Goal: Information Seeking & Learning: Check status

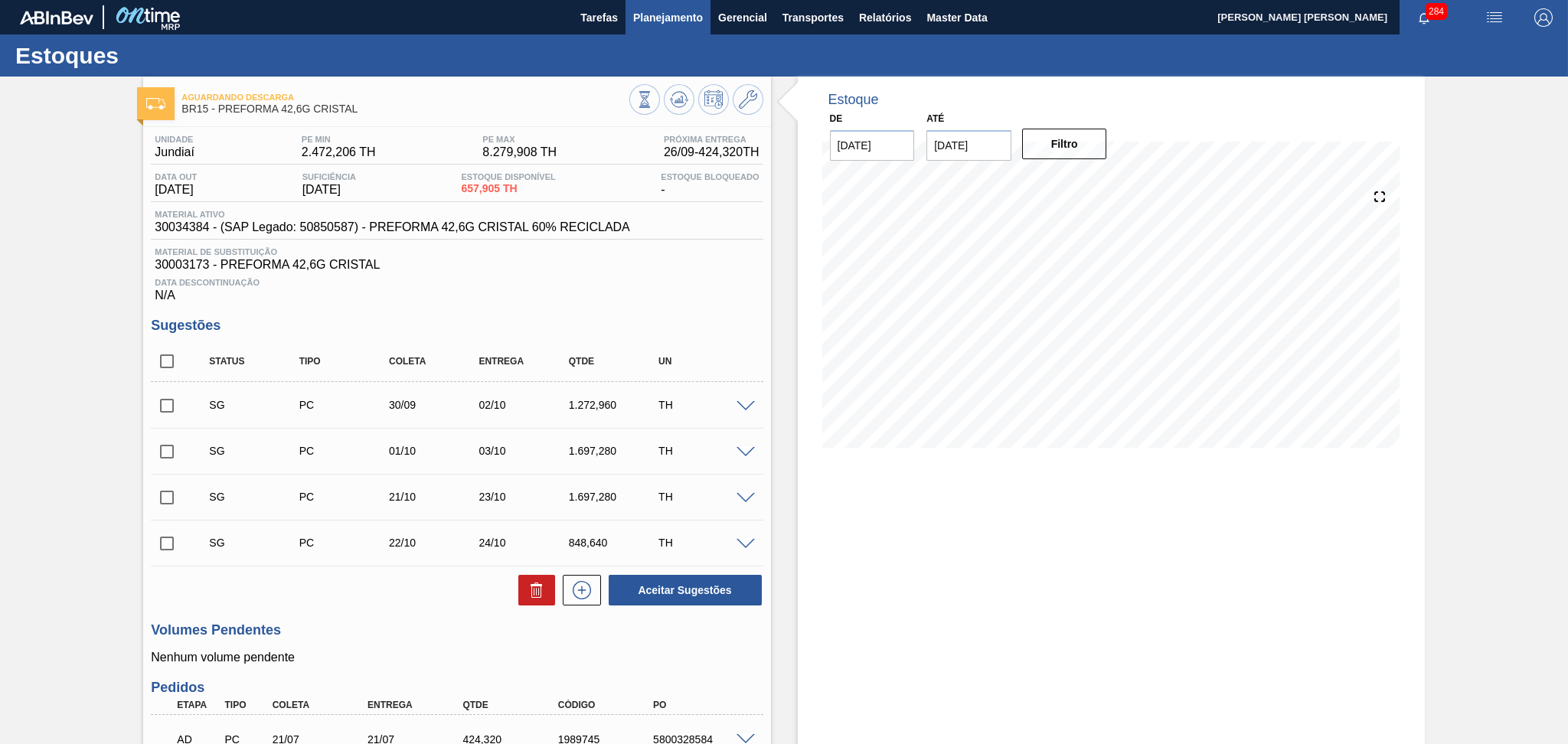
click at [657, 22] on span "Planejamento" at bounding box center [668, 17] width 70 height 18
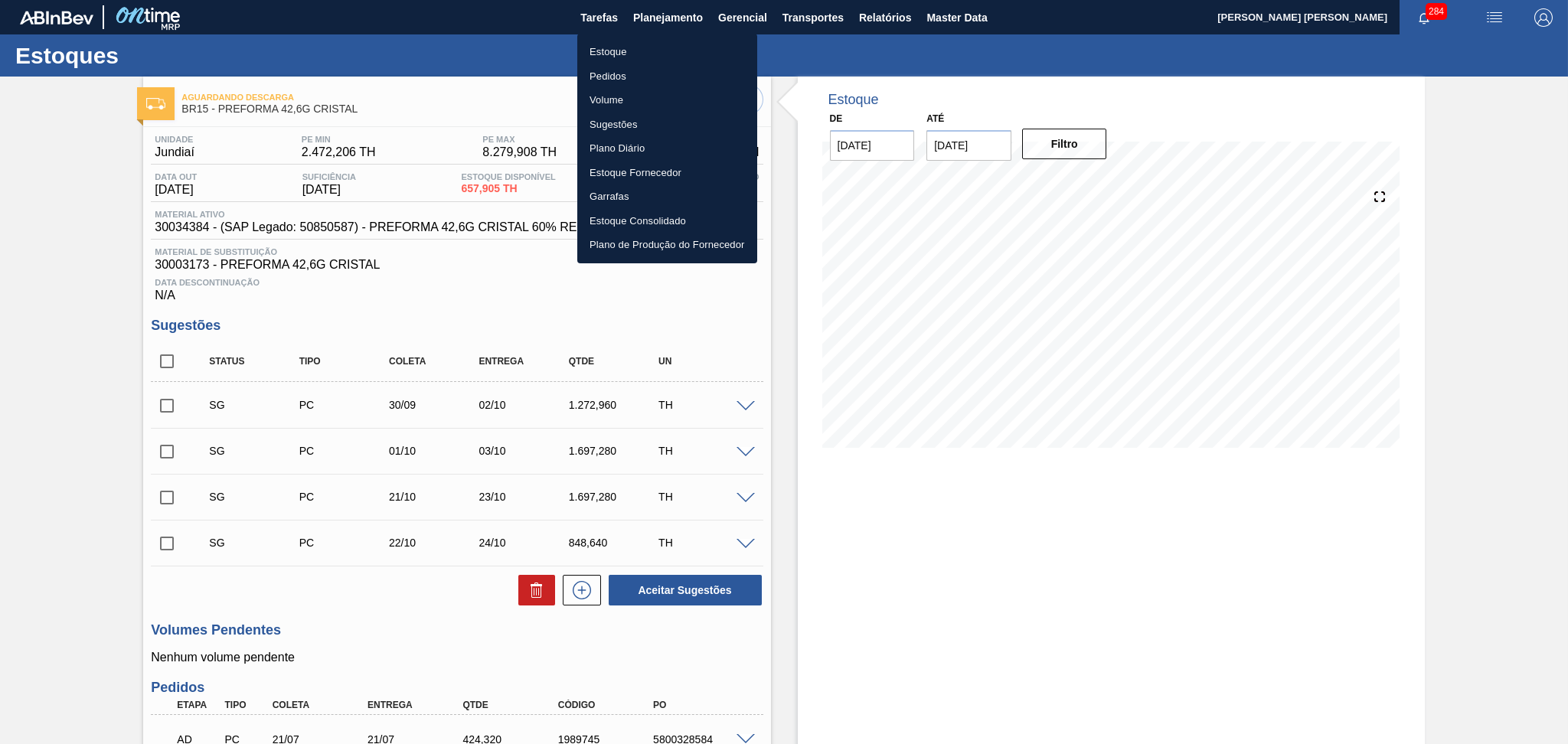
drag, startPoint x: 637, startPoint y: 50, endPoint x: 658, endPoint y: 61, distance: 23.7
click at [637, 50] on li "Estoque" at bounding box center [667, 52] width 180 height 24
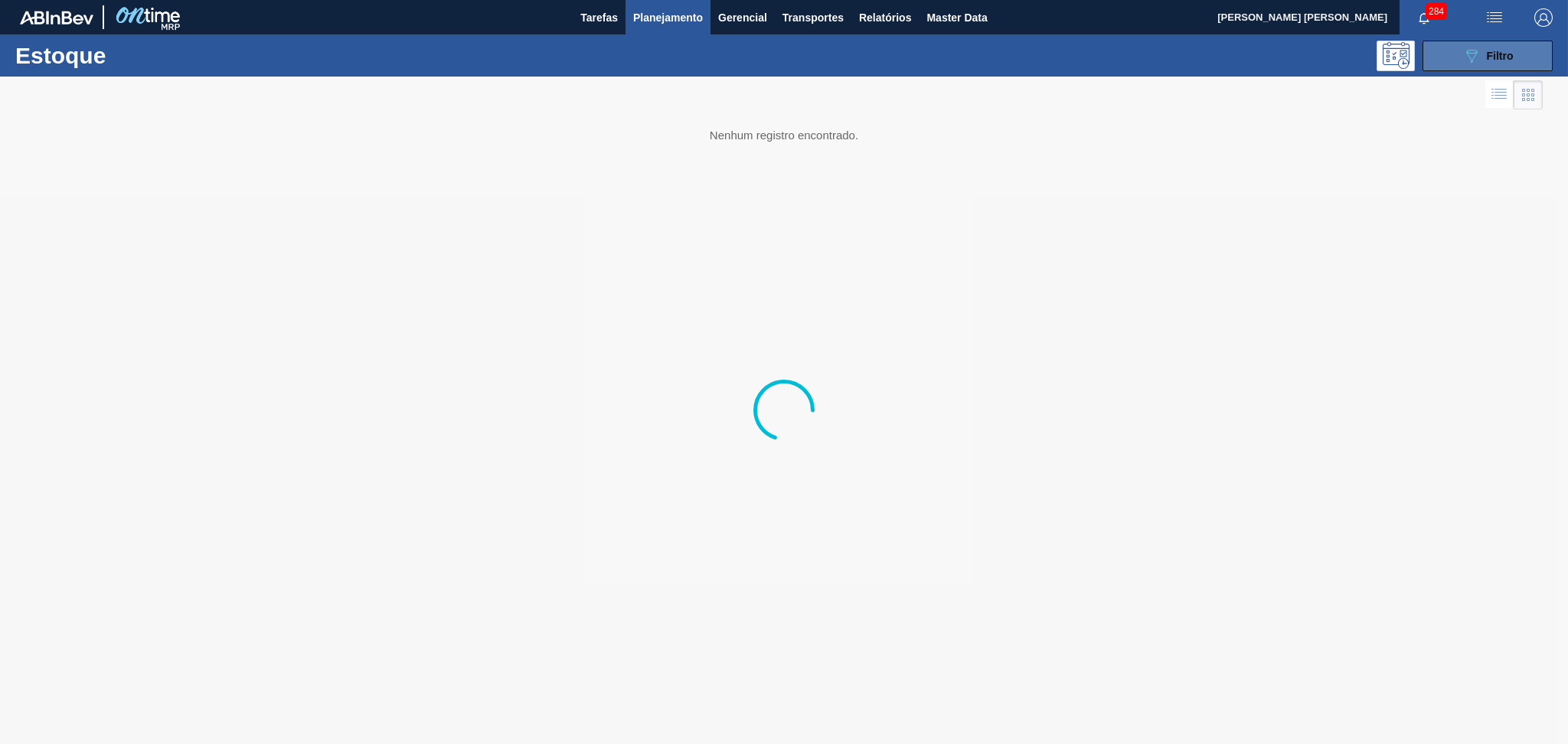
click at [1519, 58] on button "089F7B8B-B2A5-4AFE-B5C0-19BA573D28AC Filtro" at bounding box center [1487, 56] width 130 height 30
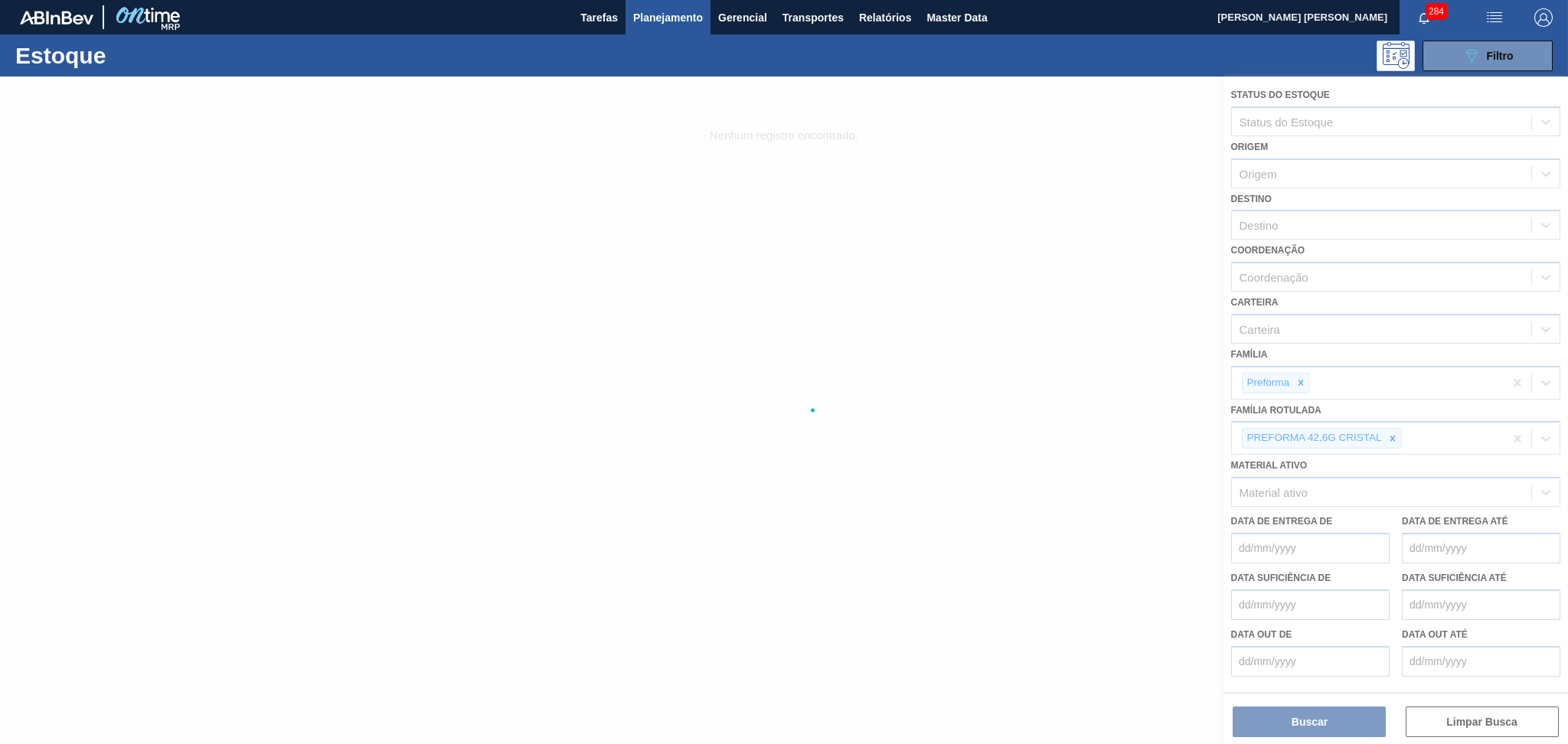
click at [1391, 435] on div at bounding box center [784, 410] width 1568 height 667
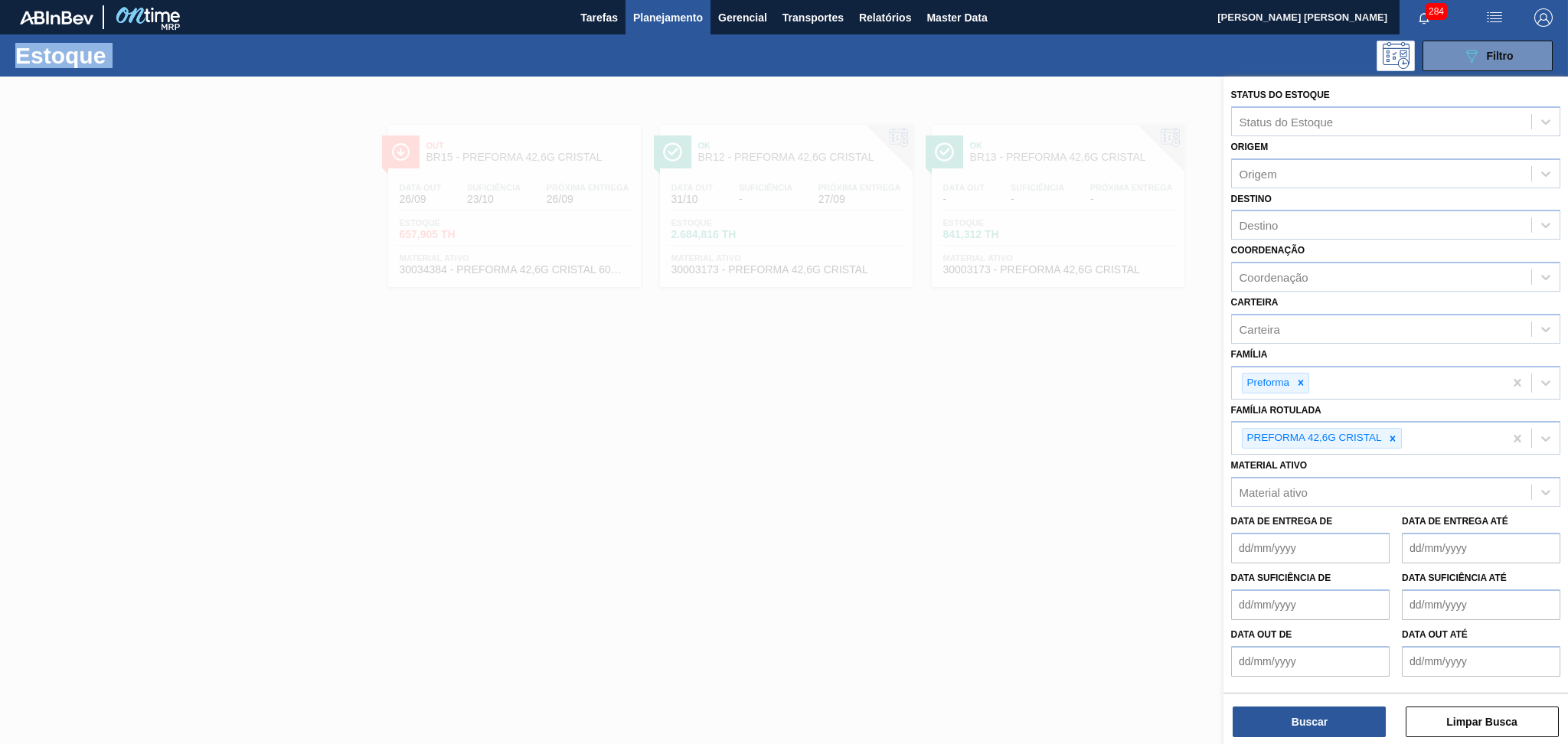
click at [1391, 435] on icon at bounding box center [1392, 439] width 10 height 10
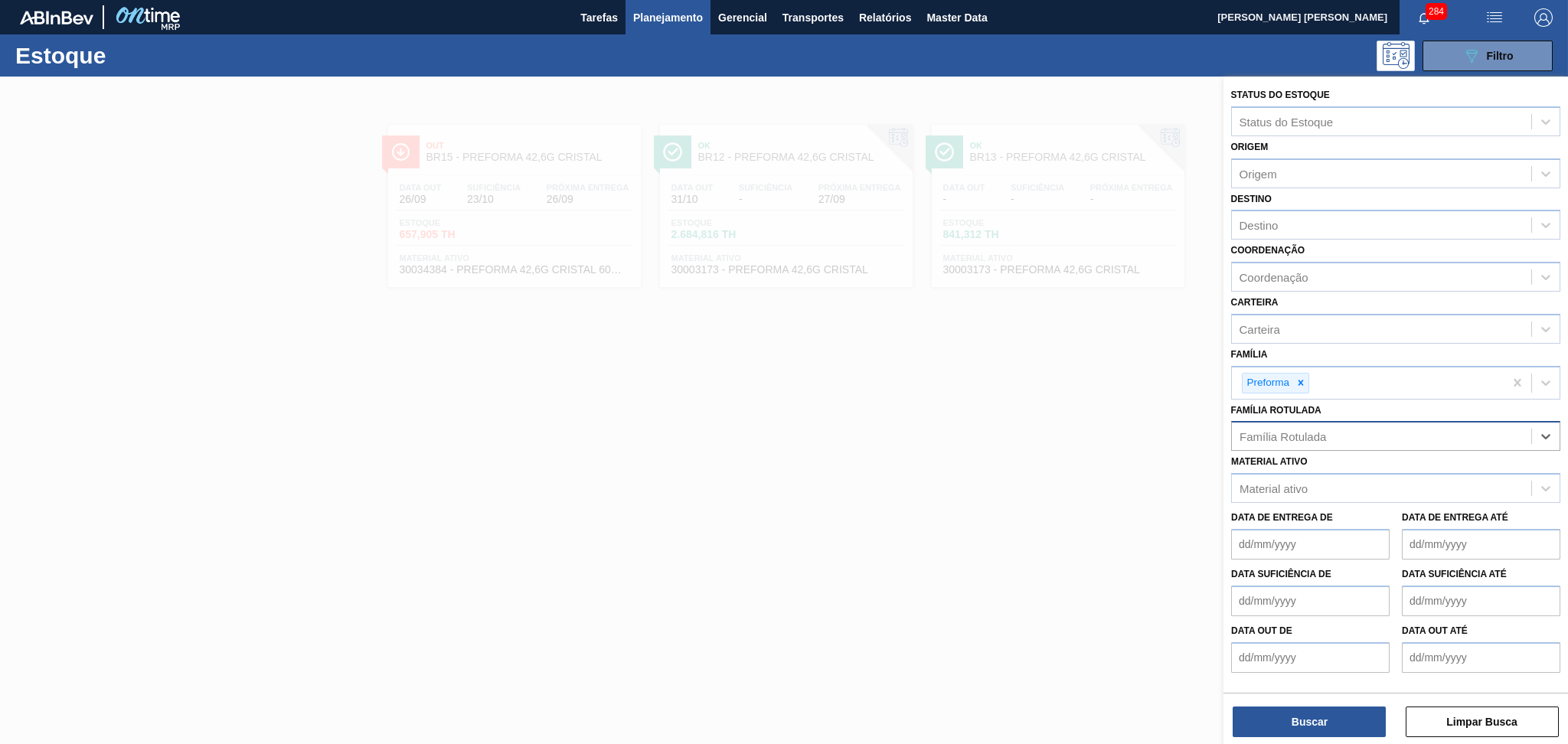
click at [1365, 434] on div "Família Rotulada" at bounding box center [1381, 437] width 299 height 23
type Rotulada "55,6"
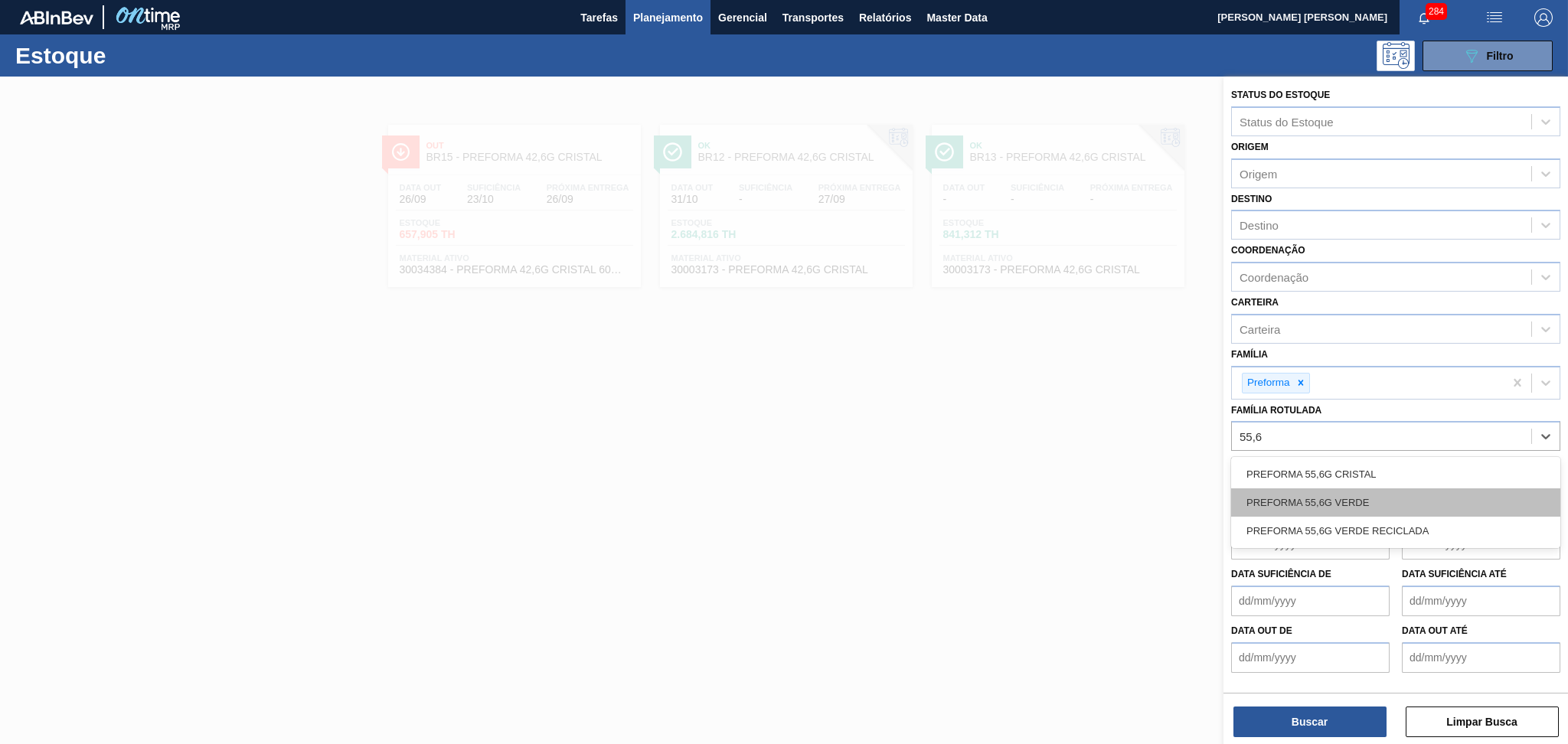
click at [1353, 500] on div "PREFORMA 55,6G VERDE" at bounding box center [1395, 503] width 329 height 29
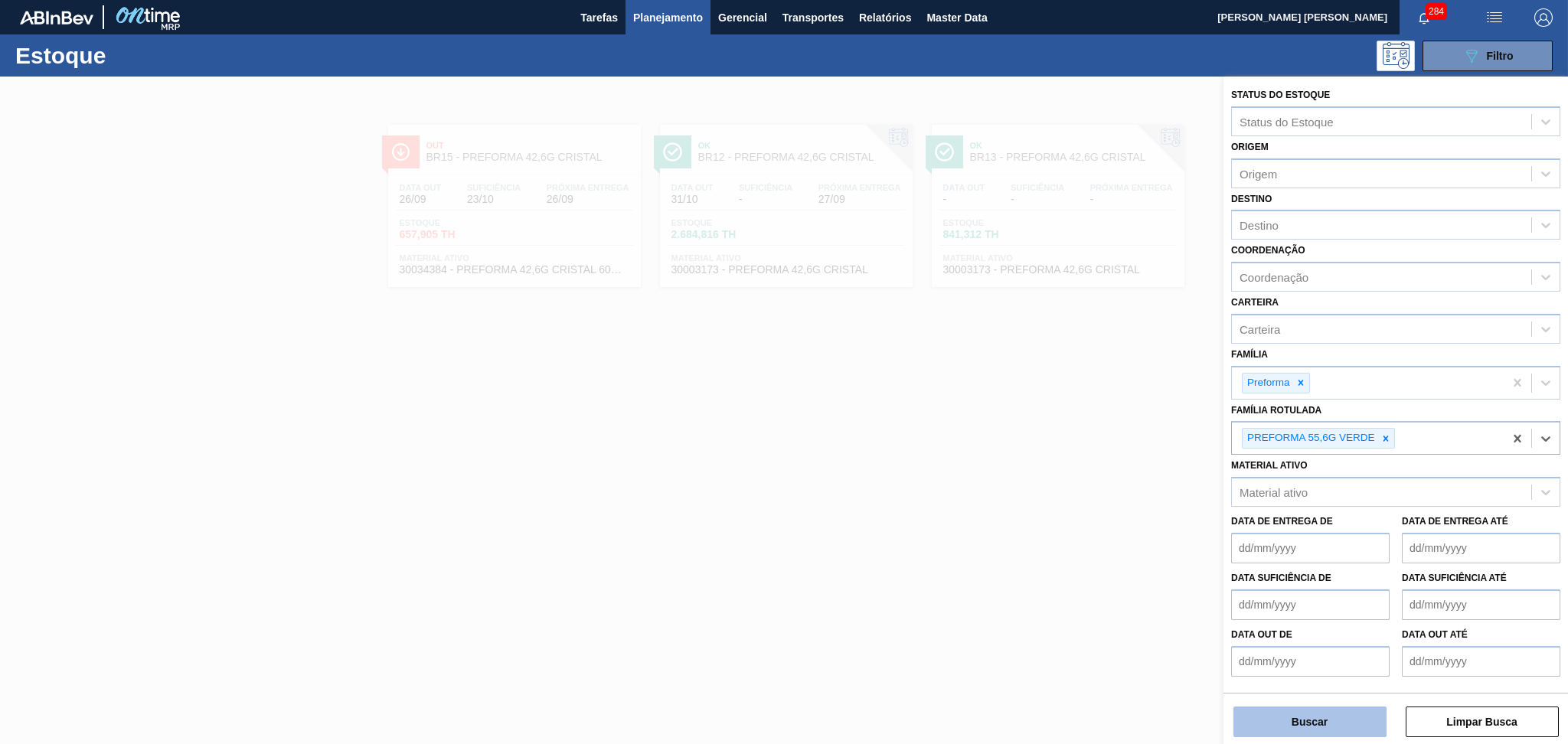
click at [1296, 728] on button "Buscar" at bounding box center [1310, 721] width 153 height 30
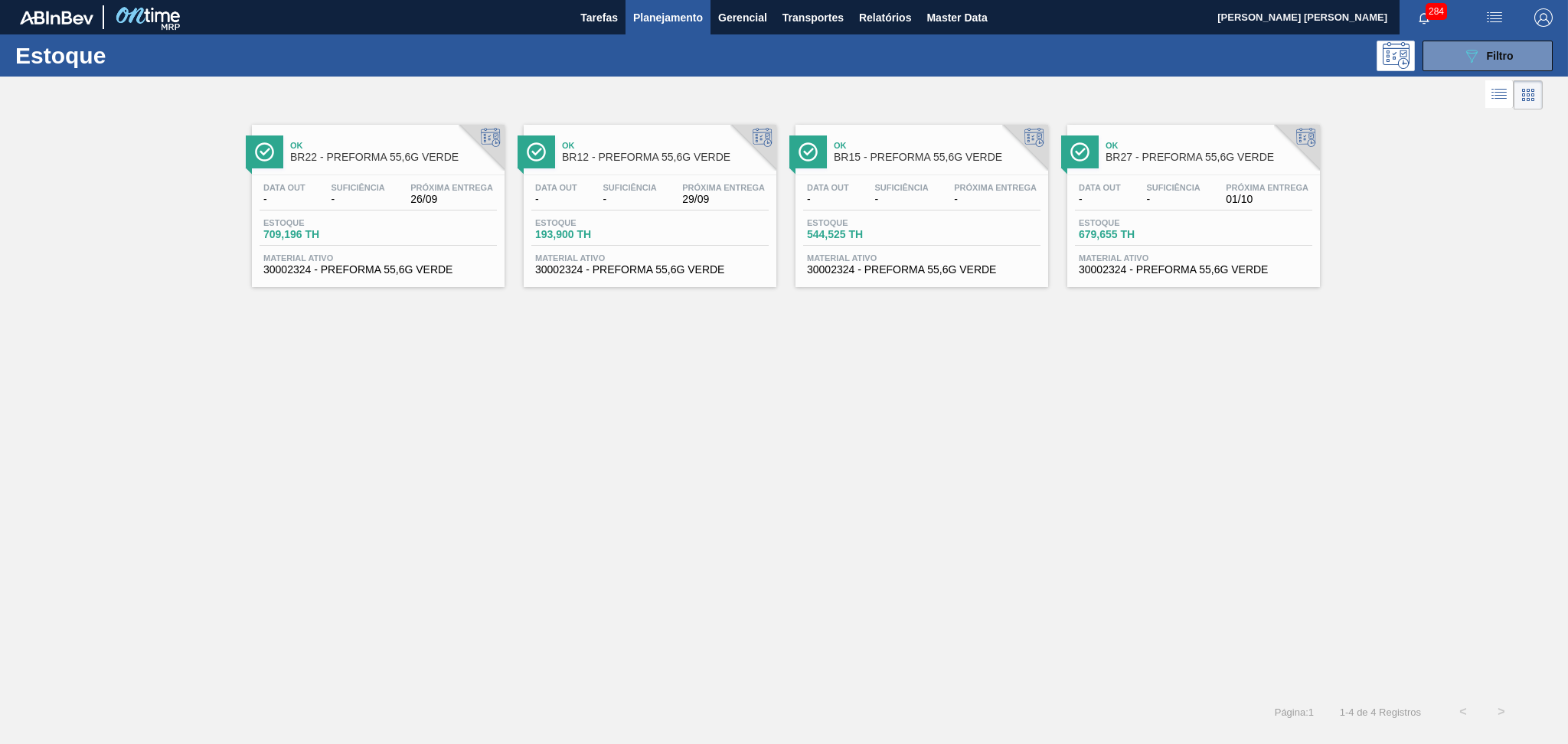
click at [946, 170] on div "Ok BR15 - PREFORMA 55,6G VERDE" at bounding box center [937, 152] width 207 height 35
click at [1258, 184] on span "Próxima Entrega" at bounding box center [1266, 187] width 83 height 10
click at [891, 199] on span "-" at bounding box center [901, 199] width 54 height 11
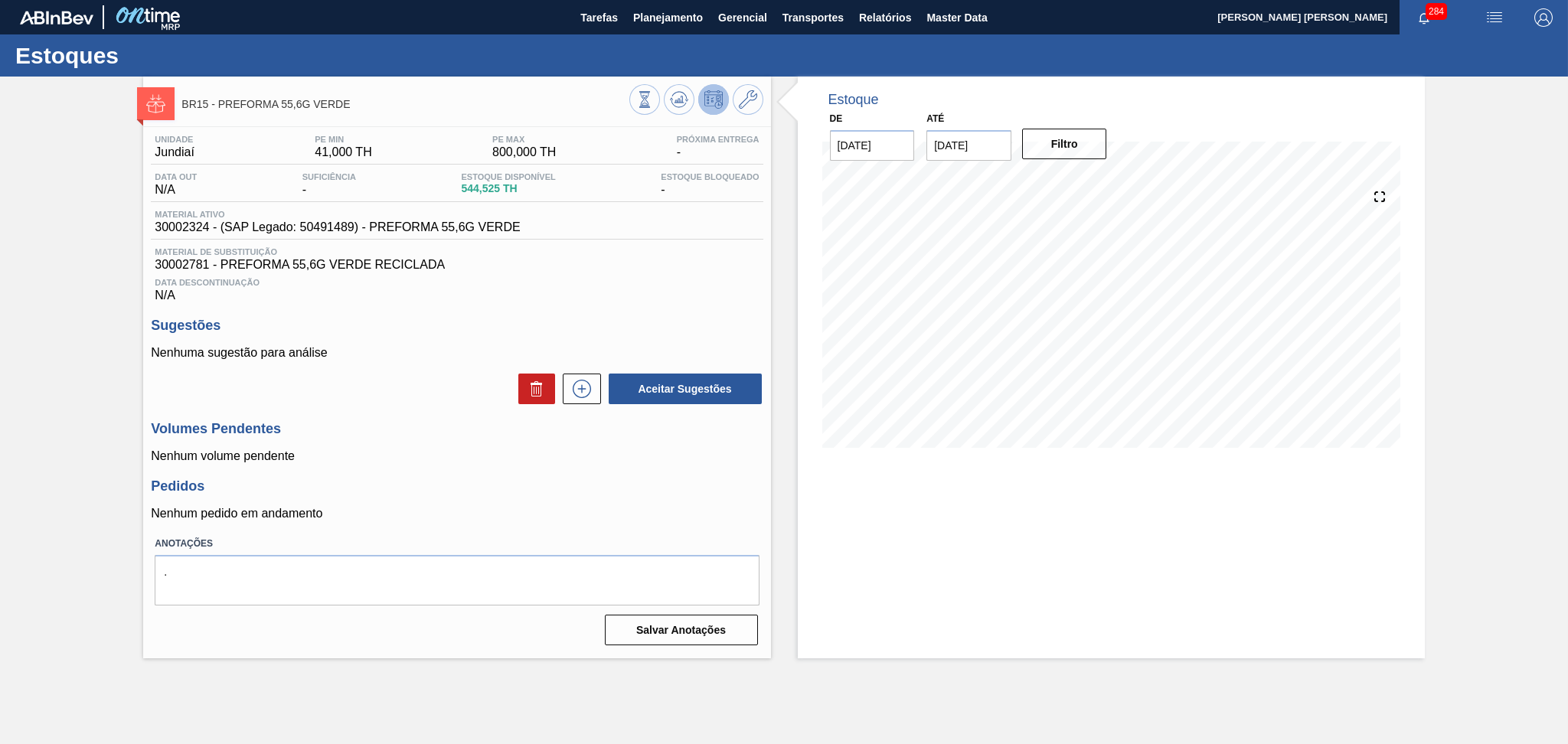
click at [461, 350] on p "Nenhuma sugestão para análise" at bounding box center [456, 353] width 611 height 14
click at [189, 263] on span "30002781 - PREFORMA 55,6G VERDE RECICLADA" at bounding box center [457, 265] width 604 height 14
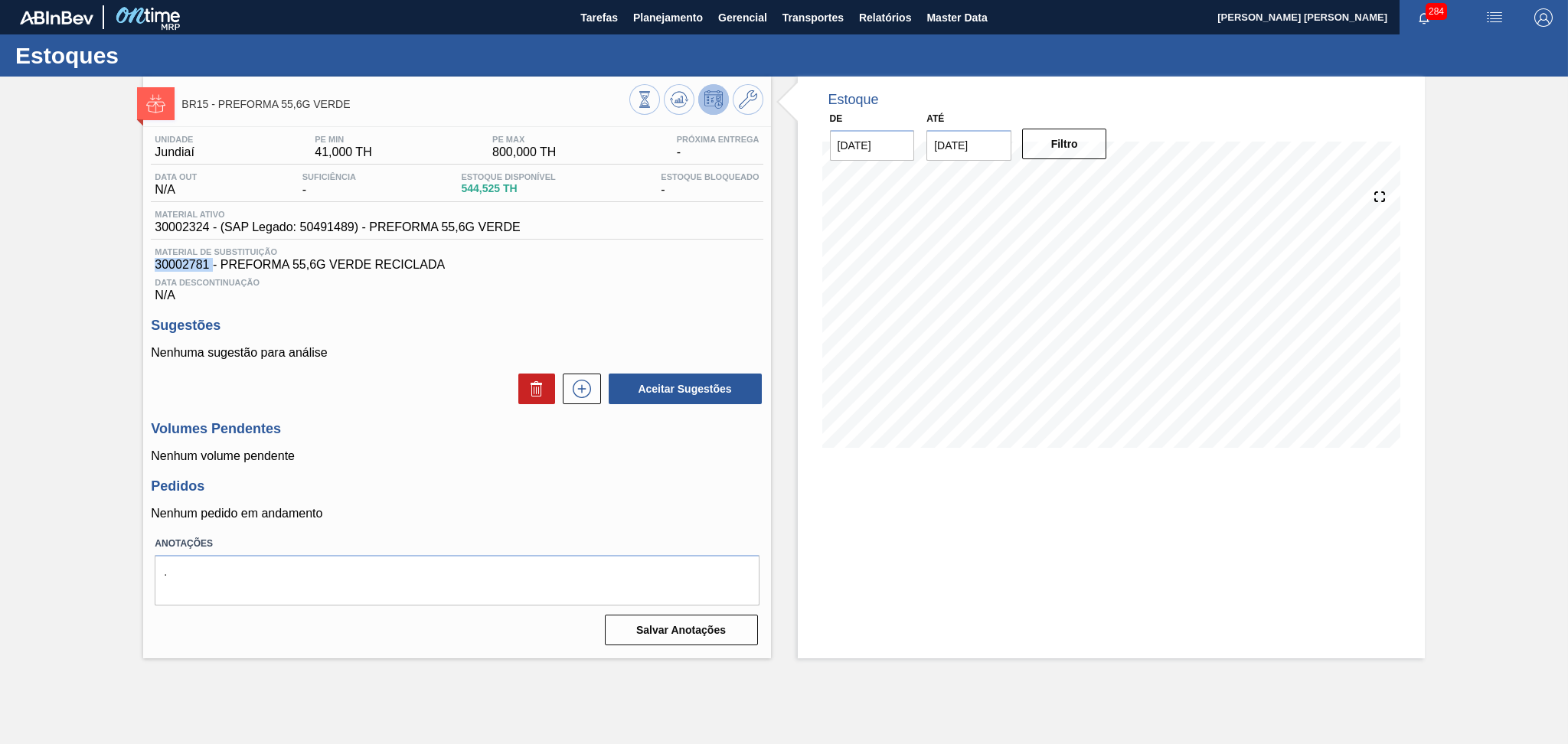
click at [189, 263] on span "30002781 - PREFORMA 55,6G VERDE RECICLADA" at bounding box center [457, 265] width 604 height 14
click at [185, 216] on span "Material ativo" at bounding box center [337, 214] width 365 height 10
click at [186, 224] on span "30002324 - (SAP Legado: 50491489) - PREFORMA 55,6G VERDE" at bounding box center [337, 227] width 365 height 14
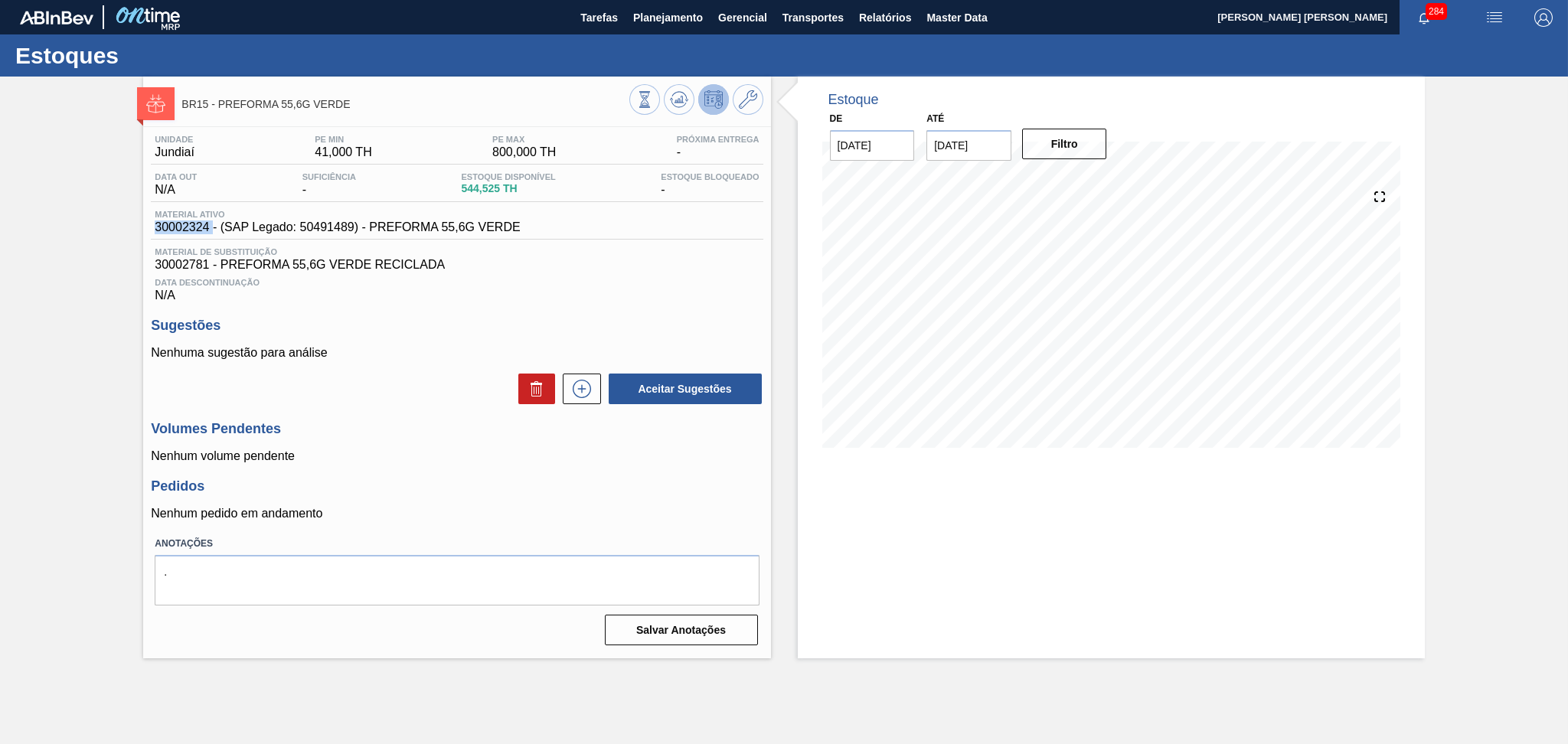
copy span "30002324"
click at [419, 301] on div "Data Descontinuação N/A" at bounding box center [456, 286] width 611 height 30
click at [676, 335] on div "Sugestões Nenhuma sugestão para análise Aceitar Sugestões" at bounding box center [456, 361] width 611 height 88
click at [445, 340] on div "Sugestões Nenhuma sugestão para análise Aceitar Sugestões" at bounding box center [456, 361] width 611 height 88
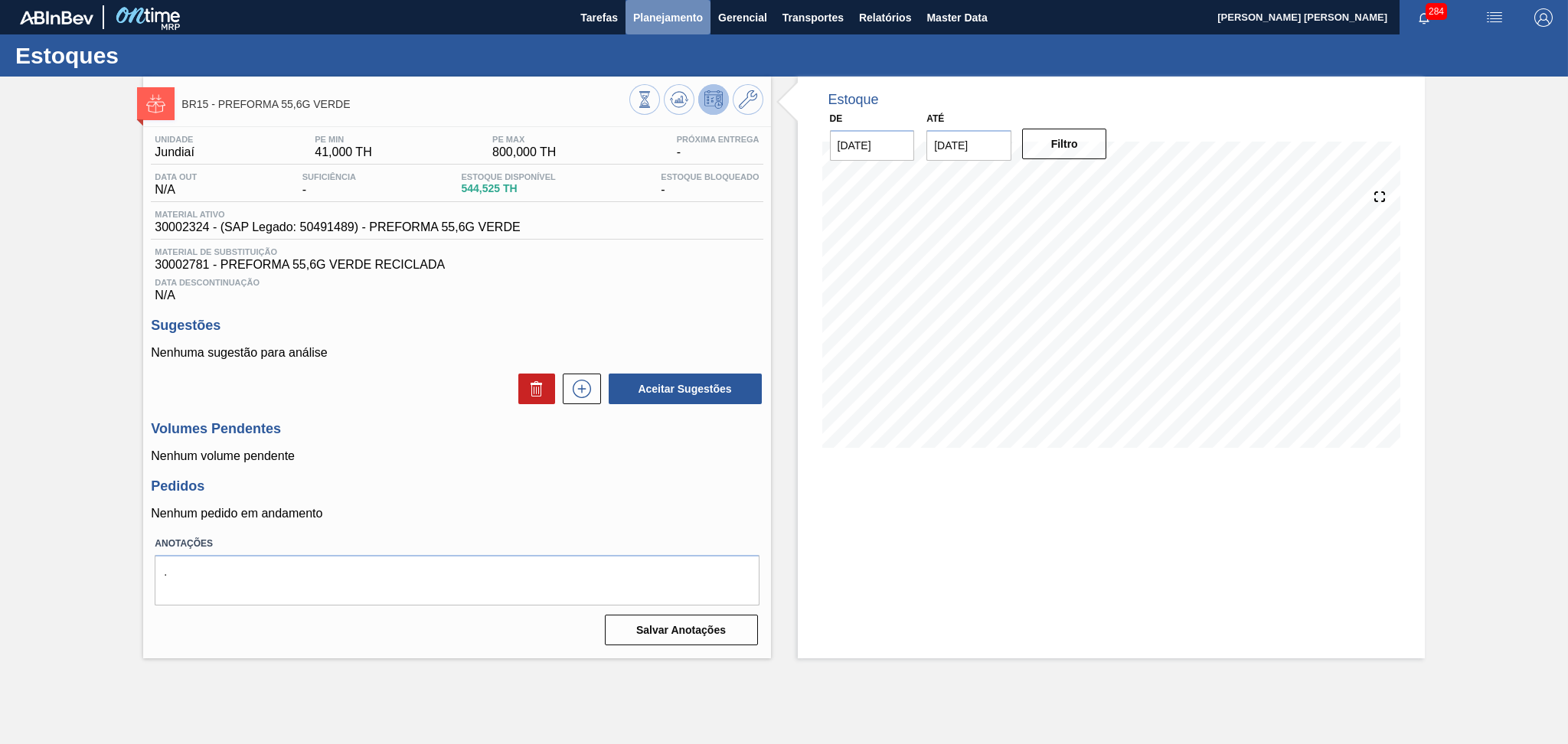
click at [683, 18] on span "Planejamento" at bounding box center [668, 17] width 70 height 18
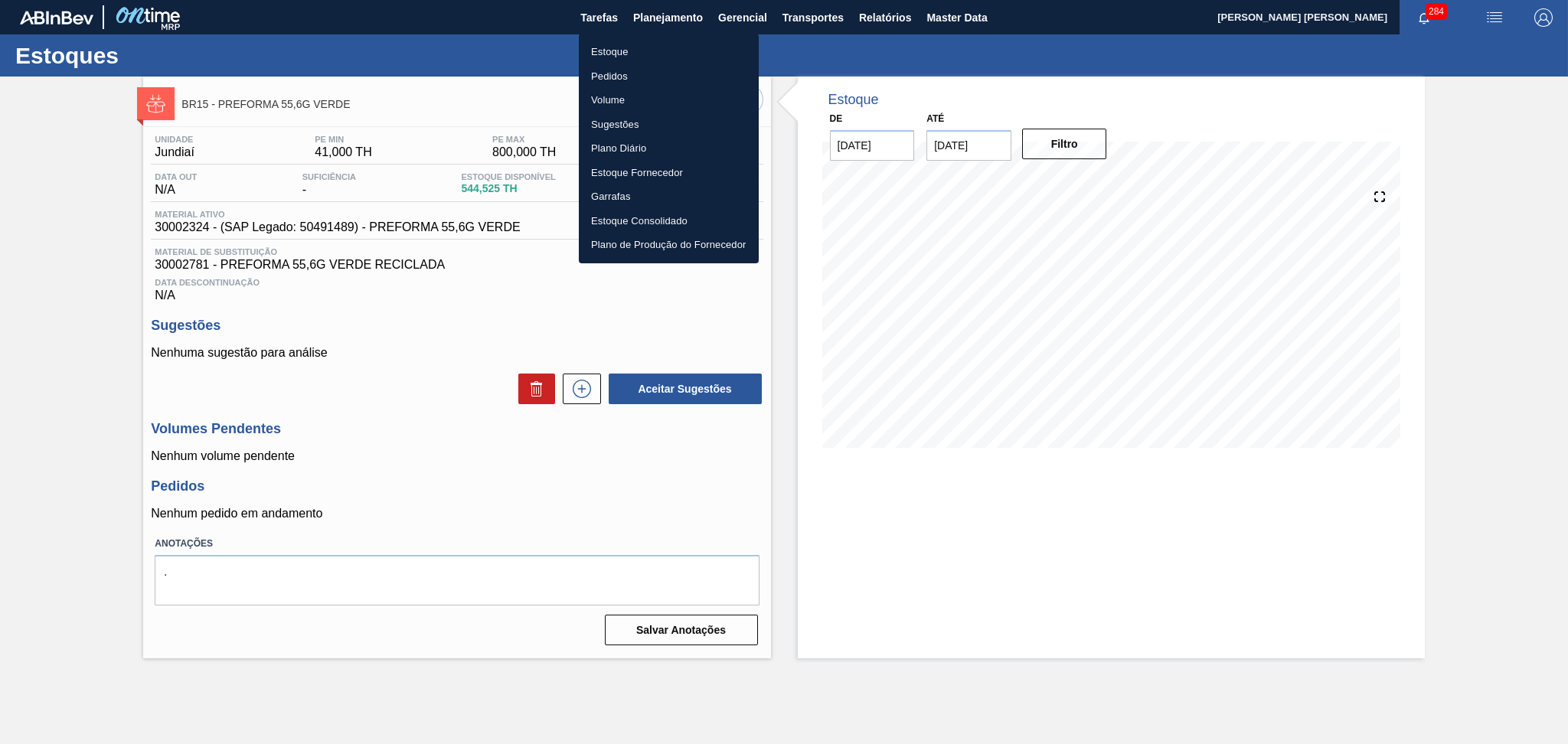
click at [631, 54] on li "Estoque" at bounding box center [668, 52] width 180 height 24
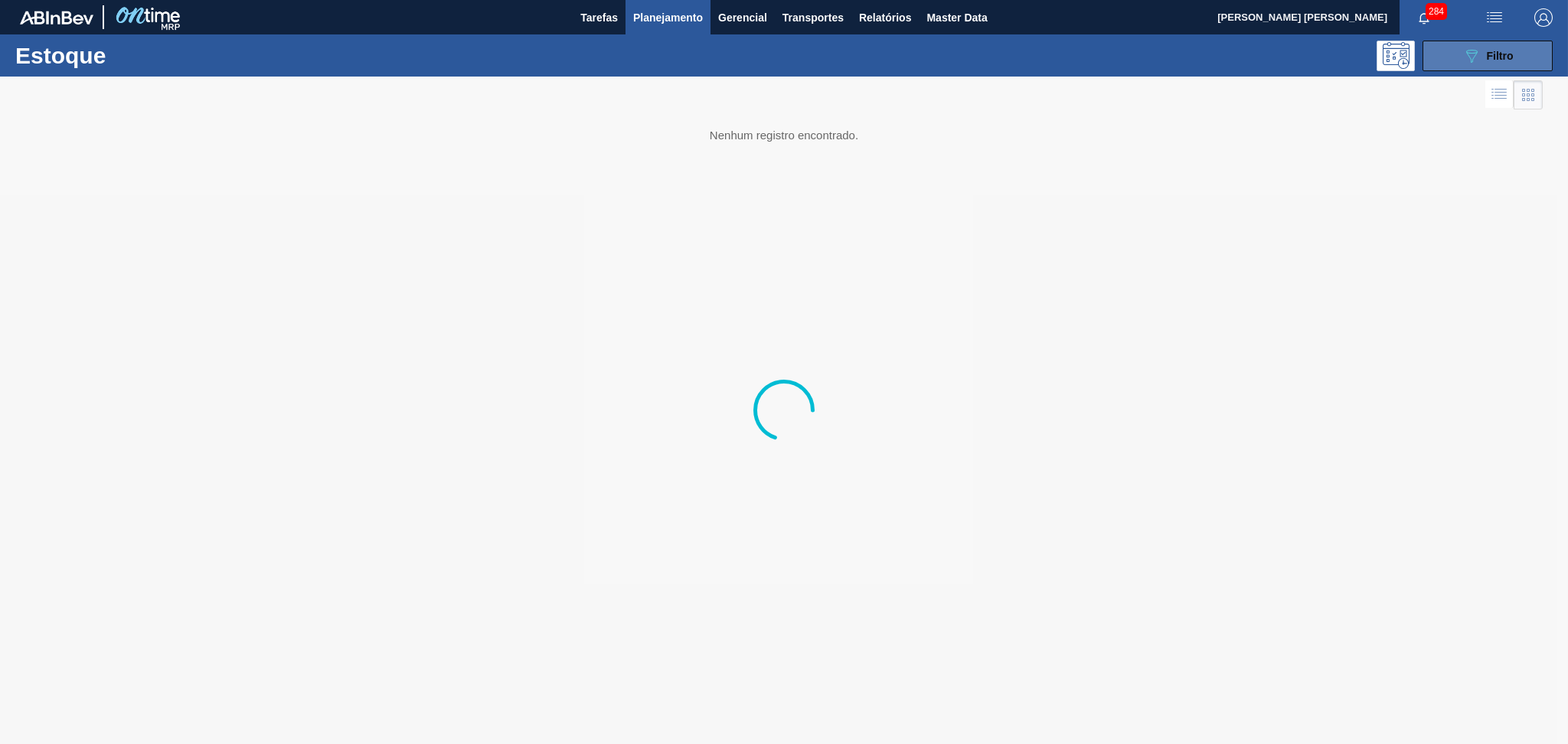
click at [1491, 54] on span "Filtro" at bounding box center [1499, 56] width 27 height 12
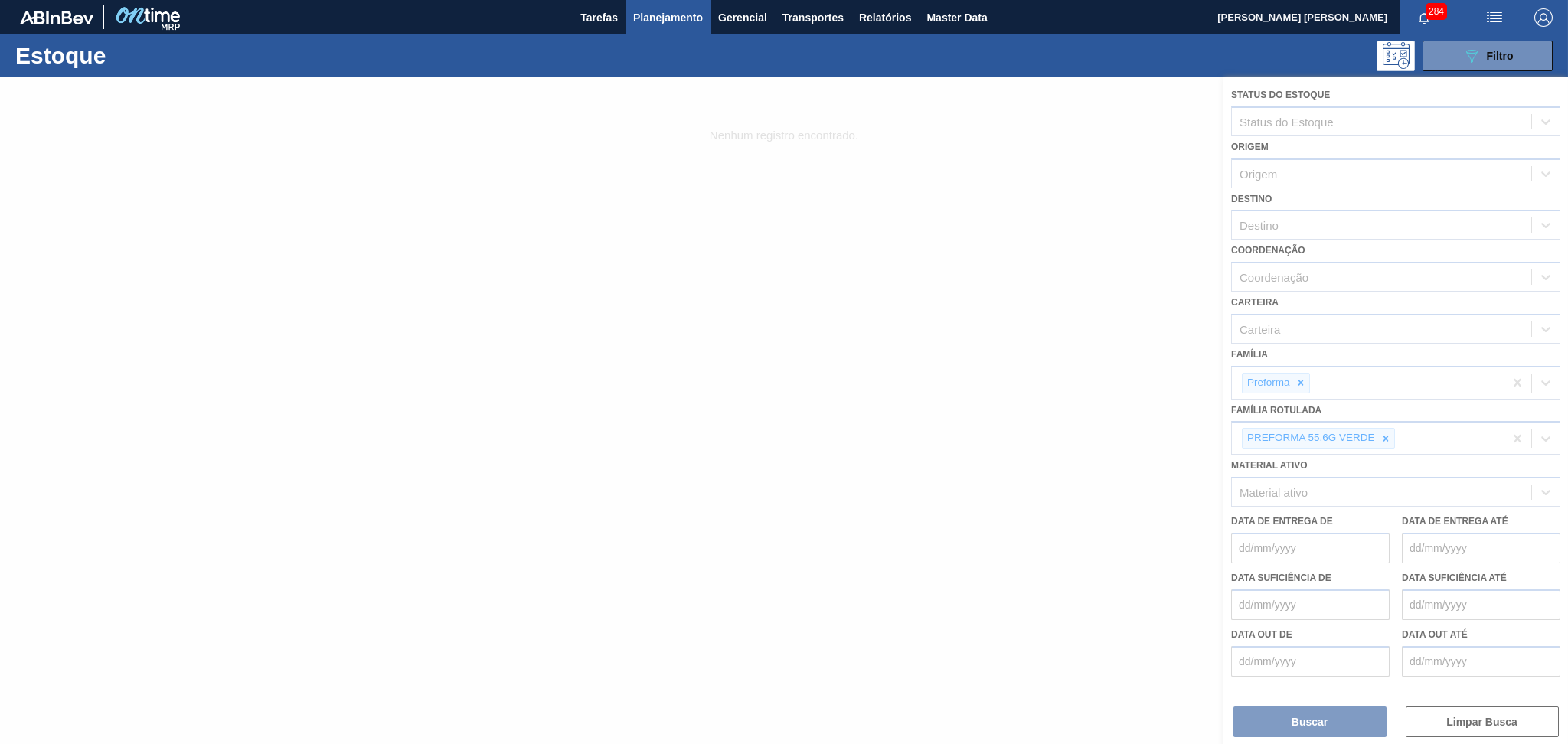
click at [1269, 225] on div at bounding box center [784, 410] width 1568 height 667
click at [1292, 726] on div at bounding box center [784, 410] width 1568 height 667
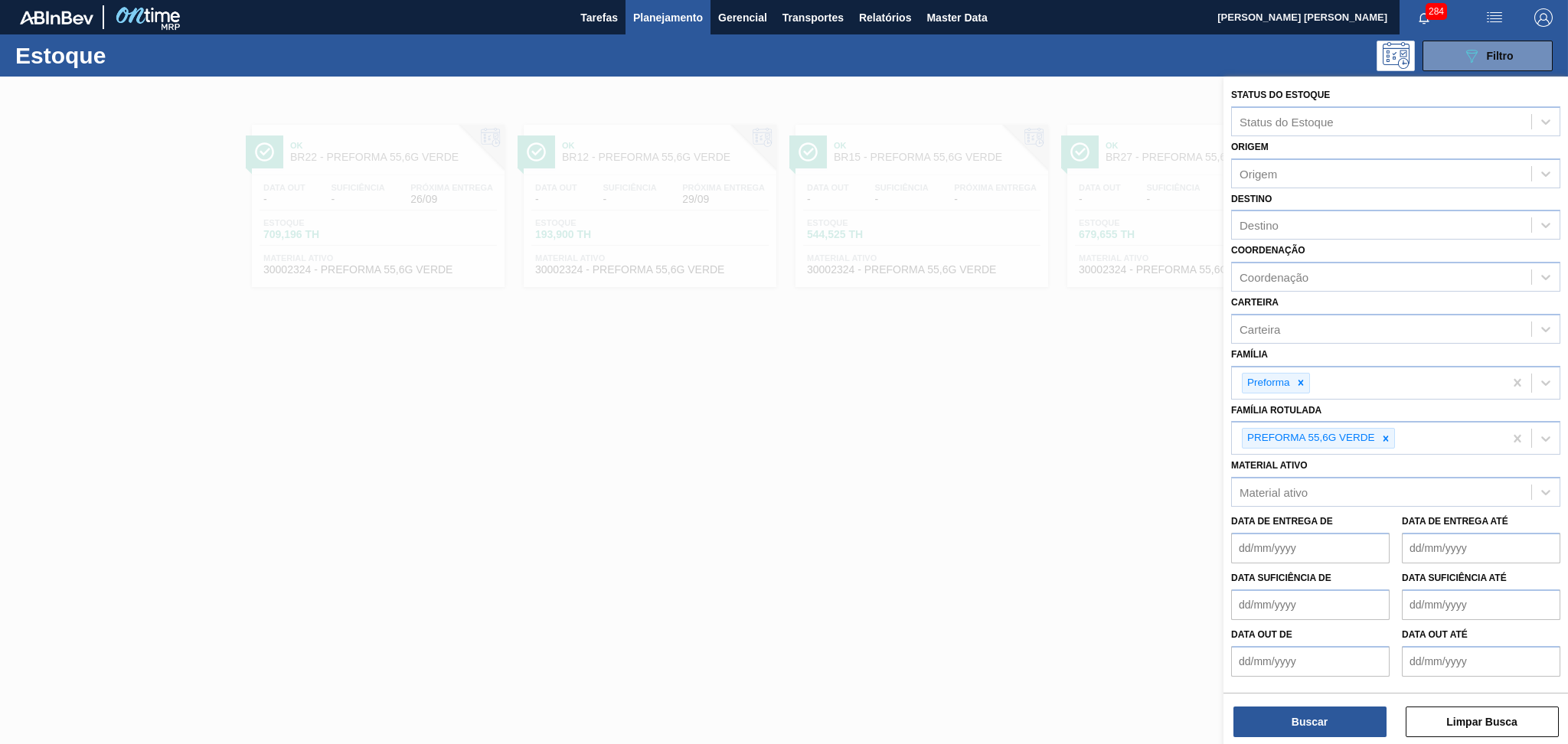
click at [507, 419] on div at bounding box center [784, 448] width 1568 height 744
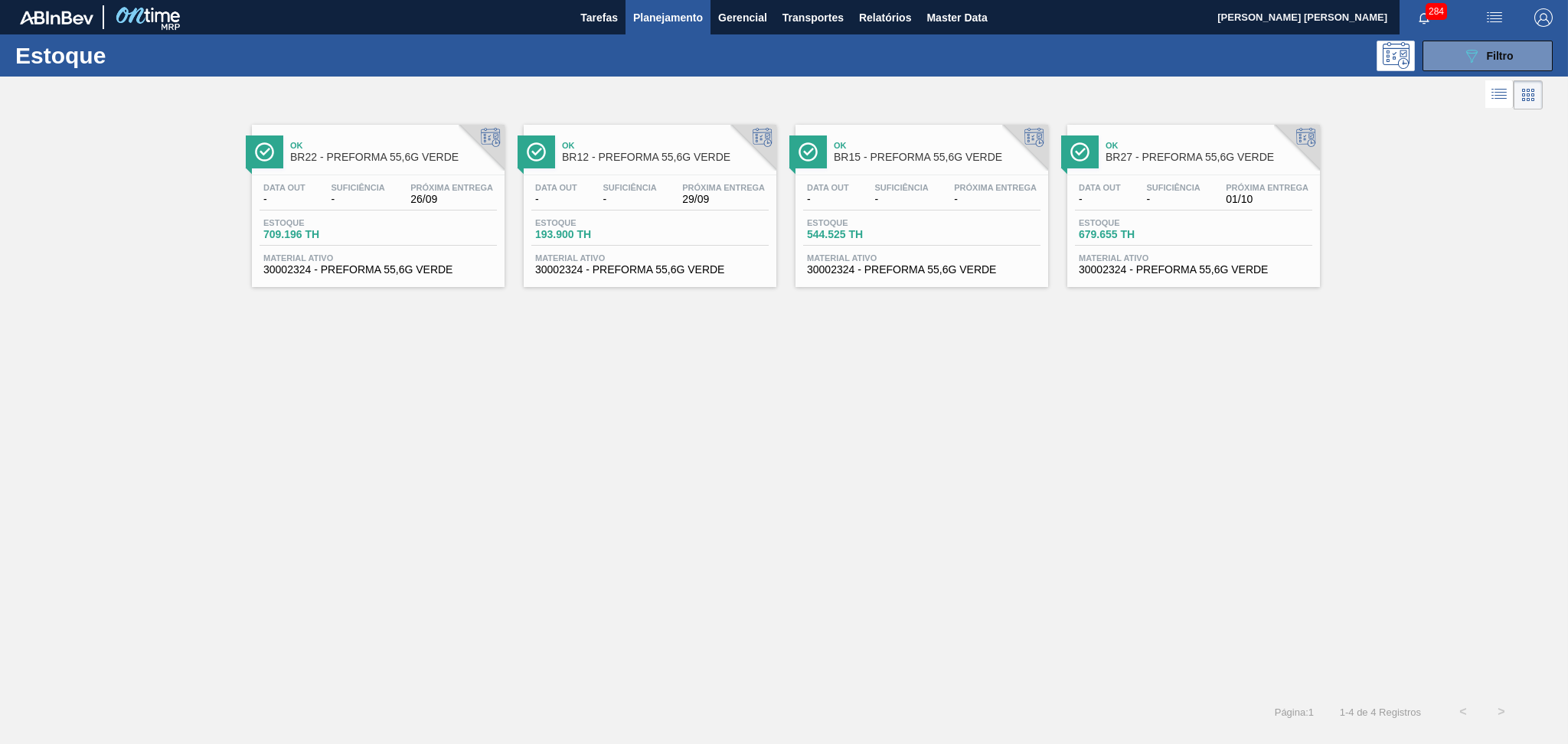
click at [948, 210] on div "Data out - Suficiência - Próxima Entrega -" at bounding box center [921, 197] width 237 height 28
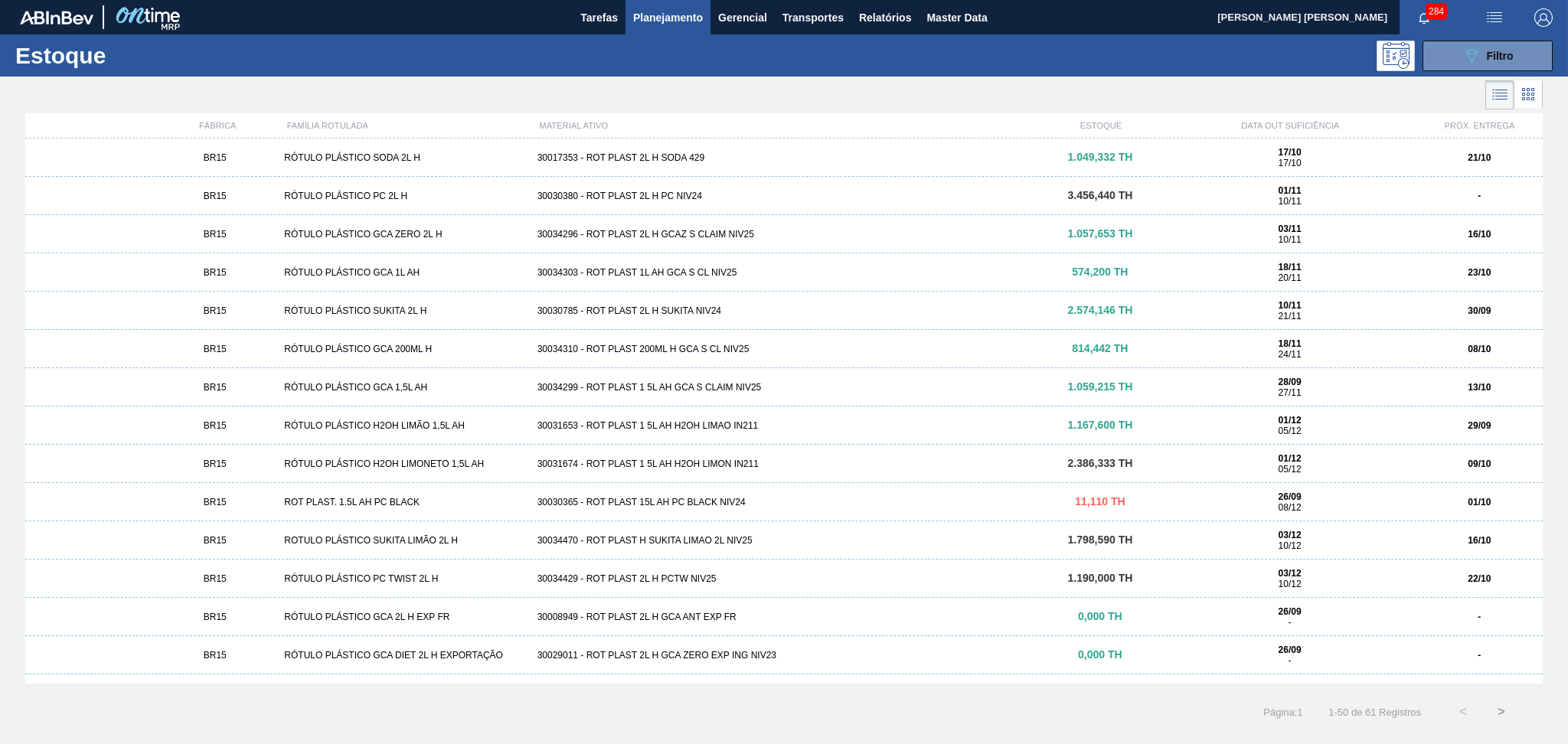
click at [667, 18] on span "Planejamento" at bounding box center [668, 17] width 70 height 18
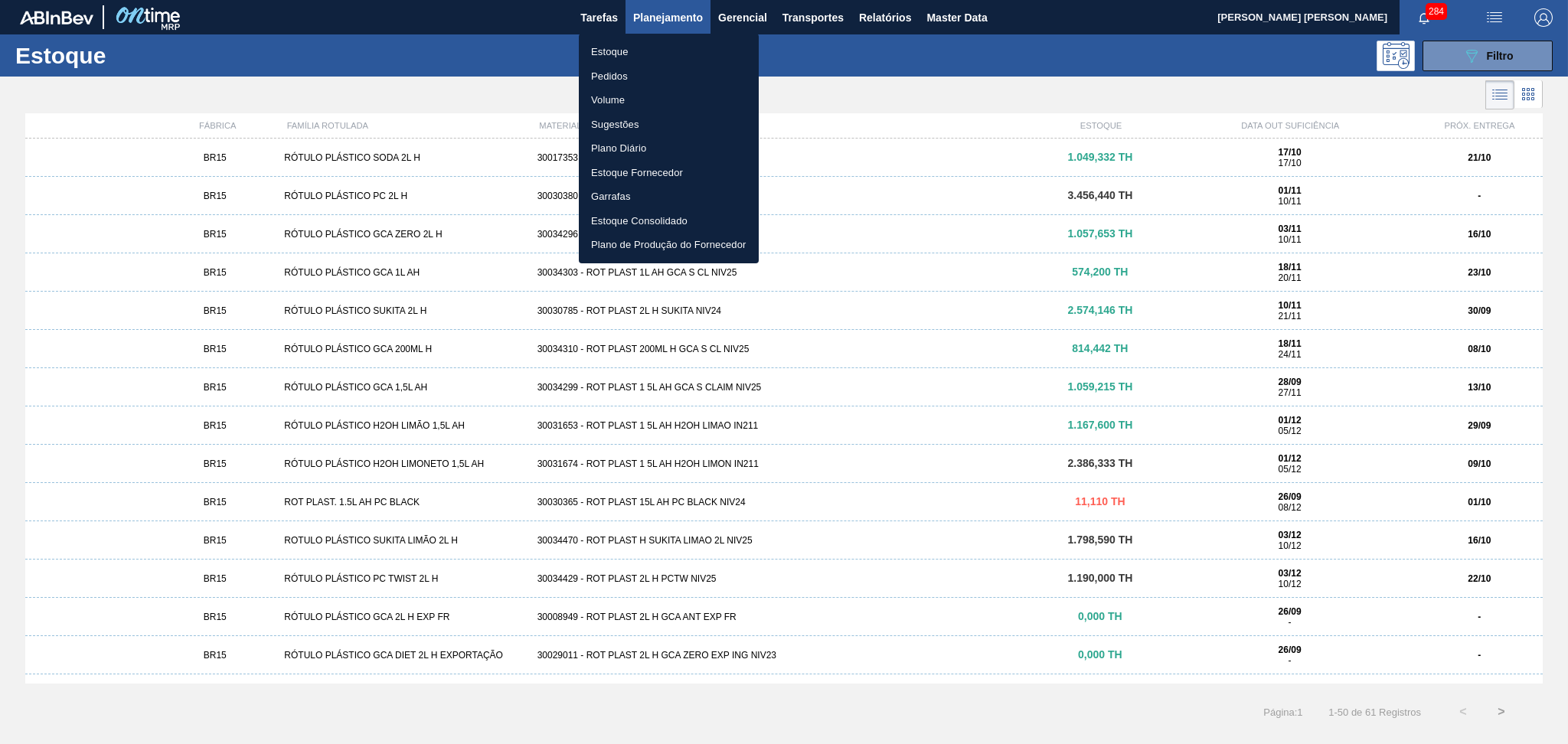
click at [1491, 61] on div at bounding box center [784, 372] width 1568 height 744
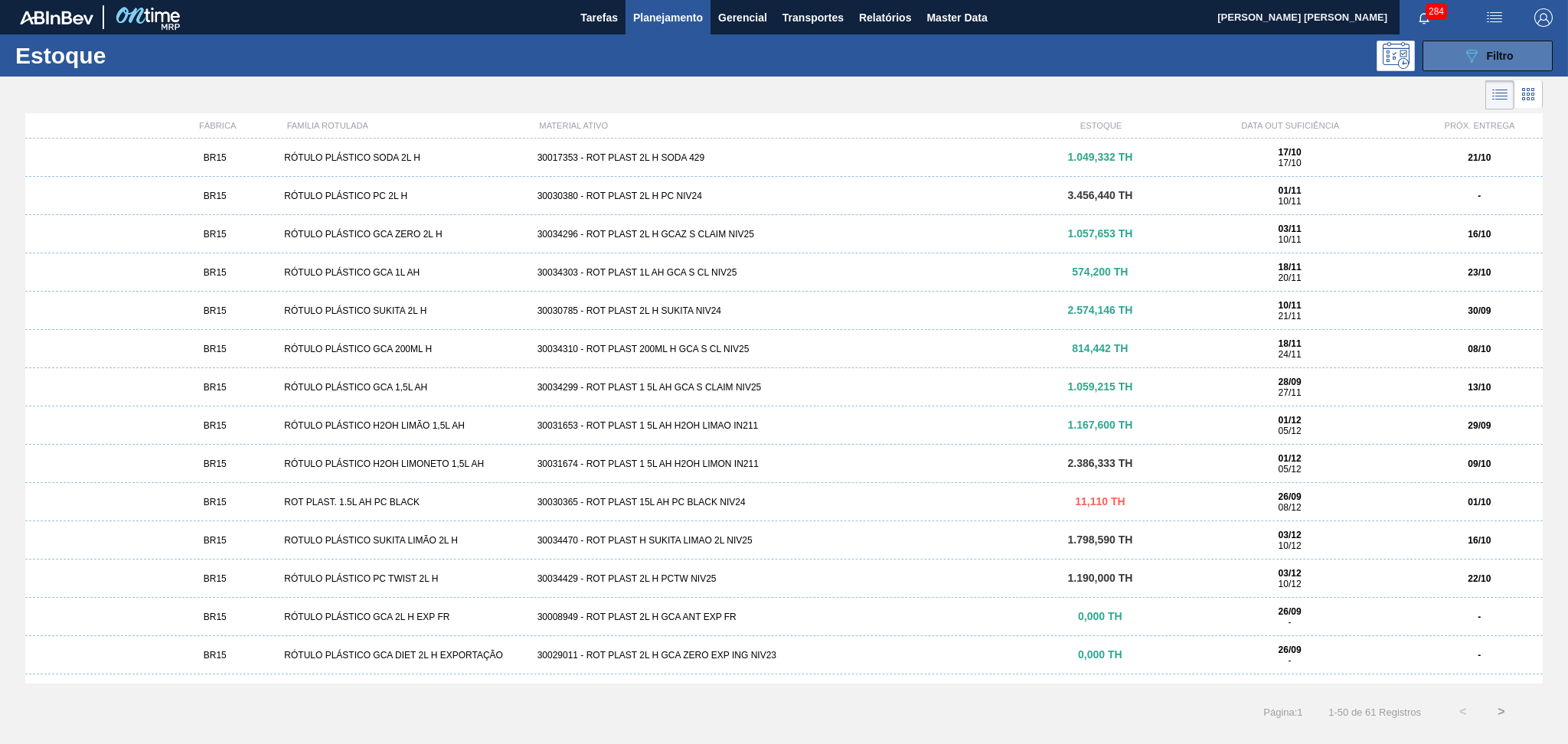
click at [1441, 52] on button "089F7B8B-B2A5-4AFE-B5C0-19BA573D28AC Filtro" at bounding box center [1487, 56] width 130 height 30
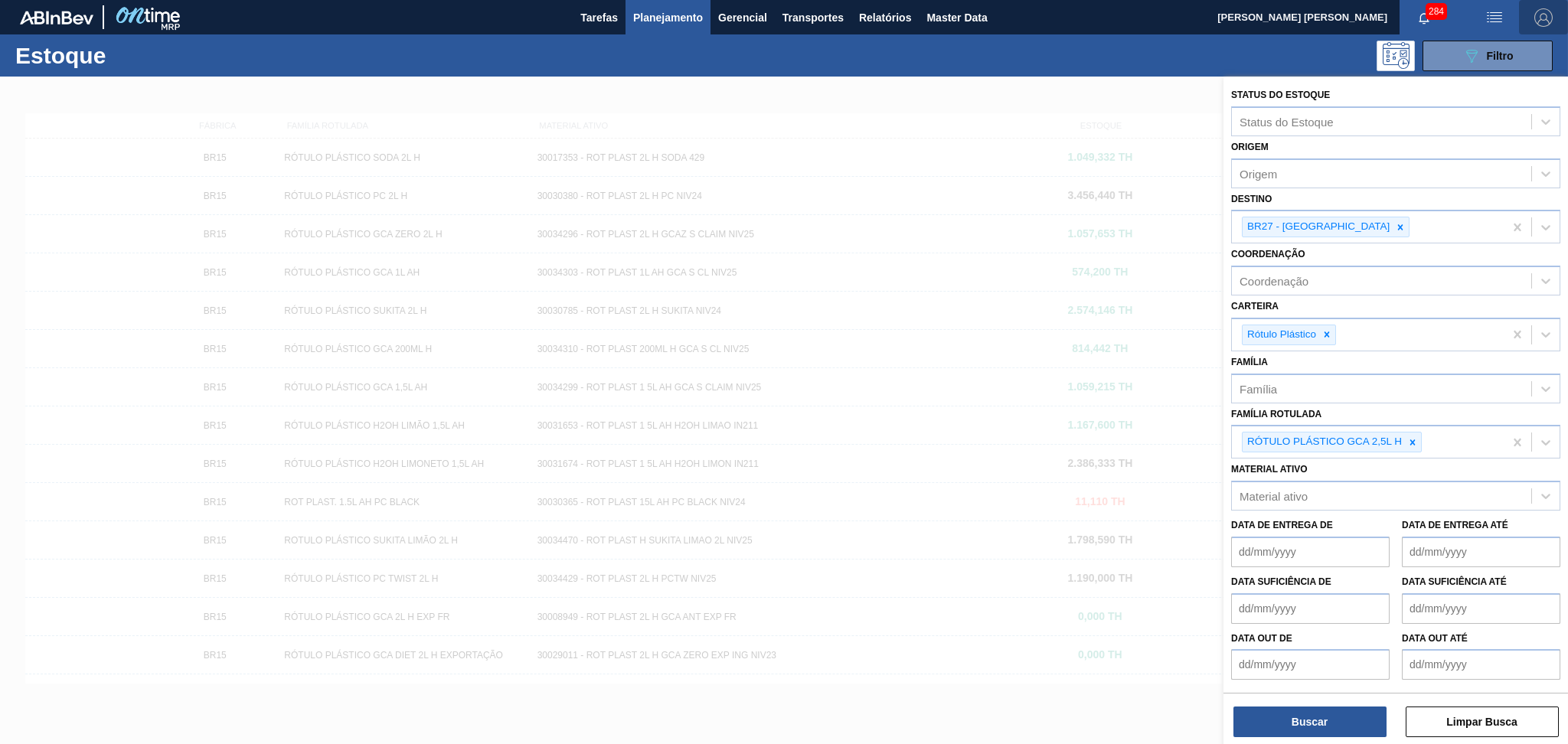
click at [1545, 16] on img "button" at bounding box center [1543, 17] width 18 height 18
click at [1504, 137] on div at bounding box center [1502, 137] width 29 height 14
checkbox input "false"
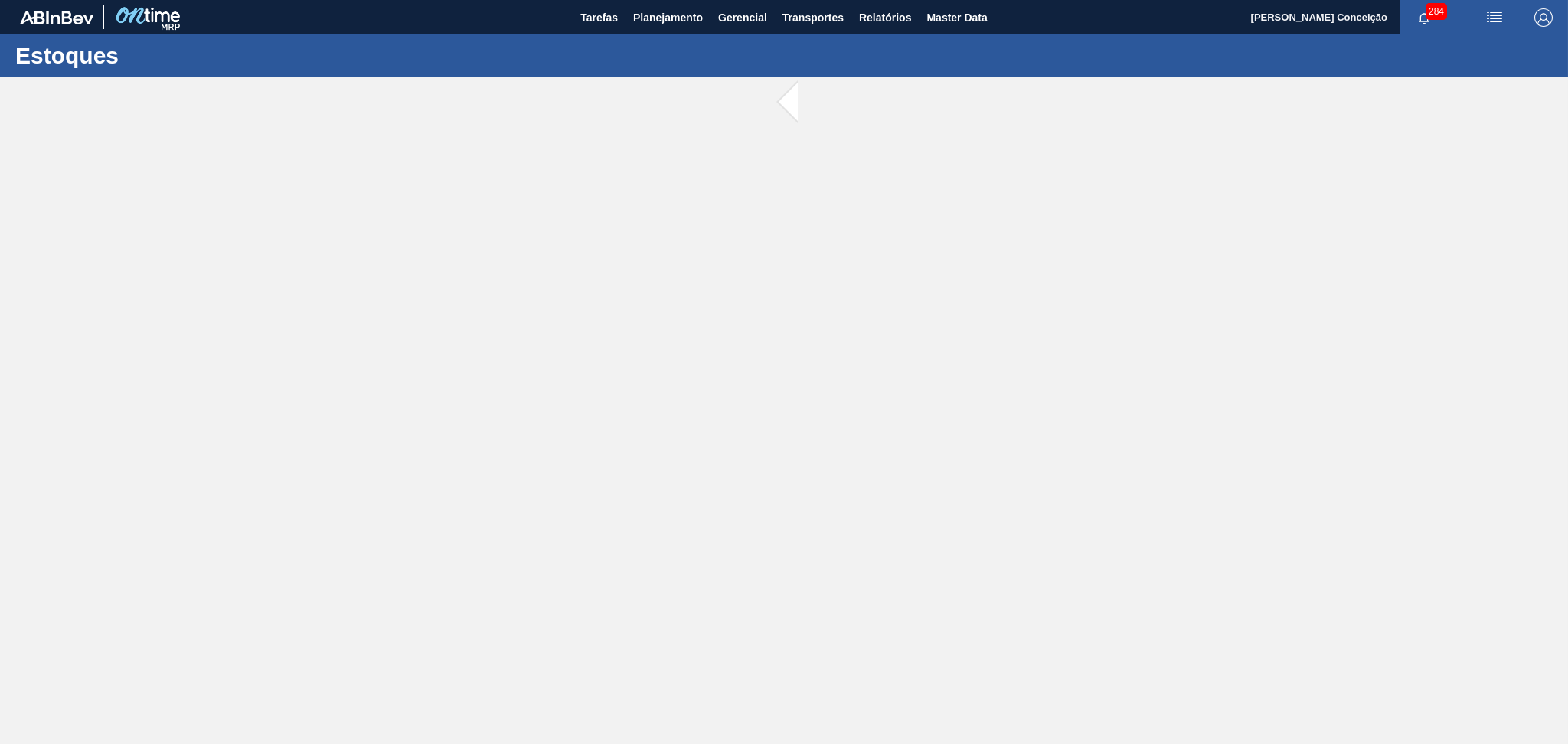
click at [313, 302] on main "Tarefas Planejamento Gerencial Transportes Relatórios Master Data Aline Apareci…" at bounding box center [784, 372] width 1568 height 744
drag, startPoint x: 601, startPoint y: 81, endPoint x: 609, endPoint y: 40, distance: 41.8
click at [605, 46] on div "Estoques" at bounding box center [784, 56] width 1568 height 42
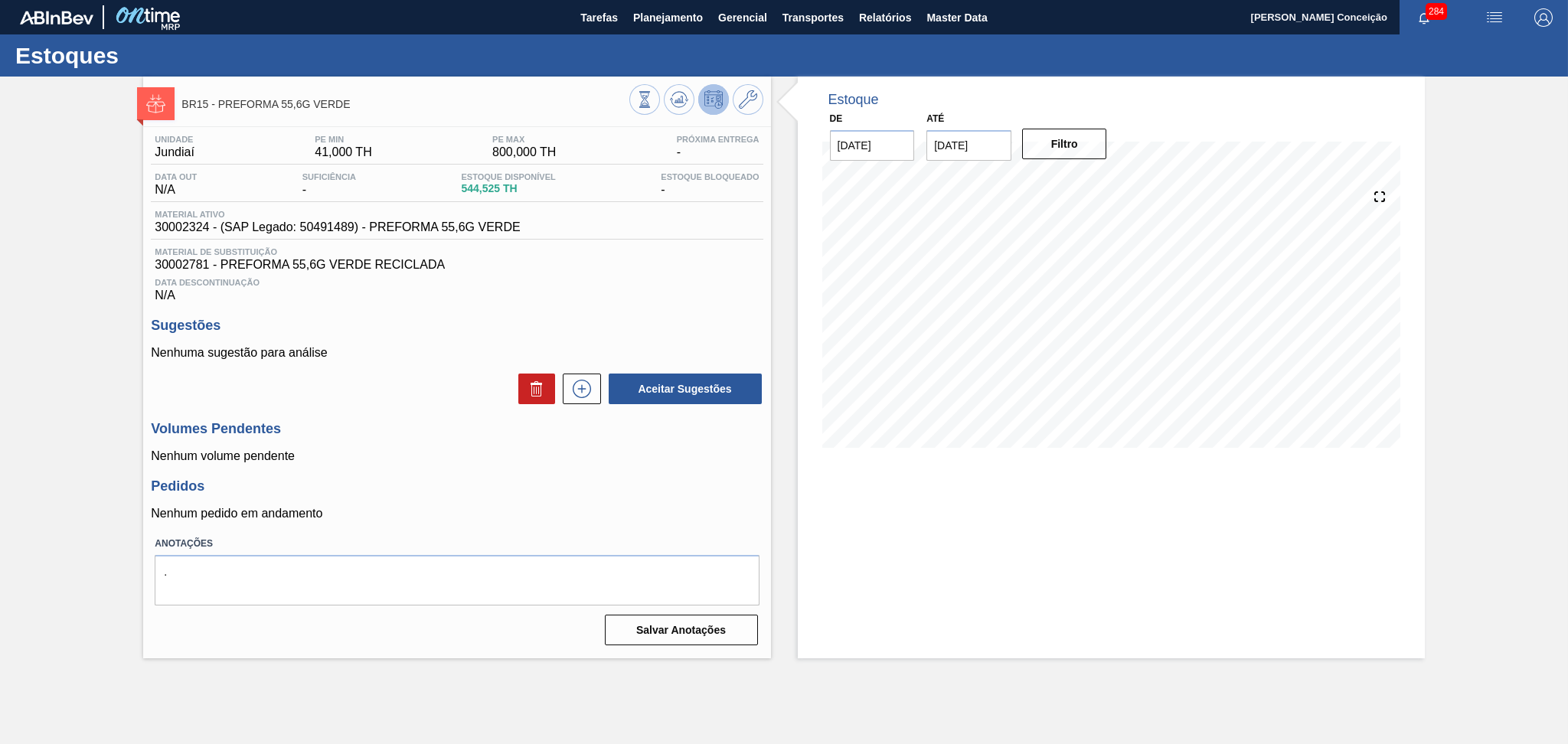
click at [597, 280] on span "Data Descontinuação" at bounding box center [457, 282] width 604 height 10
click at [461, 362] on div "Nenhuma sugestão para análise Aceitar Sugestões" at bounding box center [456, 376] width 611 height 60
click at [594, 293] on div "Data Descontinuação N/A" at bounding box center [456, 286] width 611 height 30
click at [534, 289] on div "Data Descontinuação N/A" at bounding box center [456, 286] width 611 height 30
click at [532, 312] on div "Unidade Jundiaí PE MIN 41,000 TH PE MAX 800,000 TH Próxima Entrega - Data out N…" at bounding box center [457, 389] width 627 height 524
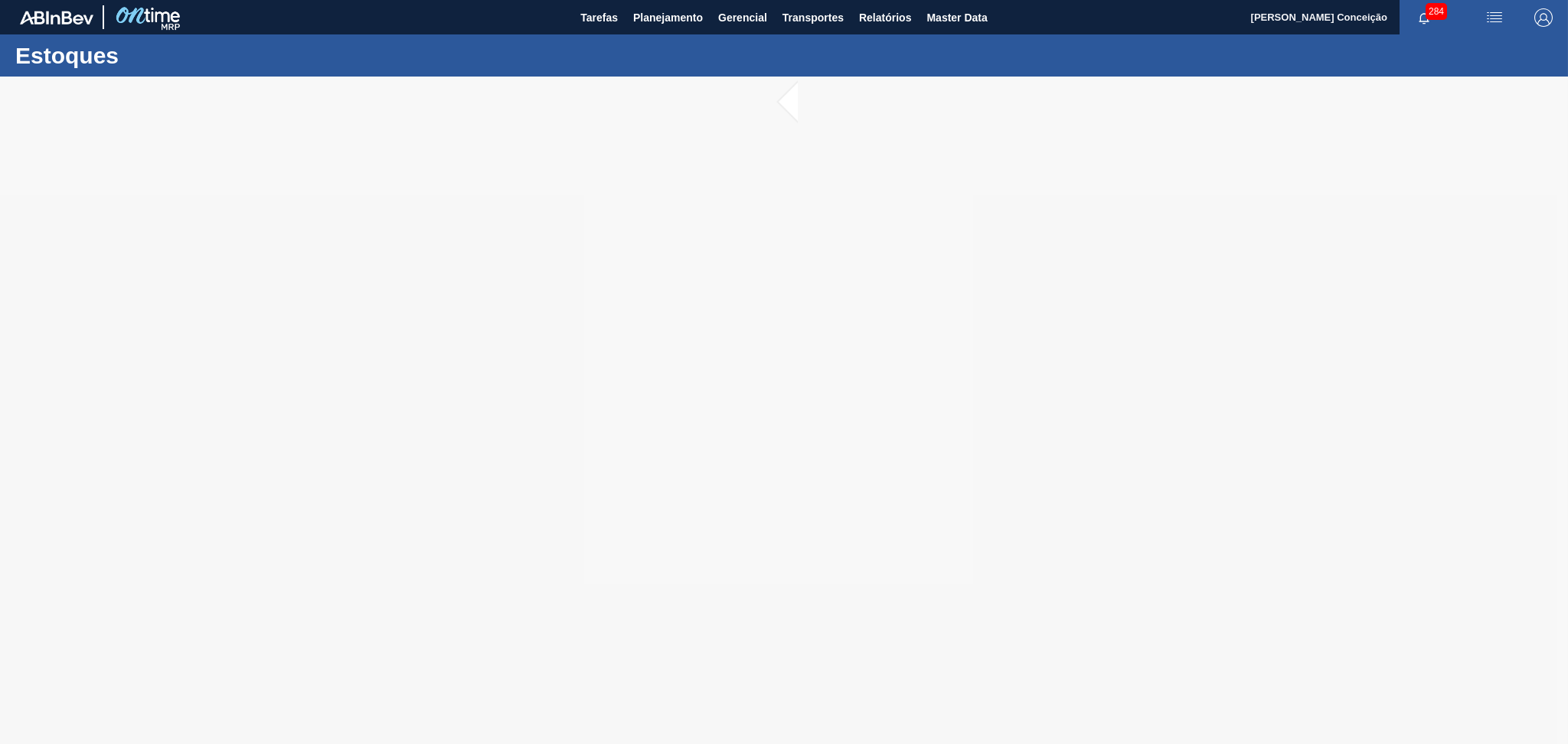
click at [91, 0] on html "Tarefas Planejamento Gerencial Transportes Relatórios Master Data Aline Apareci…" at bounding box center [784, 0] width 1568 height 0
click at [395, 298] on div at bounding box center [784, 410] width 1568 height 667
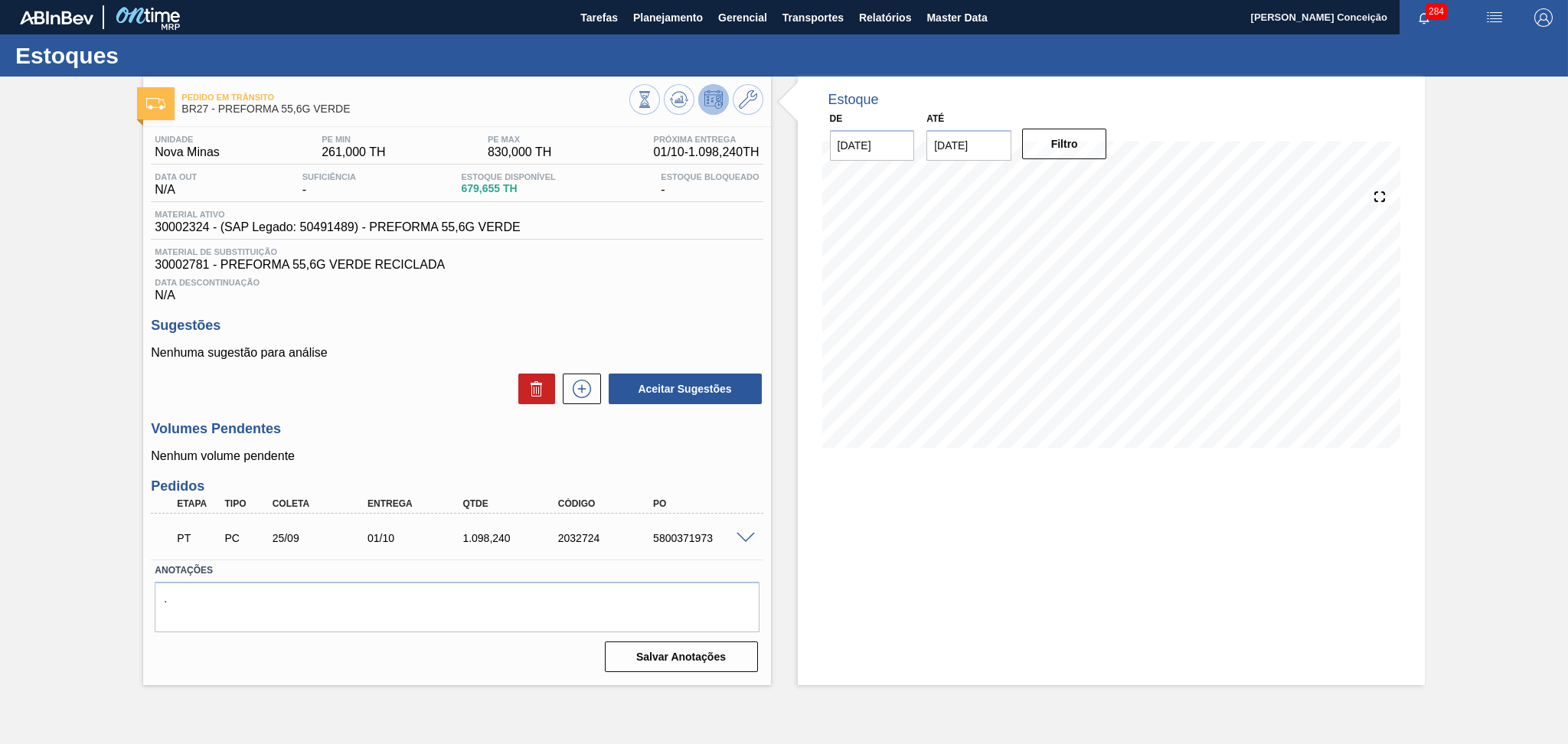
click at [509, 285] on span "Data Descontinuação" at bounding box center [457, 282] width 604 height 10
click at [402, 397] on div "Aceitar Sugestões" at bounding box center [456, 389] width 611 height 34
click at [396, 422] on h3 "Volumes Pendentes" at bounding box center [456, 429] width 611 height 16
click at [739, 540] on span at bounding box center [745, 539] width 18 height 11
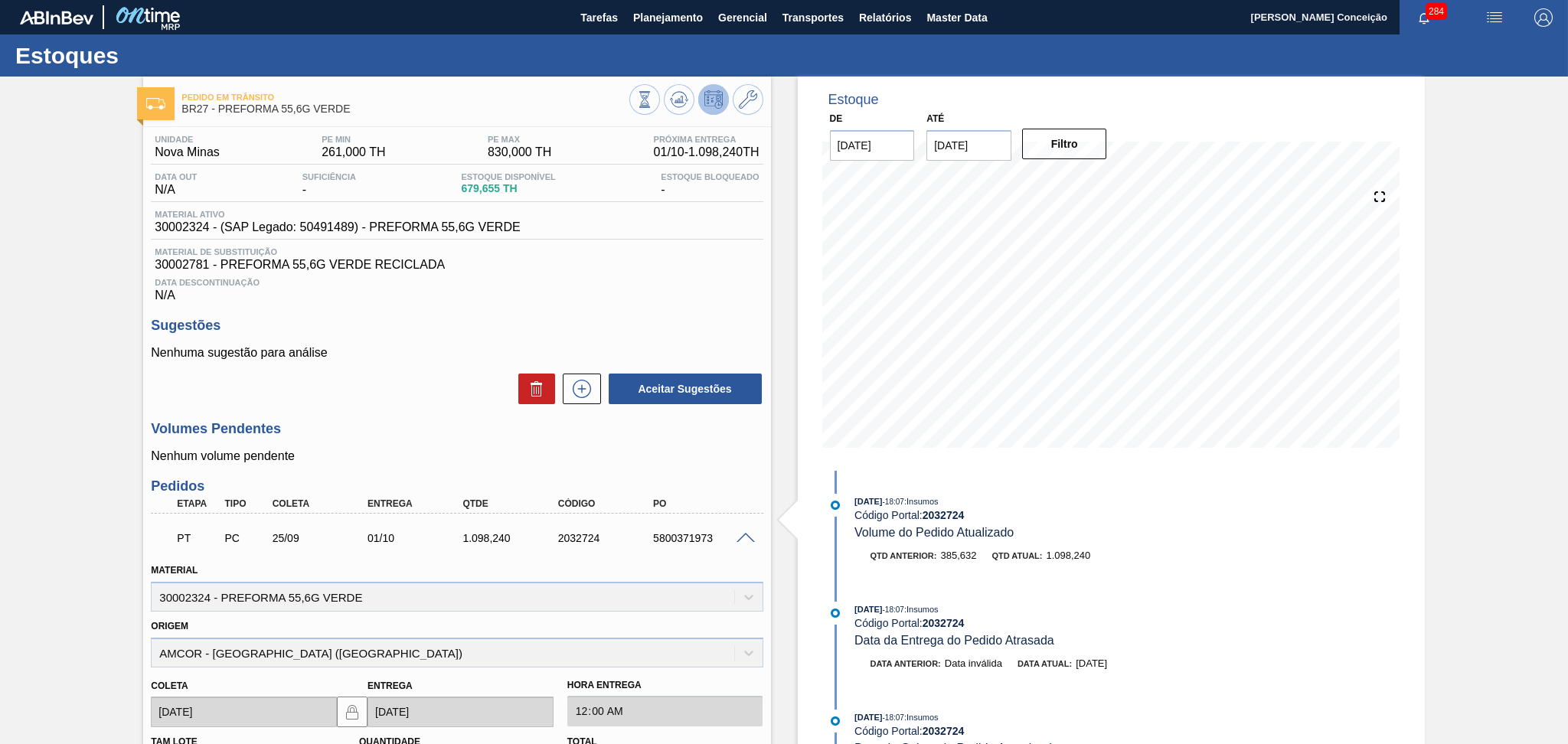
click at [380, 399] on div "Aceitar Sugestões" at bounding box center [456, 389] width 611 height 34
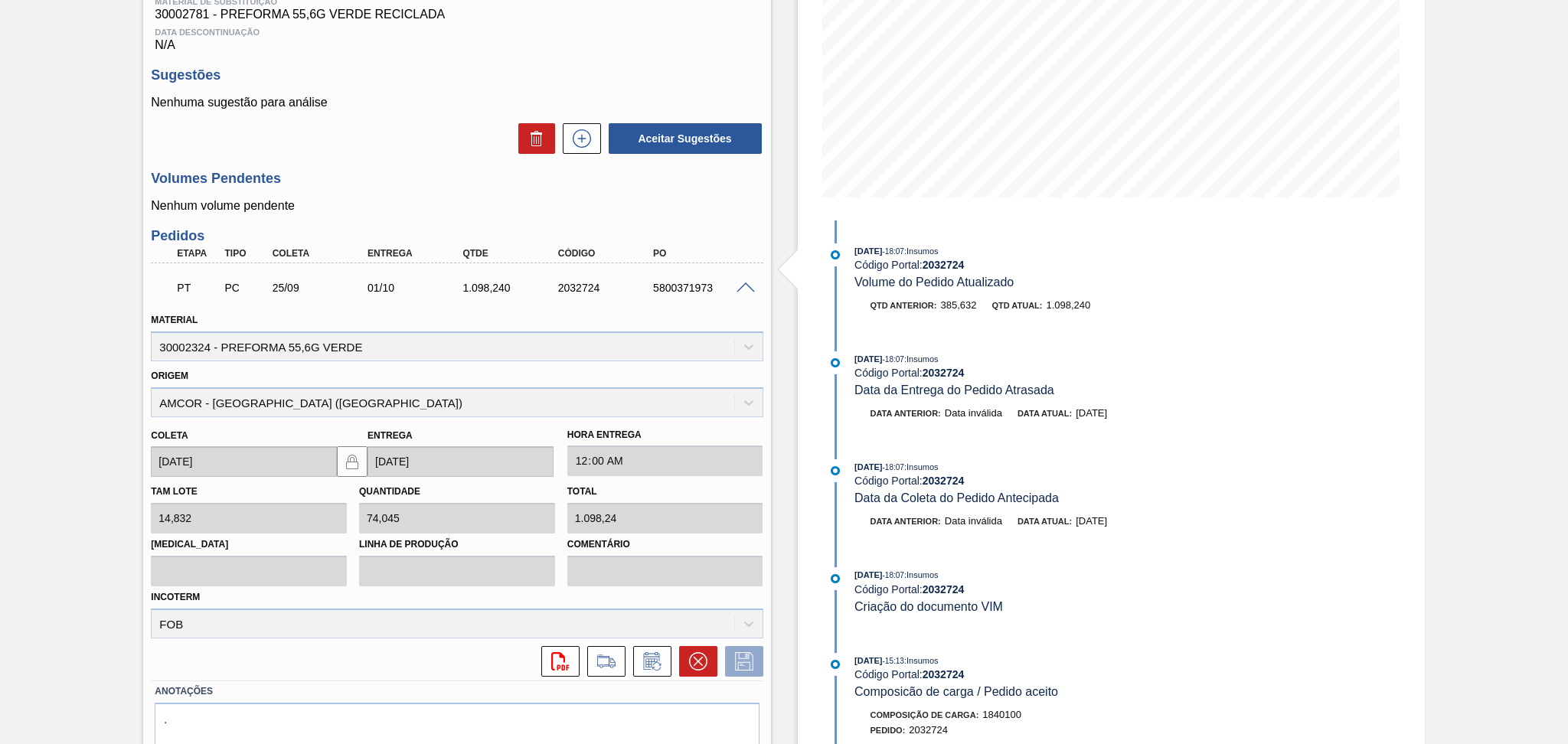
scroll to position [306, 0]
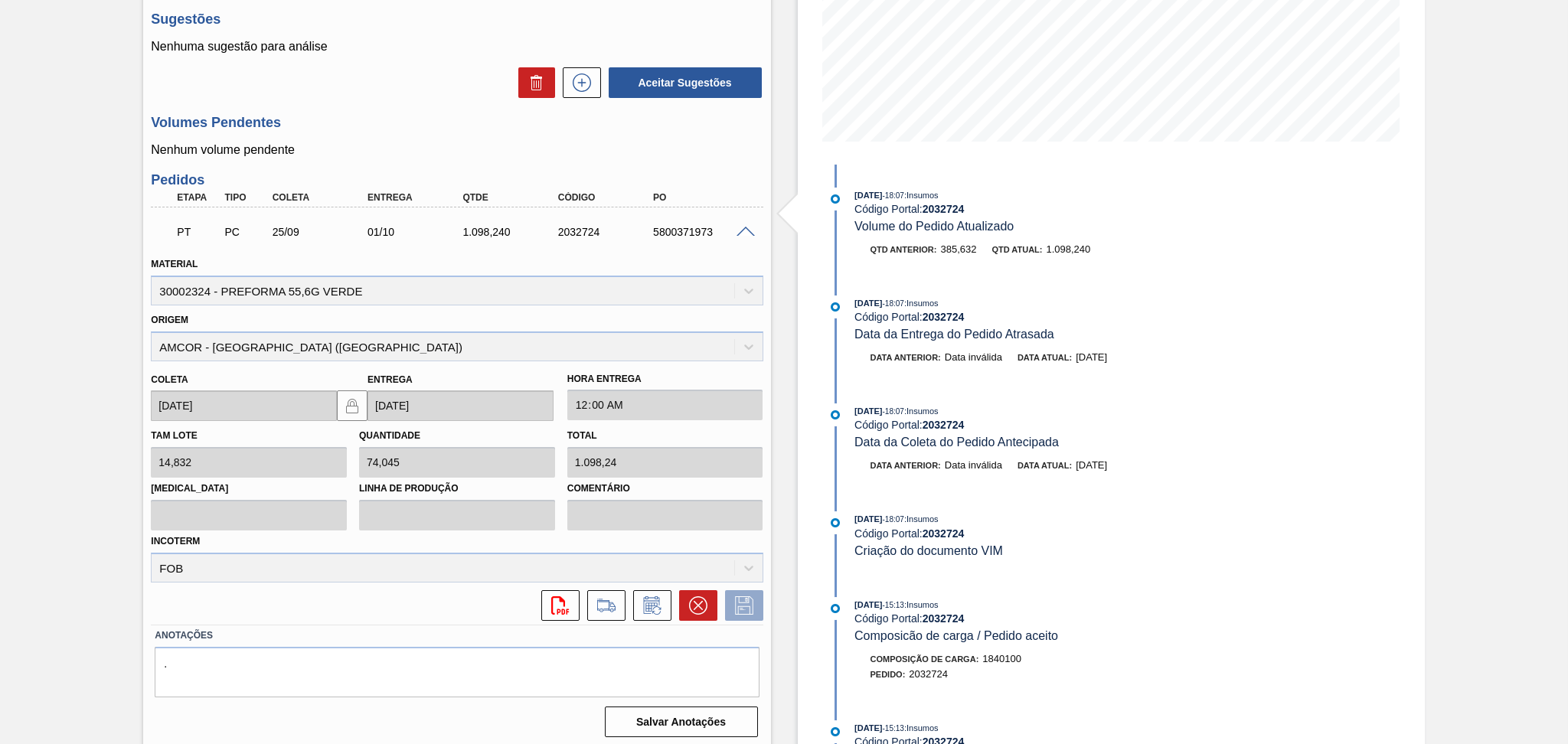
click at [741, 232] on span at bounding box center [745, 232] width 18 height 11
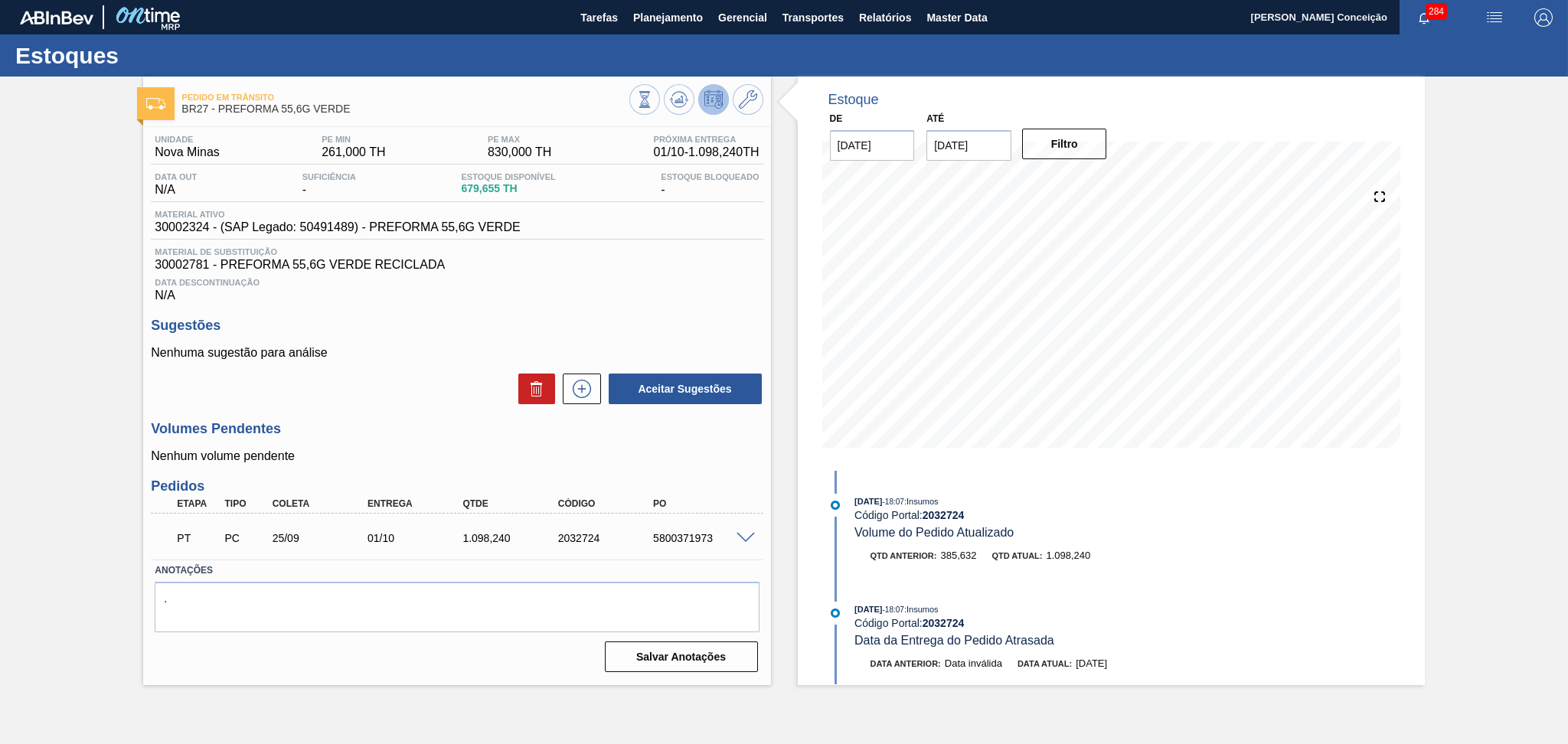
click at [607, 293] on div "Data Descontinuação N/A" at bounding box center [456, 286] width 611 height 30
click at [651, 322] on h3 "Sugestões" at bounding box center [456, 325] width 611 height 16
click at [555, 310] on div "Unidade Nova Minas PE MIN 261,000 TH PE MAX 830,000 TH Próxima Entrega 01/10 - …" at bounding box center [457, 402] width 627 height 551
click at [627, 258] on span "30002781 - PREFORMA 55,6G VERDE RECICLADA" at bounding box center [457, 265] width 604 height 14
click at [742, 537] on span at bounding box center [745, 539] width 18 height 11
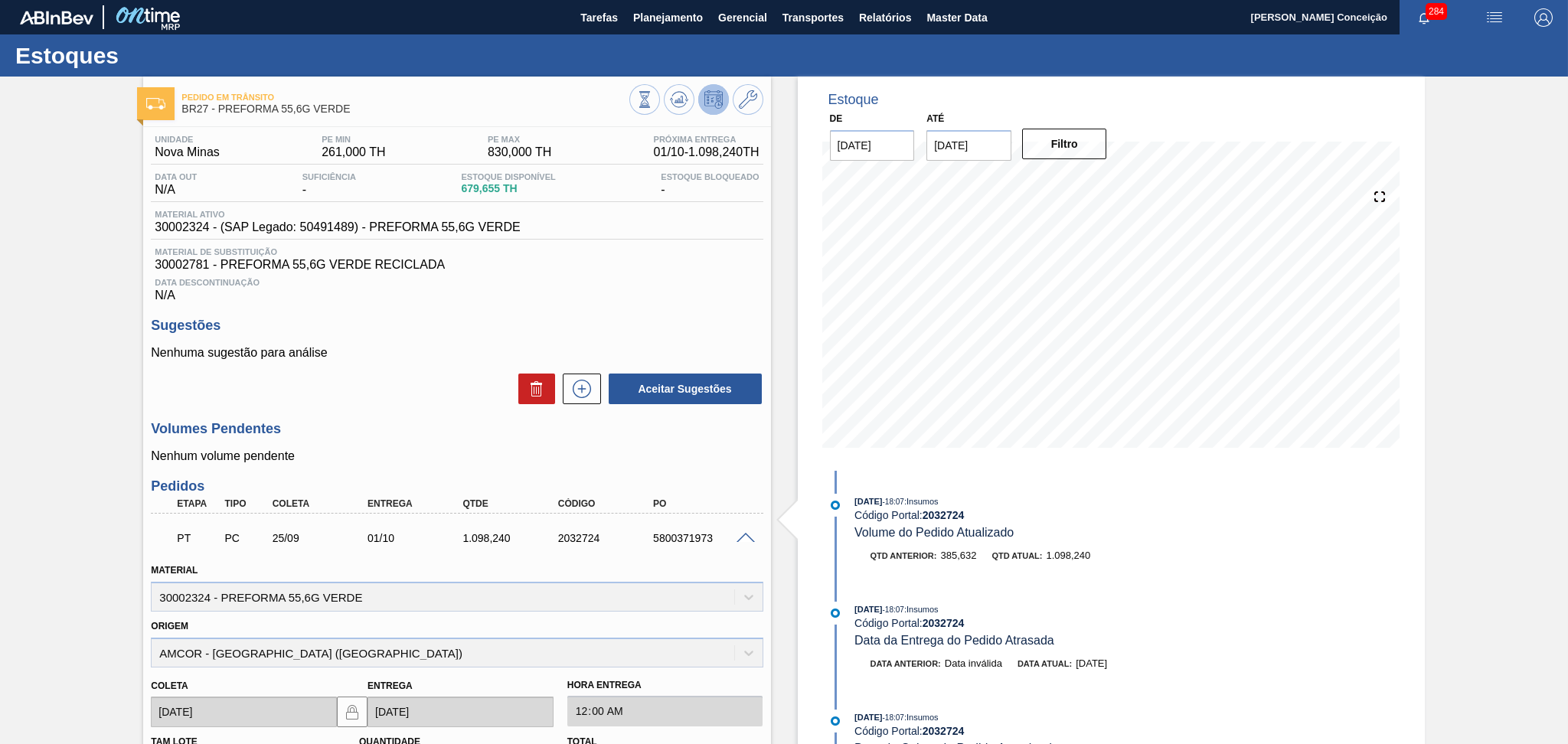
click at [424, 426] on h3 "Volumes Pendentes" at bounding box center [456, 429] width 611 height 16
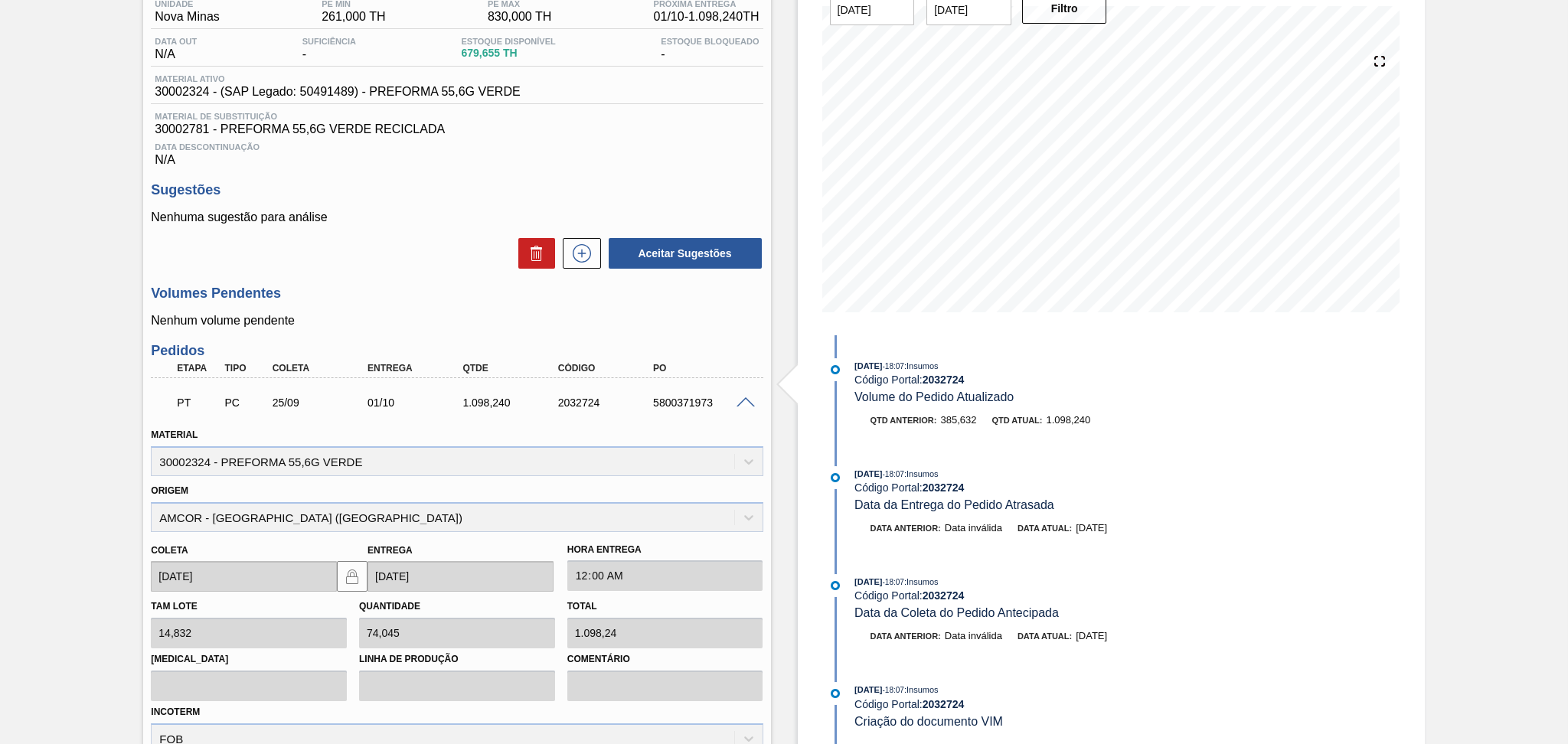
scroll to position [310, 0]
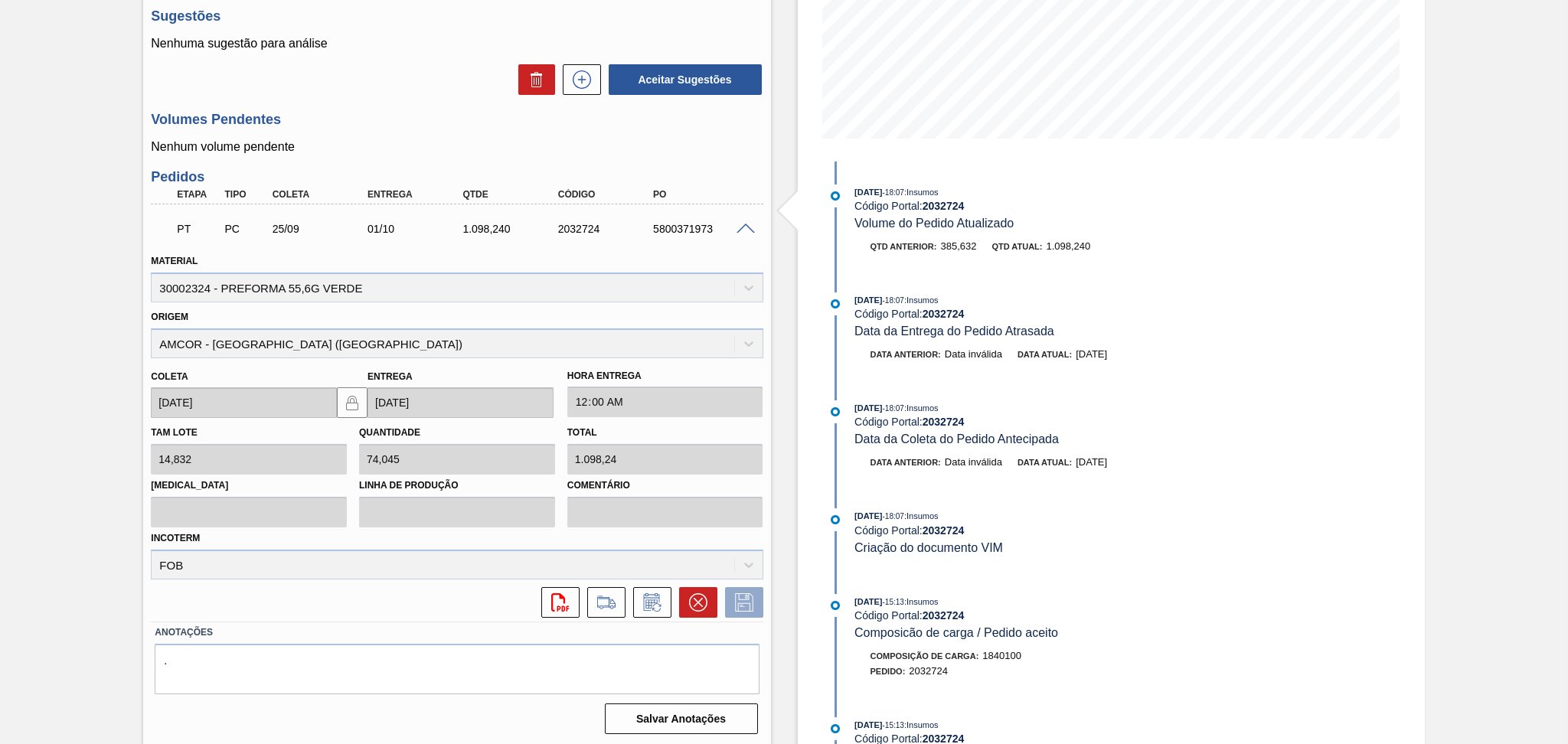
click at [751, 227] on span at bounding box center [745, 229] width 18 height 11
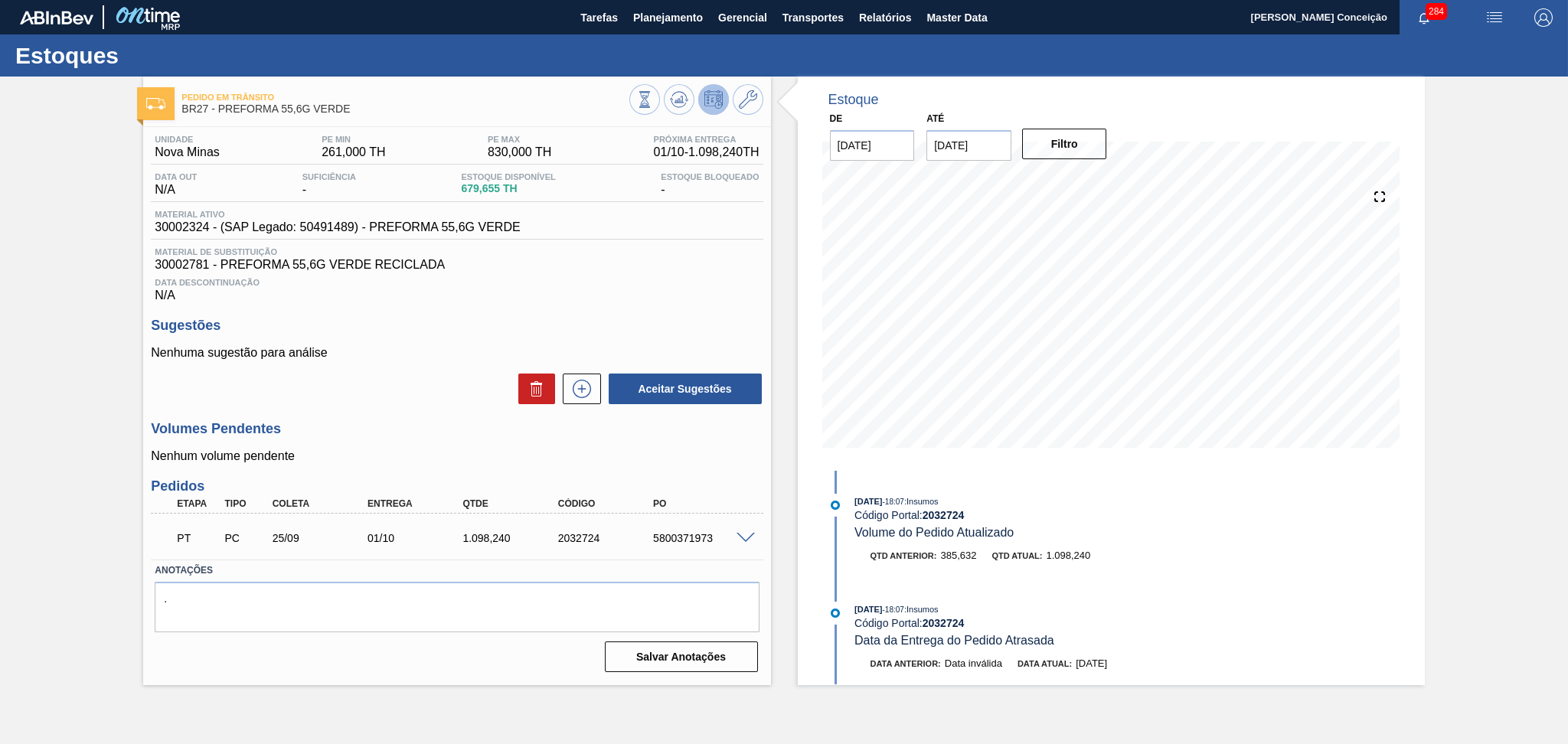
scroll to position [0, 0]
click at [638, 272] on div "Data Descontinuação N/A" at bounding box center [456, 286] width 611 height 30
click at [631, 271] on span "30002781 - PREFORMA 55,6G VERDE RECICLADA" at bounding box center [457, 265] width 604 height 14
click at [367, 407] on div "Unidade Nova Minas PE MIN 261,000 TH PE MAX 830,000 TH Próxima Entrega 01/10 - …" at bounding box center [457, 402] width 627 height 551
click at [605, 258] on span "30002781 - PREFORMA 55,6G VERDE RECICLADA" at bounding box center [457, 265] width 604 height 14
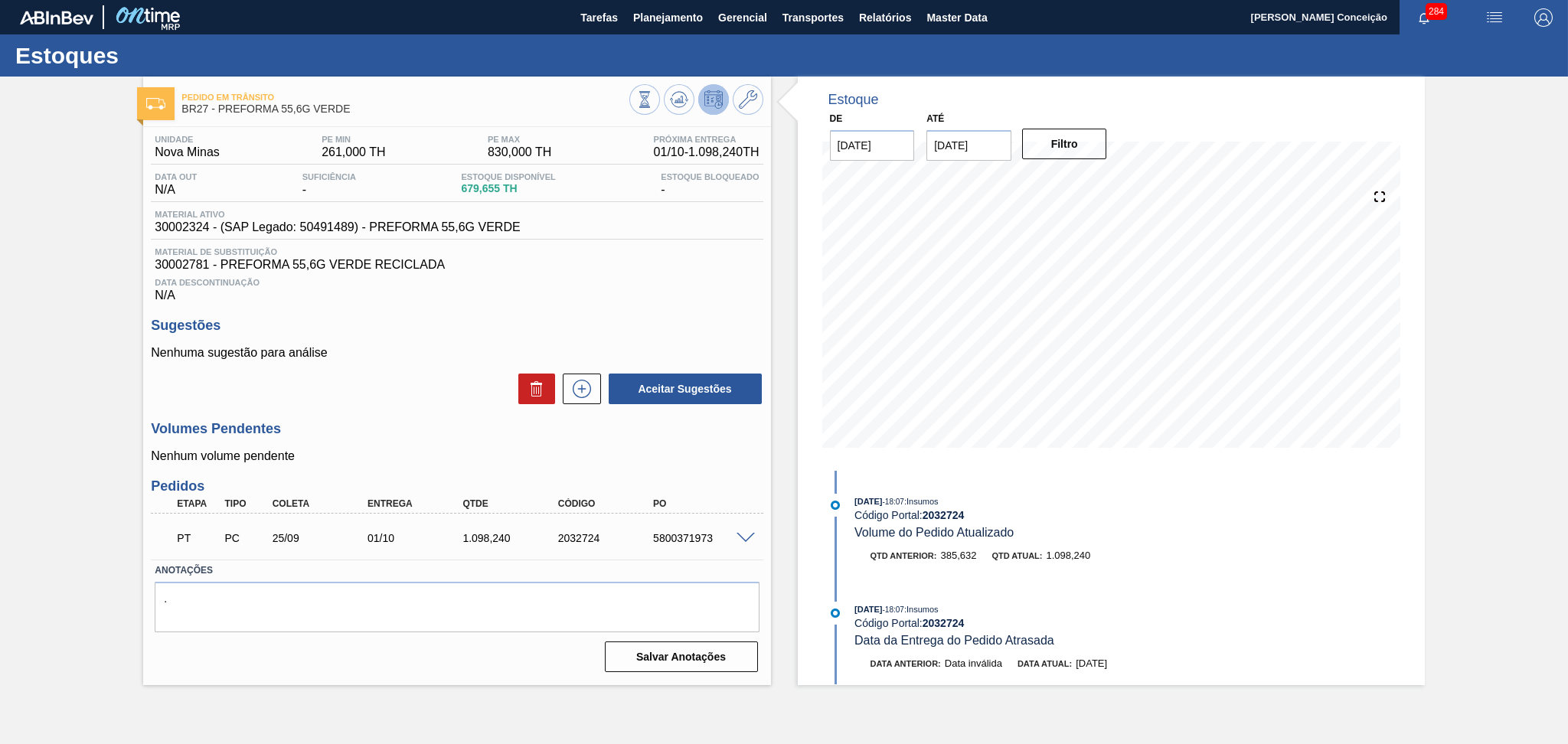
click at [671, 271] on span "30002781 - PREFORMA 55,6G VERDE RECICLADA" at bounding box center [457, 265] width 604 height 14
click at [412, 370] on div "Nenhuma sugestão para análise Aceitar Sugestões" at bounding box center [456, 376] width 611 height 60
click at [504, 308] on div "Unidade Nova Minas PE MIN 261,000 TH PE MAX 830,000 TH Próxima Entrega 01/10 - …" at bounding box center [457, 402] width 627 height 551
click at [186, 267] on span "30002781 - PREFORMA 55,6G VERDE RECICLADA" at bounding box center [457, 265] width 604 height 14
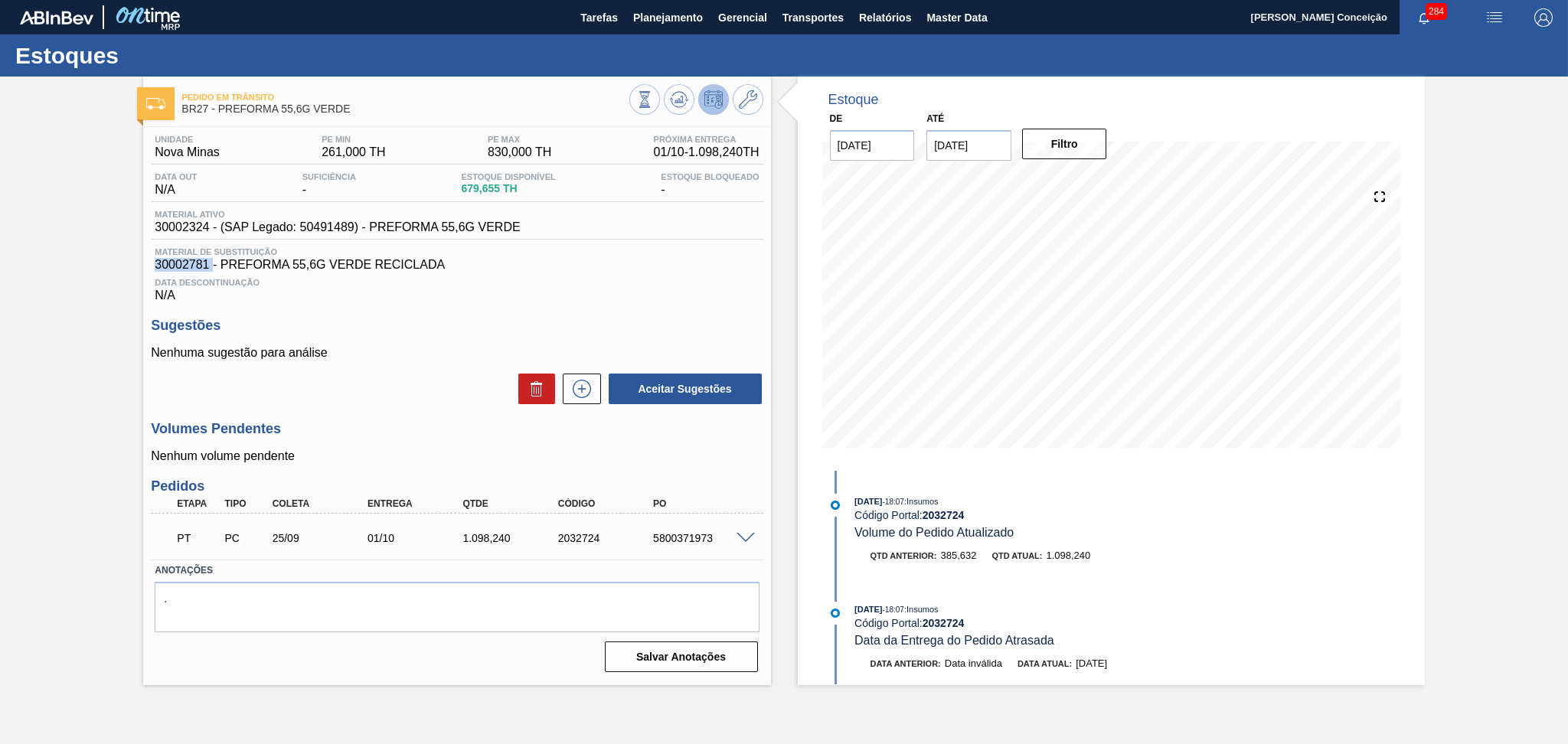
copy span "30002781"
click at [678, 30] on button "Planejamento" at bounding box center [668, 17] width 85 height 35
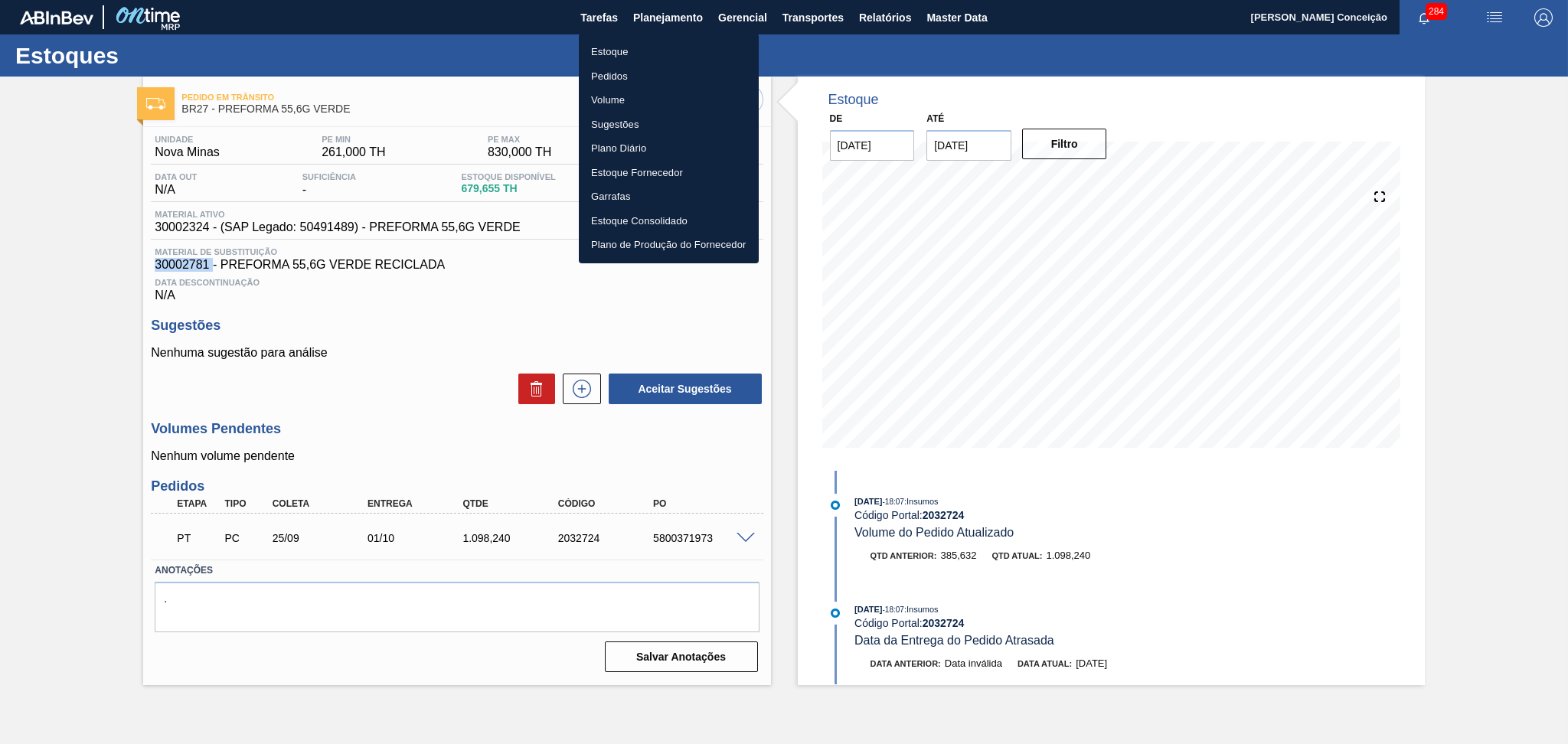
click at [611, 51] on li "Estoque" at bounding box center [668, 52] width 180 height 24
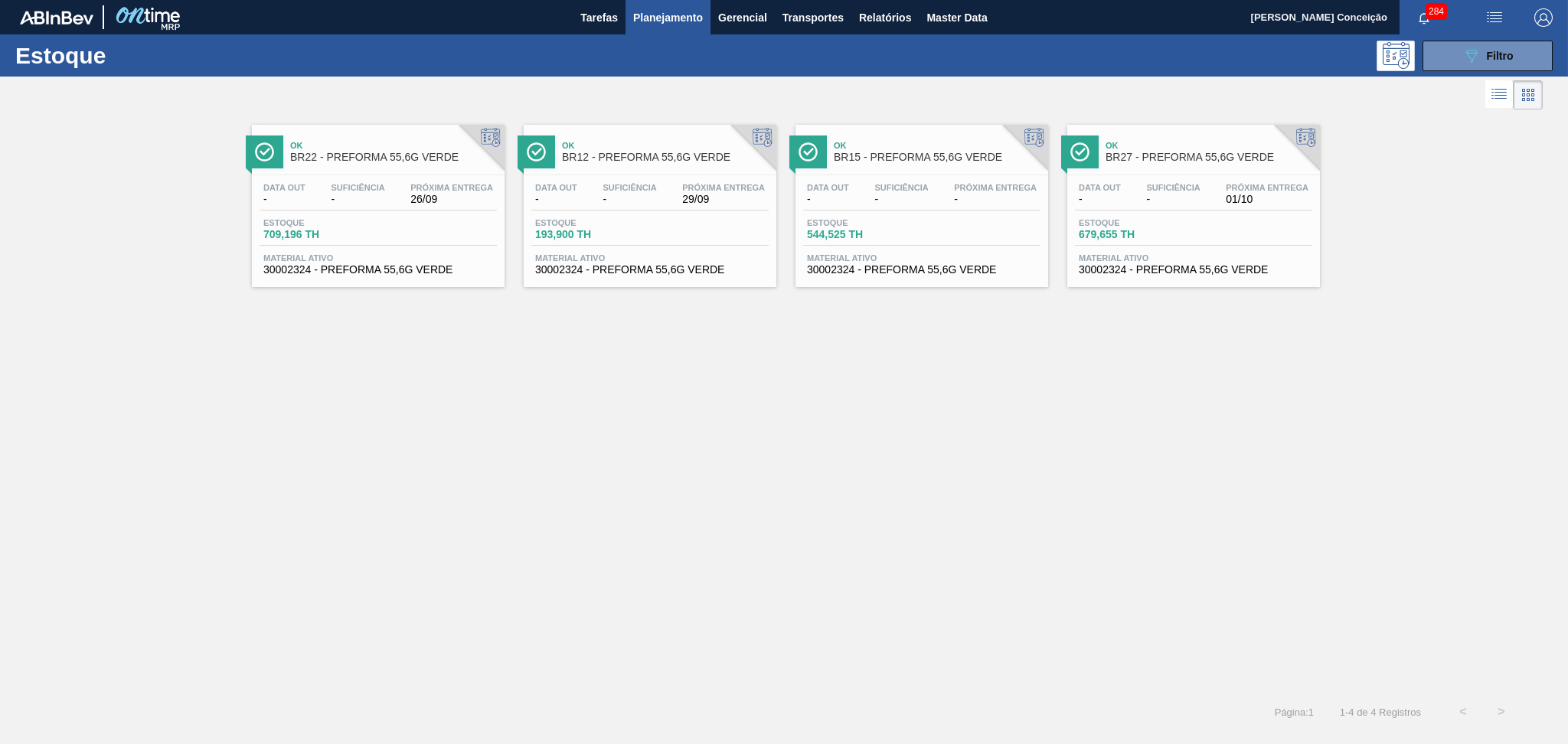
click at [606, 516] on div "Ok BR22 - PREFORMA 55,6G VERDE Data out - Suficiência - Próxima Entrega 26/09 E…" at bounding box center [784, 403] width 1568 height 580
click at [712, 435] on div "Ok BR22 - PREFORMA 55,6G VERDE Data out - Suficiência - Próxima Entrega 26/09 E…" at bounding box center [784, 403] width 1568 height 580
click at [671, 389] on div "Ok BR22 - PREFORMA 55,6G VERDE Data out - Suficiência - Próxima Entrega 26/09 E…" at bounding box center [784, 403] width 1568 height 580
click at [668, 260] on span "Material ativo" at bounding box center [650, 258] width 230 height 10
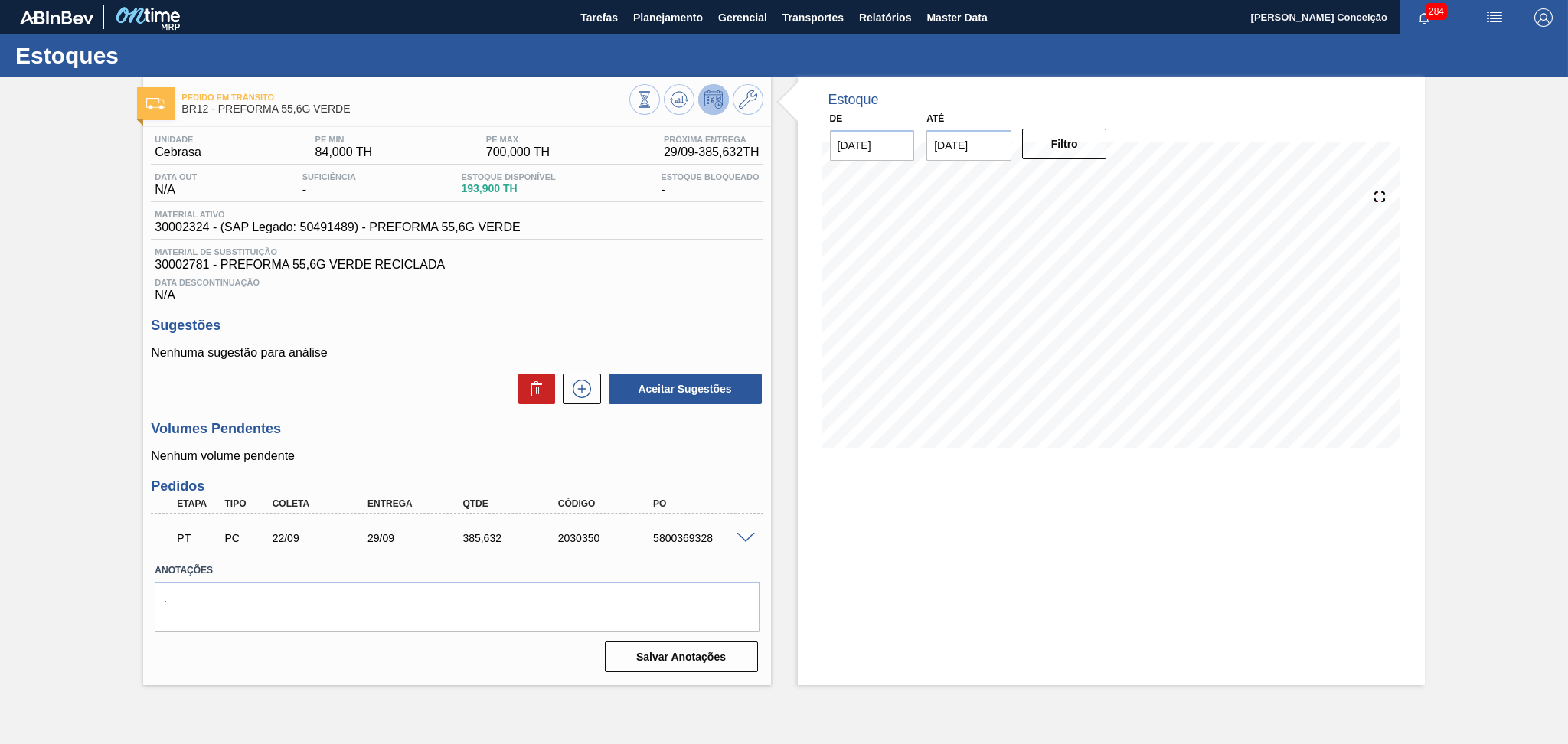
click at [476, 329] on h3 "Sugestões" at bounding box center [456, 325] width 611 height 16
click at [671, 100] on icon at bounding box center [678, 99] width 18 height 18
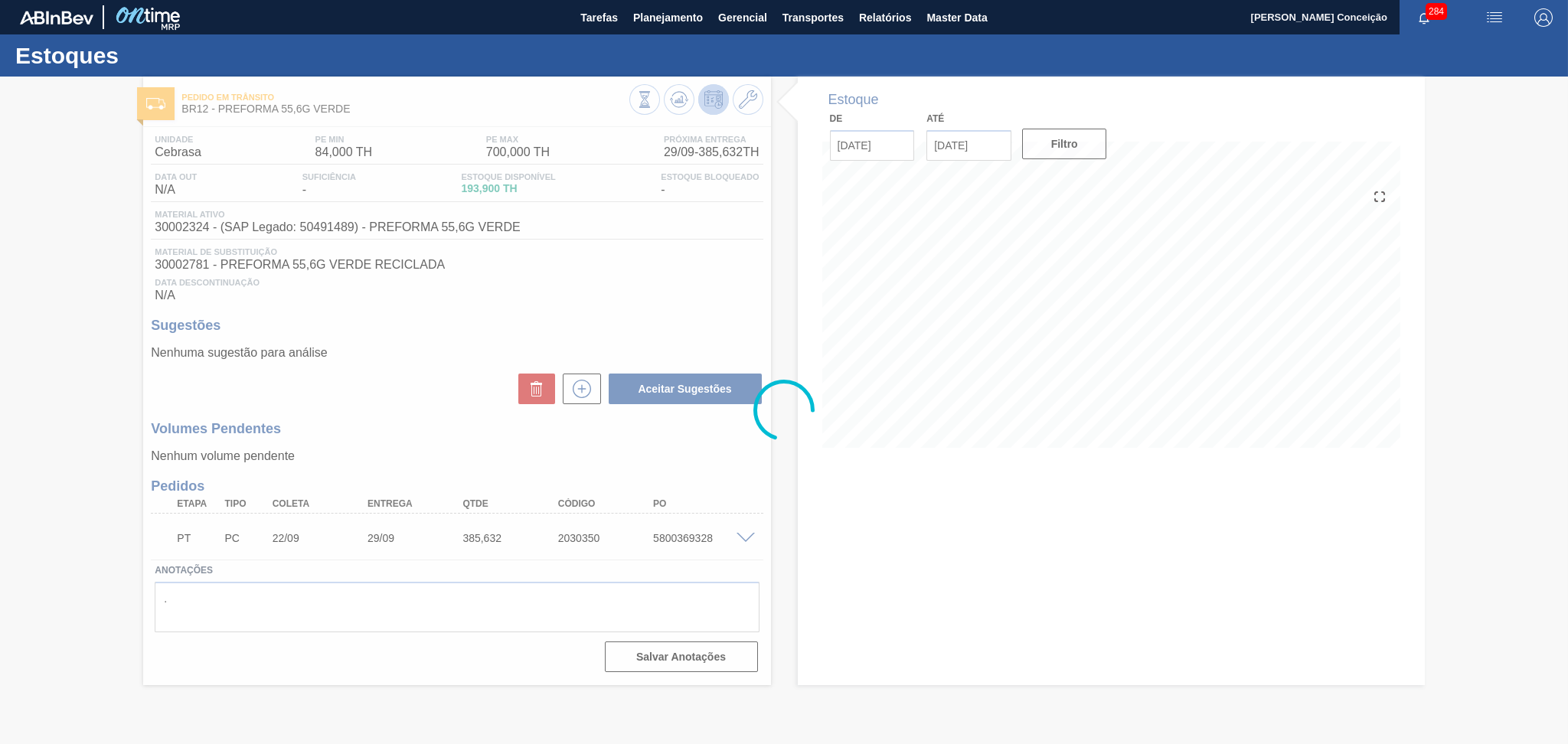
click at [484, 290] on div at bounding box center [784, 410] width 1568 height 667
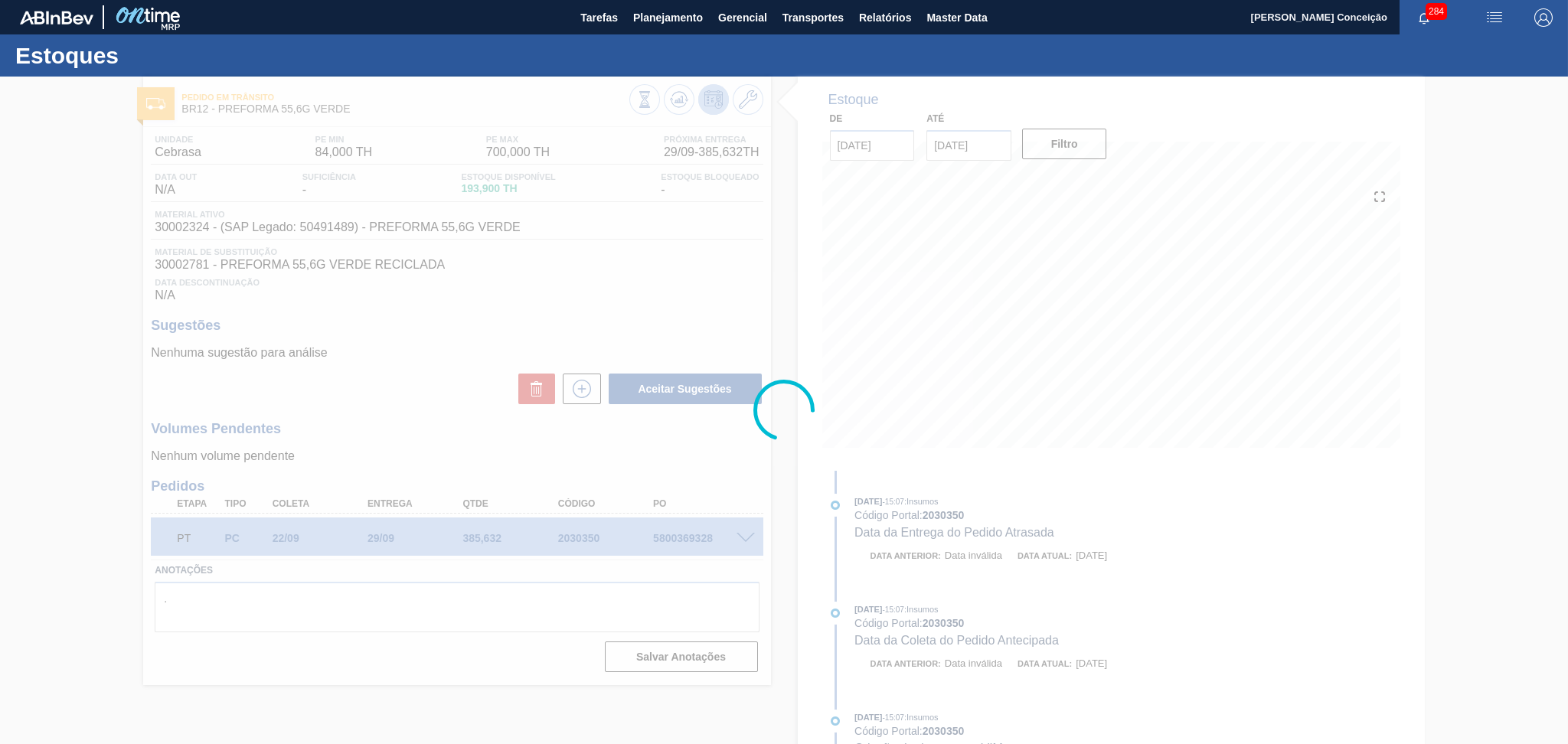
click at [384, 412] on div at bounding box center [784, 410] width 1568 height 667
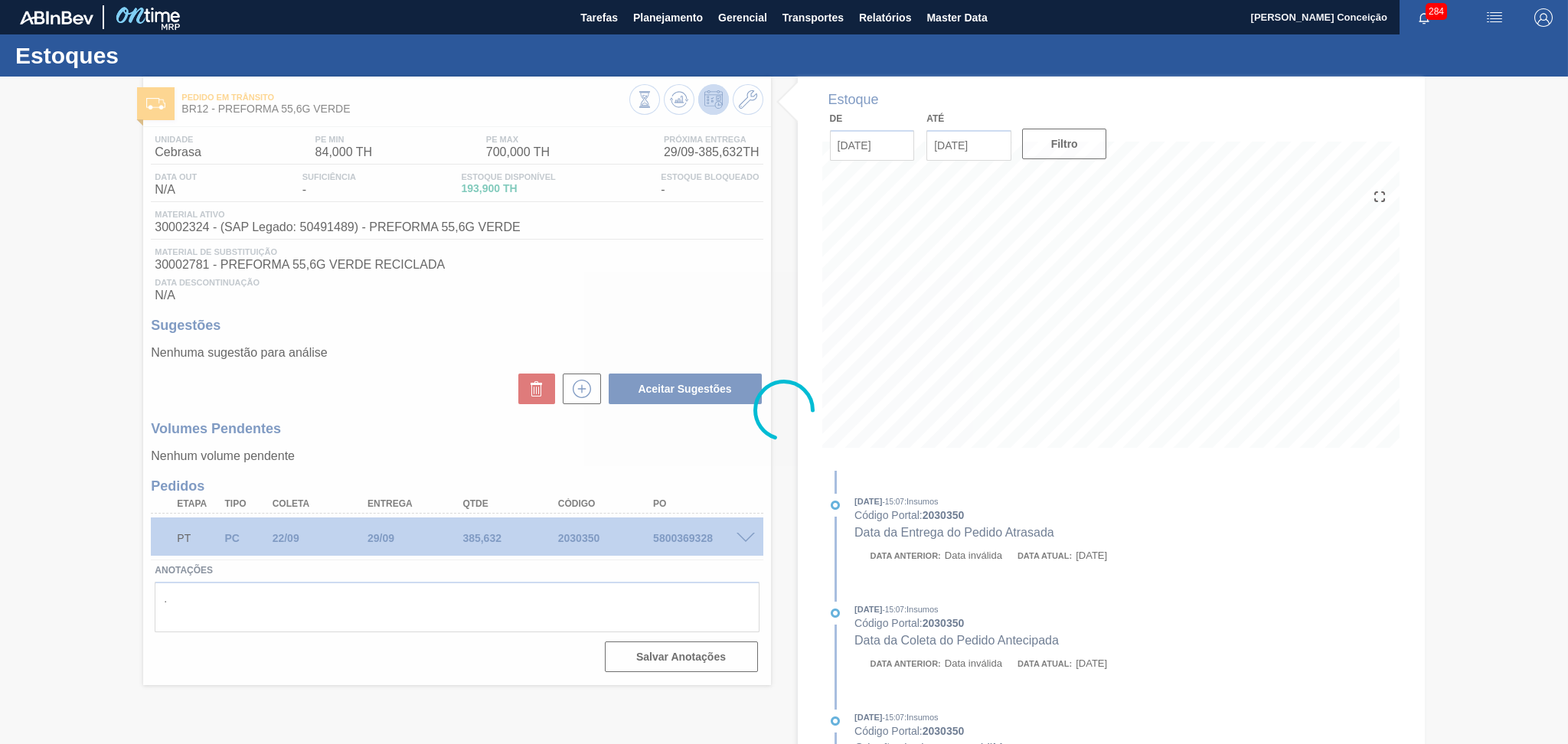
click at [425, 409] on div at bounding box center [784, 410] width 1568 height 667
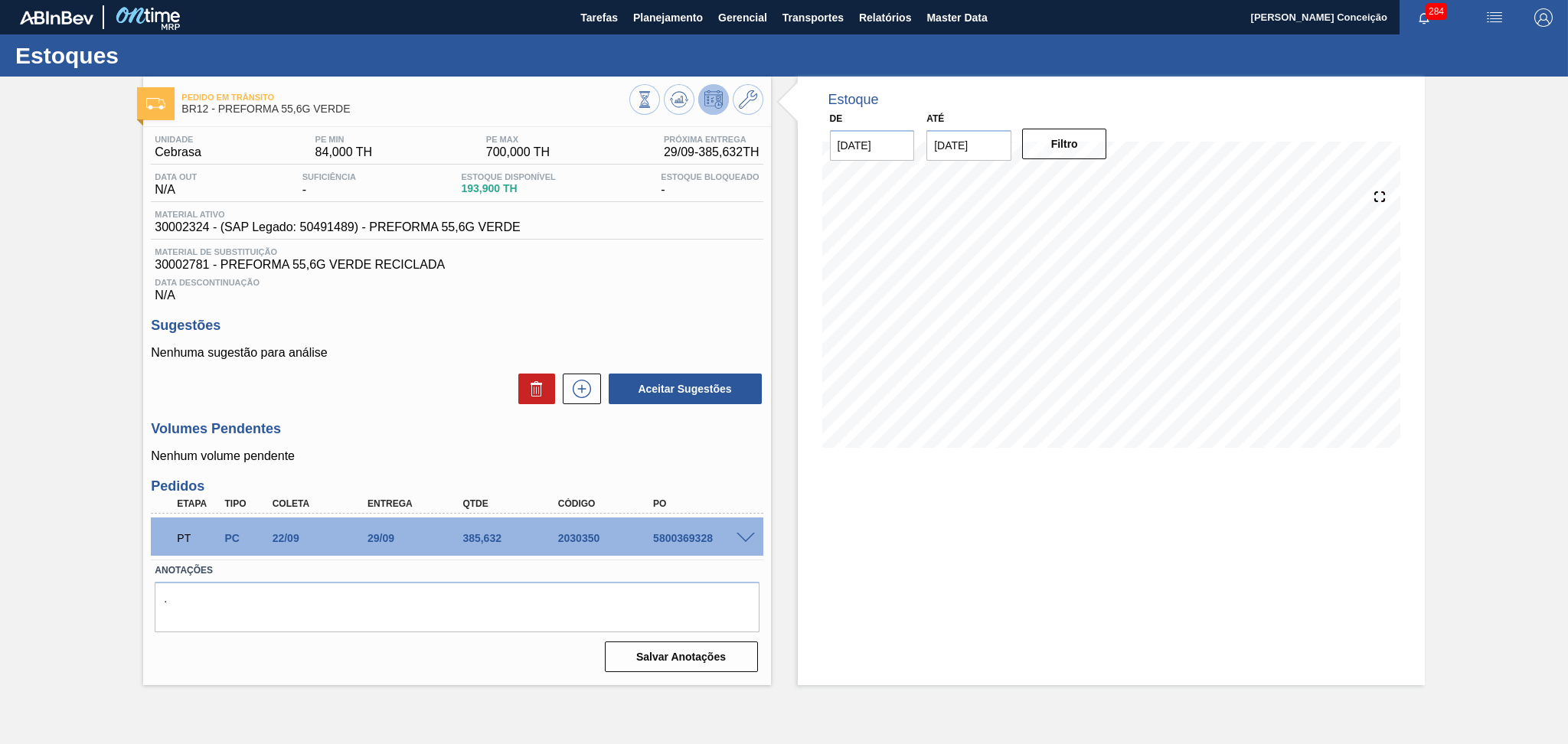
click at [744, 533] on span at bounding box center [745, 539] width 18 height 11
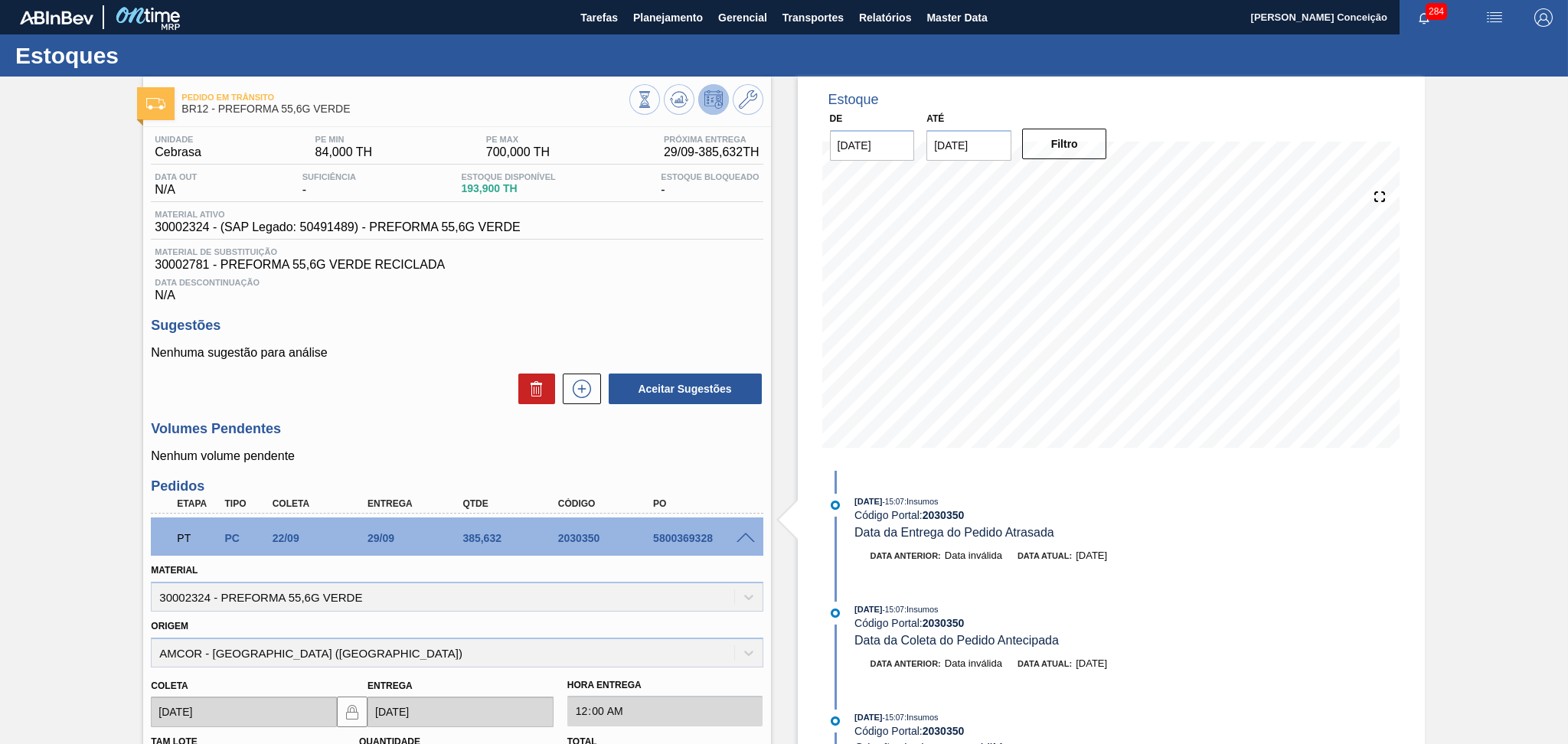
click at [744, 533] on span at bounding box center [745, 539] width 18 height 11
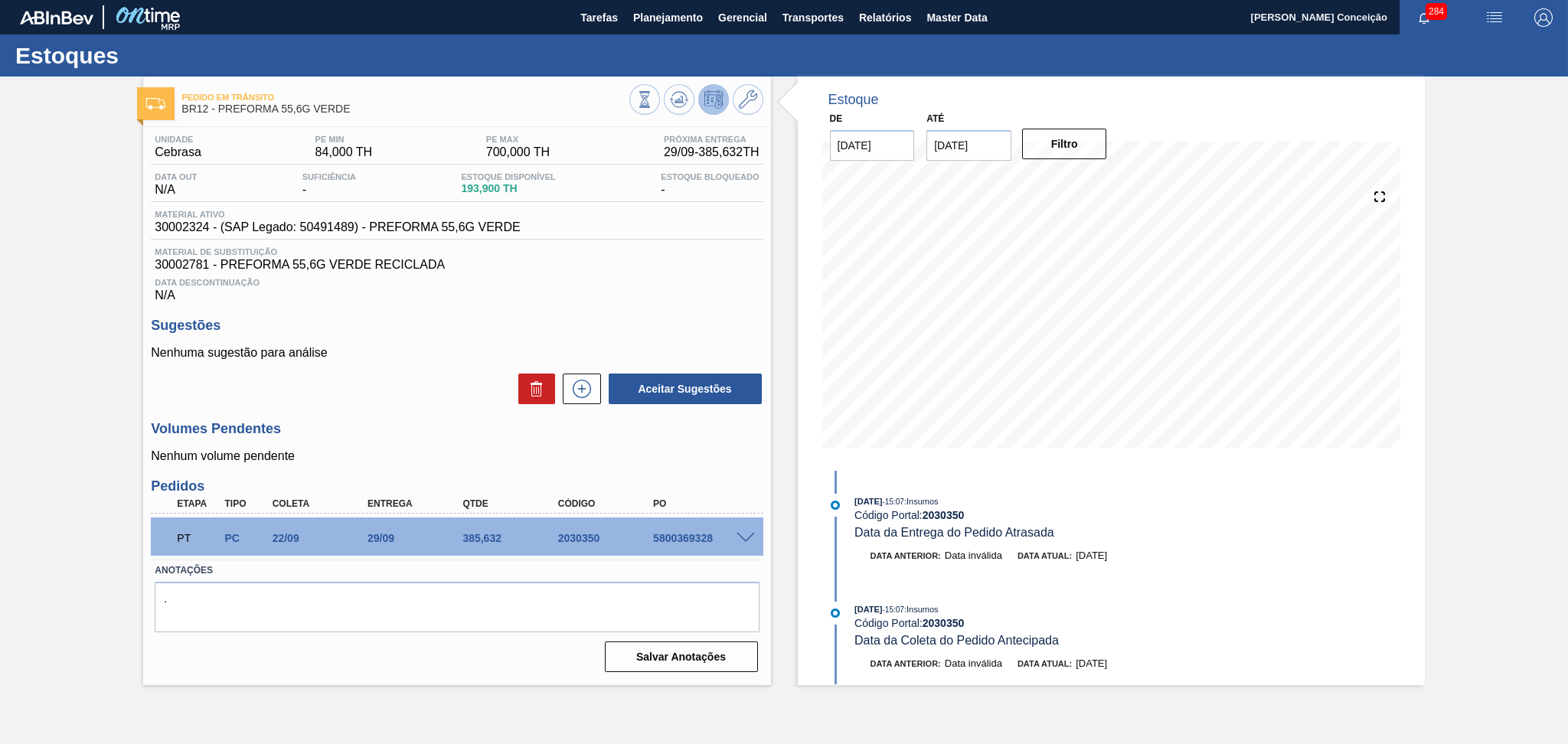
click at [431, 399] on div "Aceitar Sugestões" at bounding box center [456, 389] width 611 height 34
click at [597, 299] on div "Data Descontinuação N/A" at bounding box center [456, 286] width 611 height 30
click at [424, 373] on div "Aceitar Sugestões" at bounding box center [456, 389] width 611 height 34
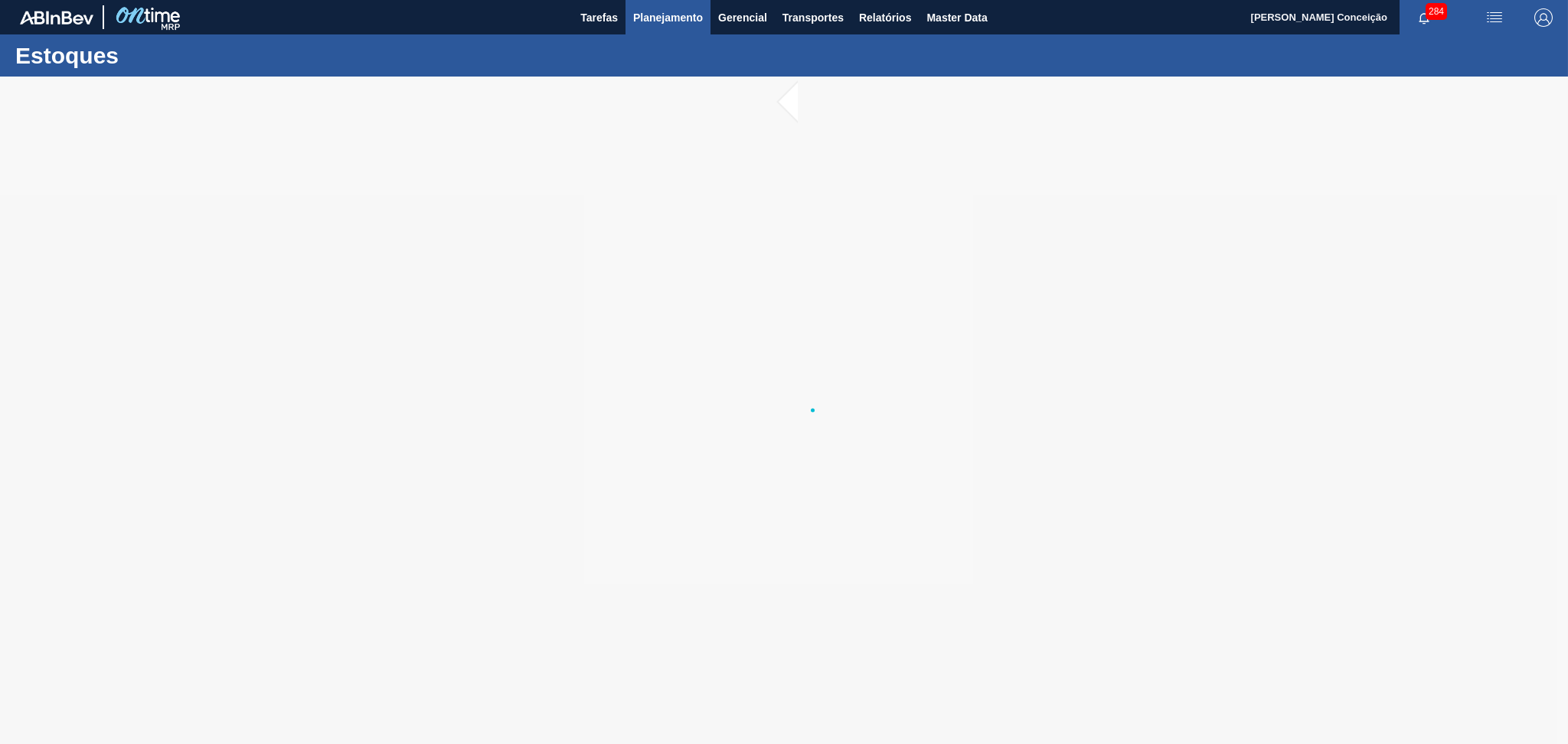
click at [688, 15] on span "Planejamento" at bounding box center [668, 17] width 70 height 18
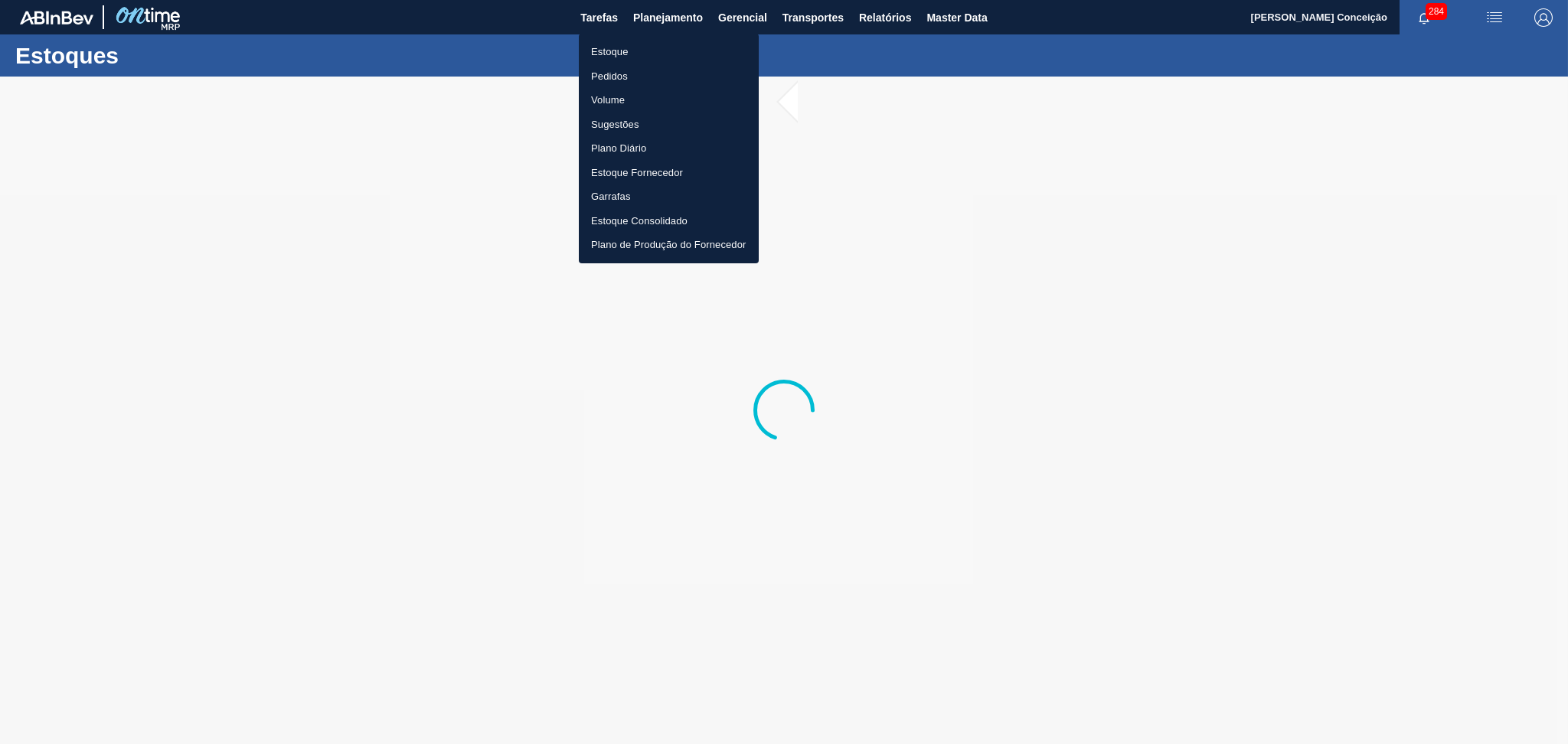
click at [608, 48] on li "Estoque" at bounding box center [668, 52] width 180 height 24
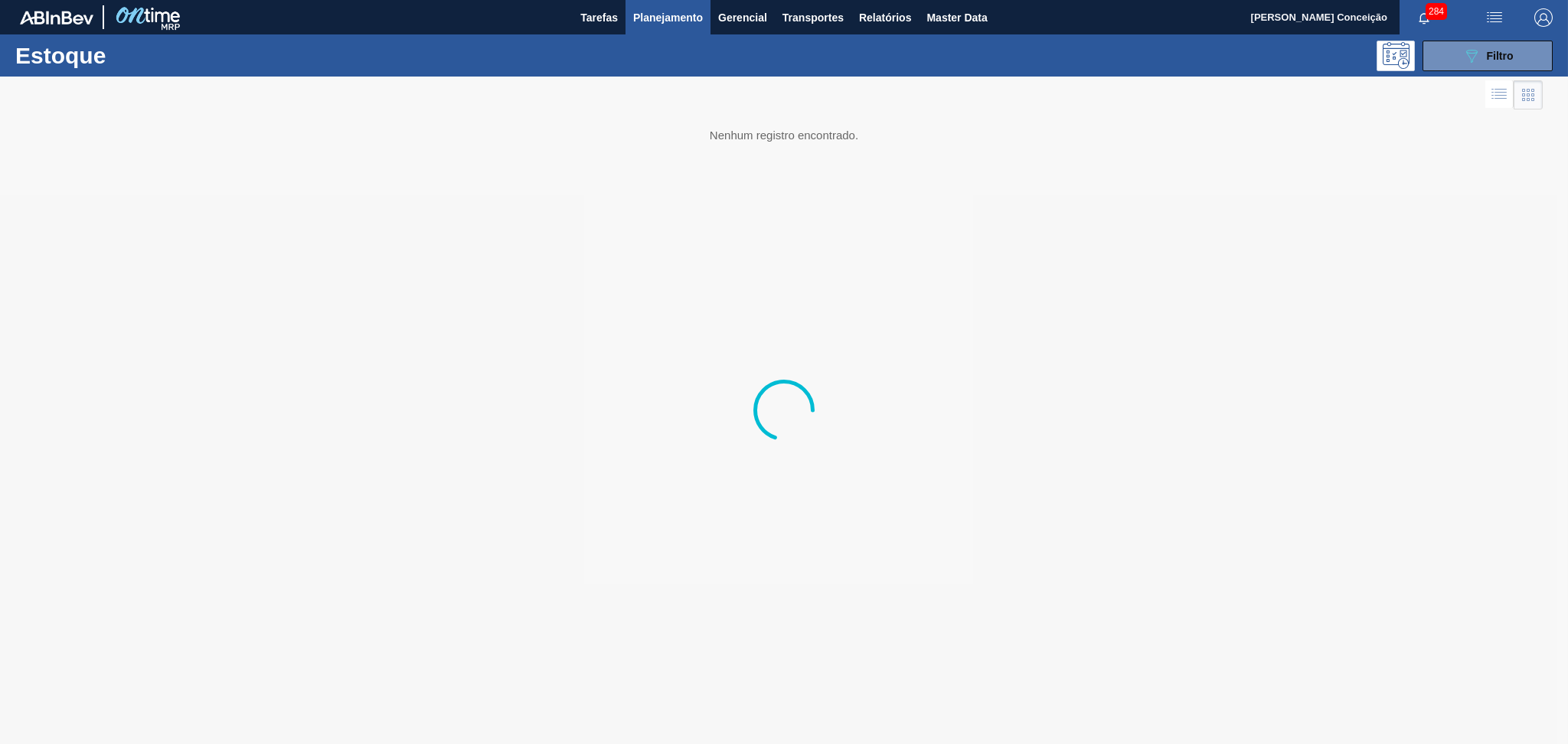
click at [1175, 23] on img "button" at bounding box center [1543, 17] width 18 height 18
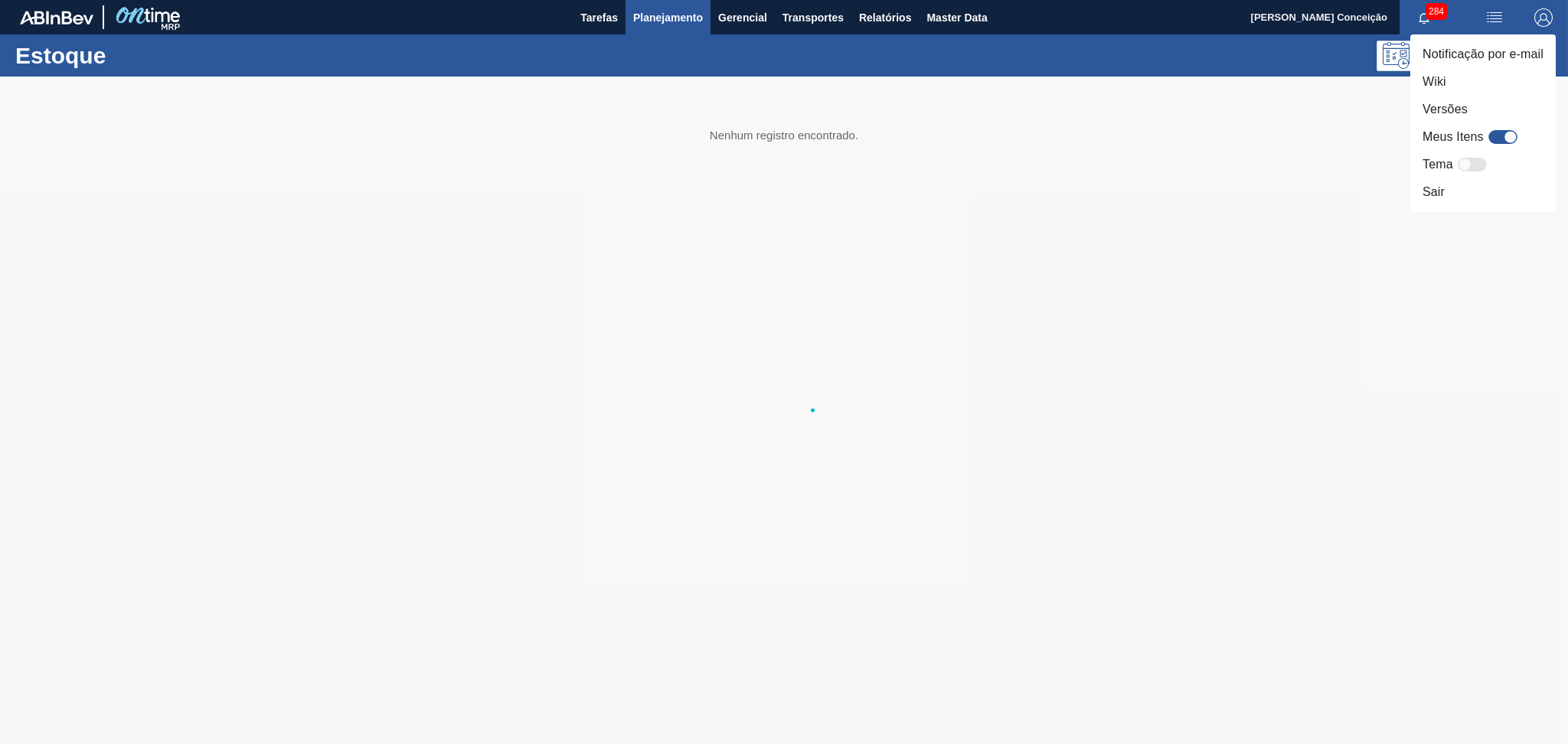
click at [1175, 134] on div at bounding box center [1502, 137] width 29 height 14
checkbox input "true"
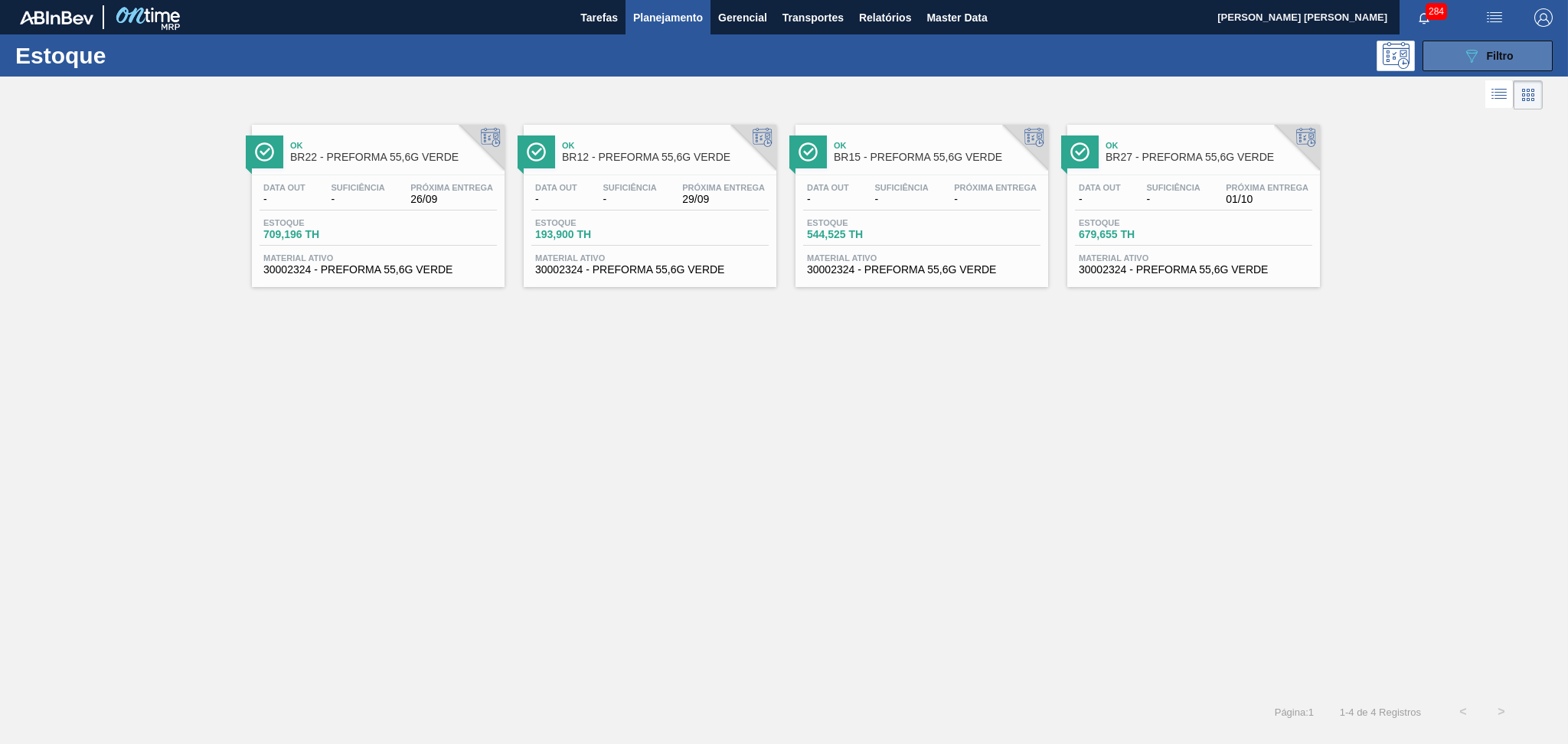
click at [1504, 48] on div "089F7B8B-B2A5-4AFE-B5C0-19BA573D28AC Filtro" at bounding box center [1487, 56] width 51 height 18
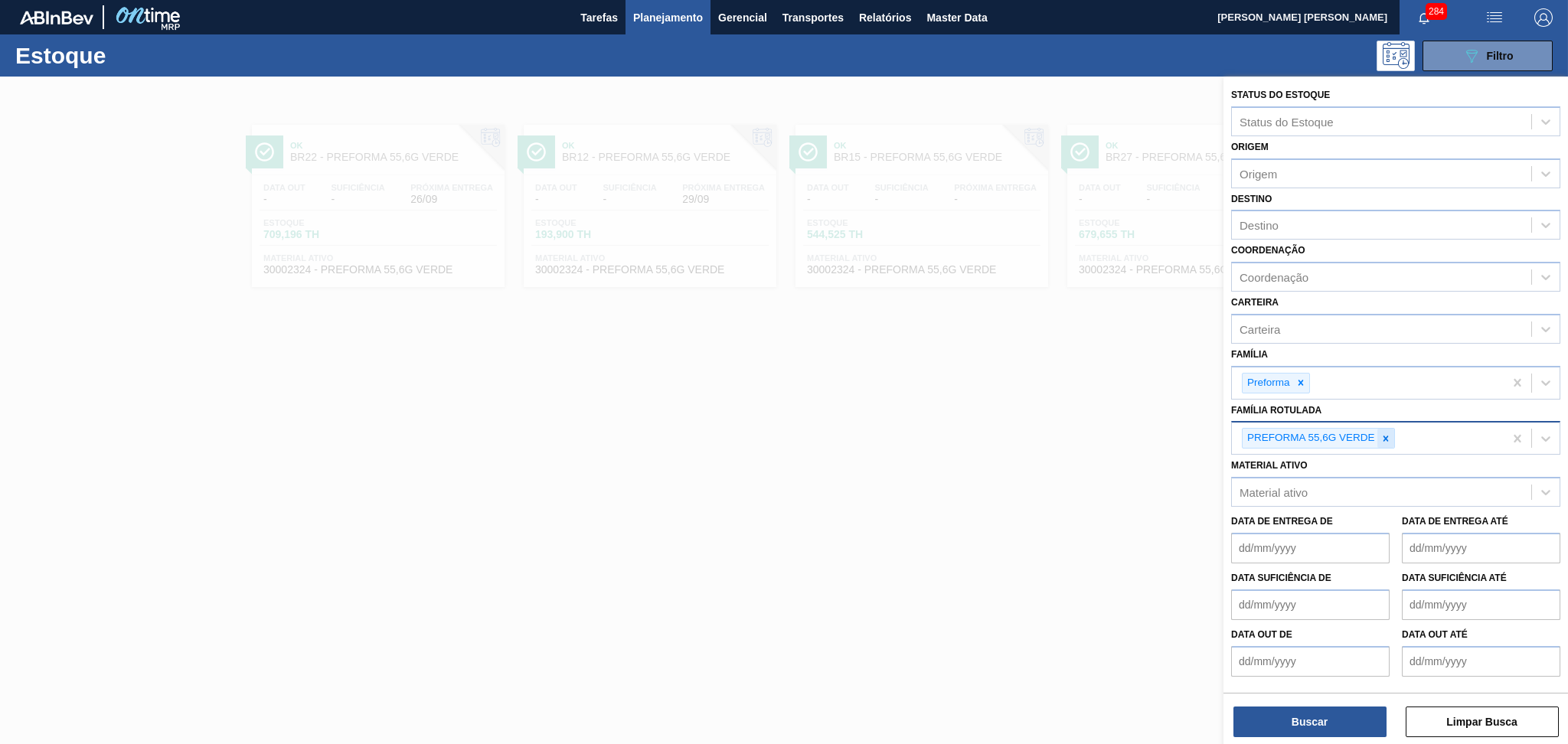
click at [1381, 435] on icon at bounding box center [1385, 439] width 10 height 10
click at [1304, 379] on icon at bounding box center [1300, 383] width 10 height 10
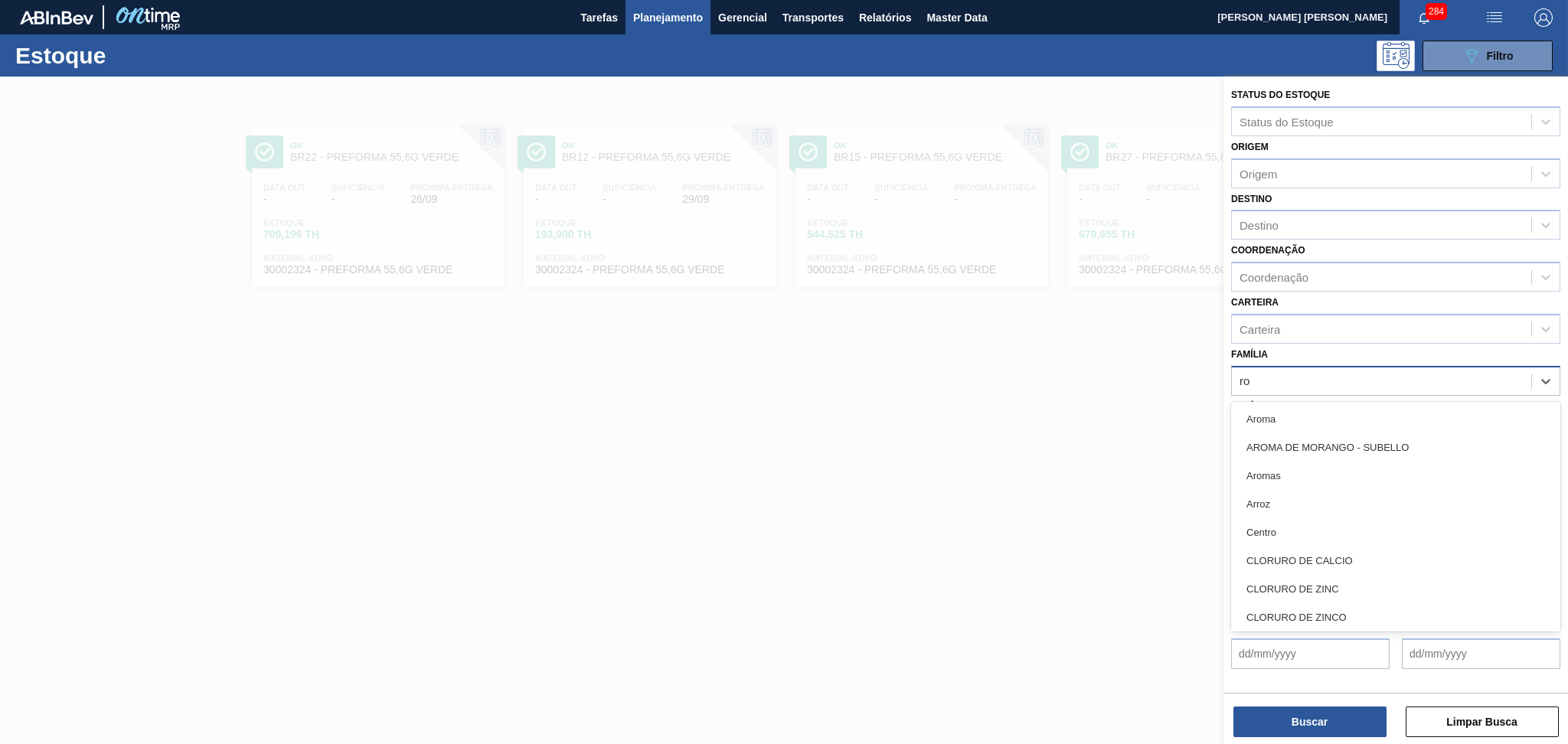
type input "r"
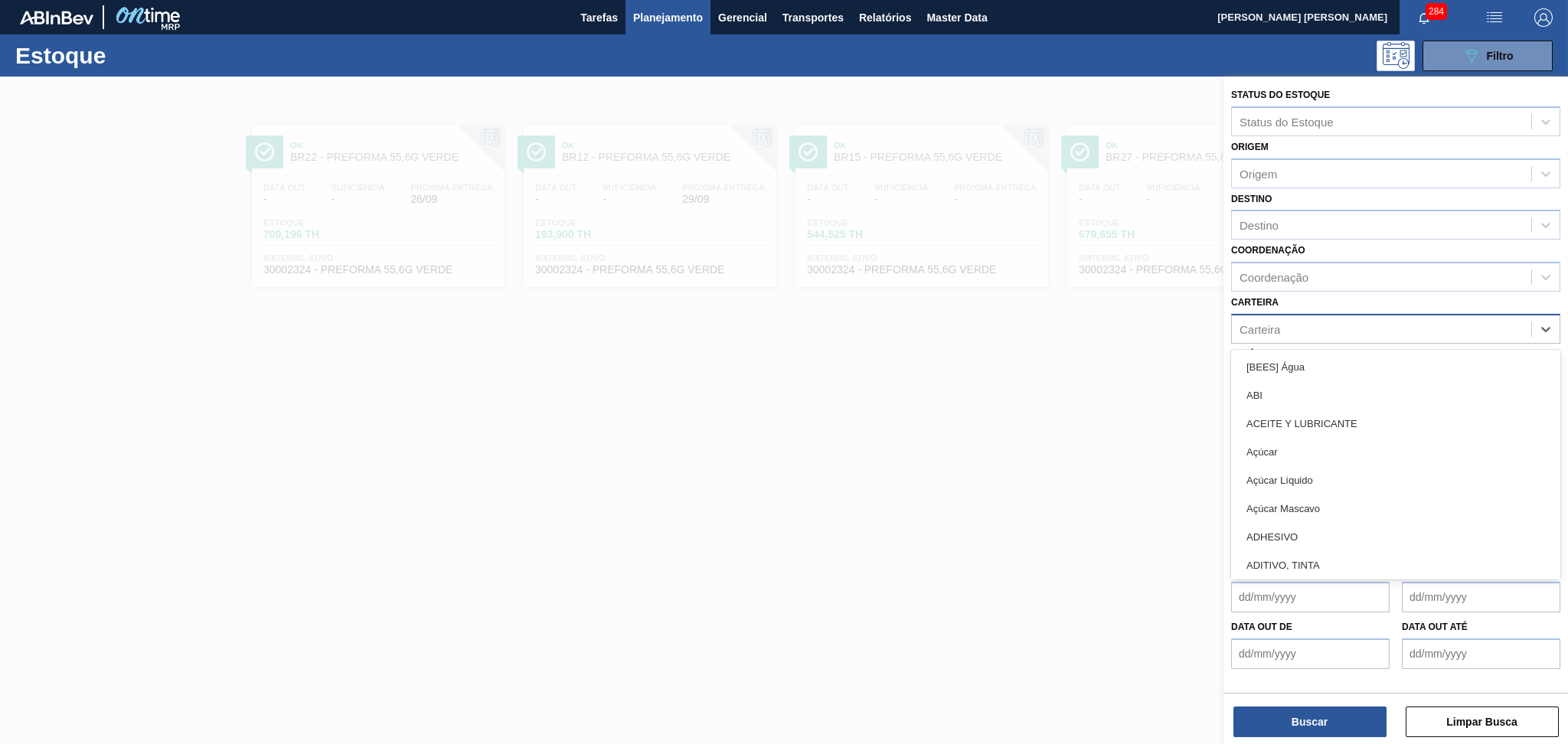
click at [1290, 331] on div "Carteira" at bounding box center [1381, 329] width 299 height 23
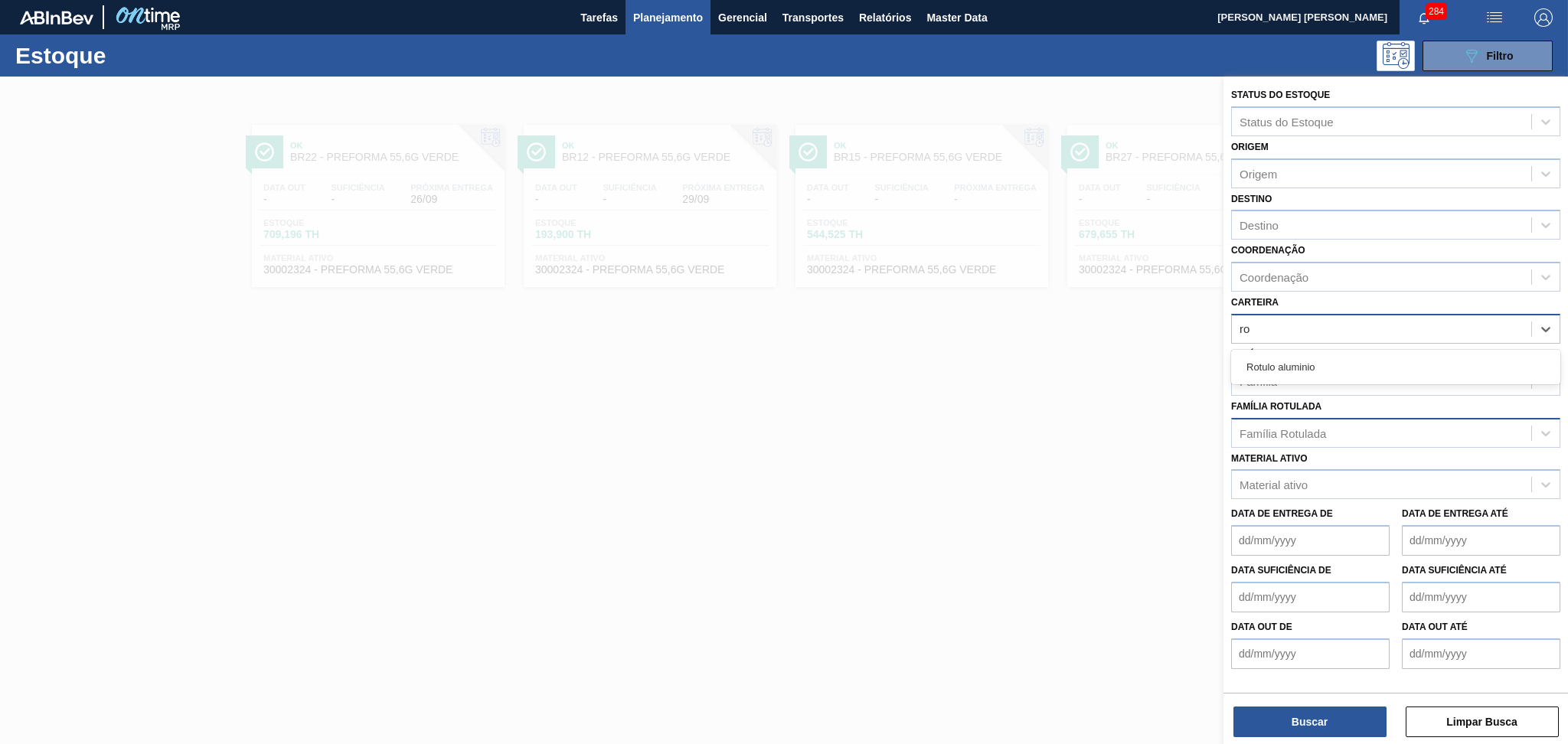
type input "r"
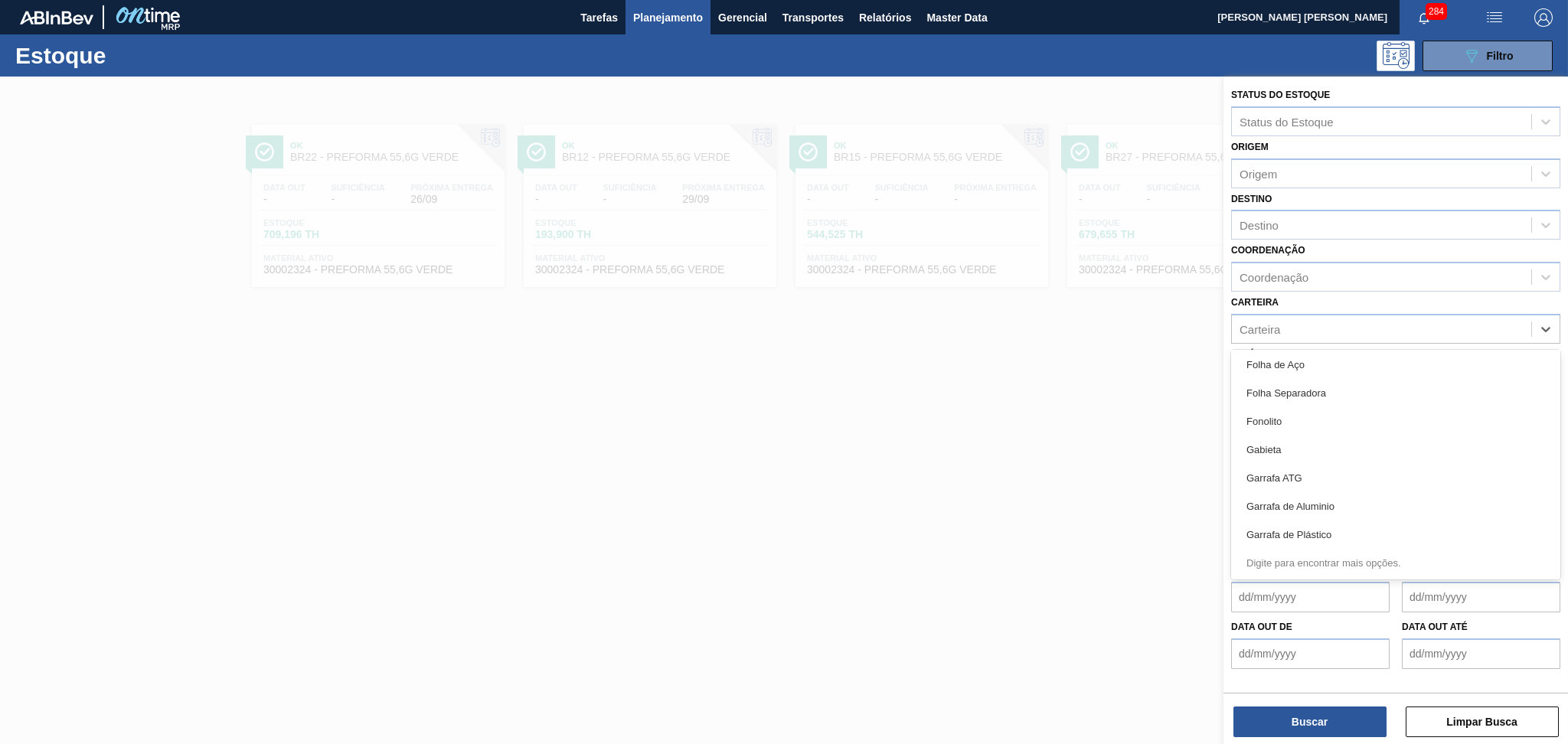
scroll to position [2638, 0]
click at [1547, 14] on img "button" at bounding box center [1543, 17] width 18 height 18
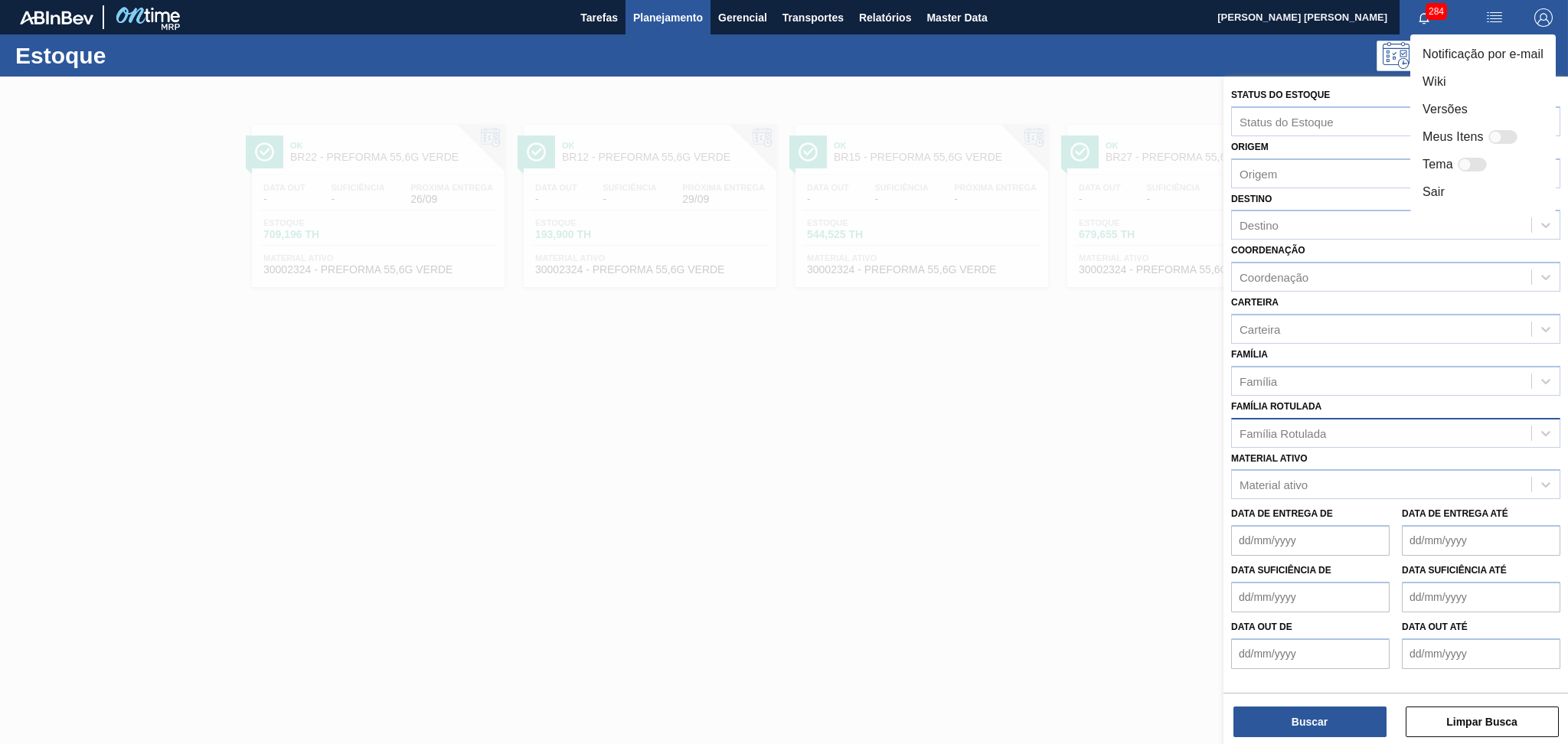
click at [1258, 325] on div at bounding box center [784, 372] width 1568 height 744
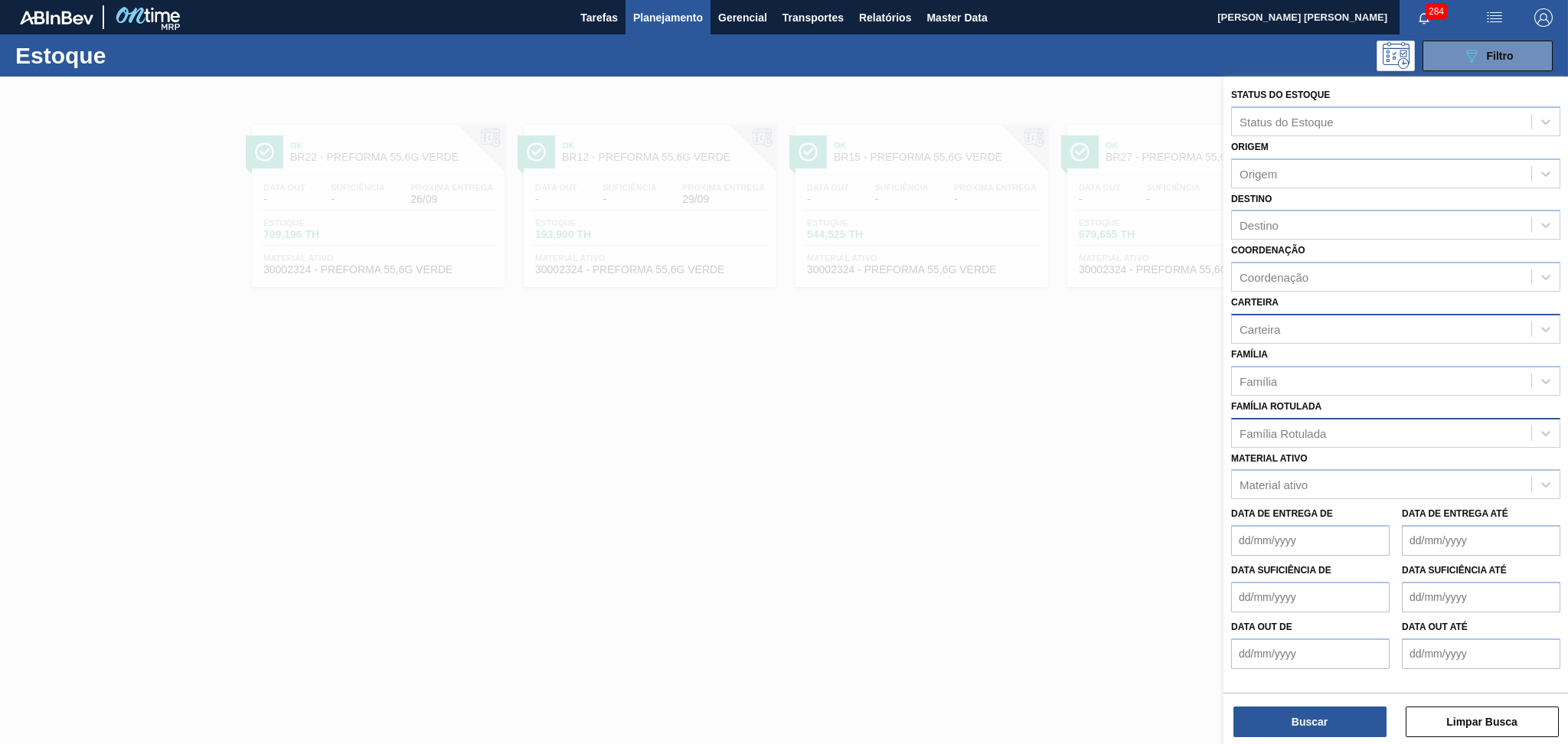
click at [1269, 329] on div "Carteira" at bounding box center [1259, 329] width 41 height 13
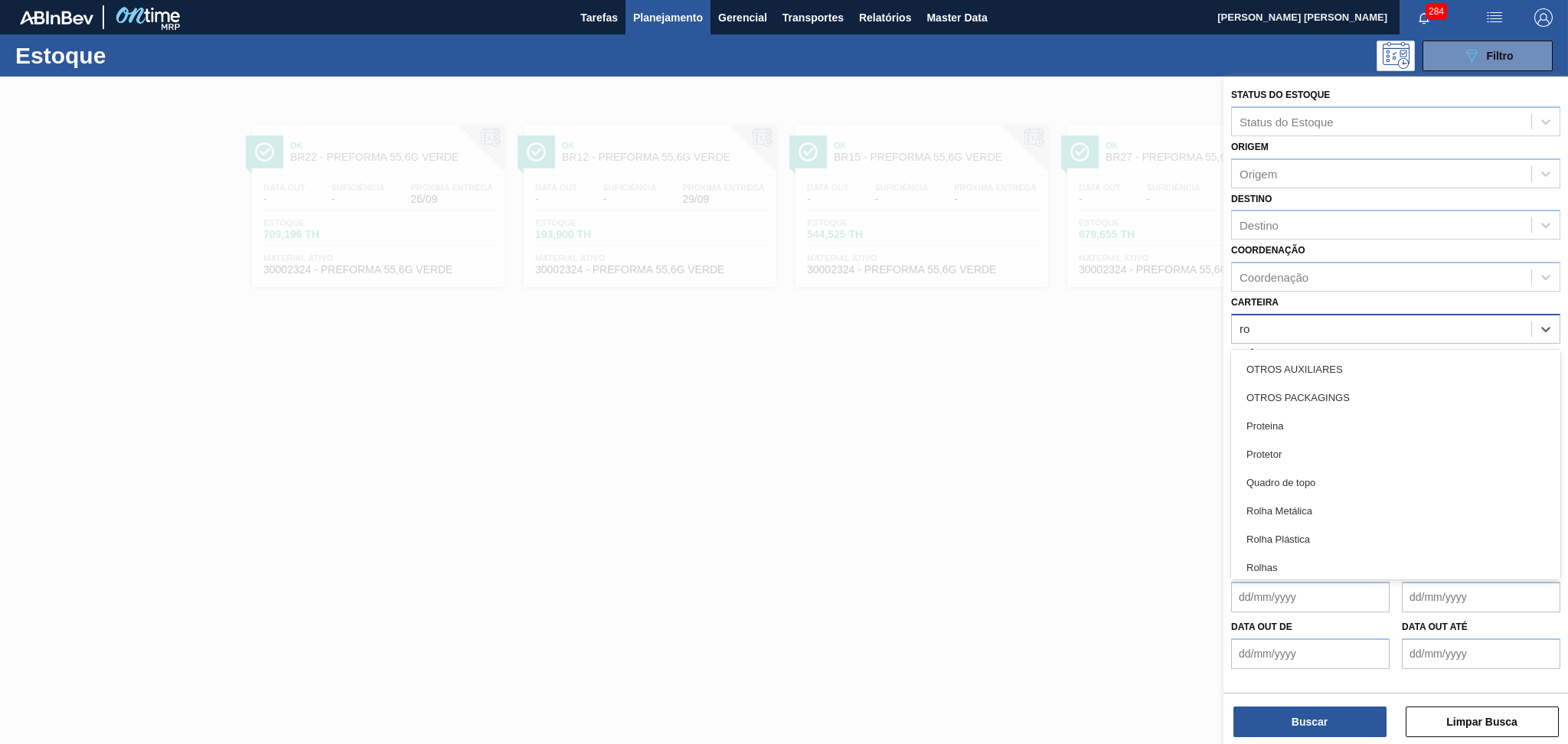
scroll to position [0, 0]
type input "ro"
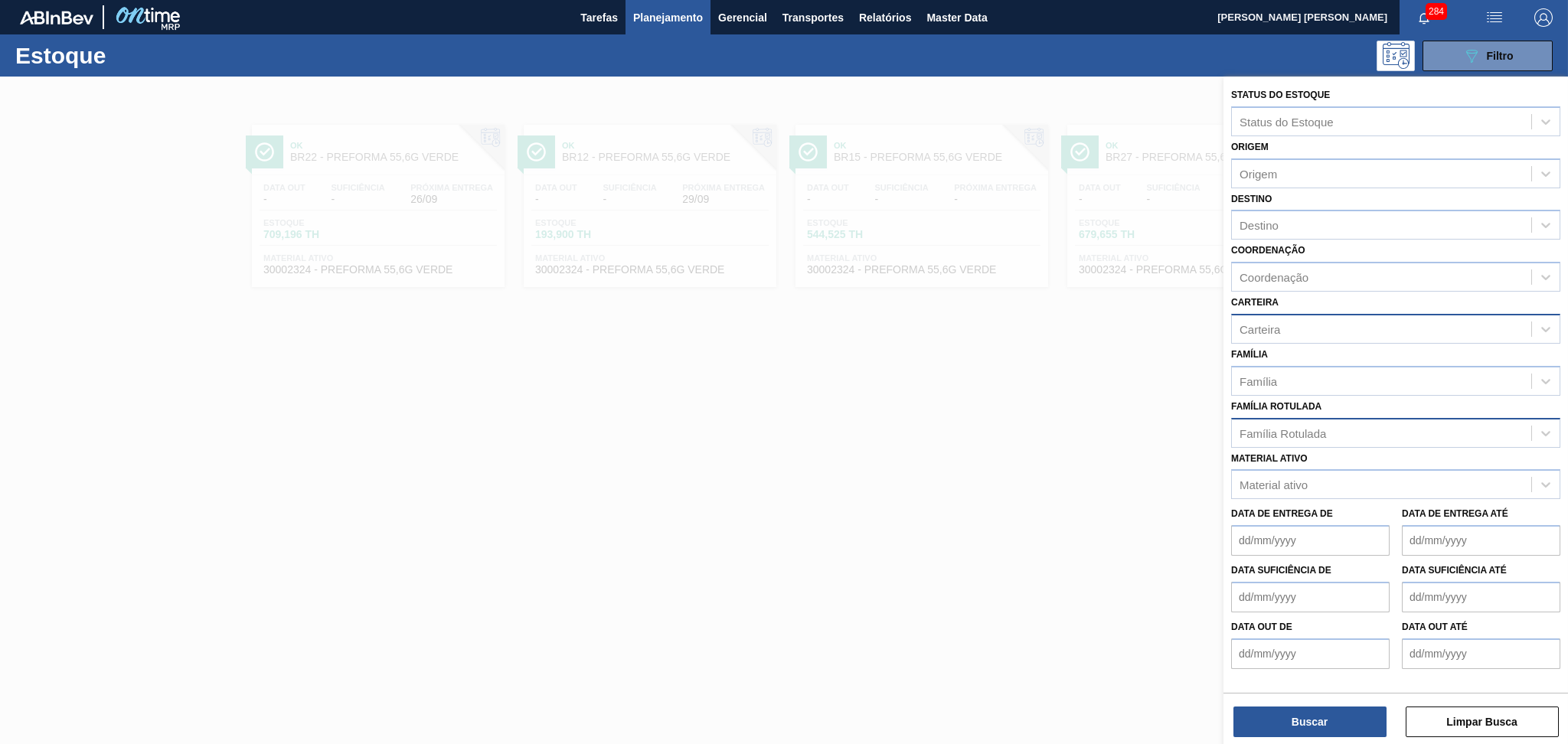
click at [955, 463] on div at bounding box center [784, 448] width 1568 height 744
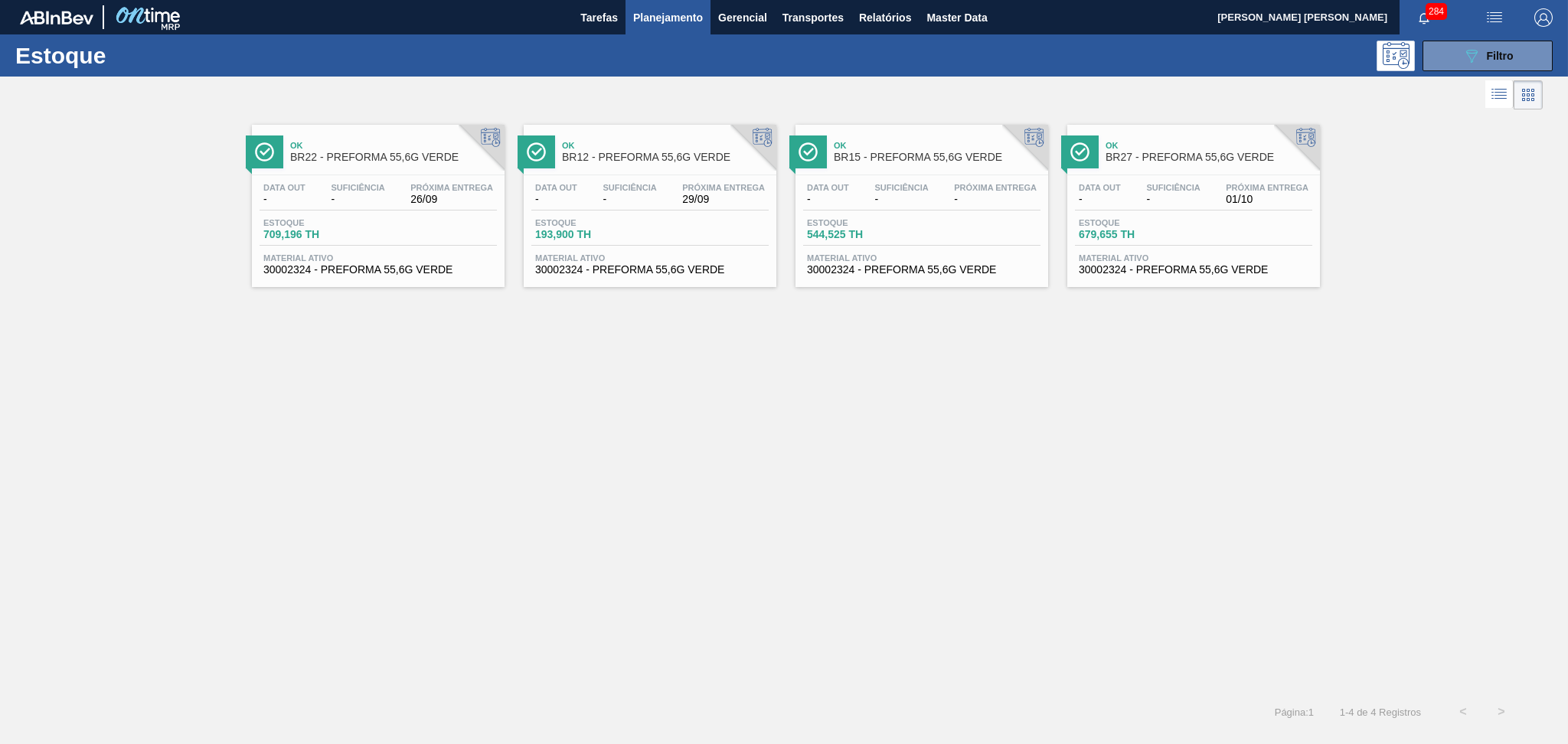
click at [1025, 358] on div "Ok BR22 - PREFORMA 55,6G VERDE Data out - Suficiência - Próxima Entrega 26/09 E…" at bounding box center [784, 403] width 1568 height 580
click at [937, 282] on div "Ok BR15 - PREFORMA 55,6G VERDE Data out - Suficiência - Próxima Entrega - Estoq…" at bounding box center [921, 205] width 252 height 163
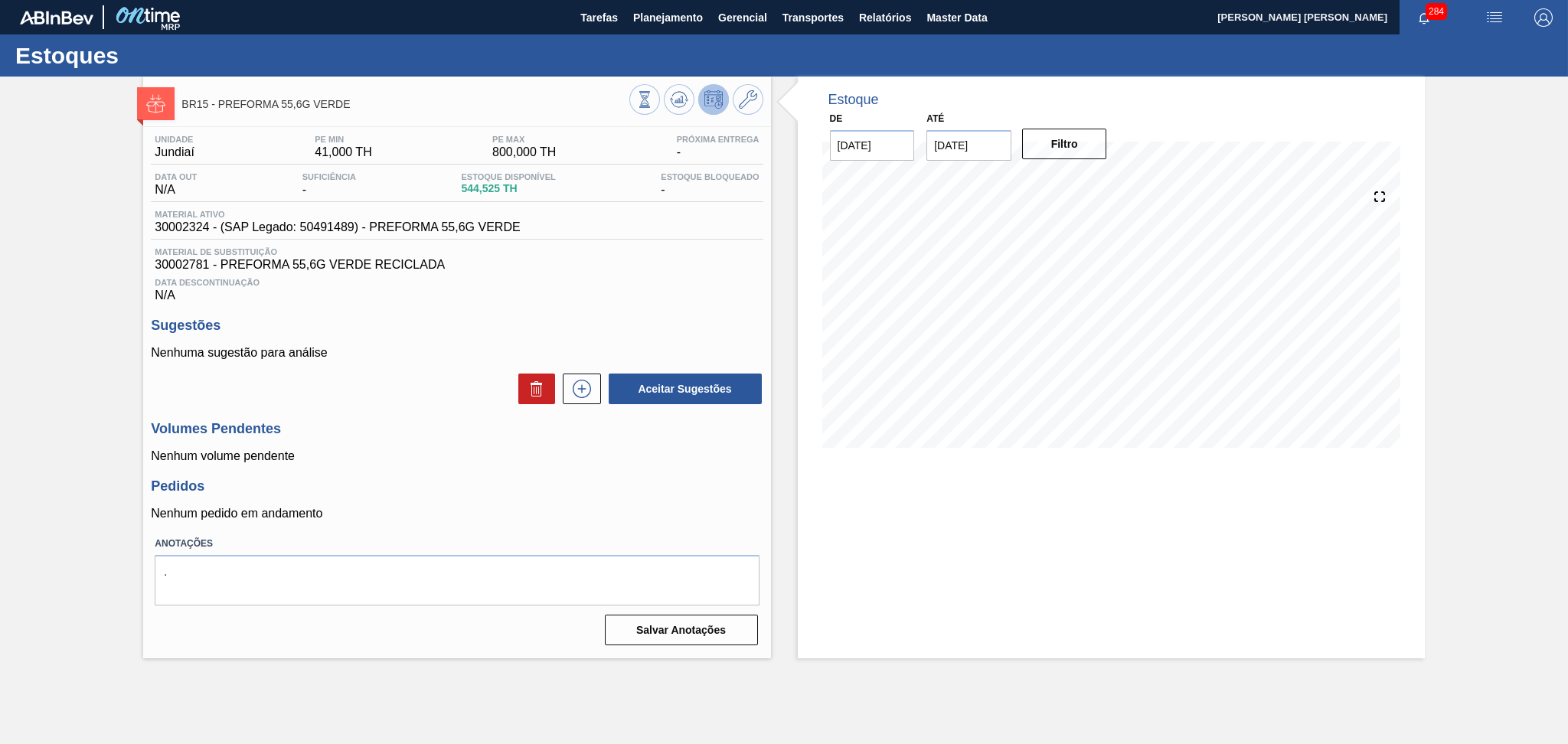
click at [668, 263] on span "30002781 - PREFORMA 55,6G VERDE RECICLADA" at bounding box center [457, 265] width 604 height 14
click at [653, 28] on button "Planejamento" at bounding box center [668, 17] width 85 height 35
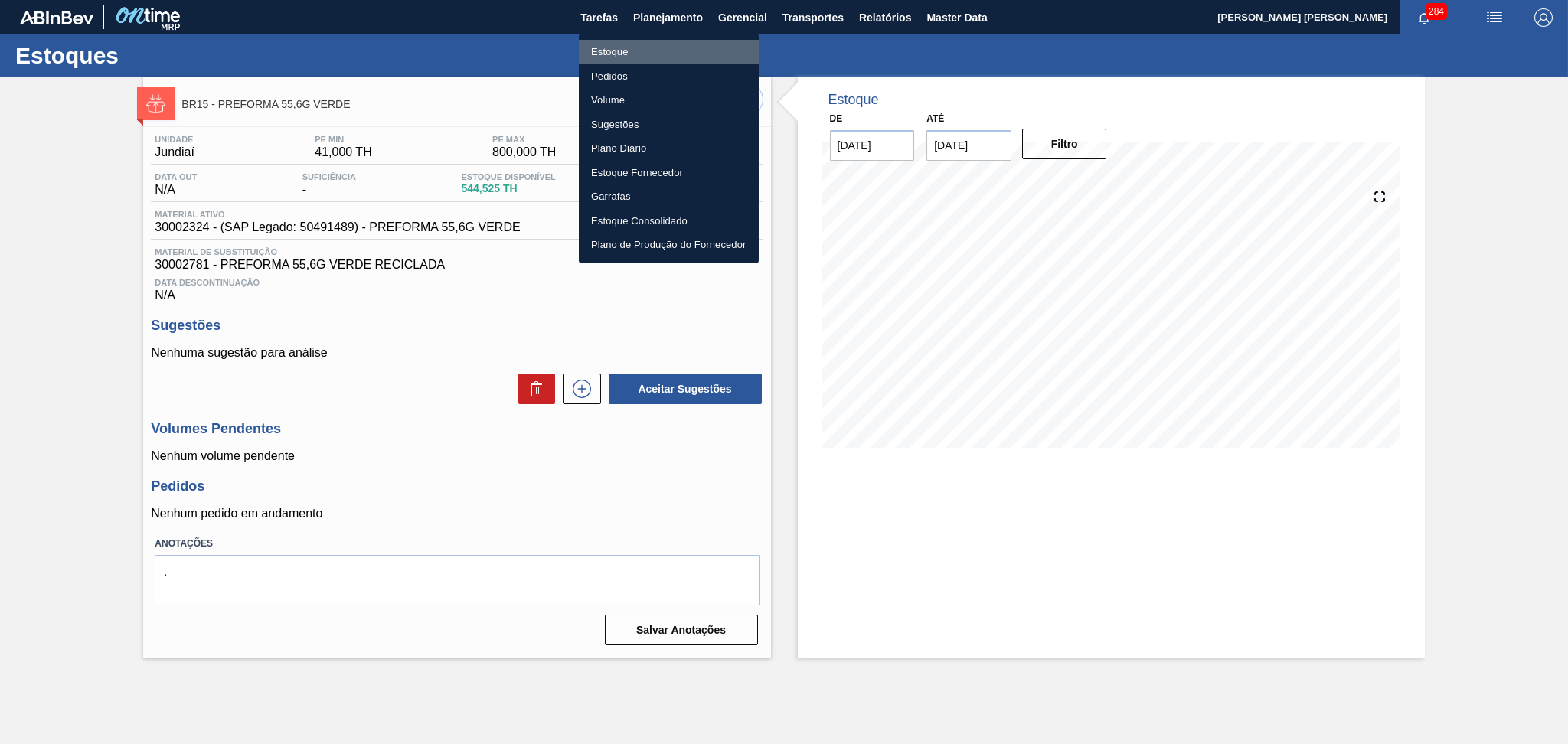
click at [630, 48] on li "Estoque" at bounding box center [668, 52] width 180 height 24
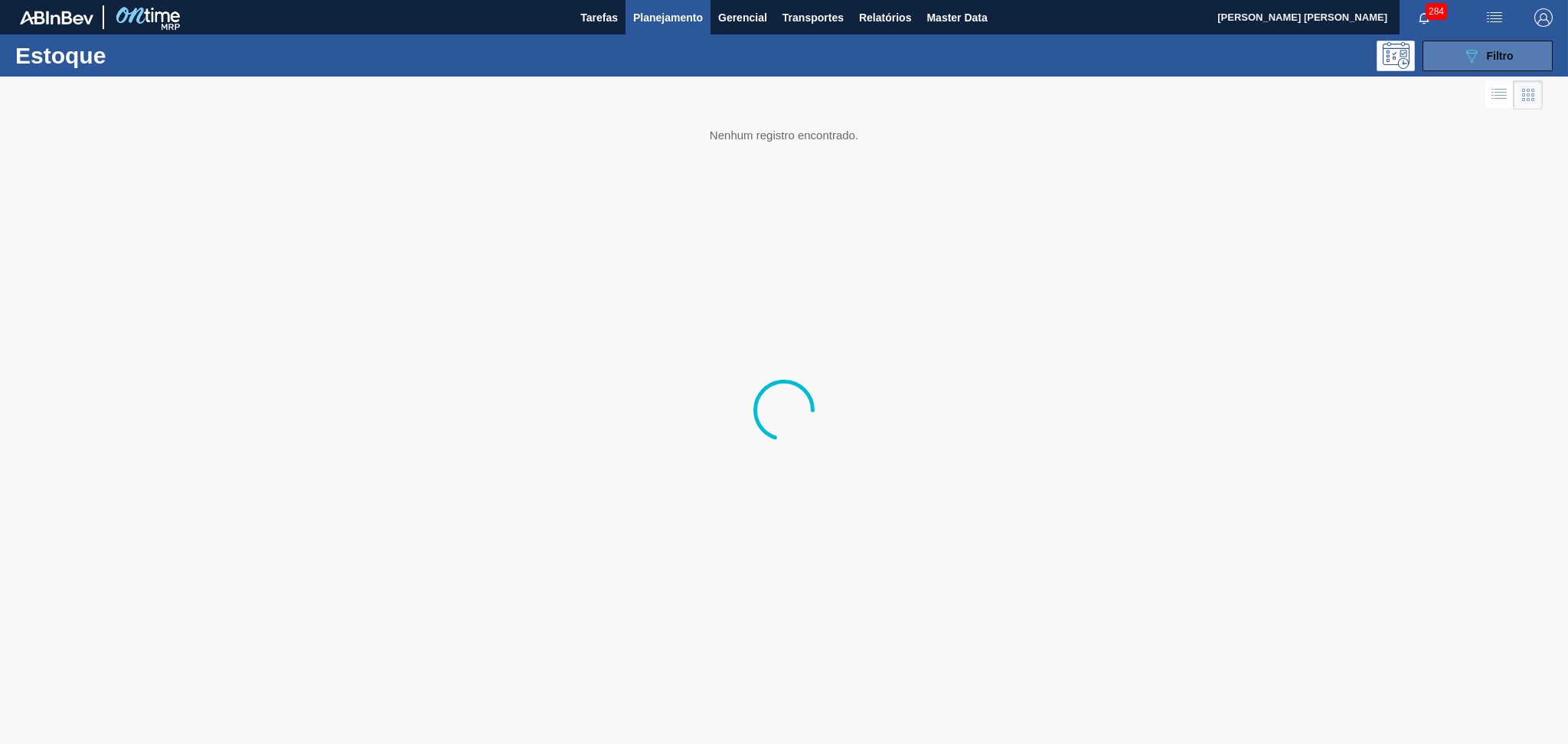
click at [1479, 42] on button "089F7B8B-B2A5-4AFE-B5C0-19BA573D28AC Filtro" at bounding box center [1487, 56] width 130 height 30
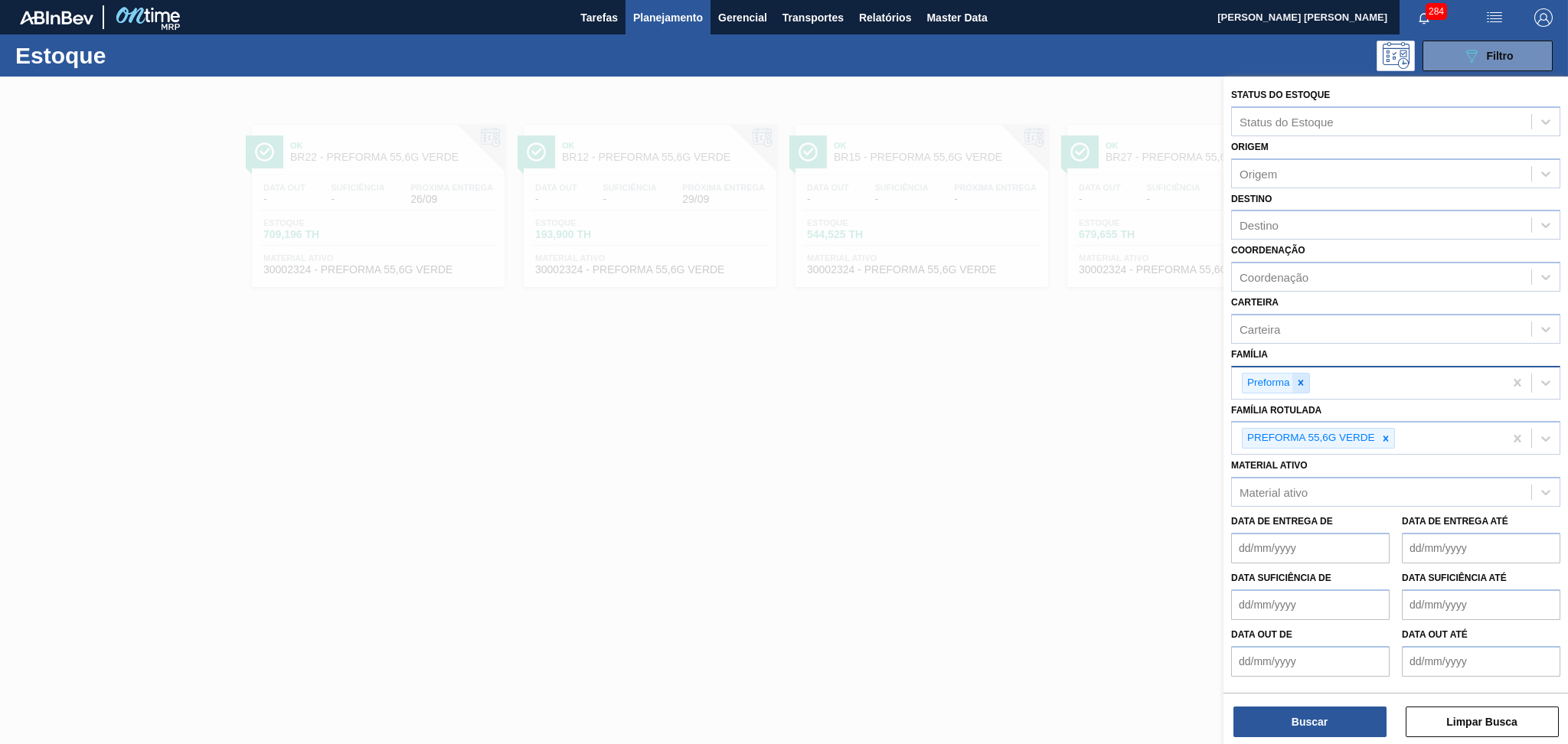
click at [1295, 378] on icon at bounding box center [1300, 383] width 10 height 10
click at [1386, 433] on icon at bounding box center [1385, 439] width 10 height 10
click at [1303, 382] on icon at bounding box center [1300, 383] width 10 height 10
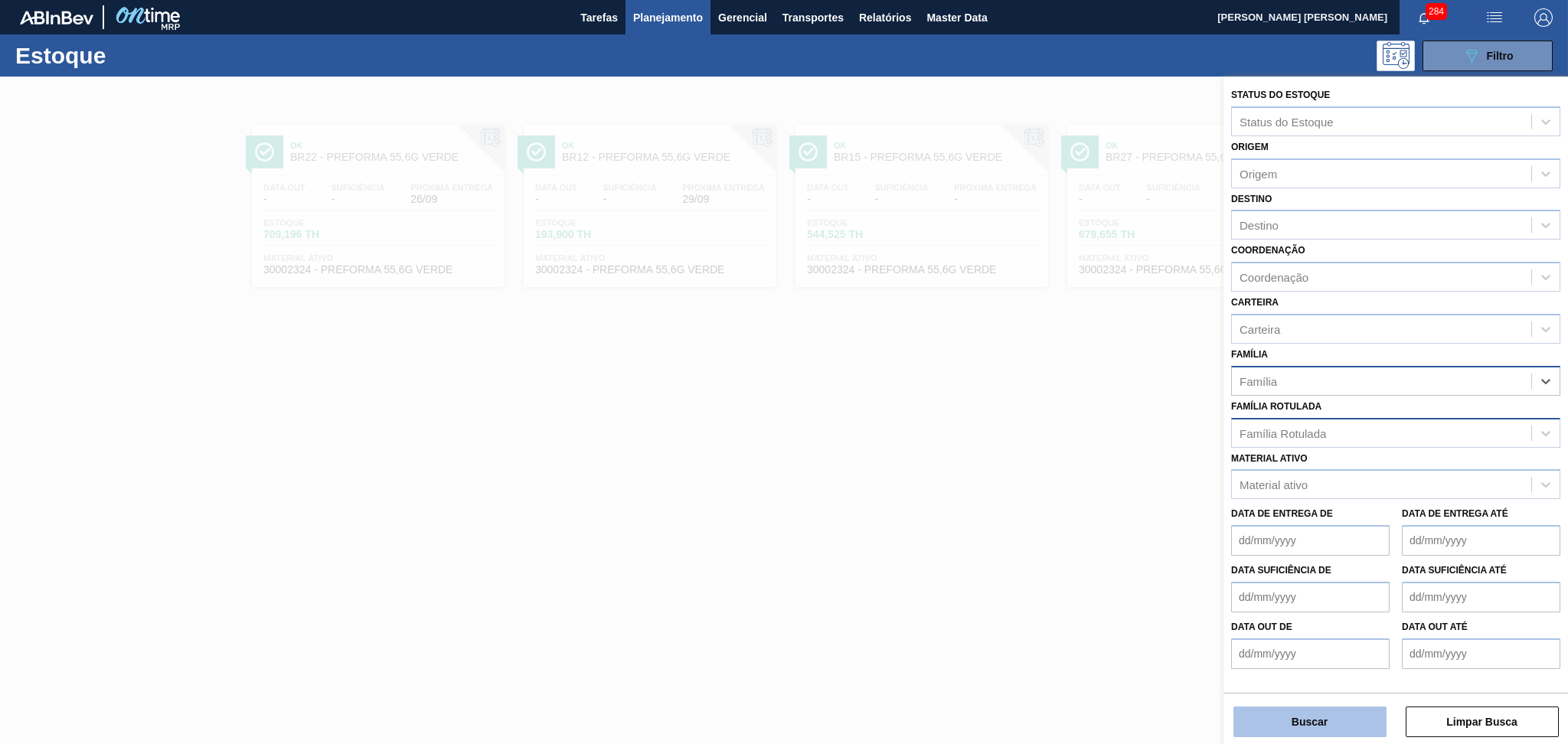
click at [1304, 714] on button "Buscar" at bounding box center [1310, 721] width 153 height 30
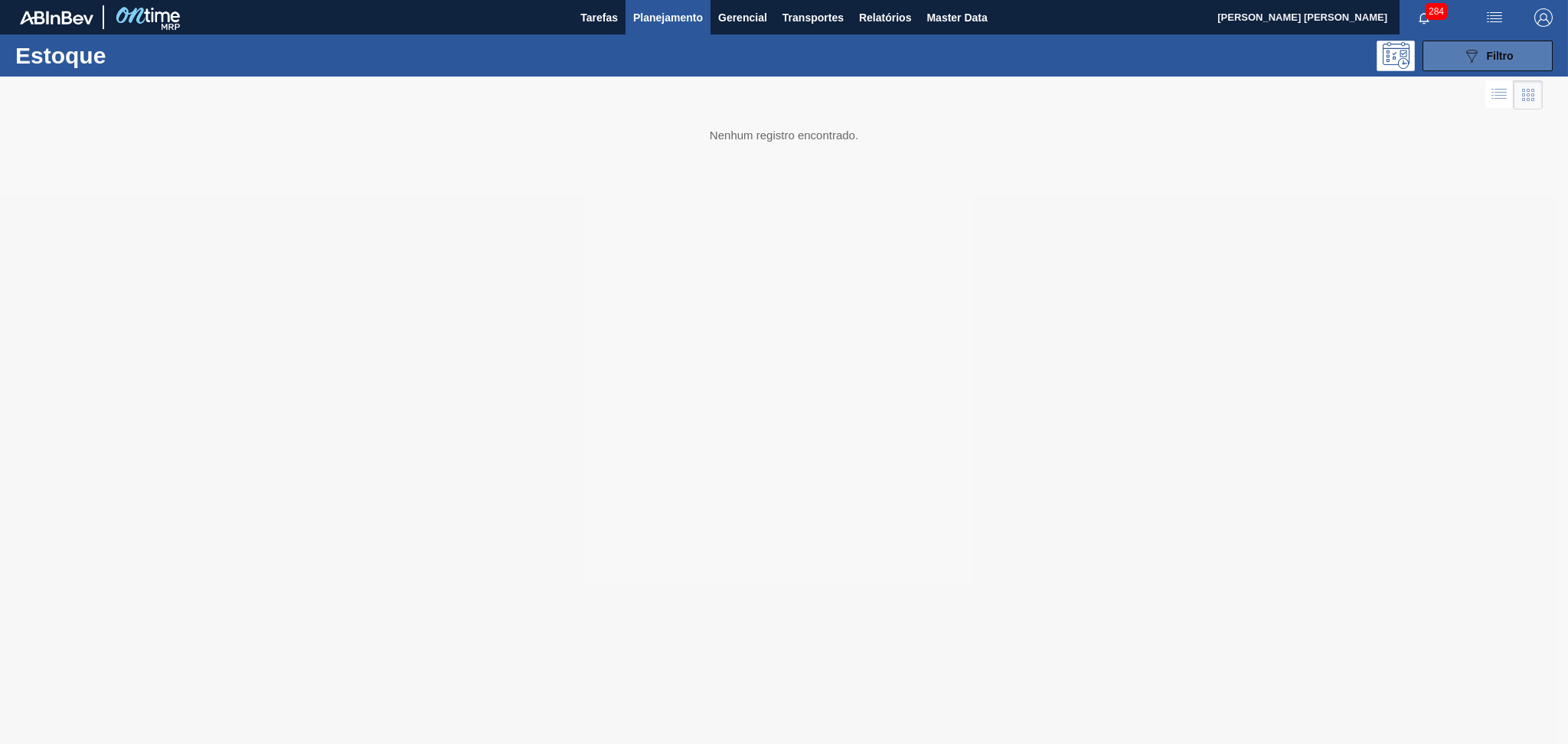
click at [1509, 54] on span "Filtro" at bounding box center [1499, 56] width 27 height 12
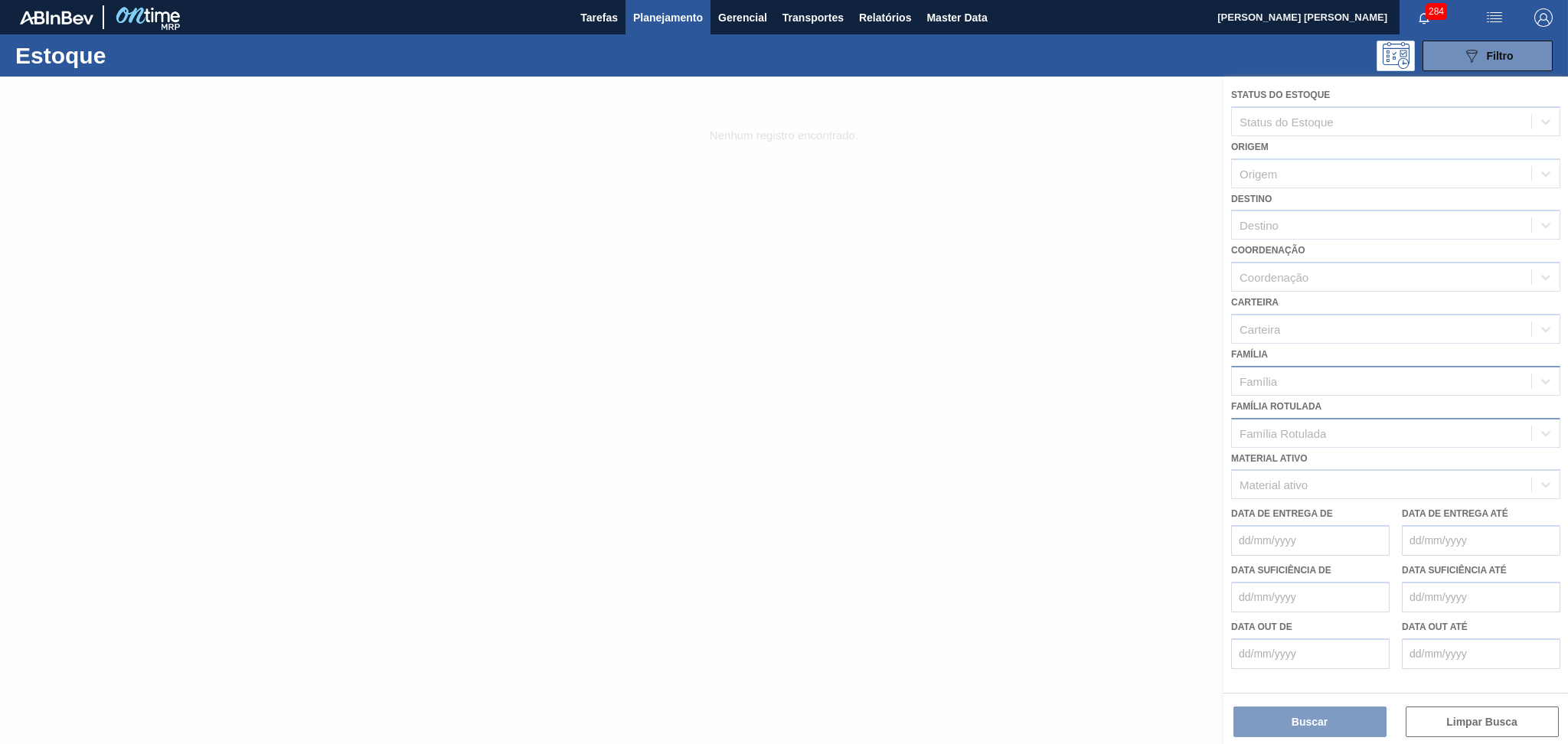
click at [1538, 16] on img "button" at bounding box center [1543, 17] width 18 height 18
click at [1274, 361] on div at bounding box center [784, 372] width 1568 height 744
click at [1338, 318] on div at bounding box center [784, 410] width 1568 height 667
click at [1462, 61] on icon "089F7B8B-B2A5-4AFE-B5C0-19BA573D28AC" at bounding box center [1471, 56] width 18 height 18
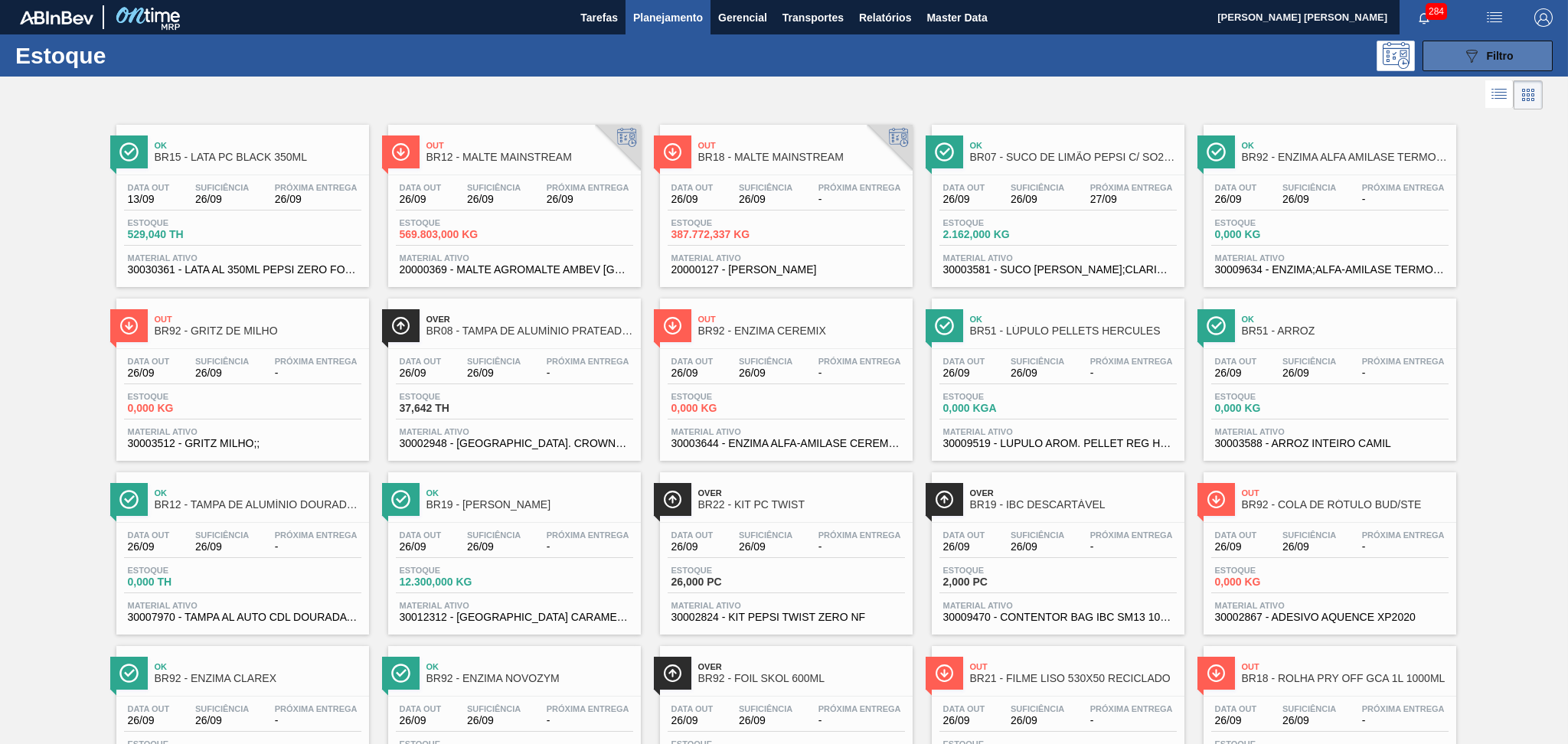
click at [1462, 61] on icon "089F7B8B-B2A5-4AFE-B5C0-19BA573D28AC" at bounding box center [1471, 56] width 18 height 18
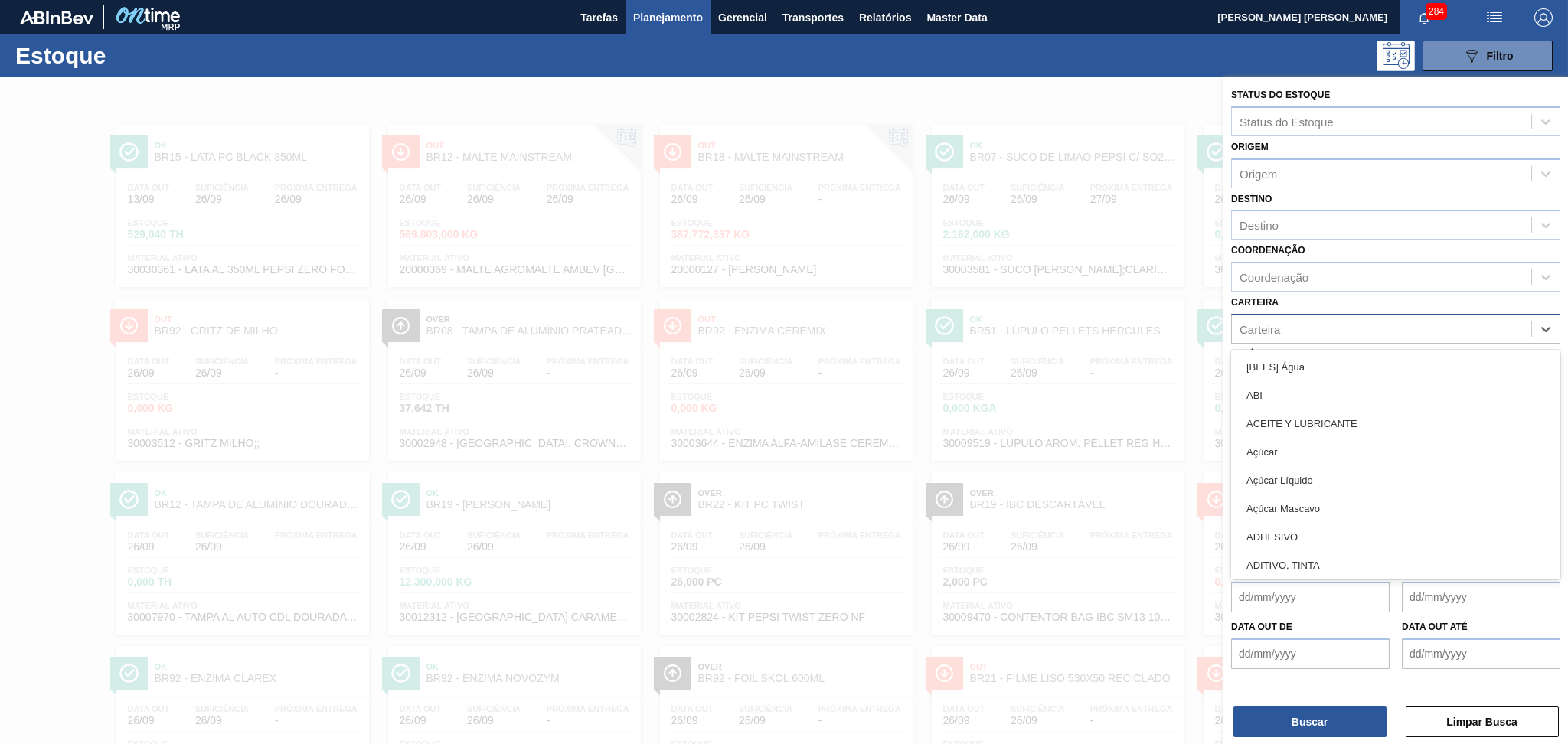
click at [1276, 328] on div "Carteira" at bounding box center [1259, 329] width 41 height 13
type input "R"
type input "RÓ"
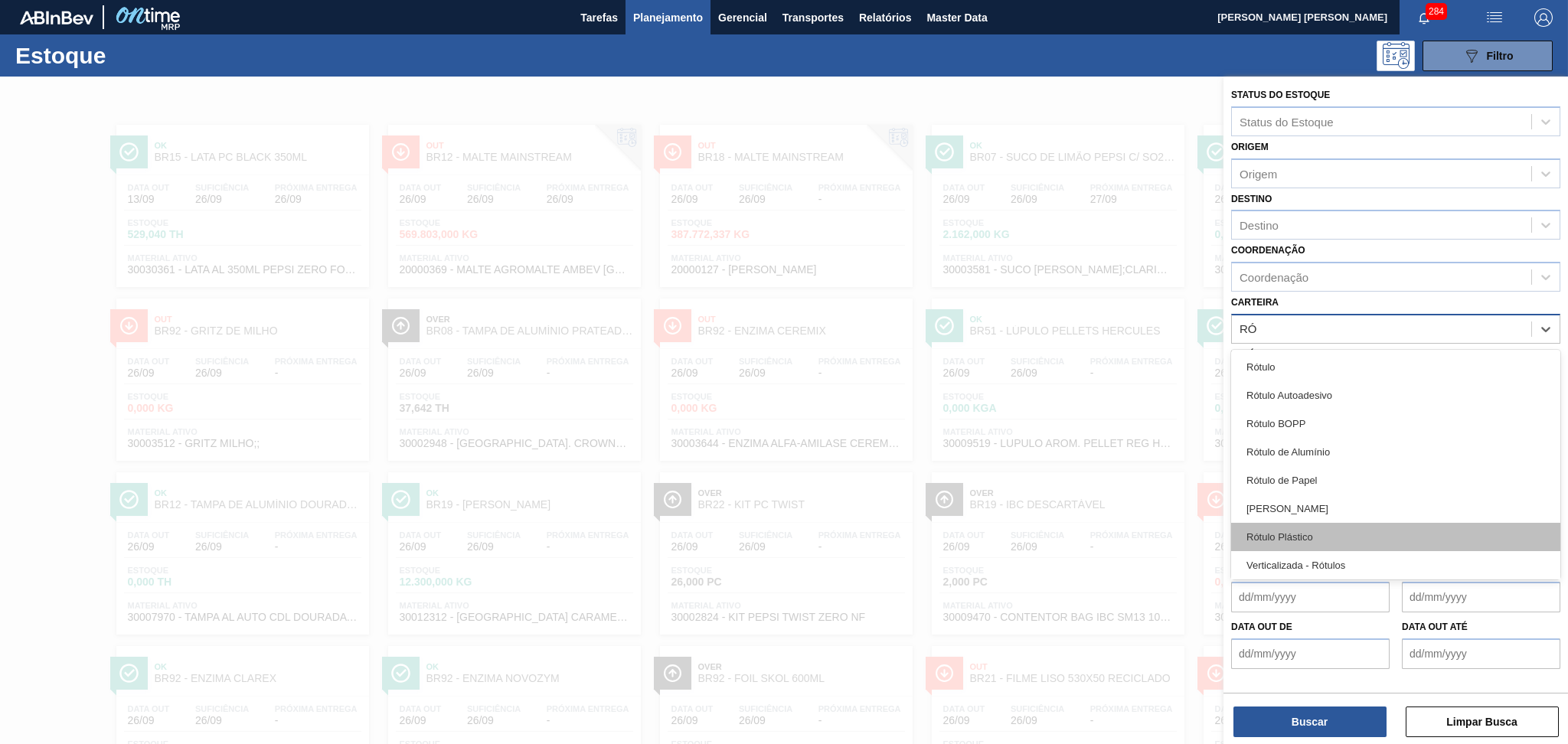
click at [1284, 527] on div "Rótulo Plástico" at bounding box center [1395, 537] width 329 height 29
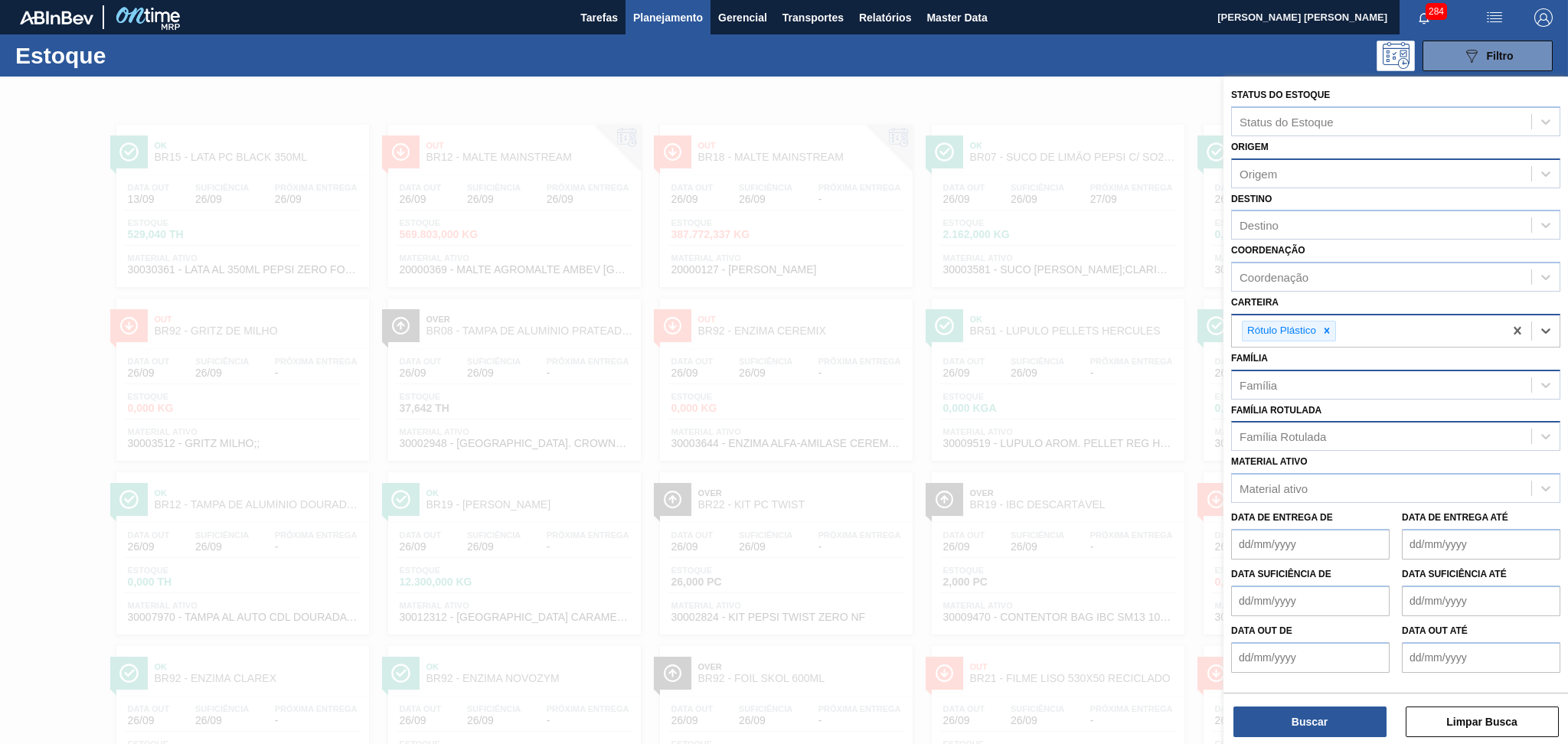
click at [1276, 171] on div "Origem" at bounding box center [1258, 173] width 37 height 13
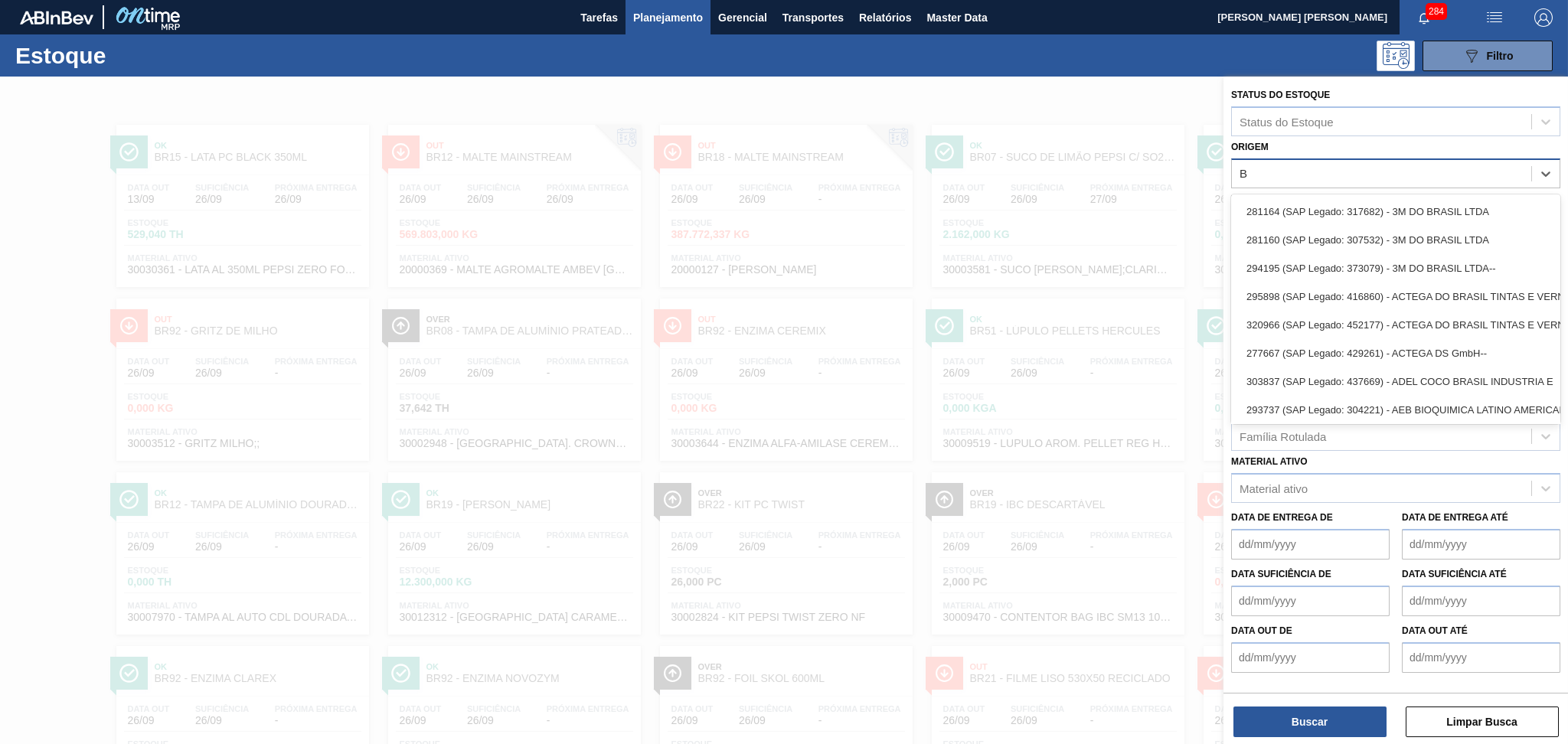
type input "BR"
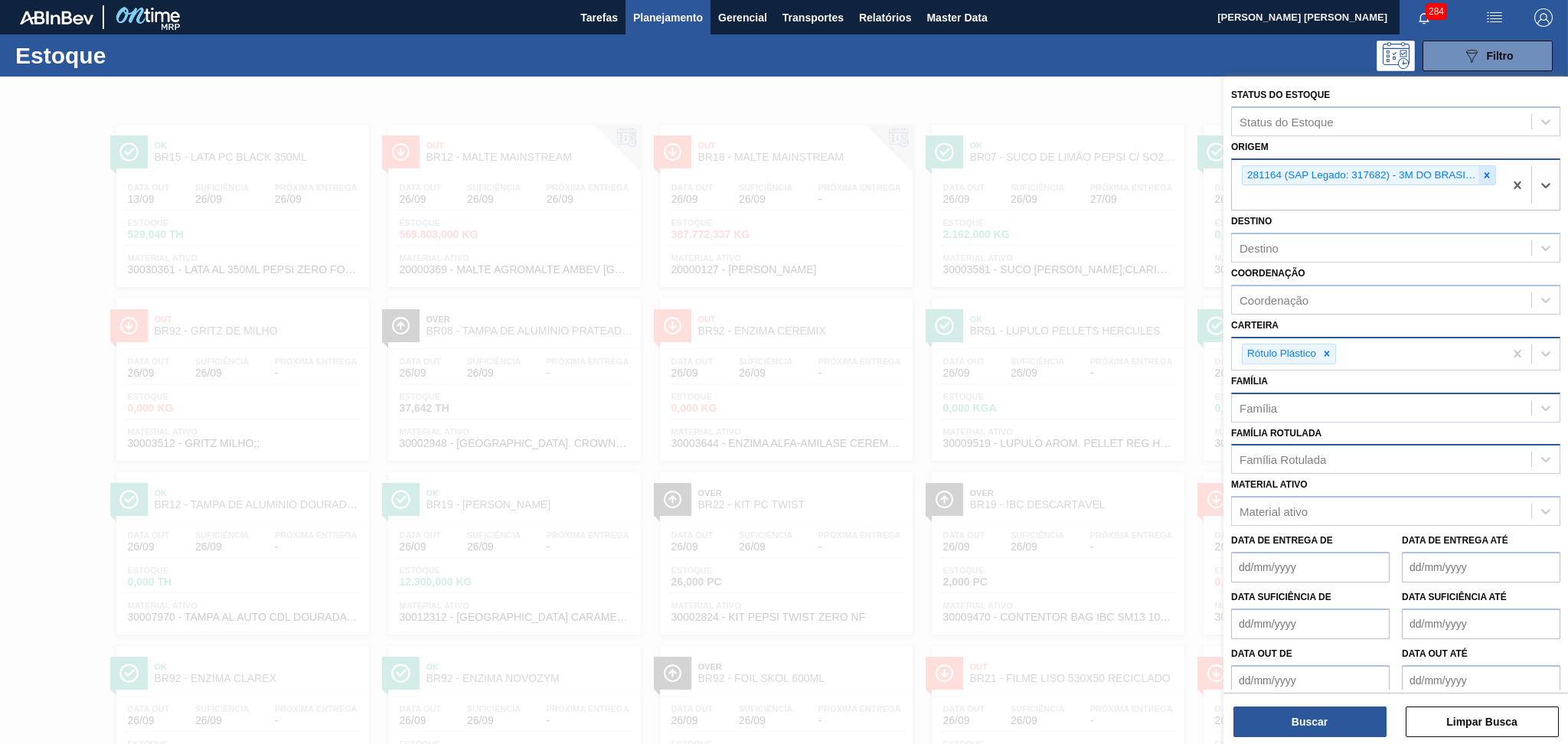
click at [1481, 173] on icon at bounding box center [1486, 175] width 10 height 10
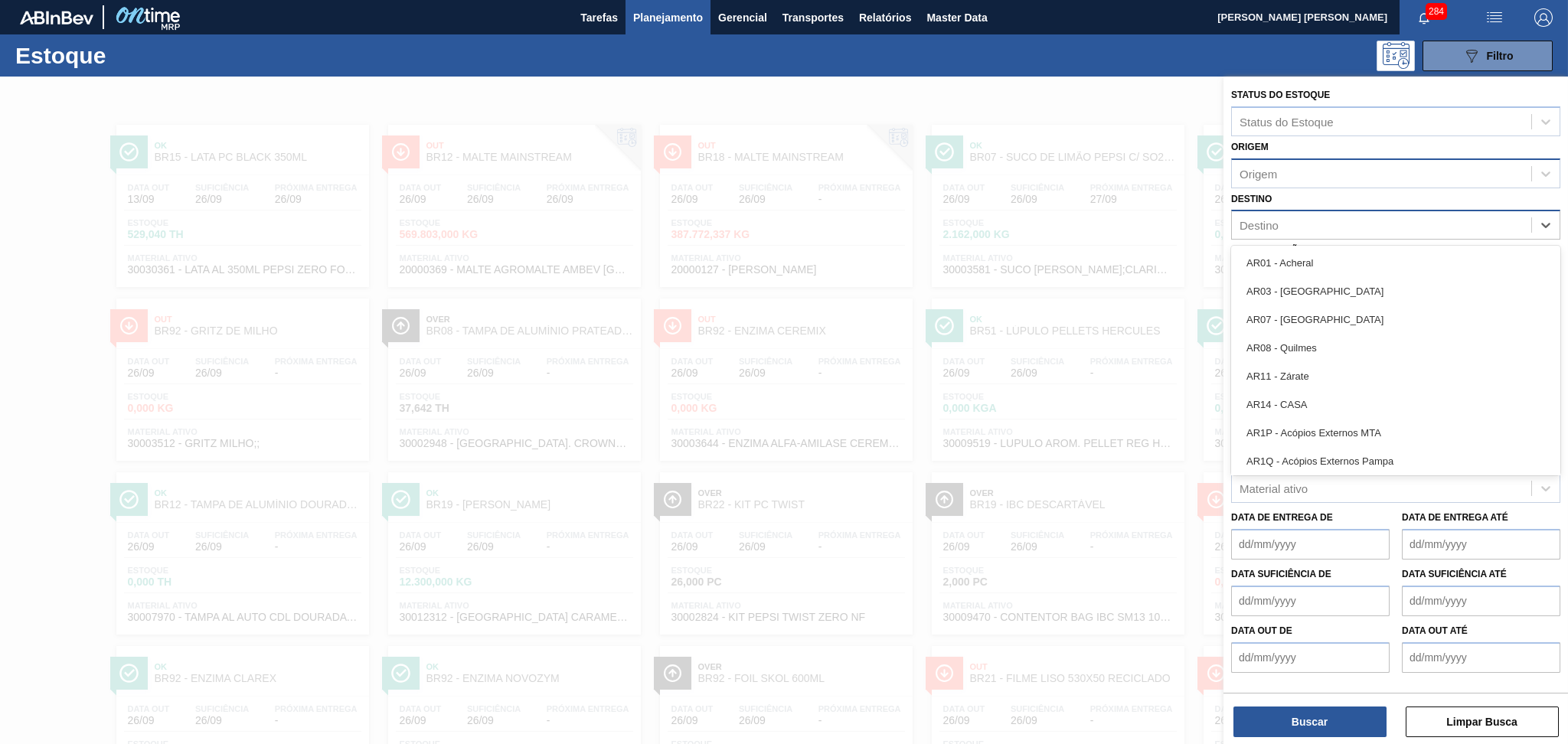
click at [1242, 220] on div "Destino" at bounding box center [1258, 225] width 39 height 13
type input "BR"
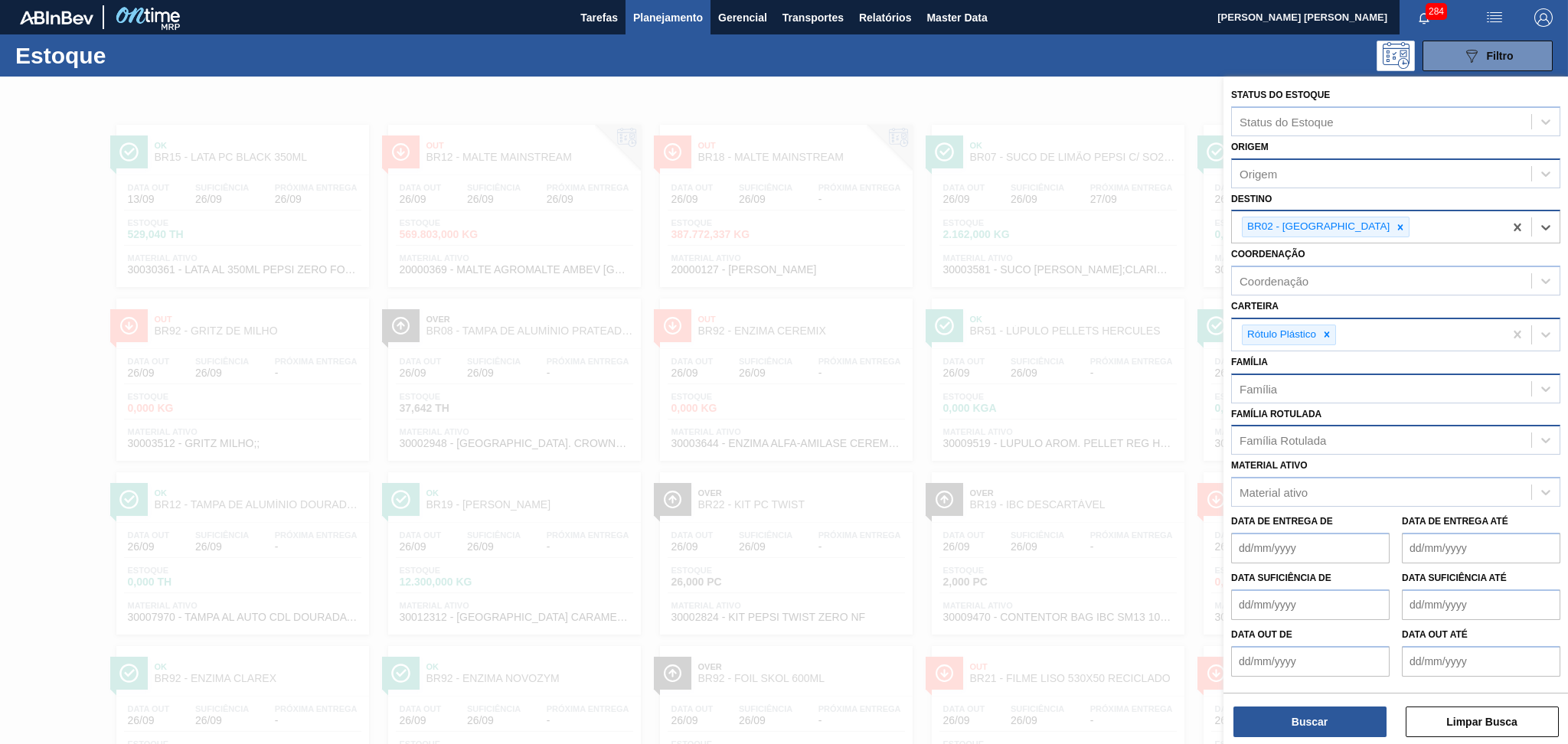
click at [1391, 225] on div at bounding box center [1399, 227] width 17 height 19
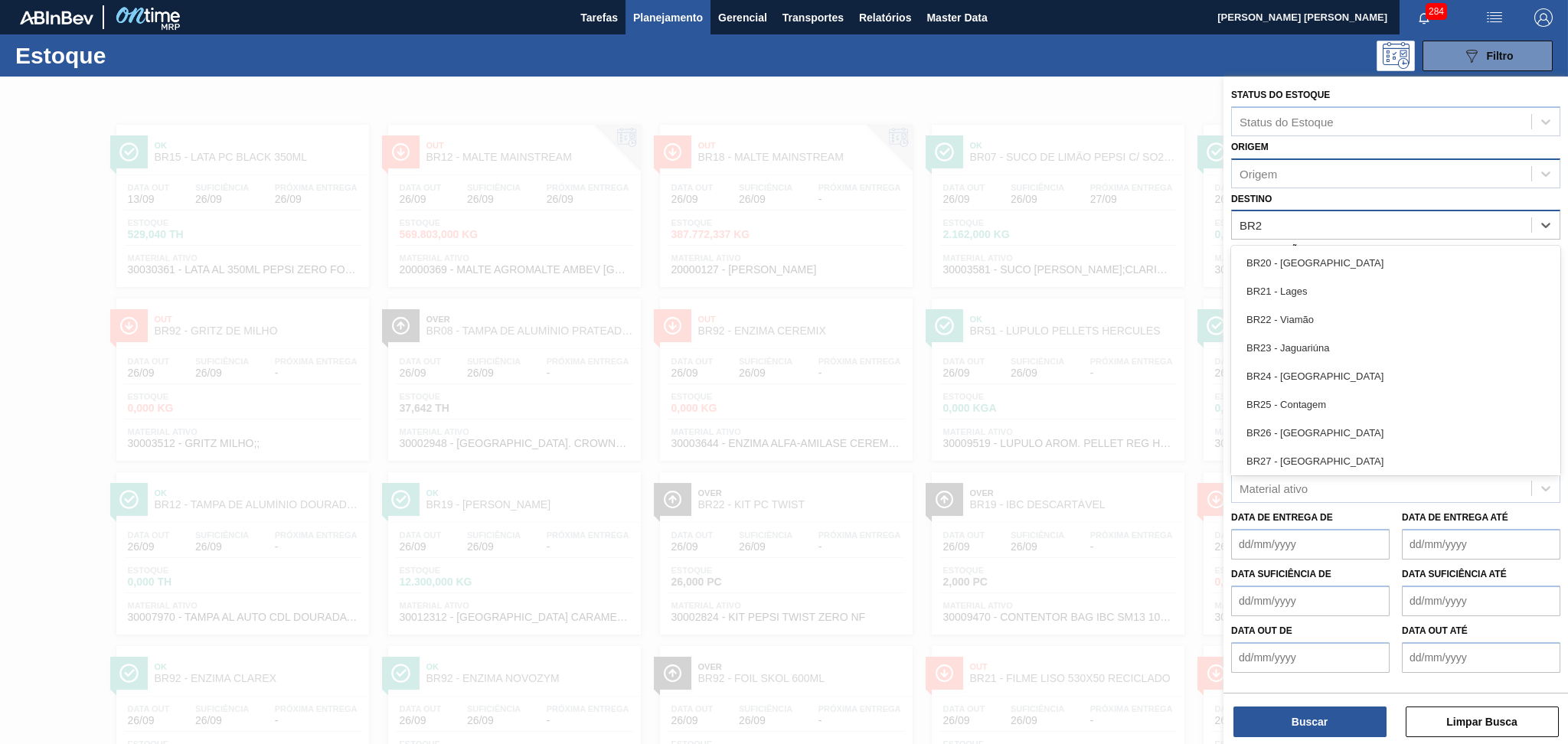
type input "BR27"
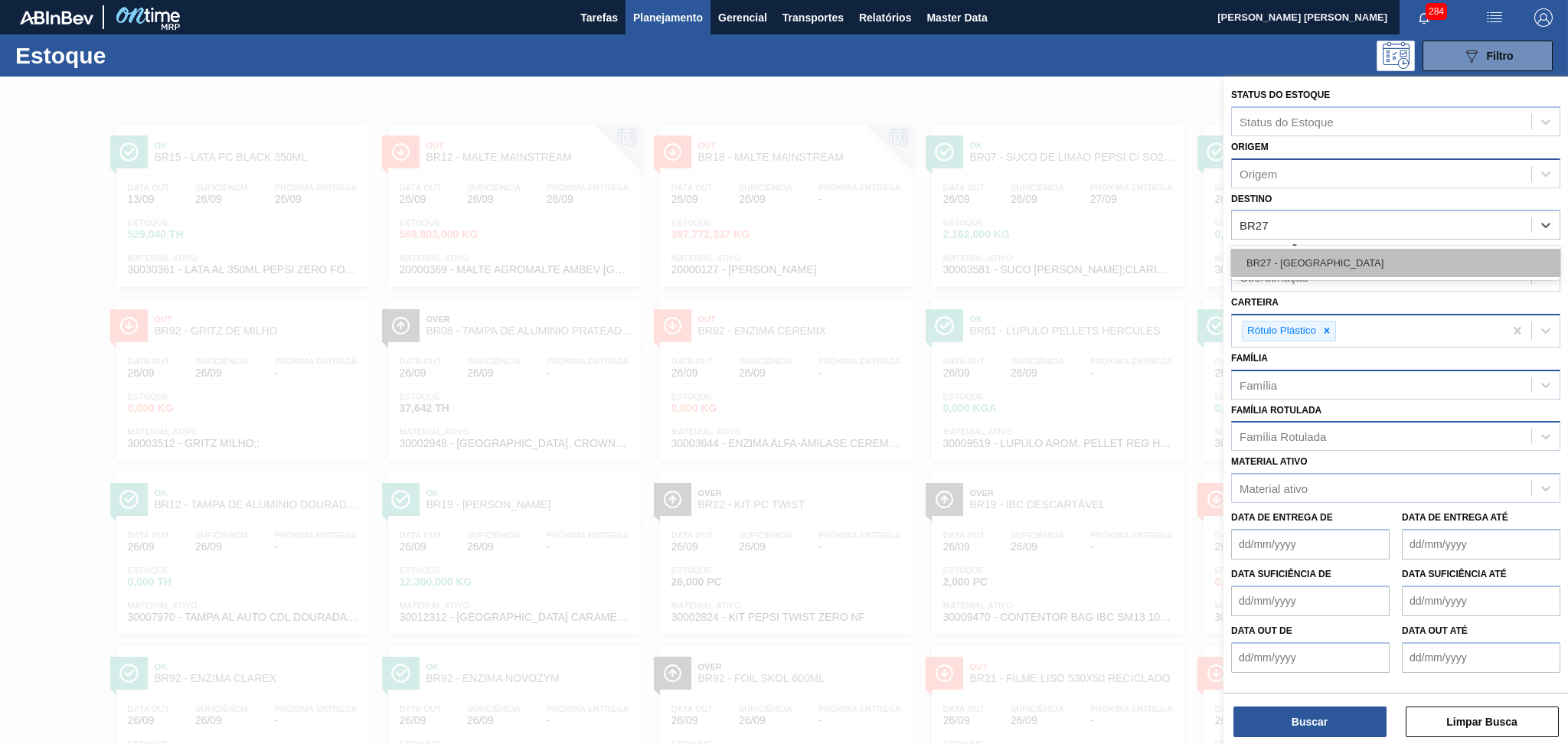
click at [1325, 252] on div "BR27 - [GEOGRAPHIC_DATA]" at bounding box center [1395, 263] width 329 height 29
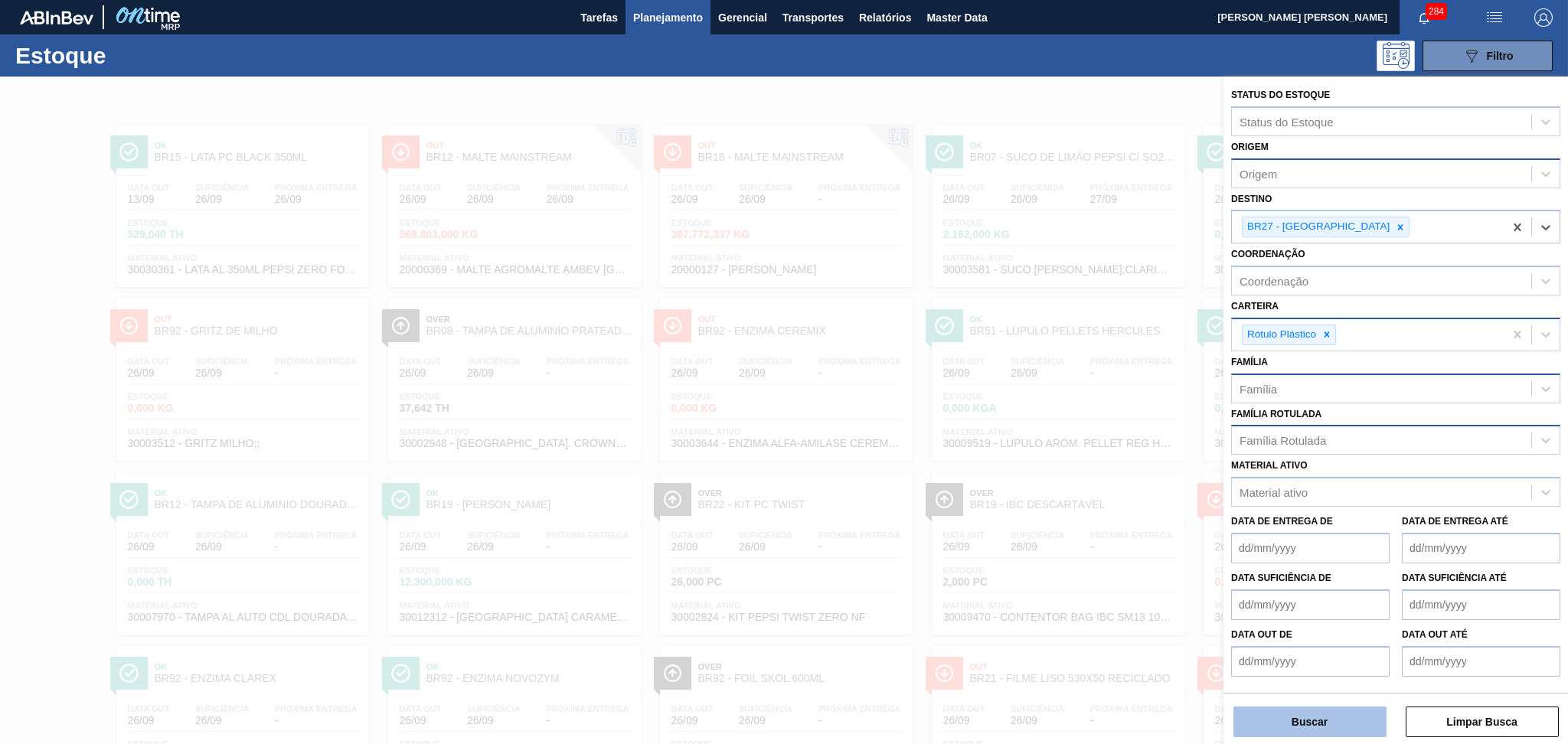
click at [1274, 712] on button "Buscar" at bounding box center [1310, 721] width 153 height 30
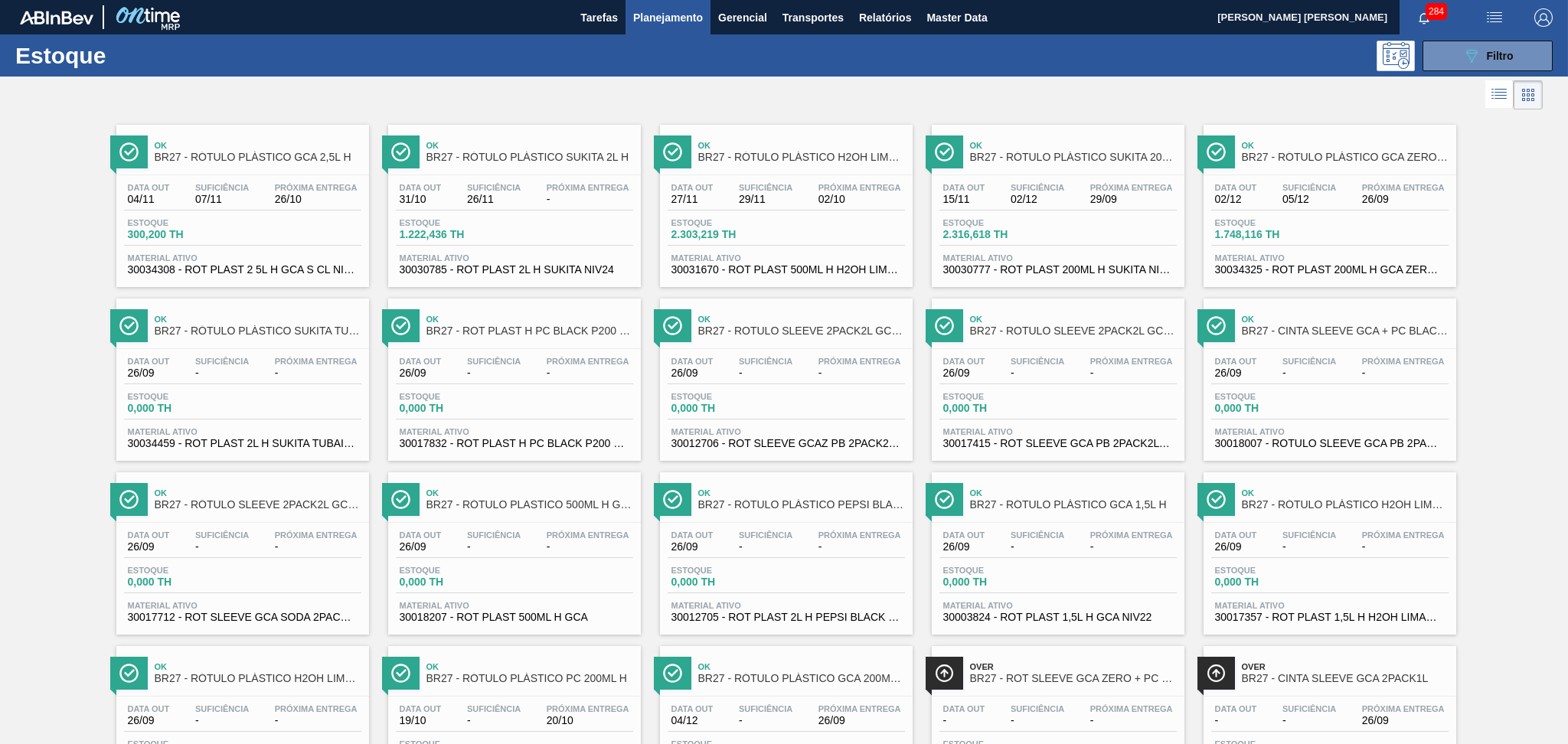
click at [273, 265] on span "30034308 - ROT PLAST 2 5L H GCA S CL NIV25" at bounding box center [243, 270] width 230 height 11
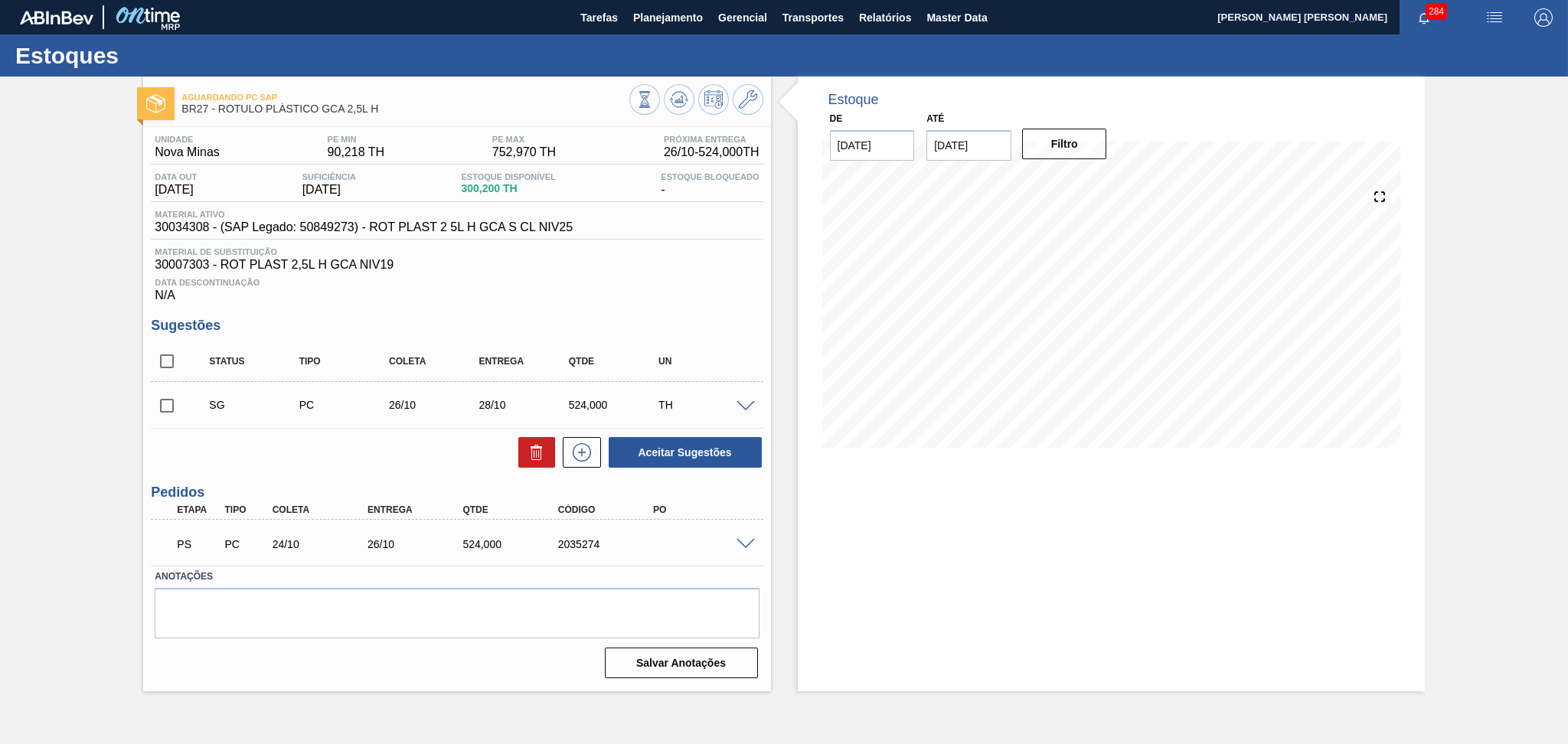
click at [352, 466] on div "Aceitar Sugestões" at bounding box center [456, 452] width 611 height 34
click at [480, 271] on span "30007303 - ROT PLAST 2,5L H GCA NIV19" at bounding box center [457, 265] width 604 height 14
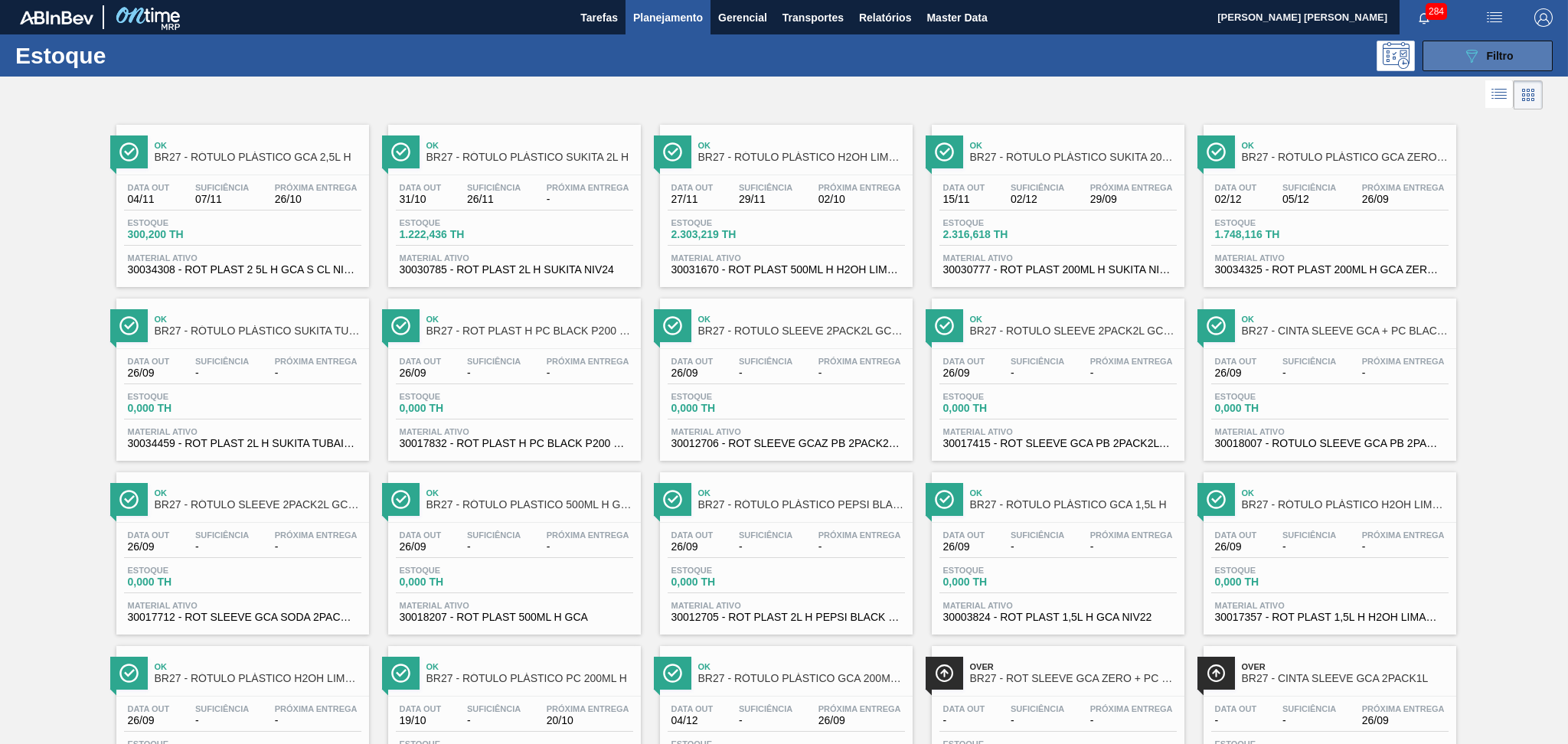
click at [1513, 51] on button "089F7B8B-B2A5-4AFE-B5C0-19BA573D28AC Filtro" at bounding box center [1487, 56] width 130 height 30
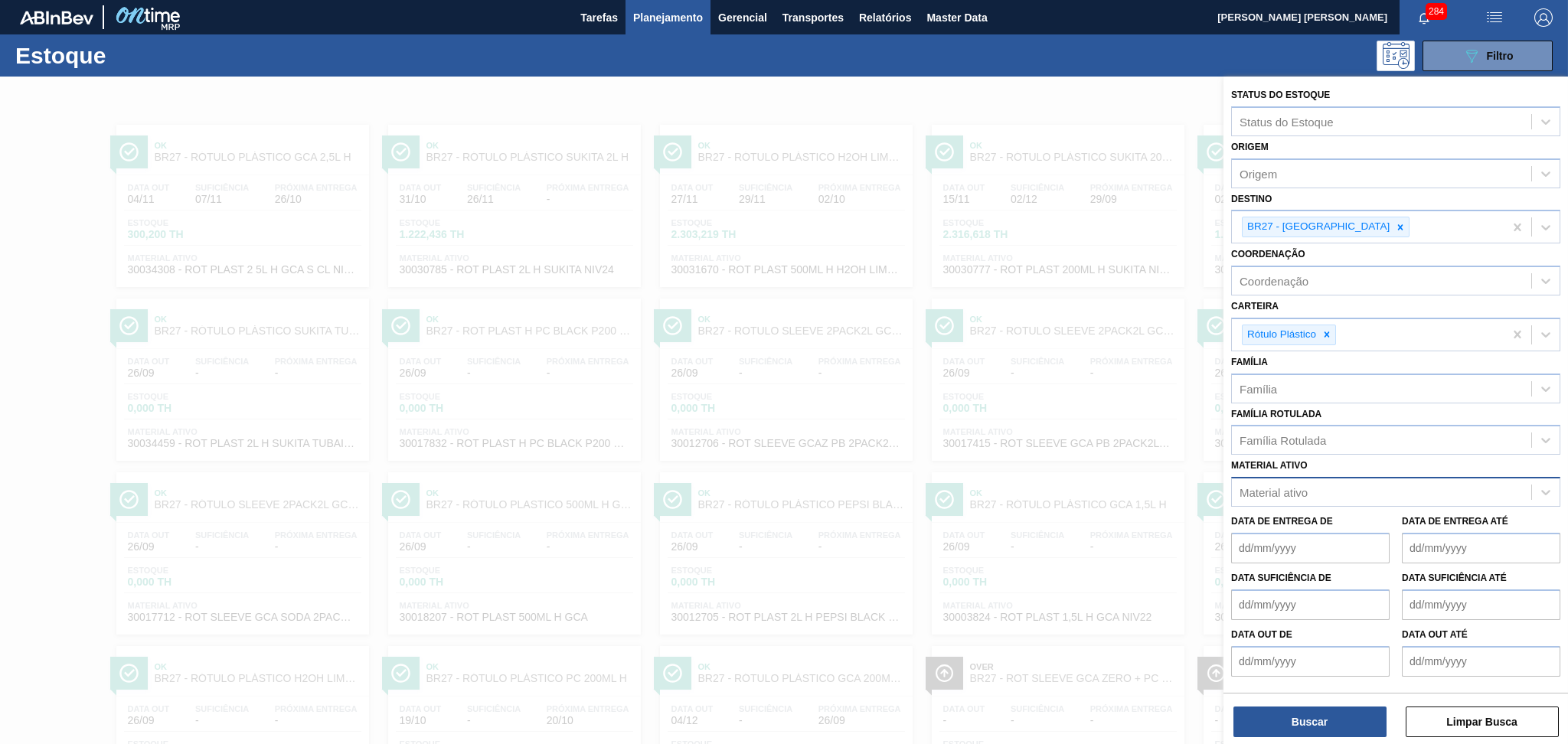
click at [1302, 486] on div "Material ativo" at bounding box center [1273, 493] width 68 height 13
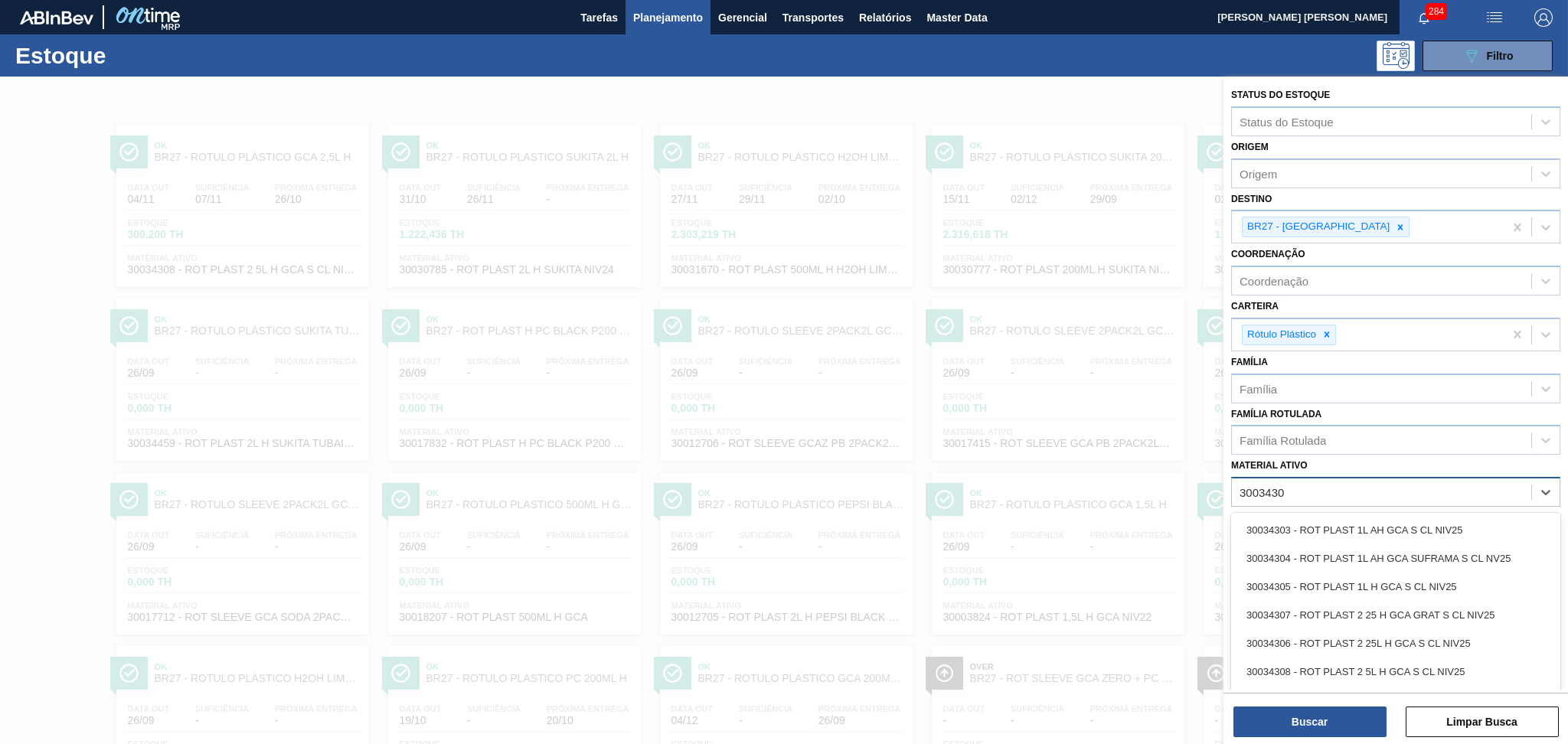
type ativo "30034308"
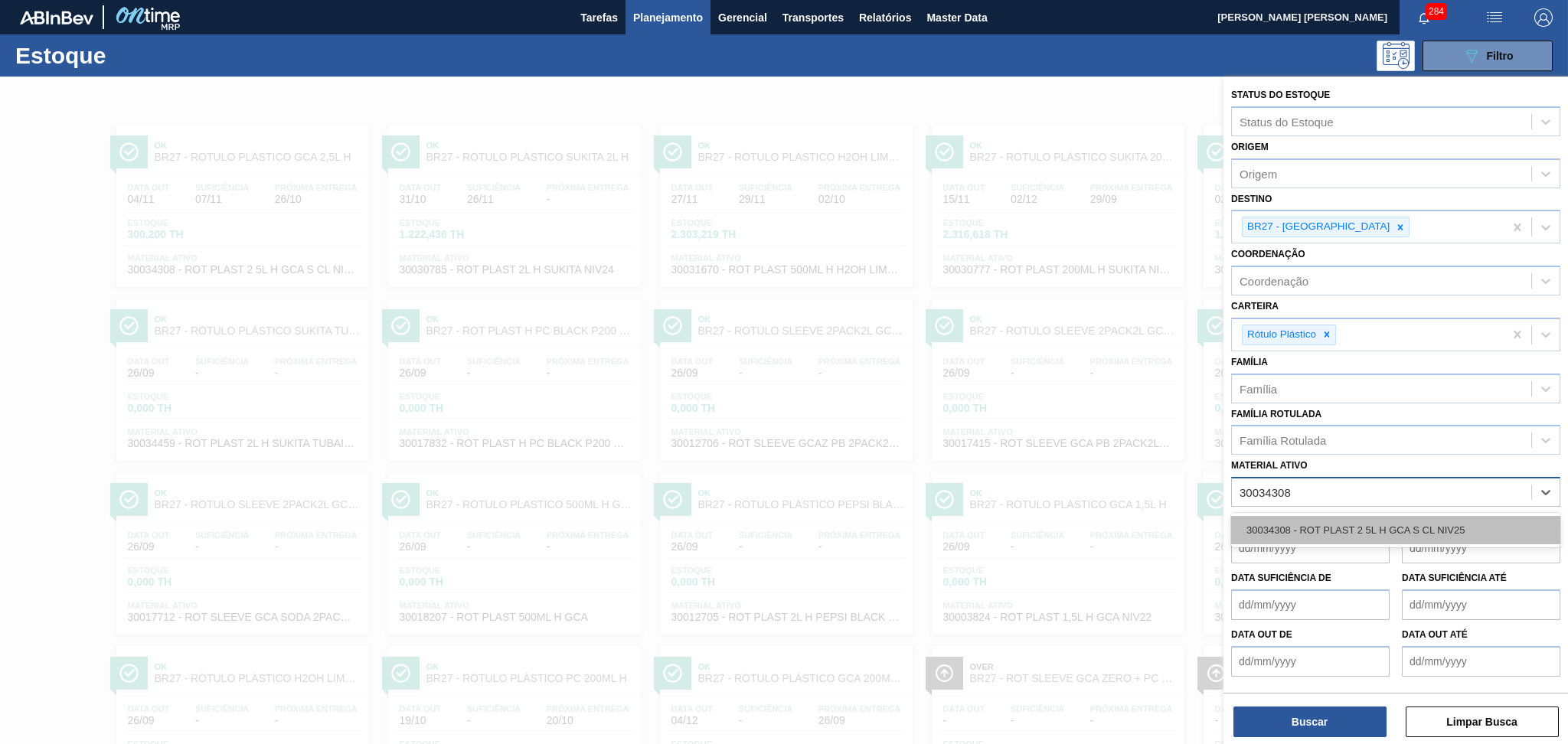
click at [1347, 519] on div "30034308 - ROT PLAST 2 5L H GCA S CL NIV25" at bounding box center [1395, 530] width 329 height 29
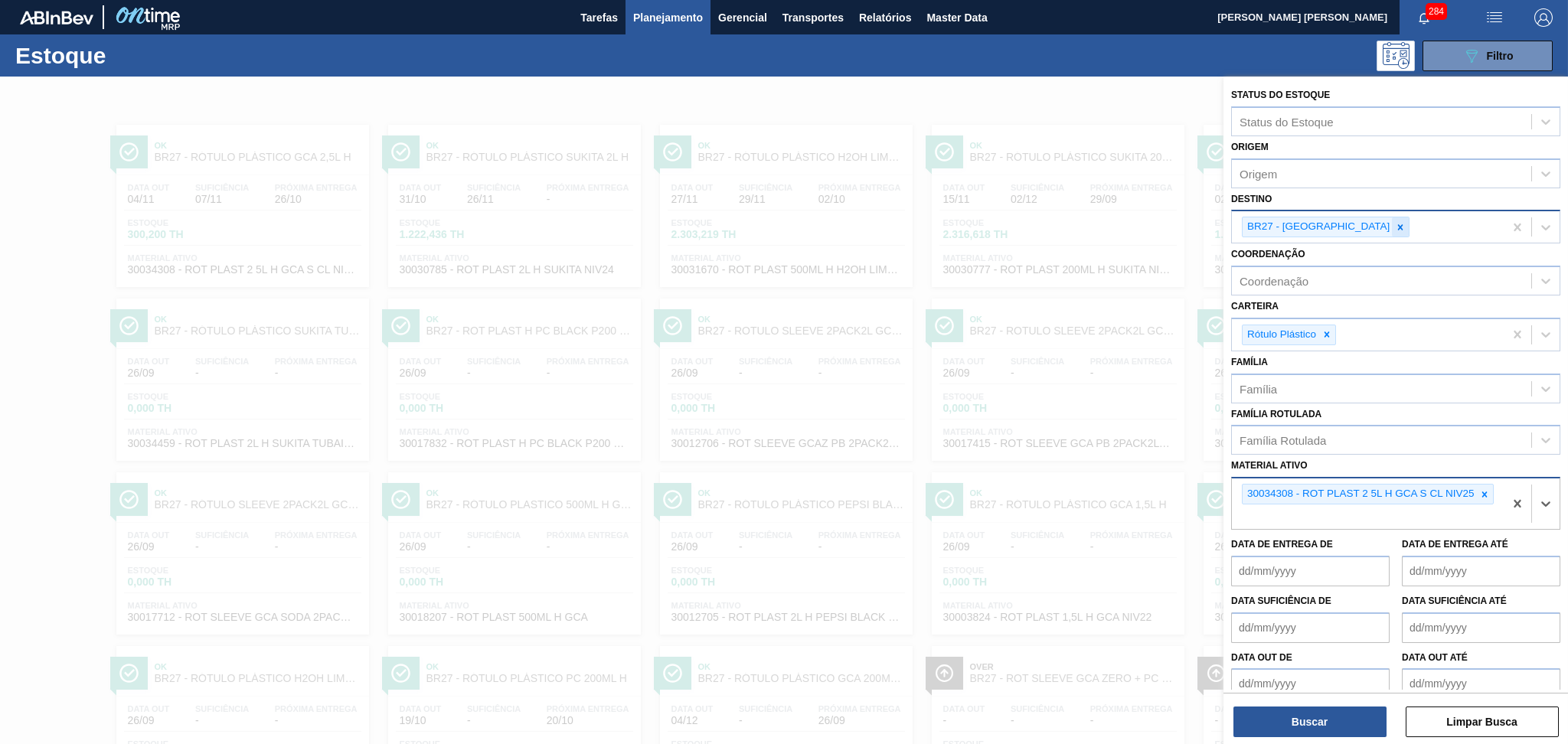
click at [1391, 219] on div at bounding box center [1399, 227] width 17 height 19
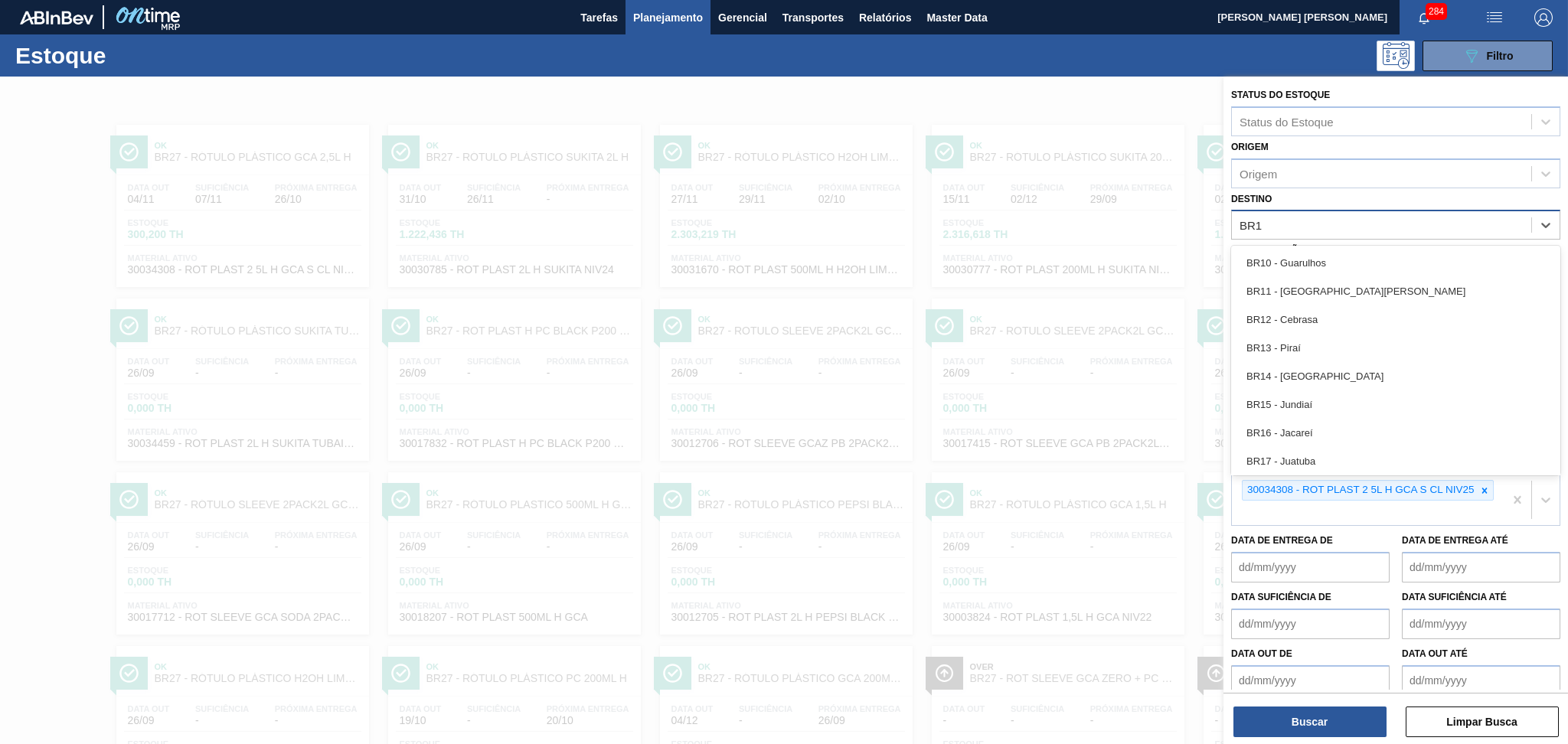
type input "BR15"
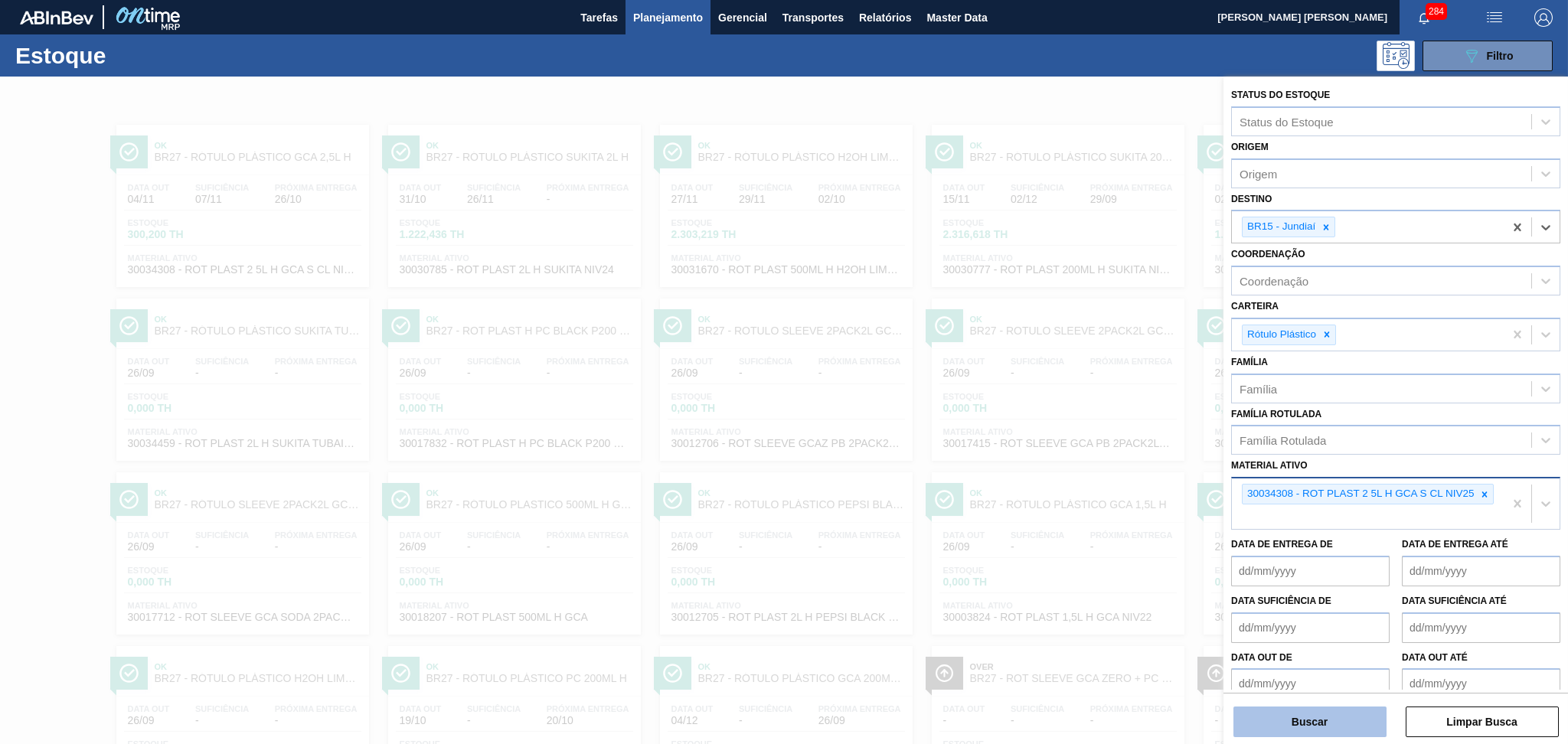
click at [1263, 728] on button "Buscar" at bounding box center [1310, 721] width 153 height 30
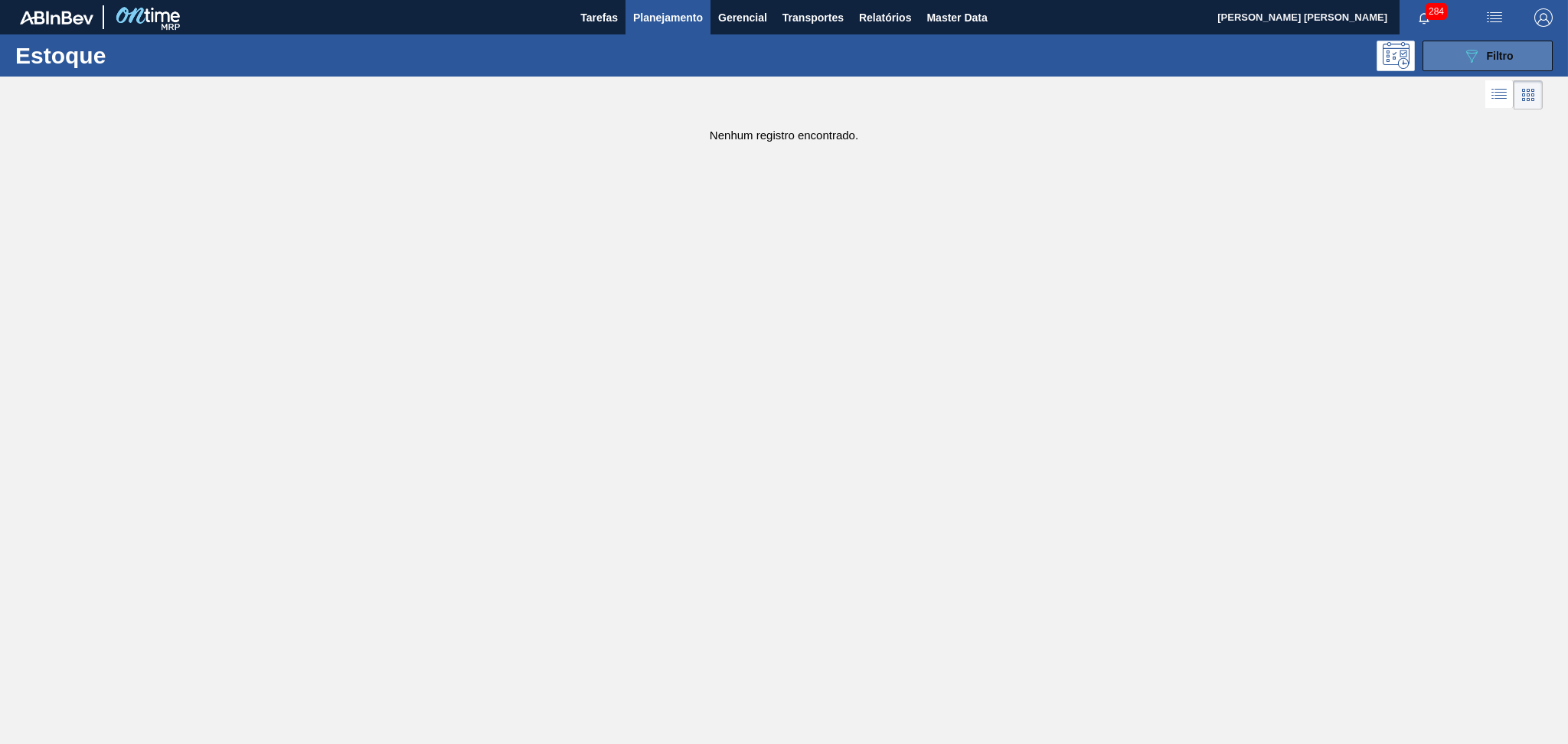
click at [1485, 47] on div "089F7B8B-B2A5-4AFE-B5C0-19BA573D28AC Filtro" at bounding box center [1487, 56] width 51 height 18
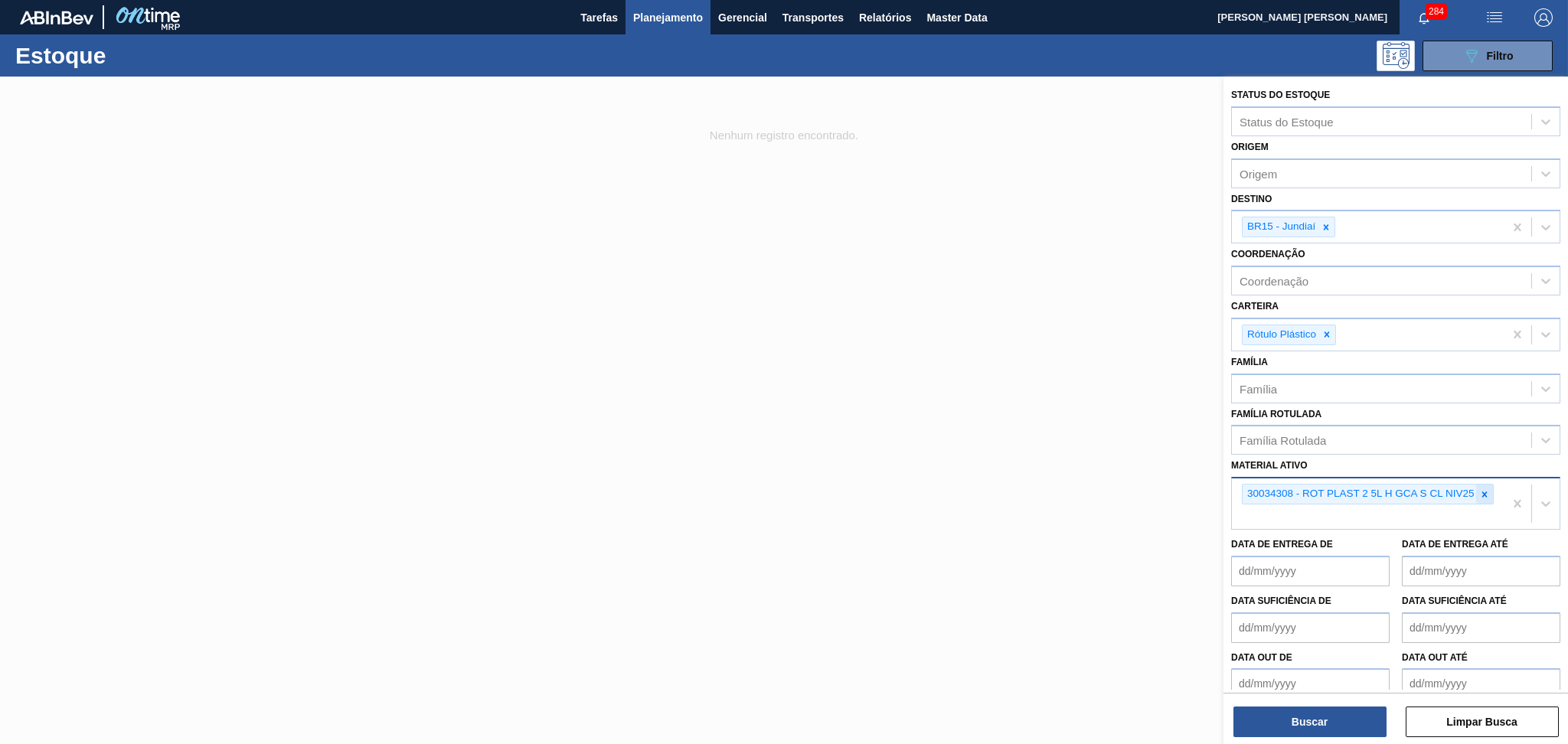
click at [1482, 489] on icon at bounding box center [1484, 494] width 10 height 10
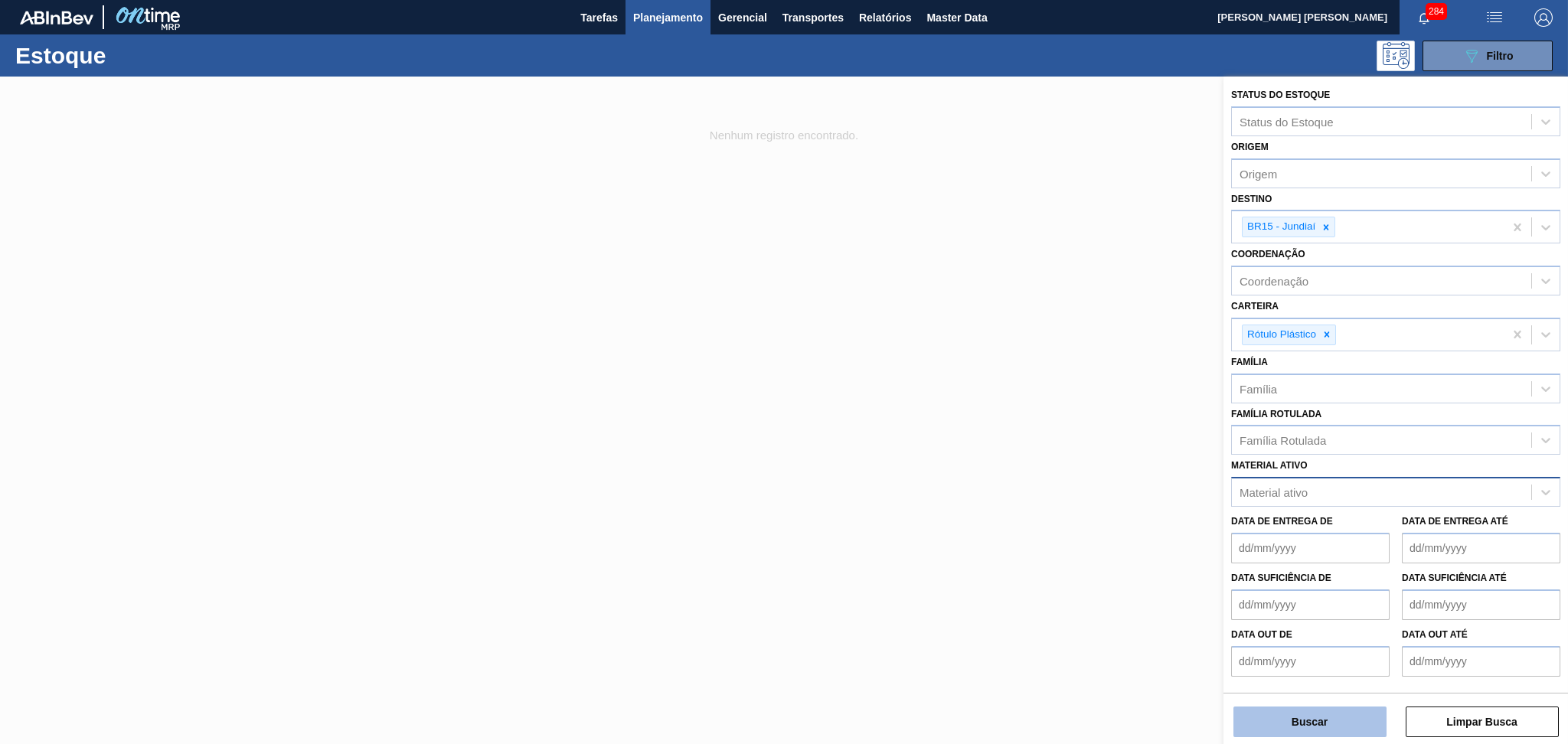
click at [1256, 730] on button "Buscar" at bounding box center [1310, 721] width 153 height 30
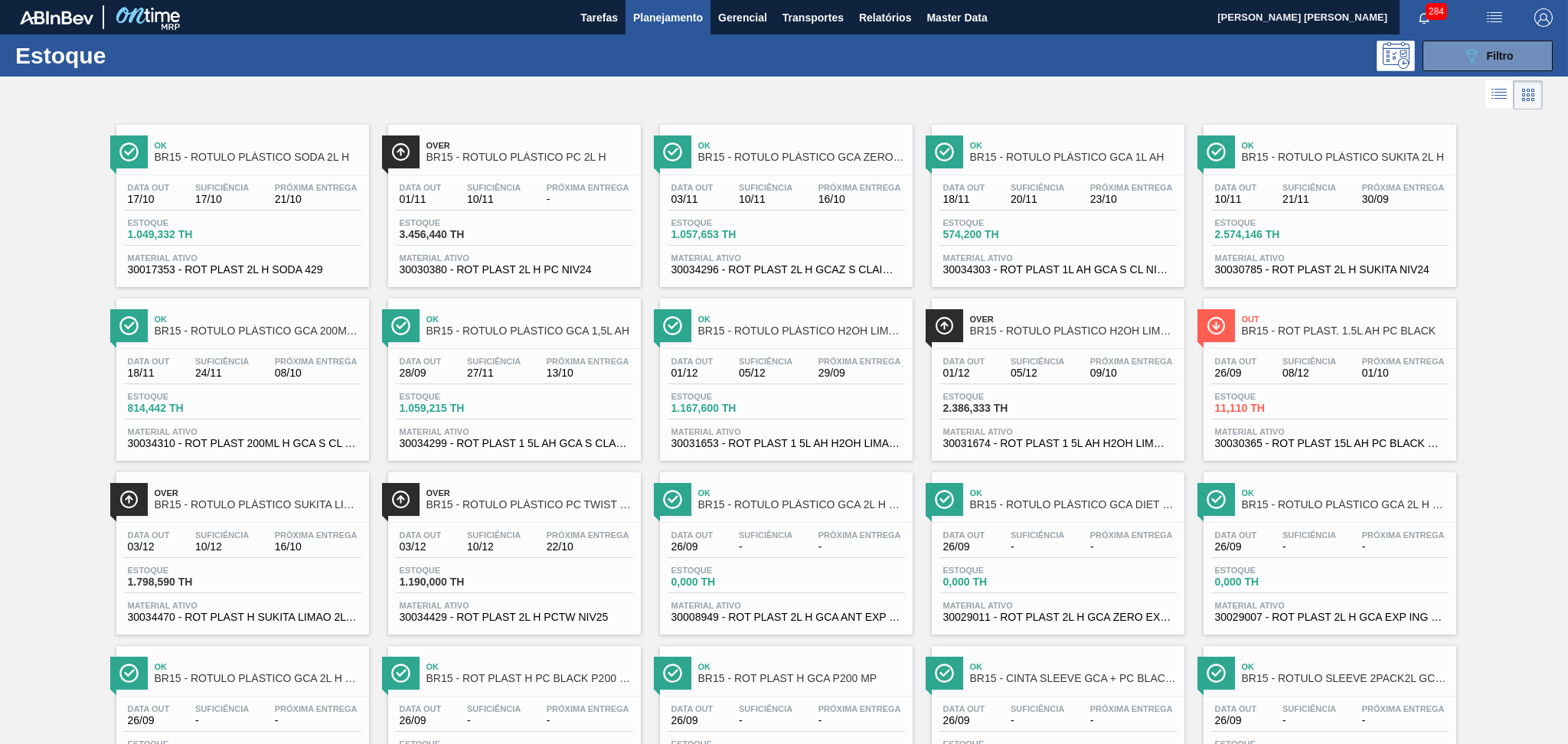
click at [1494, 96] on icon at bounding box center [1500, 95] width 12 height 1
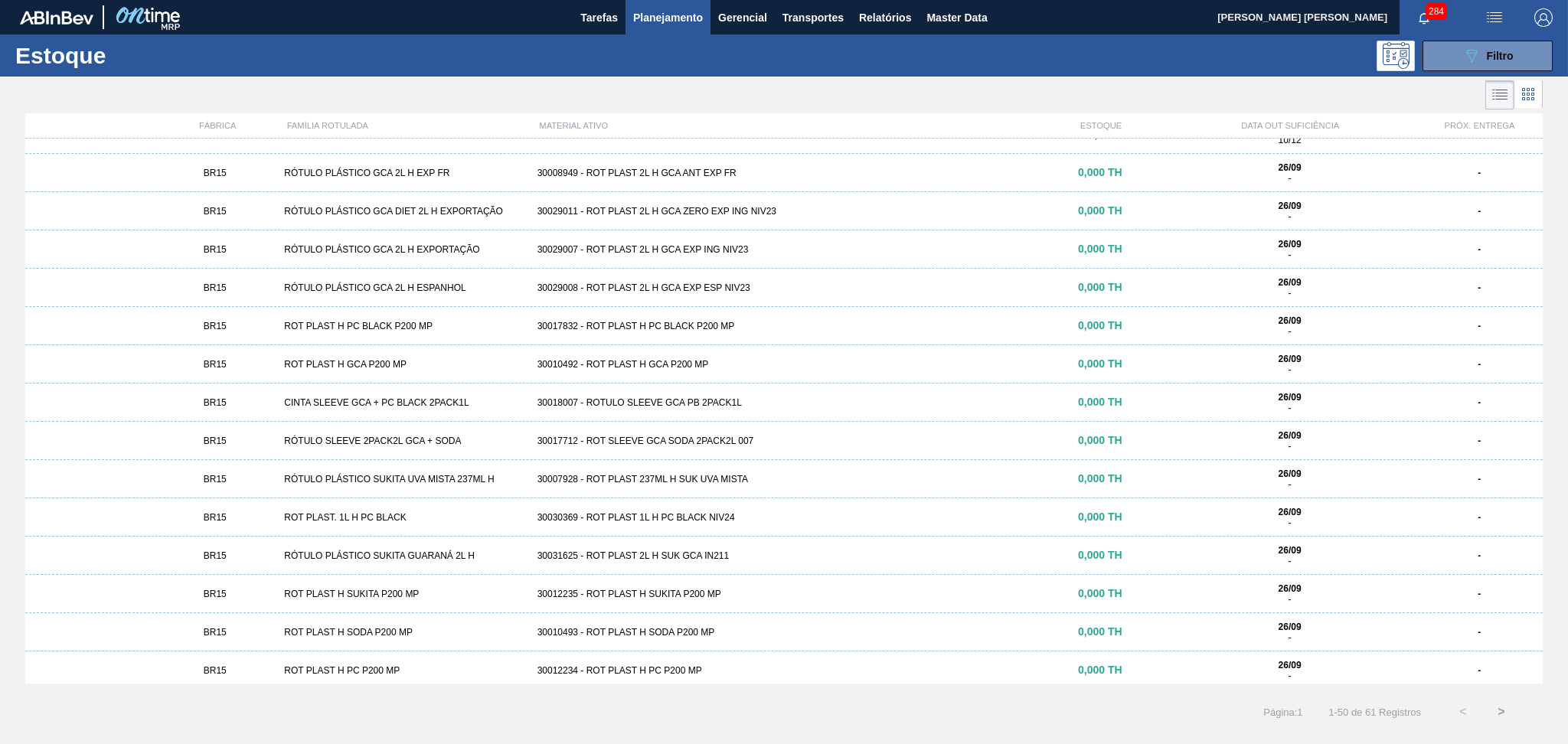
scroll to position [306, 0]
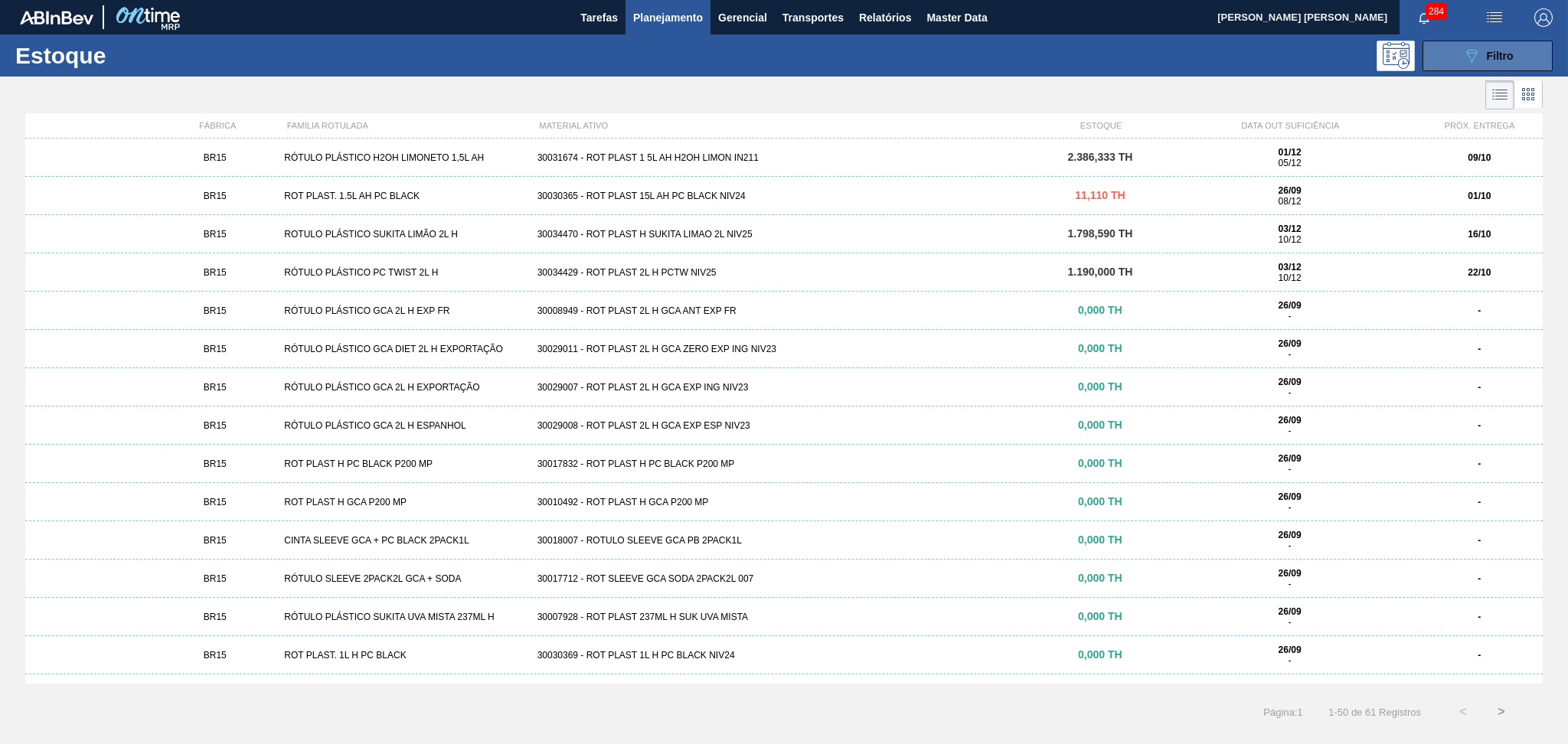
click at [1435, 58] on button "089F7B8B-B2A5-4AFE-B5C0-19BA573D28AC Filtro" at bounding box center [1487, 56] width 130 height 30
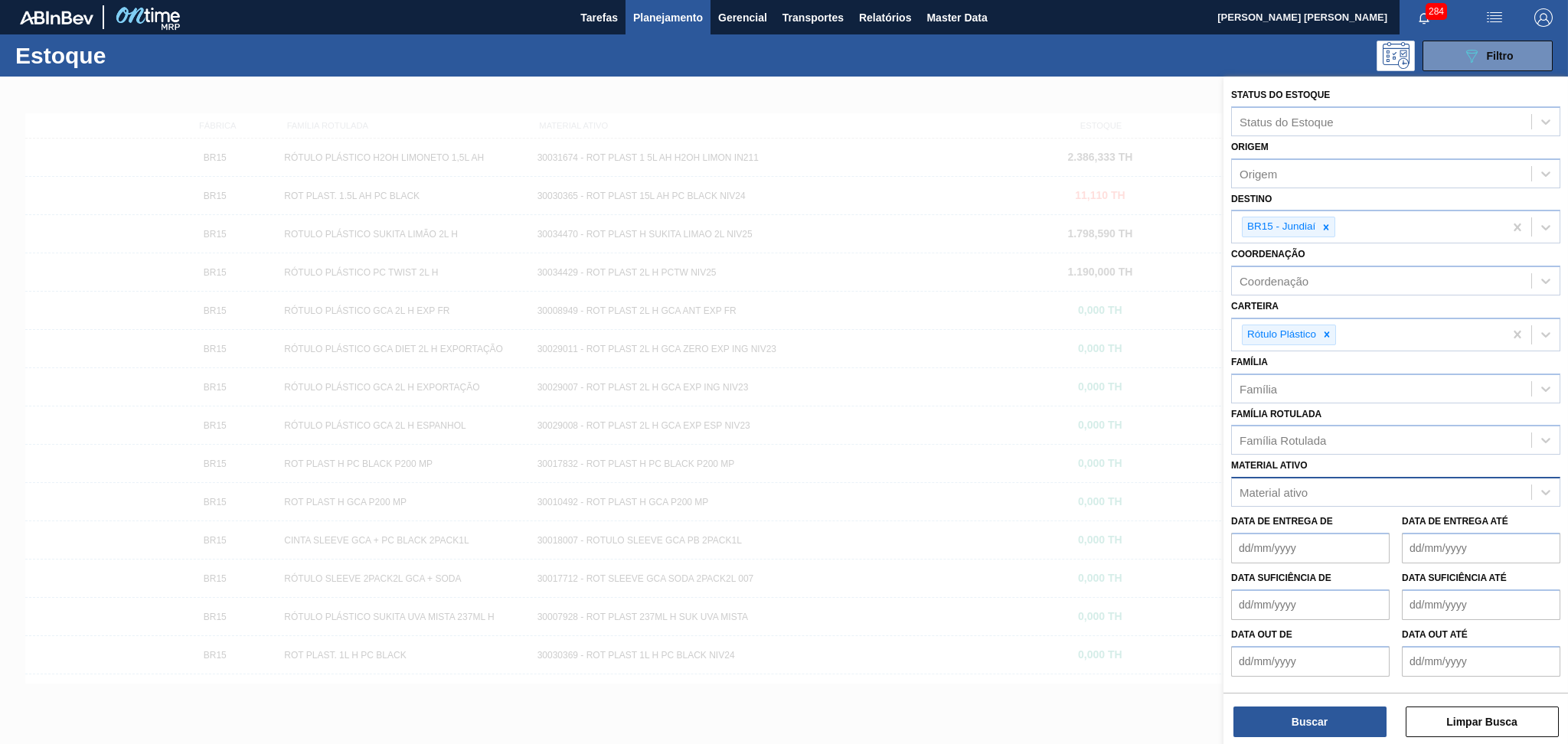
click at [1305, 488] on div "Material ativo" at bounding box center [1273, 493] width 68 height 13
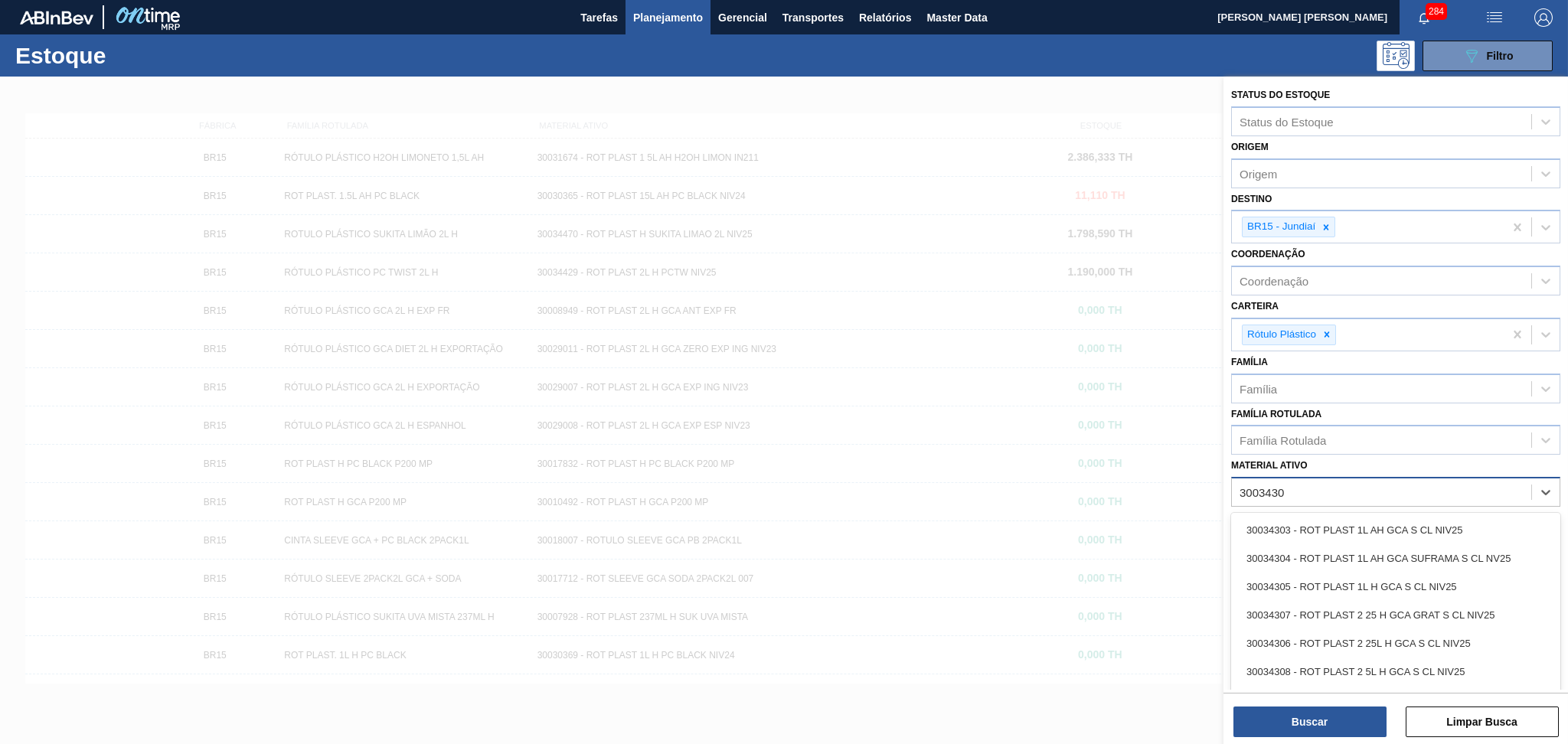
type ativo "30034308"
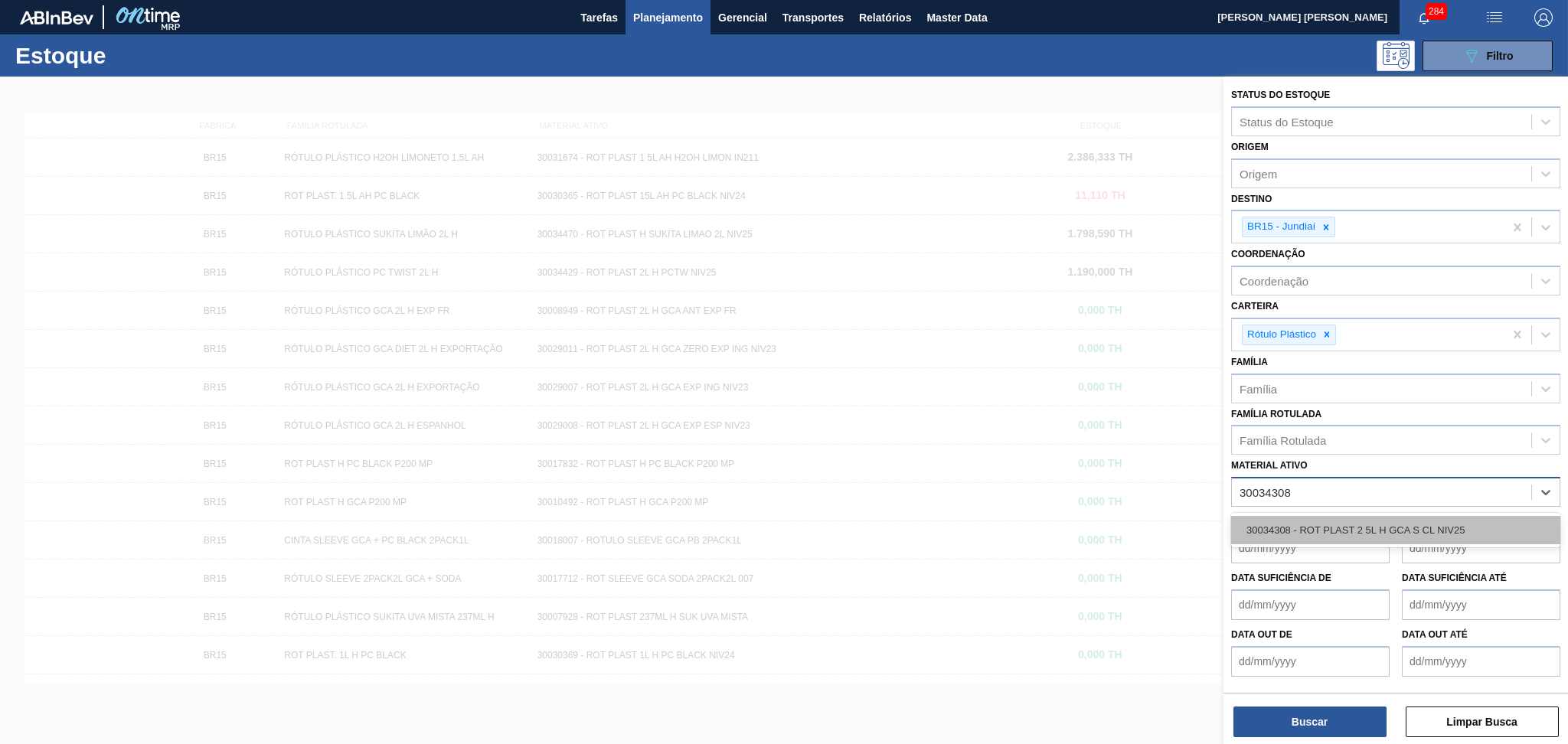
click at [1422, 520] on div "30034308 - ROT PLAST 2 5L H GCA S CL NIV25" at bounding box center [1395, 530] width 329 height 29
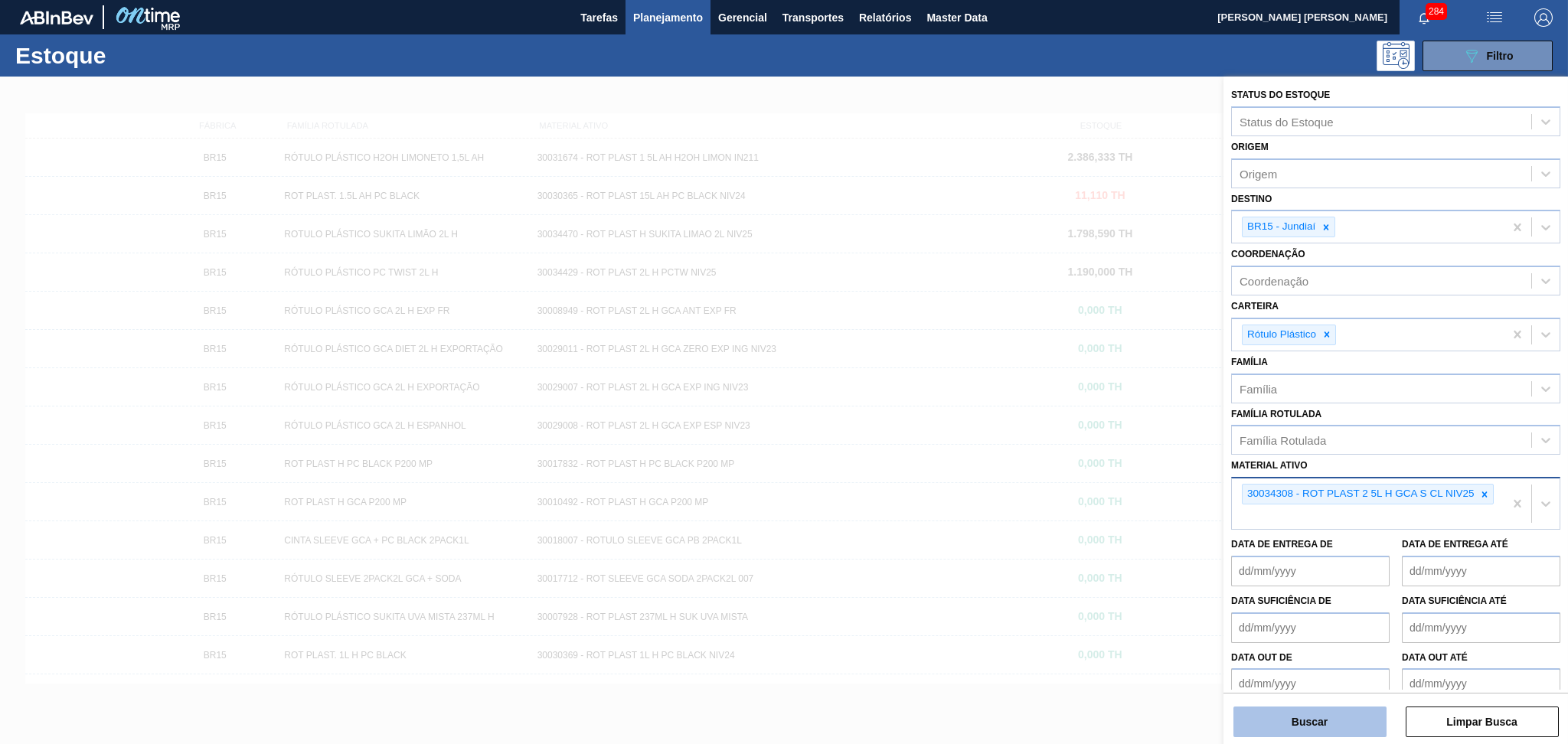
click at [1299, 727] on button "Buscar" at bounding box center [1310, 721] width 153 height 30
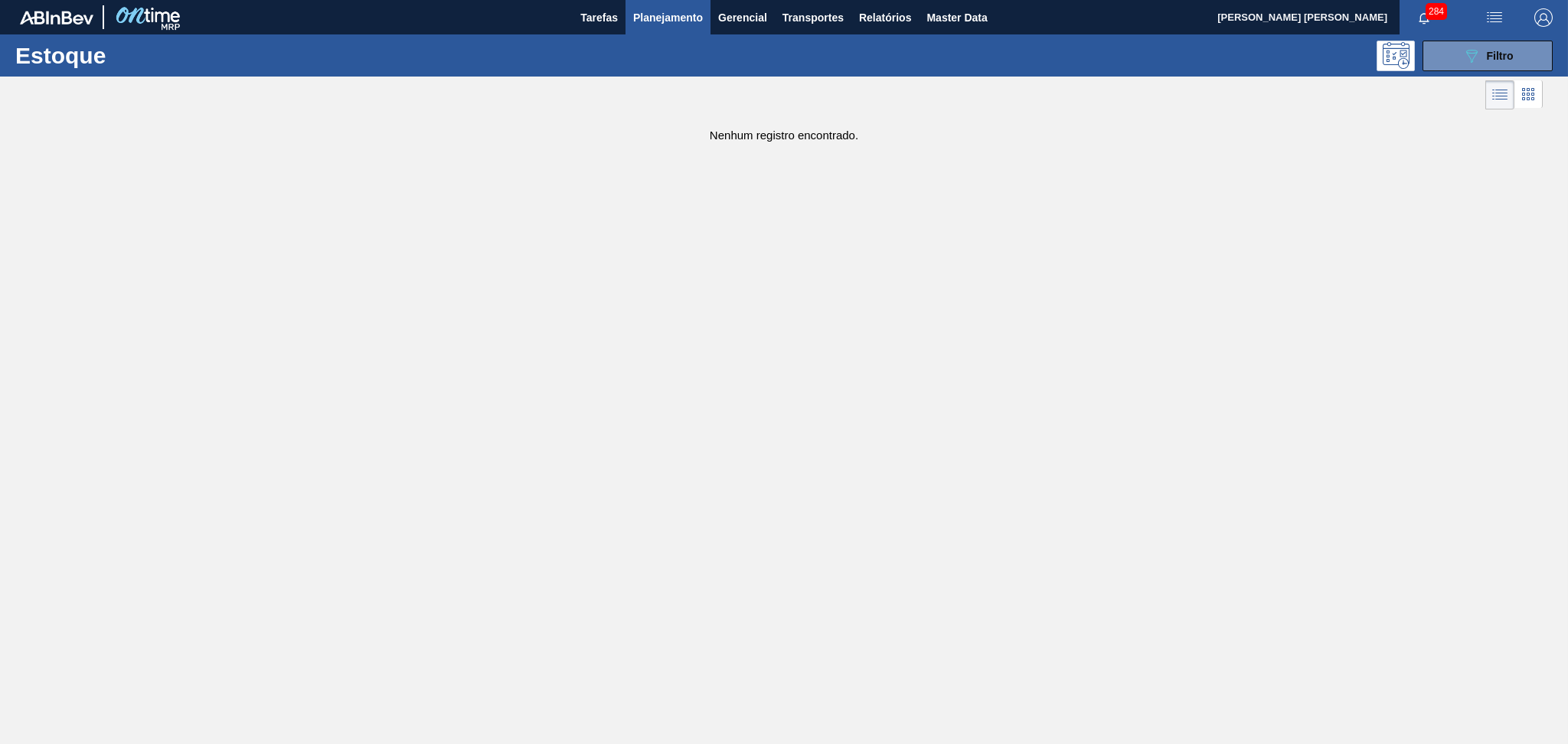
click at [1452, 71] on div "Estoque 089F7B8B-B2A5-4AFE-B5C0-19BA573D28AC Filtro" at bounding box center [784, 56] width 1568 height 42
click at [1464, 48] on icon "089F7B8B-B2A5-4AFE-B5C0-19BA573D28AC" at bounding box center [1471, 56] width 18 height 18
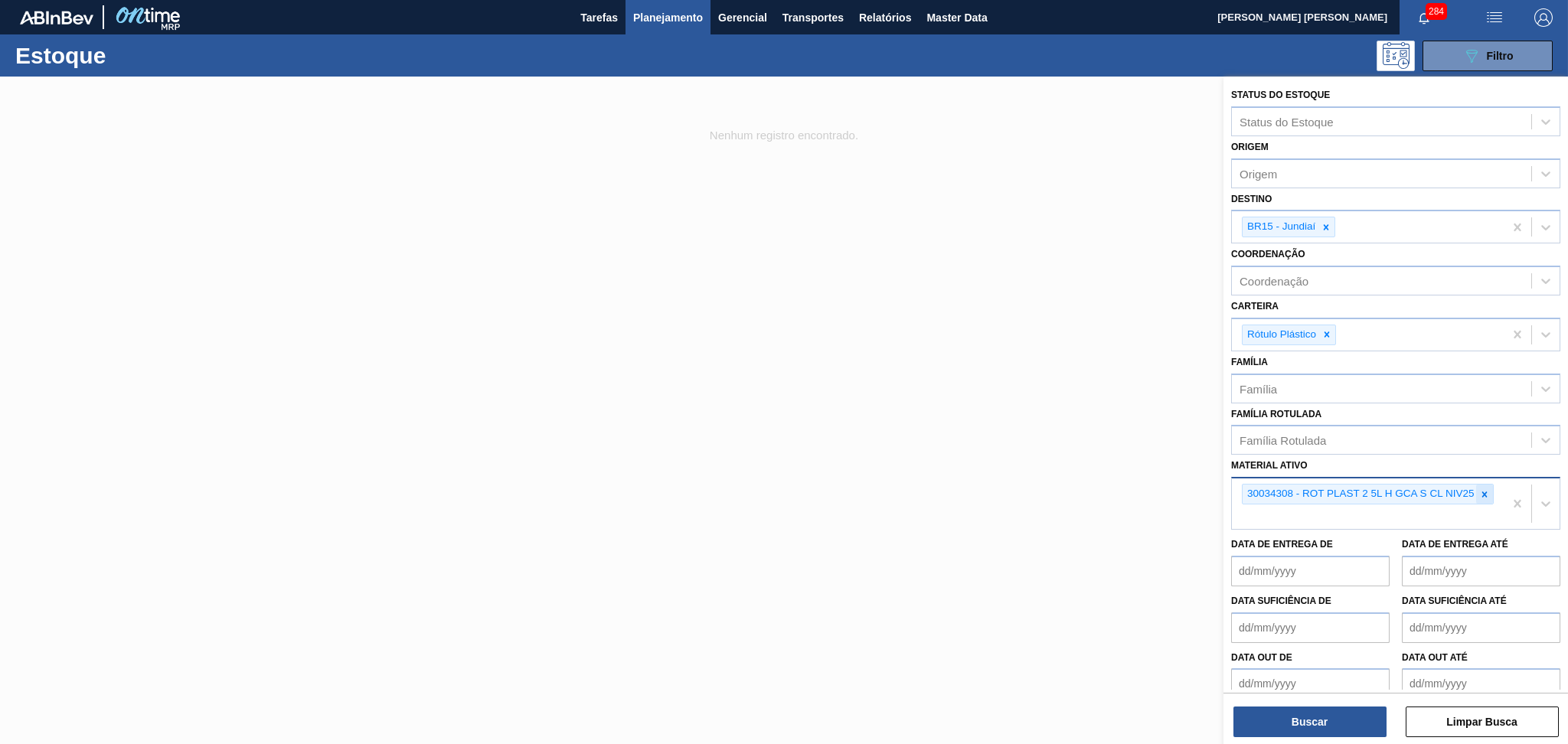
click at [1485, 495] on div at bounding box center [1484, 494] width 17 height 19
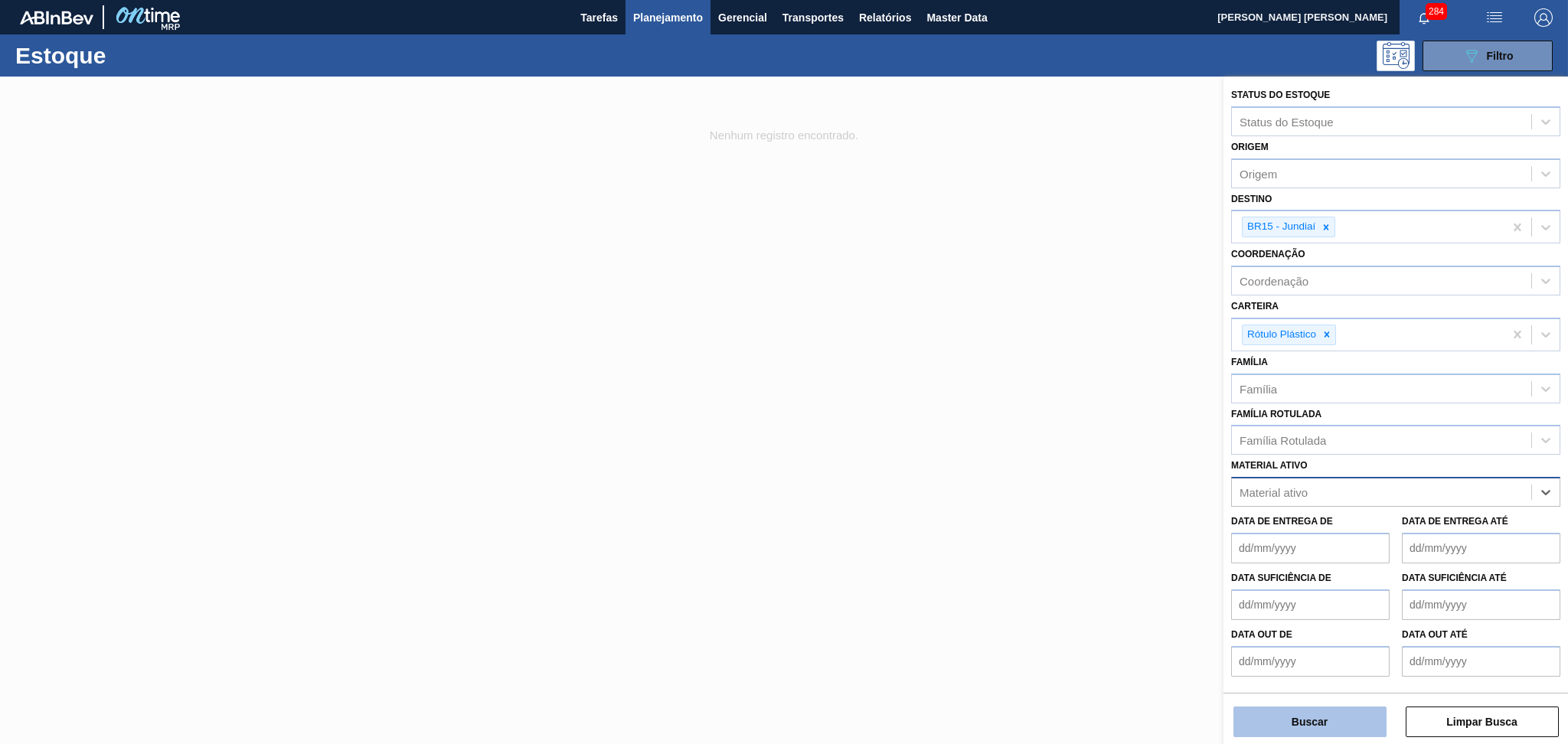
click at [1282, 734] on button "Buscar" at bounding box center [1310, 721] width 153 height 30
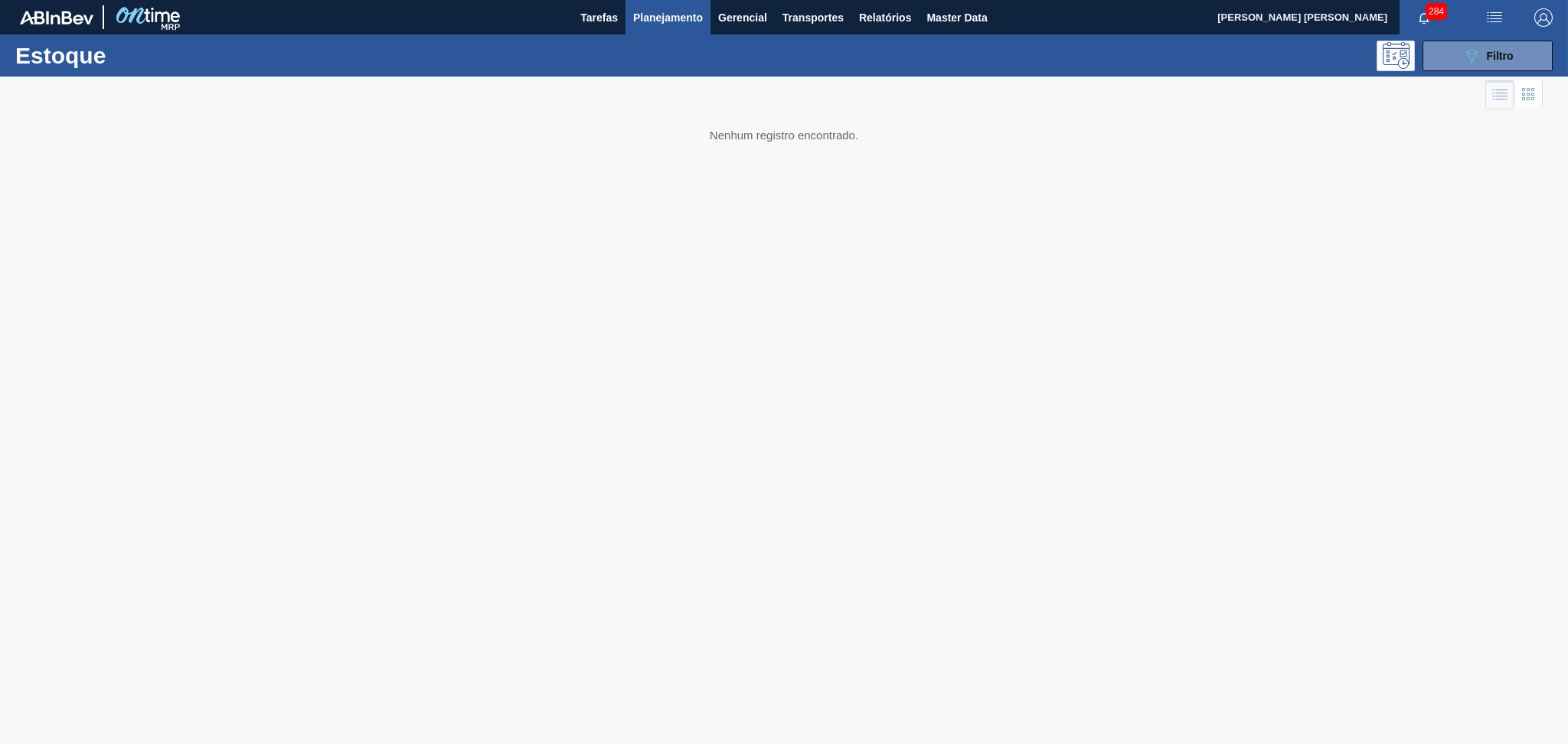
click at [1523, 97] on div at bounding box center [784, 410] width 1568 height 667
click at [1535, 95] on div at bounding box center [784, 410] width 1568 height 667
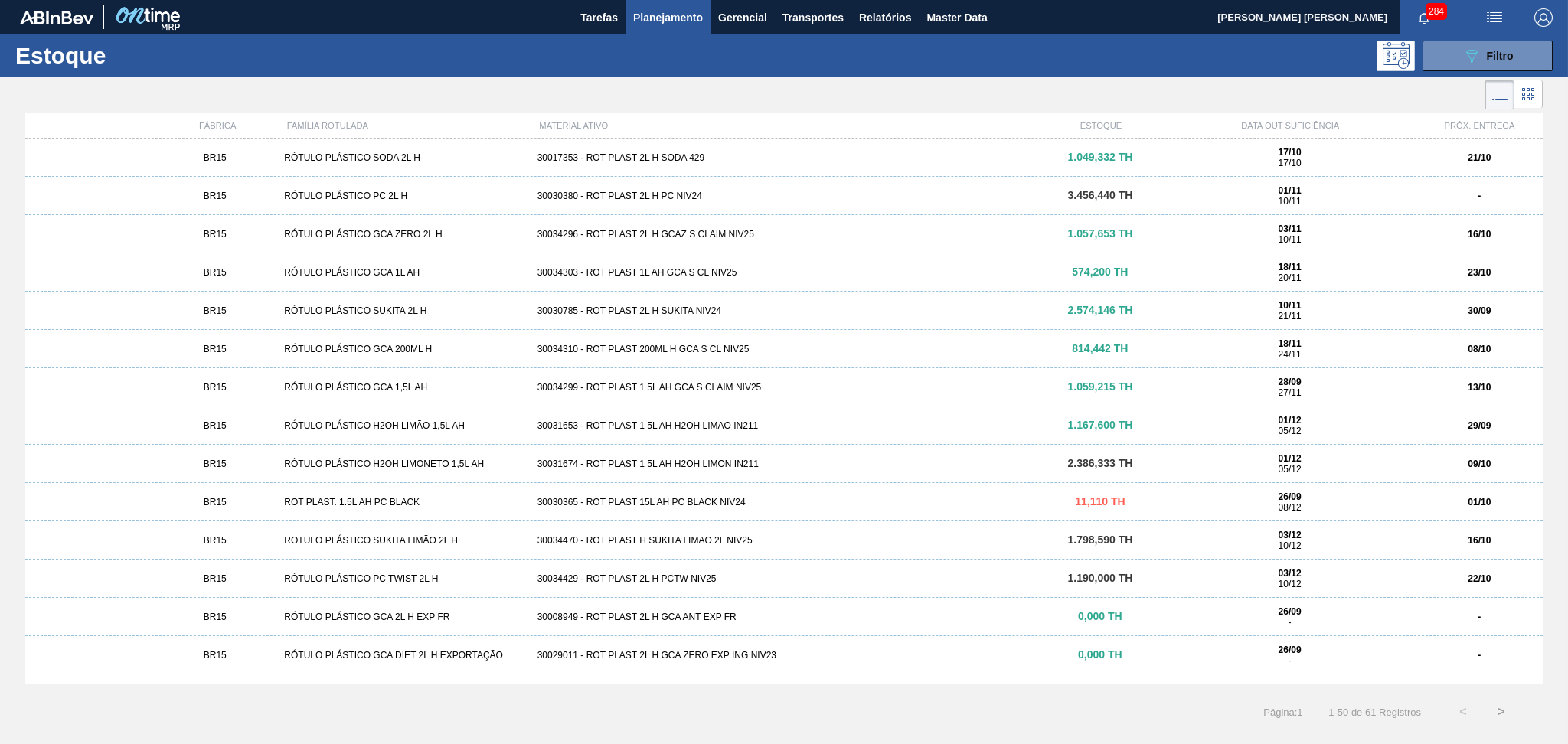
click at [1533, 93] on icon at bounding box center [1532, 94] width 3 height 3
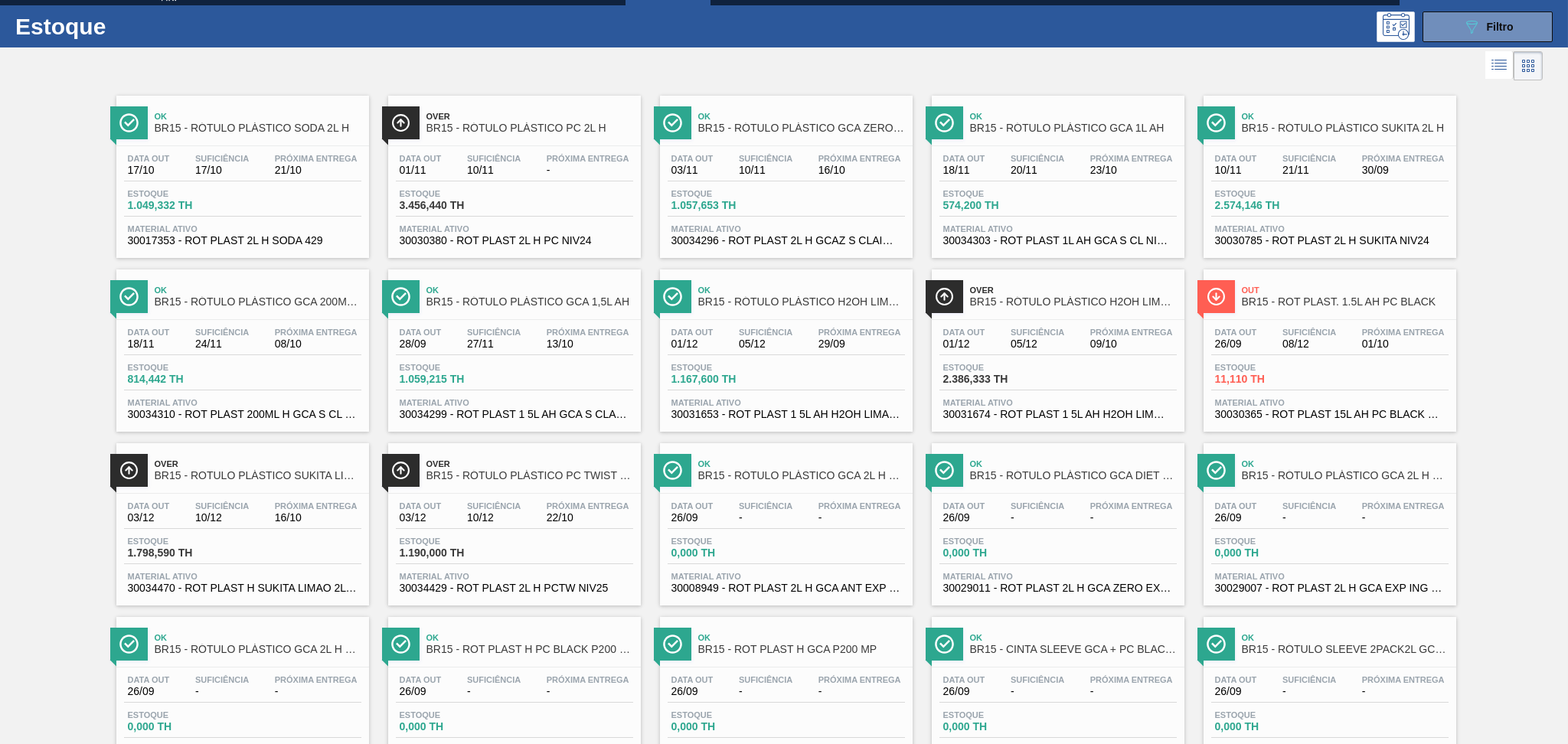
scroll to position [0, 0]
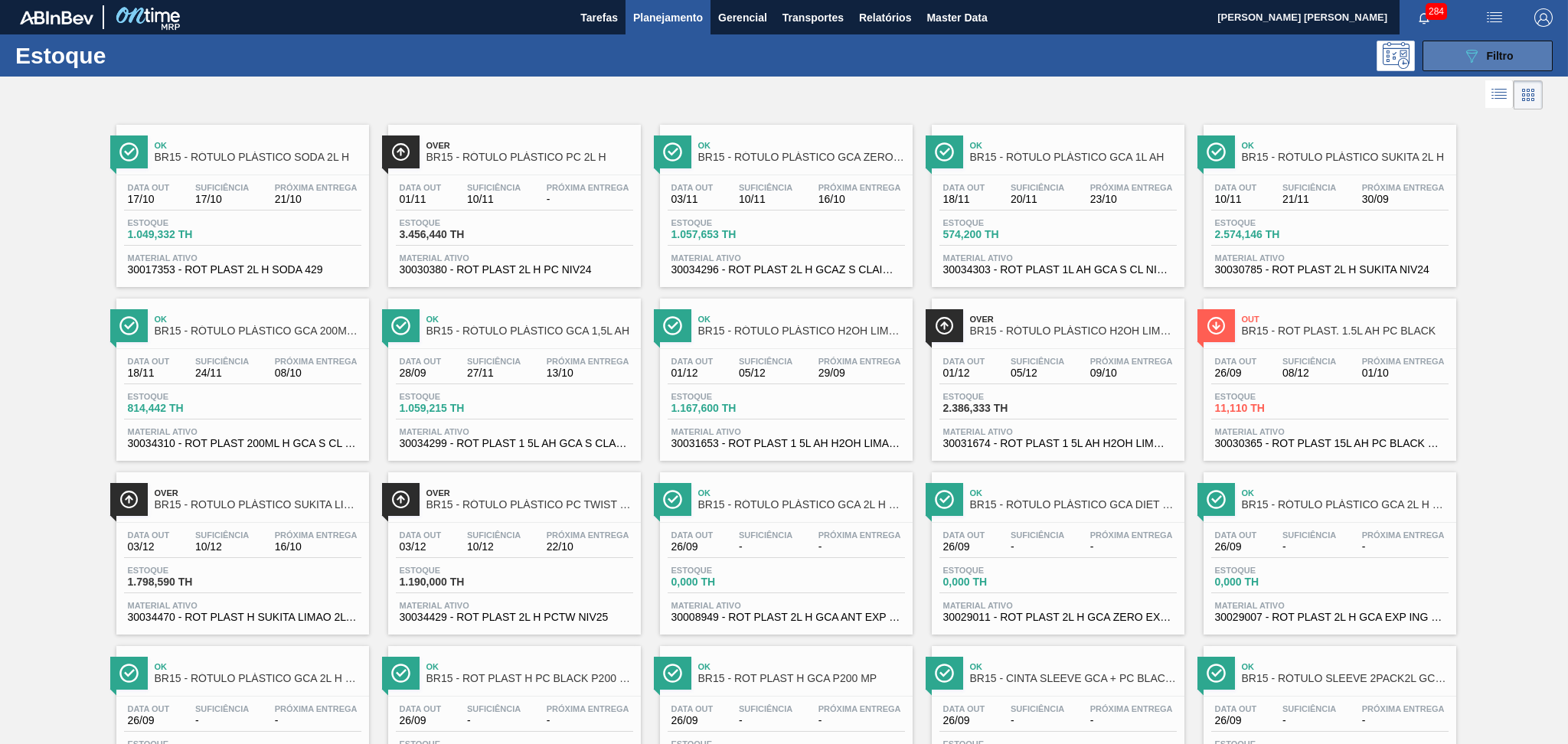
click at [1491, 51] on span "Filtro" at bounding box center [1499, 56] width 27 height 12
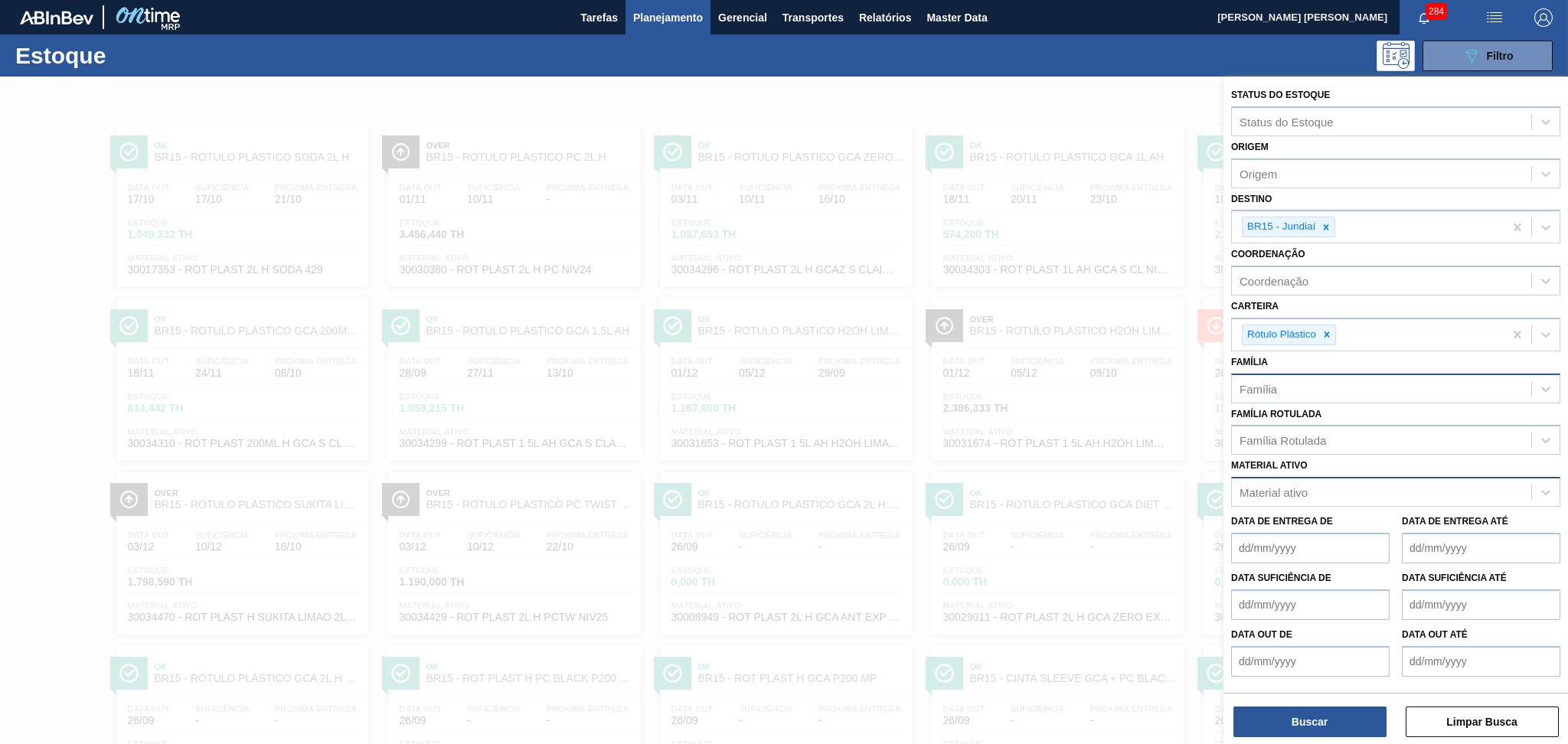
click at [1284, 383] on div "Família" at bounding box center [1381, 389] width 299 height 23
type input "G"
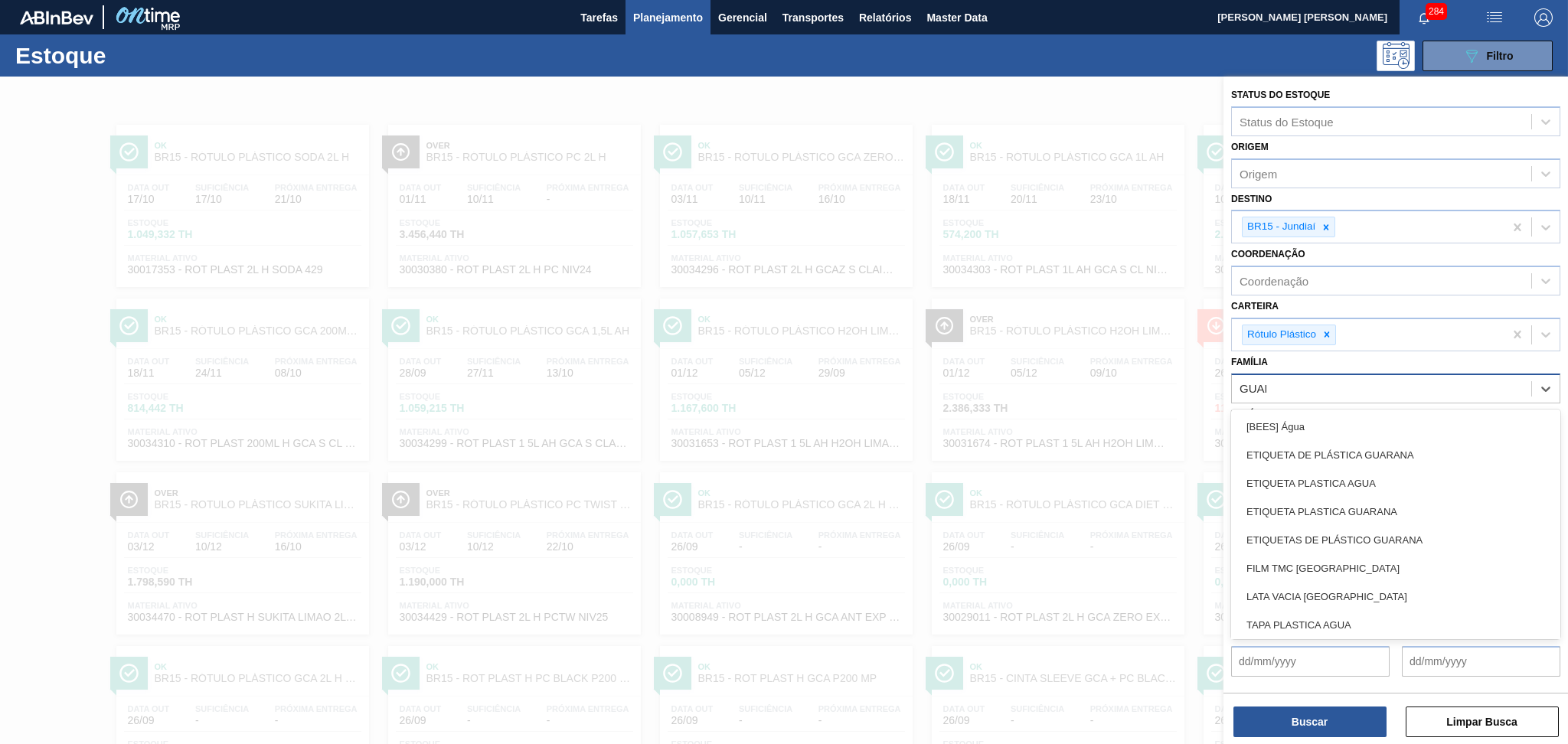
type input "GUARA"
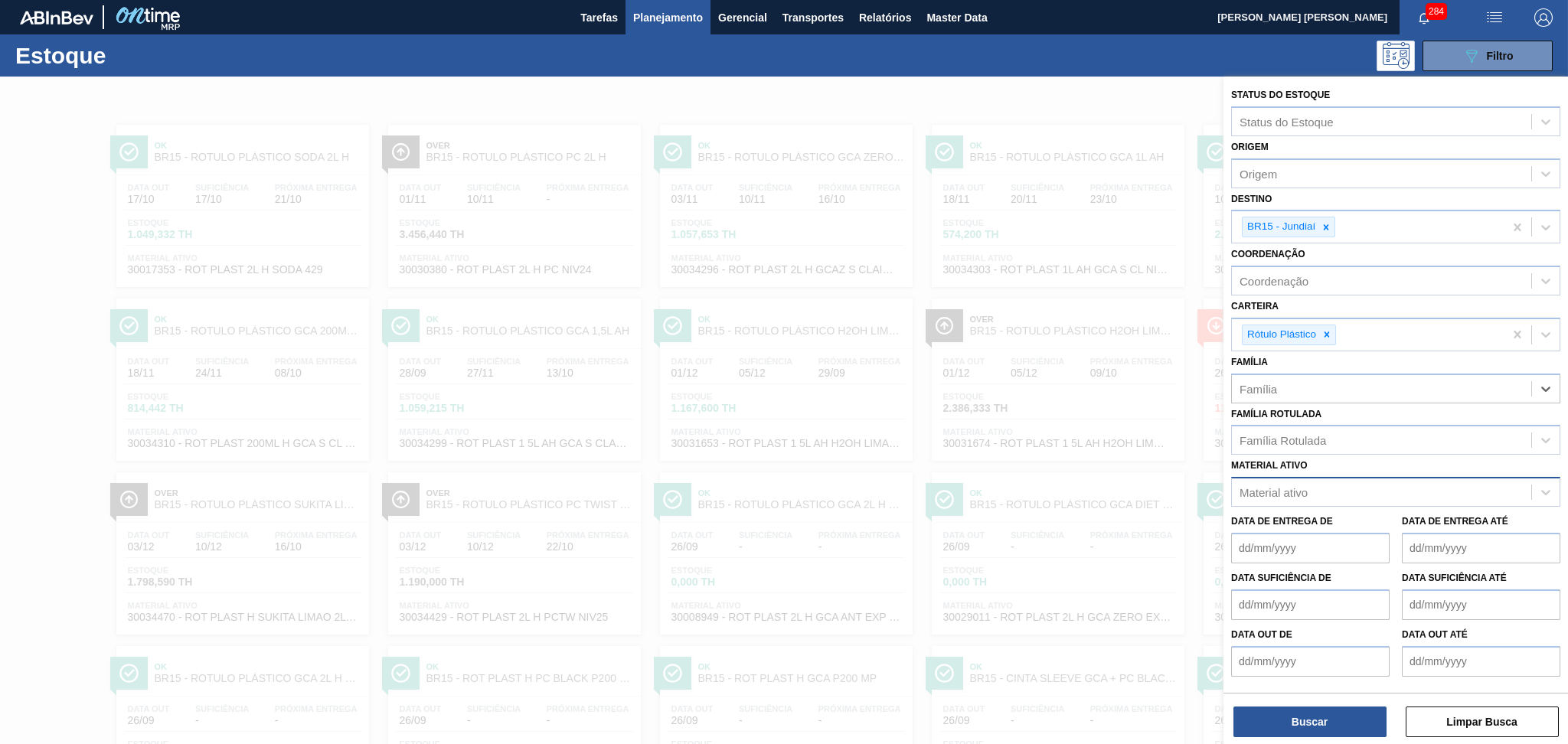
drag, startPoint x: 1293, startPoint y: 383, endPoint x: 1100, endPoint y: 394, distance: 193.3
click at [1223, 386] on div "Status do Estoque Status do Estoque Origem Origem Destino BR15 - Jundiaí Coorde…" at bounding box center [1395, 448] width 344 height 744
click at [1292, 439] on div "Família Rotulada" at bounding box center [1282, 440] width 86 height 13
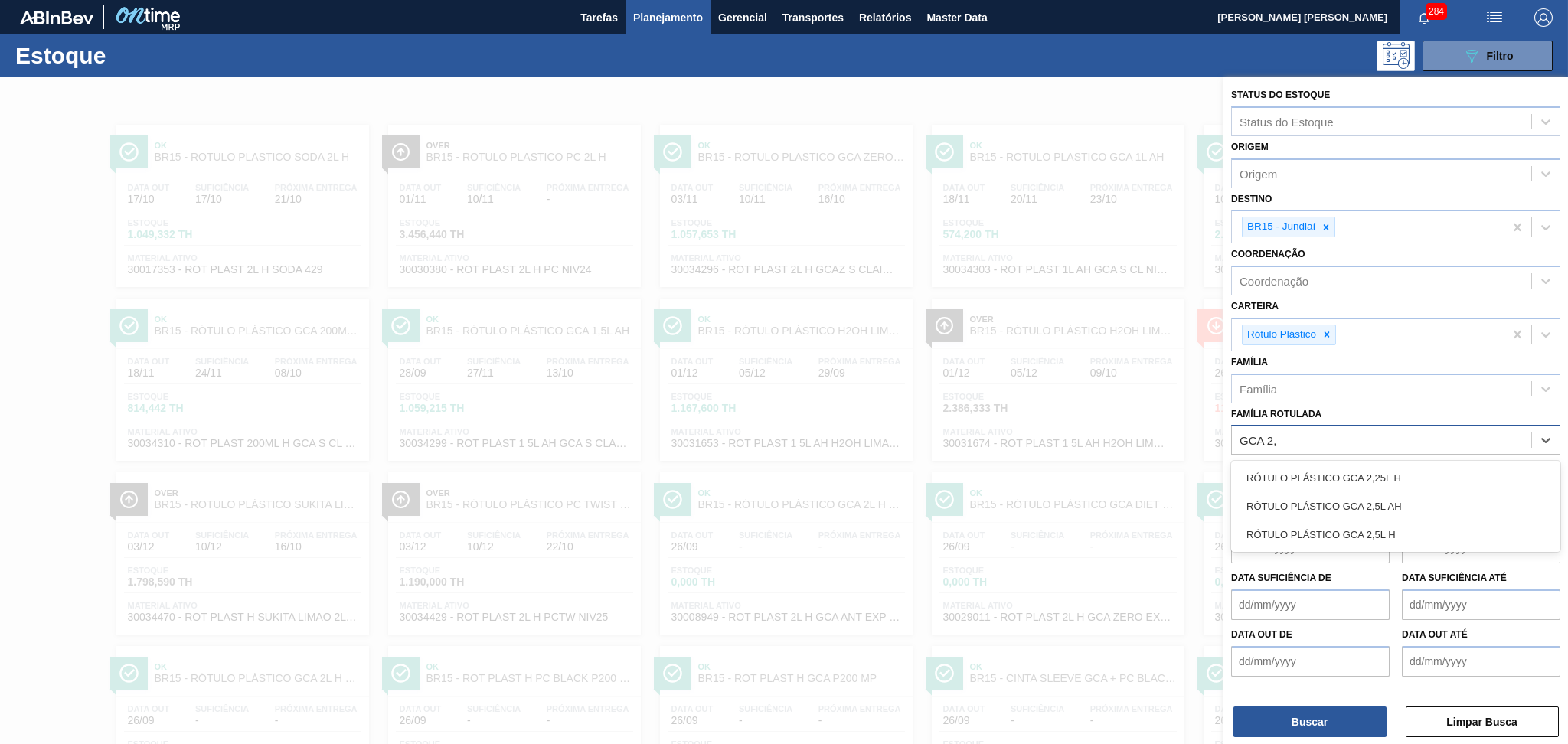
type Rotulada "GCA 2,5"
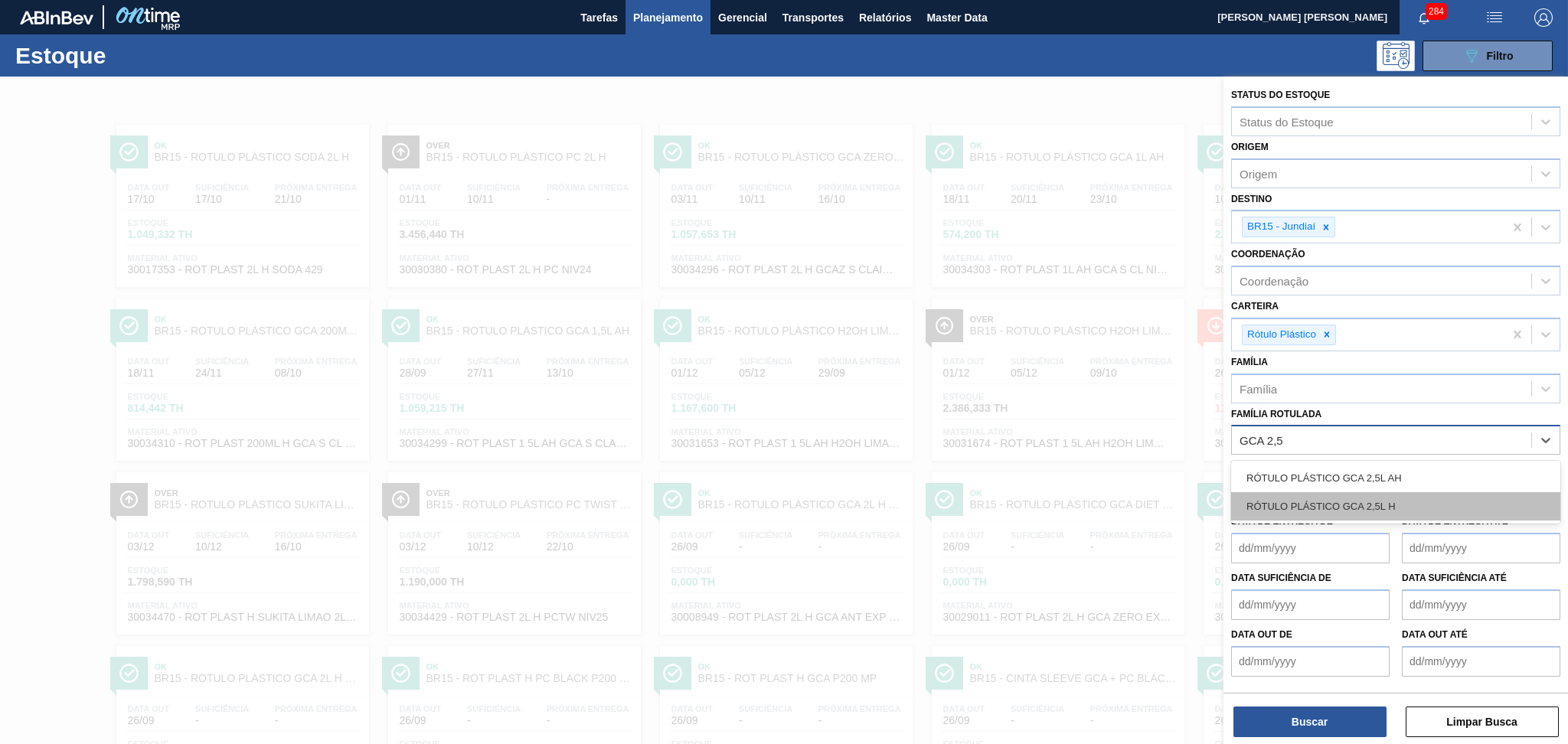
click at [1363, 503] on div "RÓTULO PLÁSTICO GCA 2,5L H" at bounding box center [1395, 506] width 329 height 29
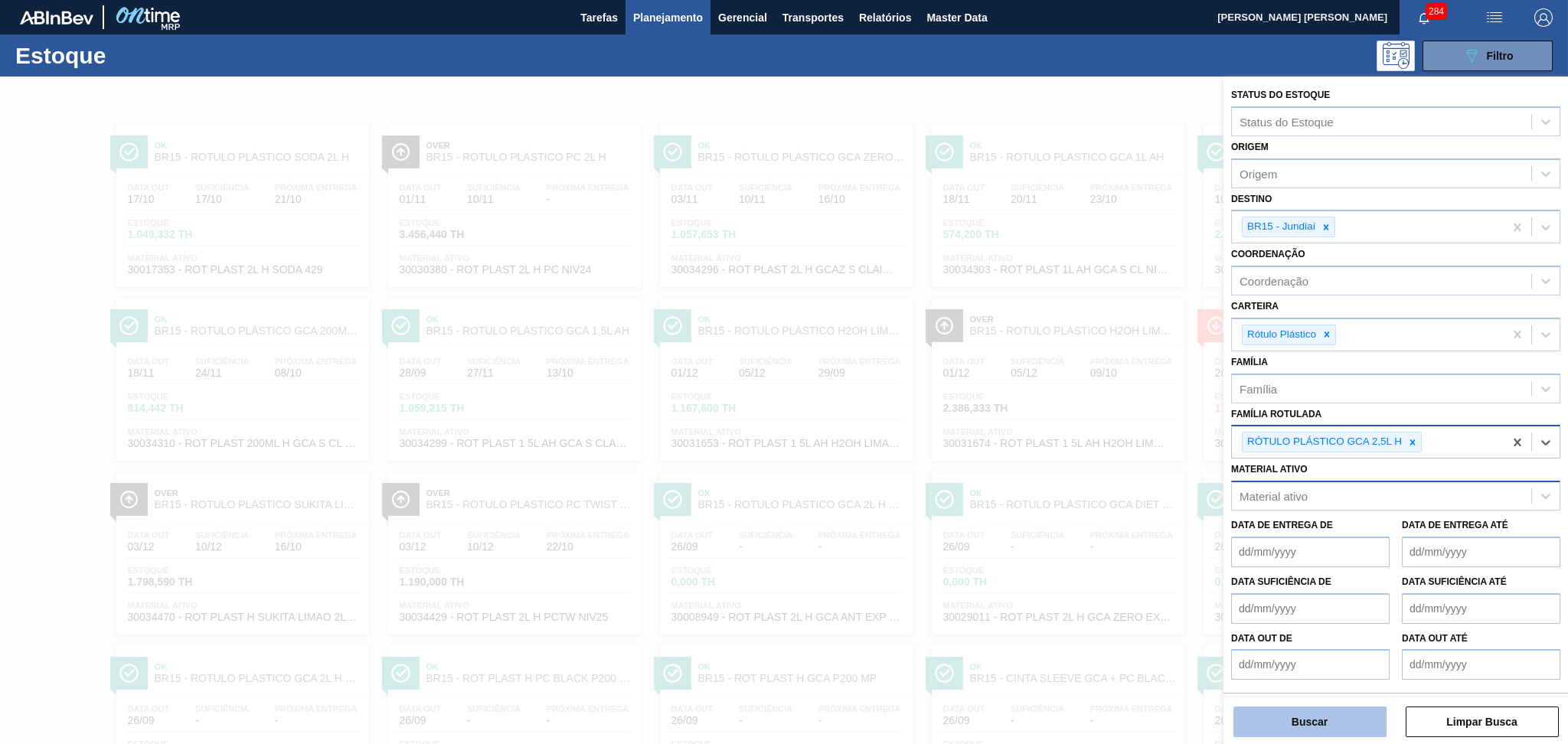
click at [1316, 725] on button "Buscar" at bounding box center [1310, 721] width 153 height 30
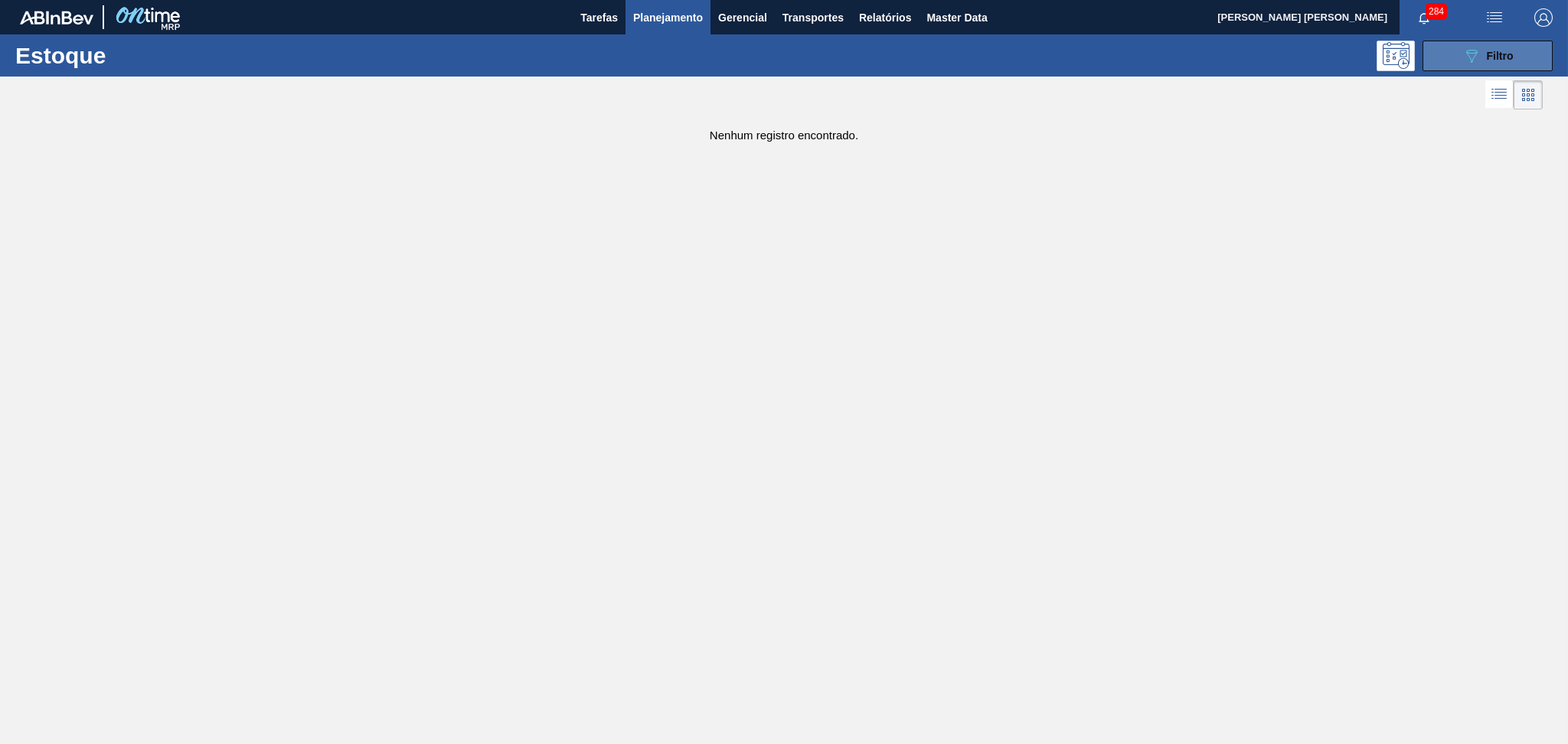
click at [1509, 50] on span "Filtro" at bounding box center [1499, 56] width 27 height 12
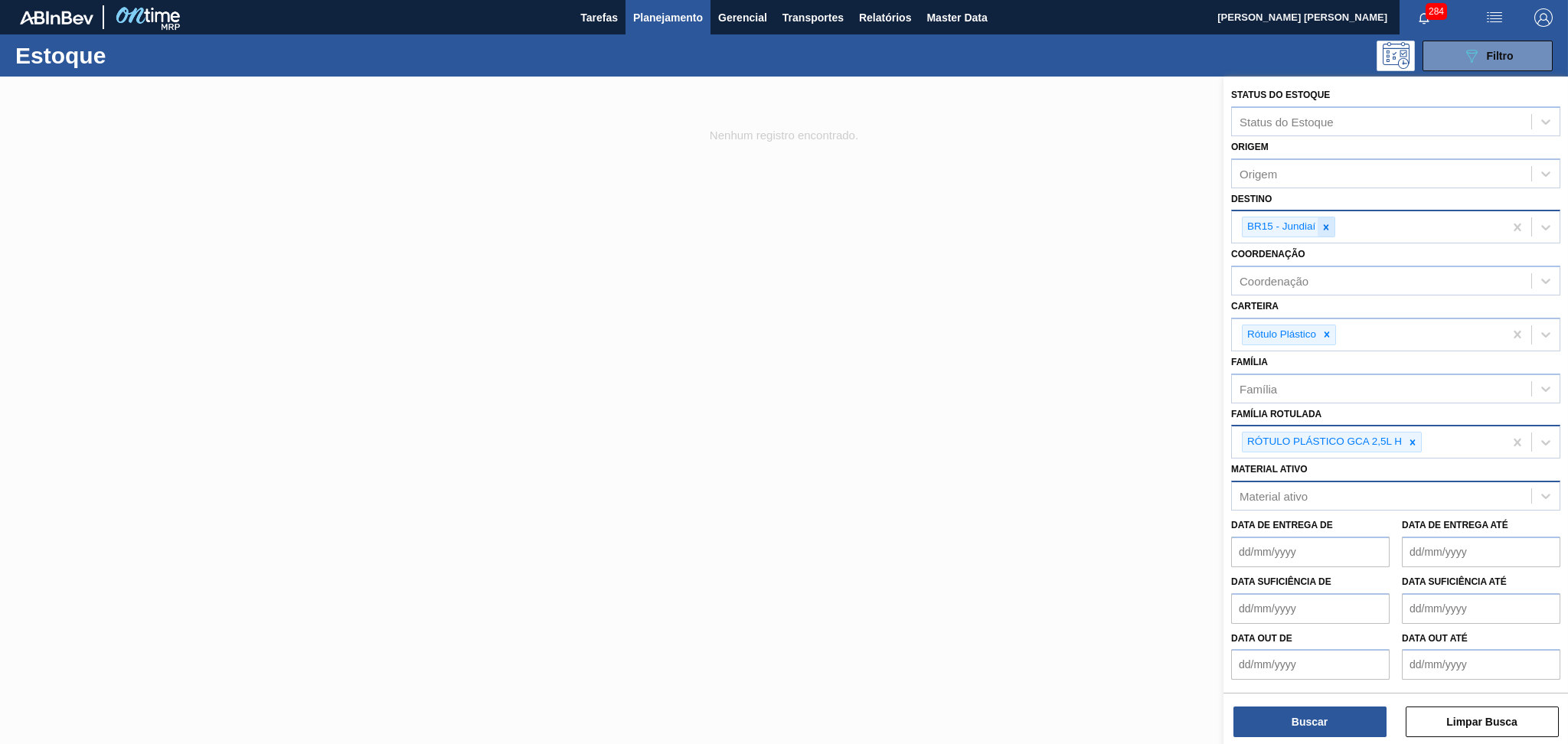
click at [1326, 225] on icon at bounding box center [1325, 227] width 10 height 10
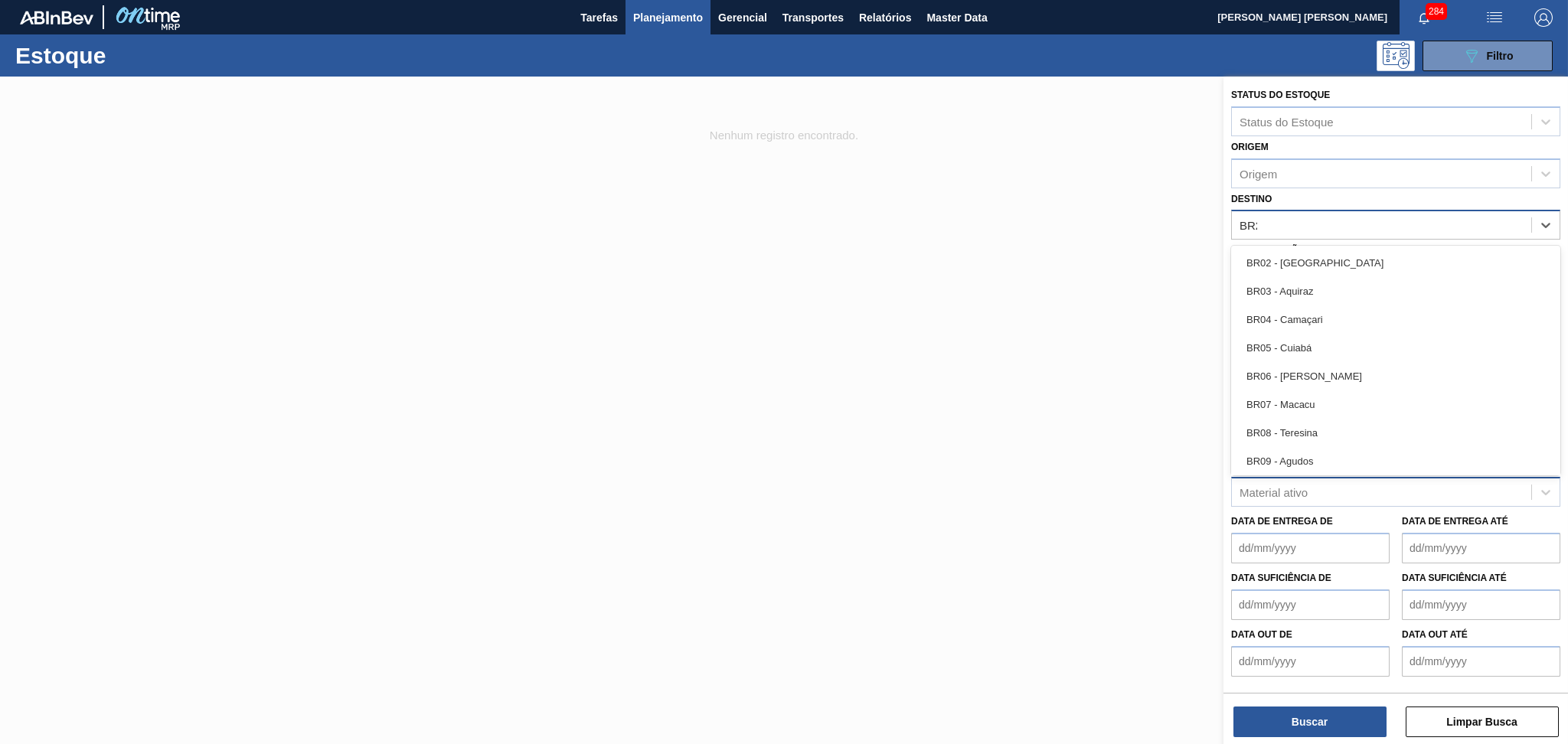
type input "BR27"
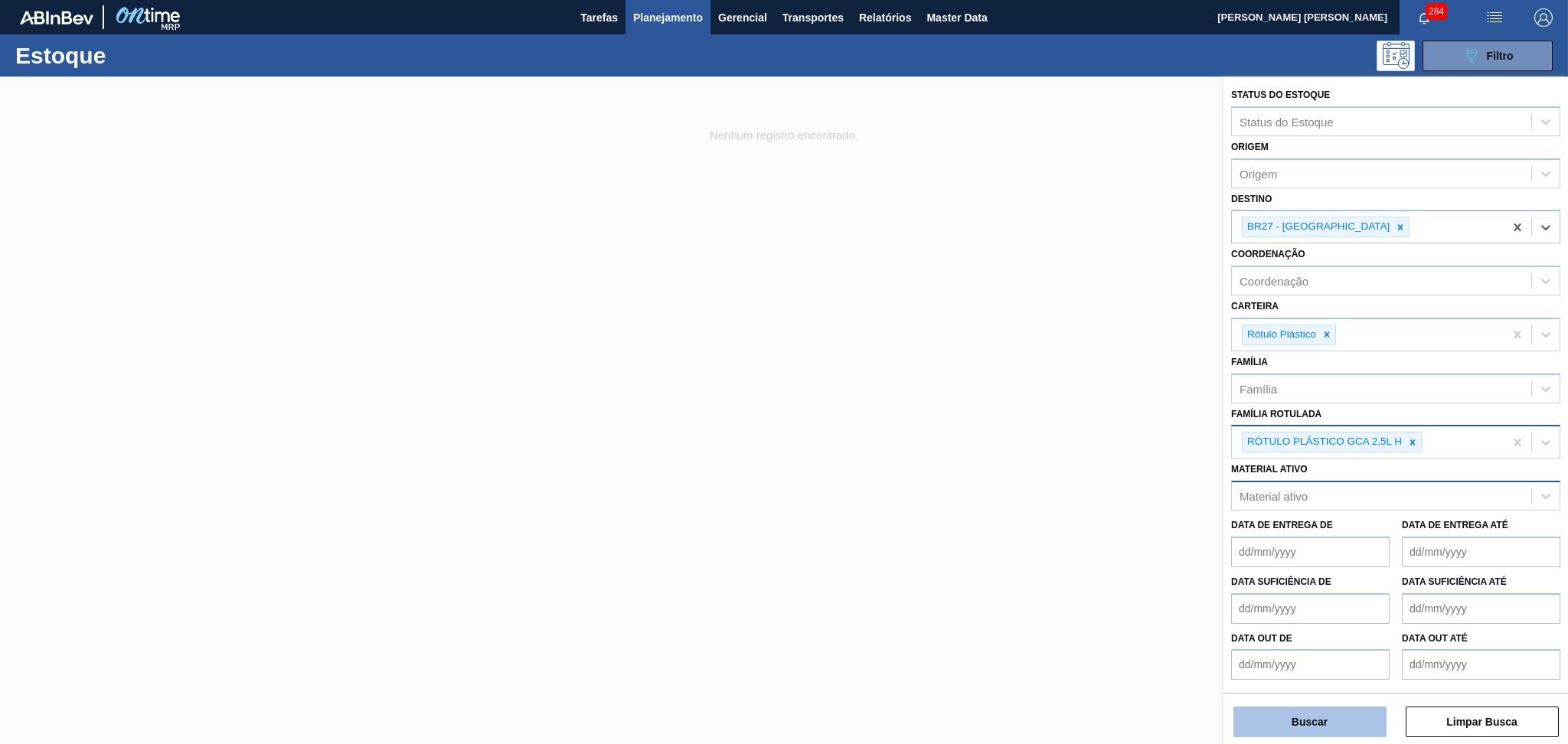
click at [1293, 713] on button "Buscar" at bounding box center [1310, 721] width 153 height 30
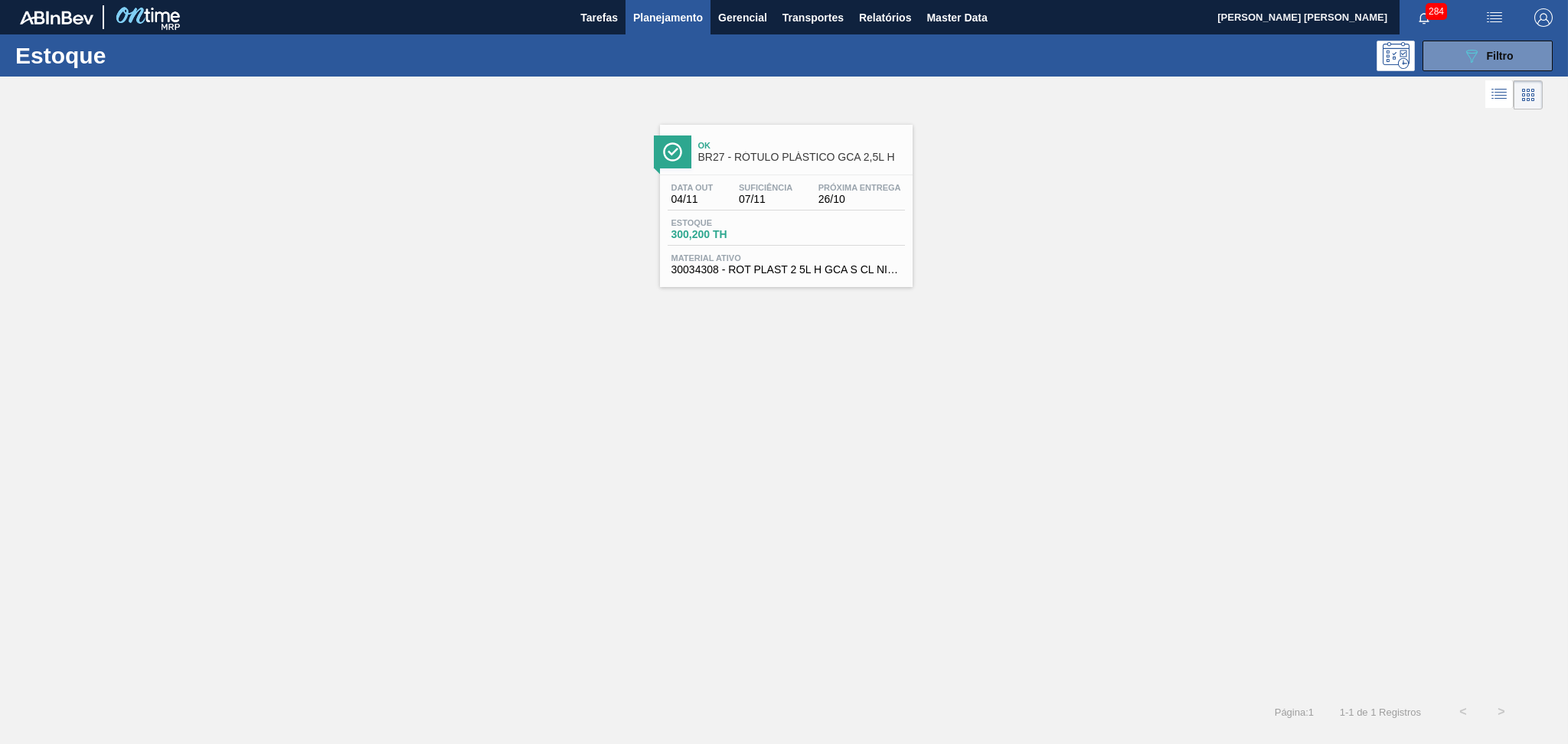
click at [777, 225] on div "Estoque 300,200 TH" at bounding box center [724, 230] width 115 height 23
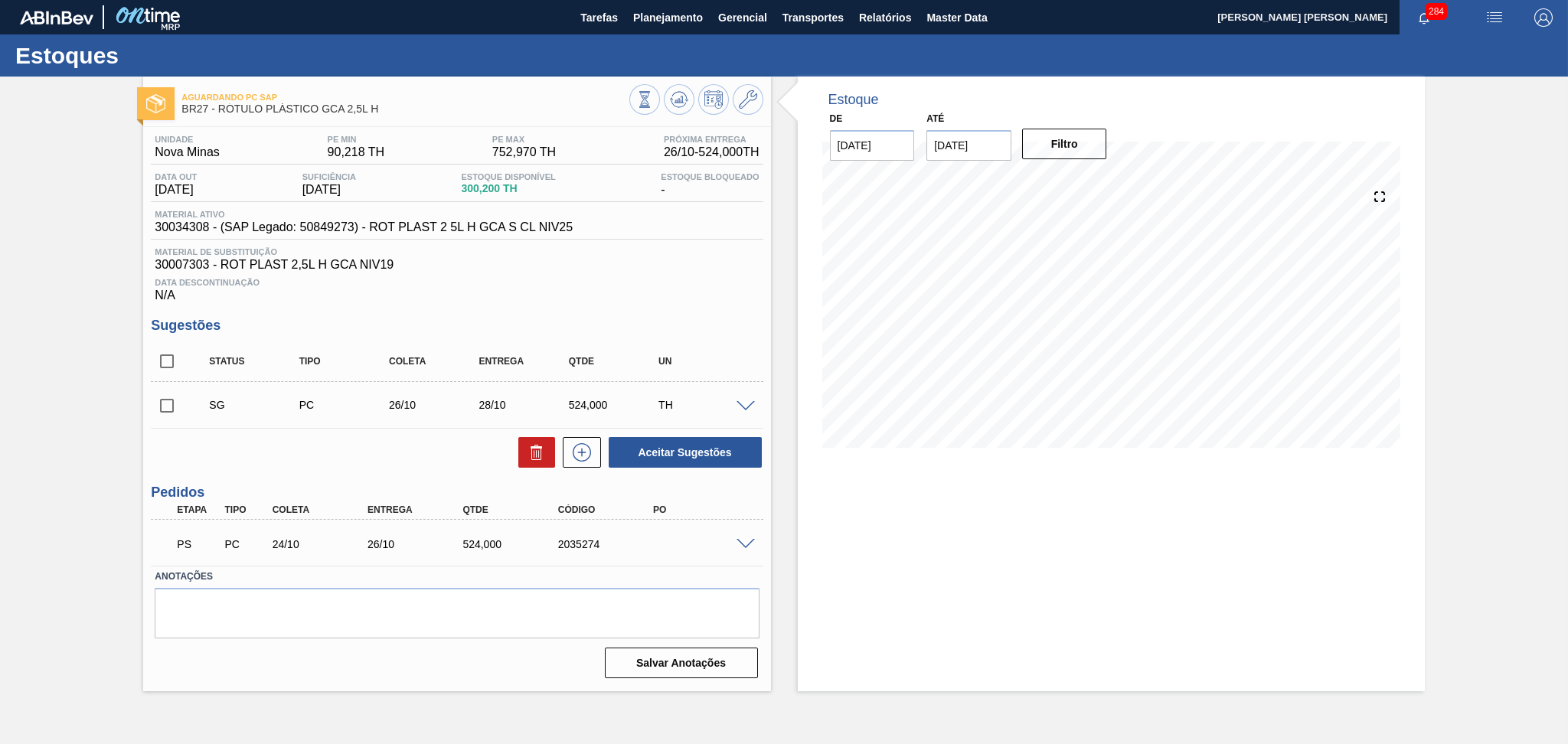
click at [717, 289] on div "Data Descontinuação N/A" at bounding box center [456, 286] width 611 height 30
click at [304, 475] on div "Unidade Nova Minas PE MIN 90,218 TH PE MAX 752,970 TH Próxima Entrega 26/10 - 5…" at bounding box center [457, 406] width 627 height 557
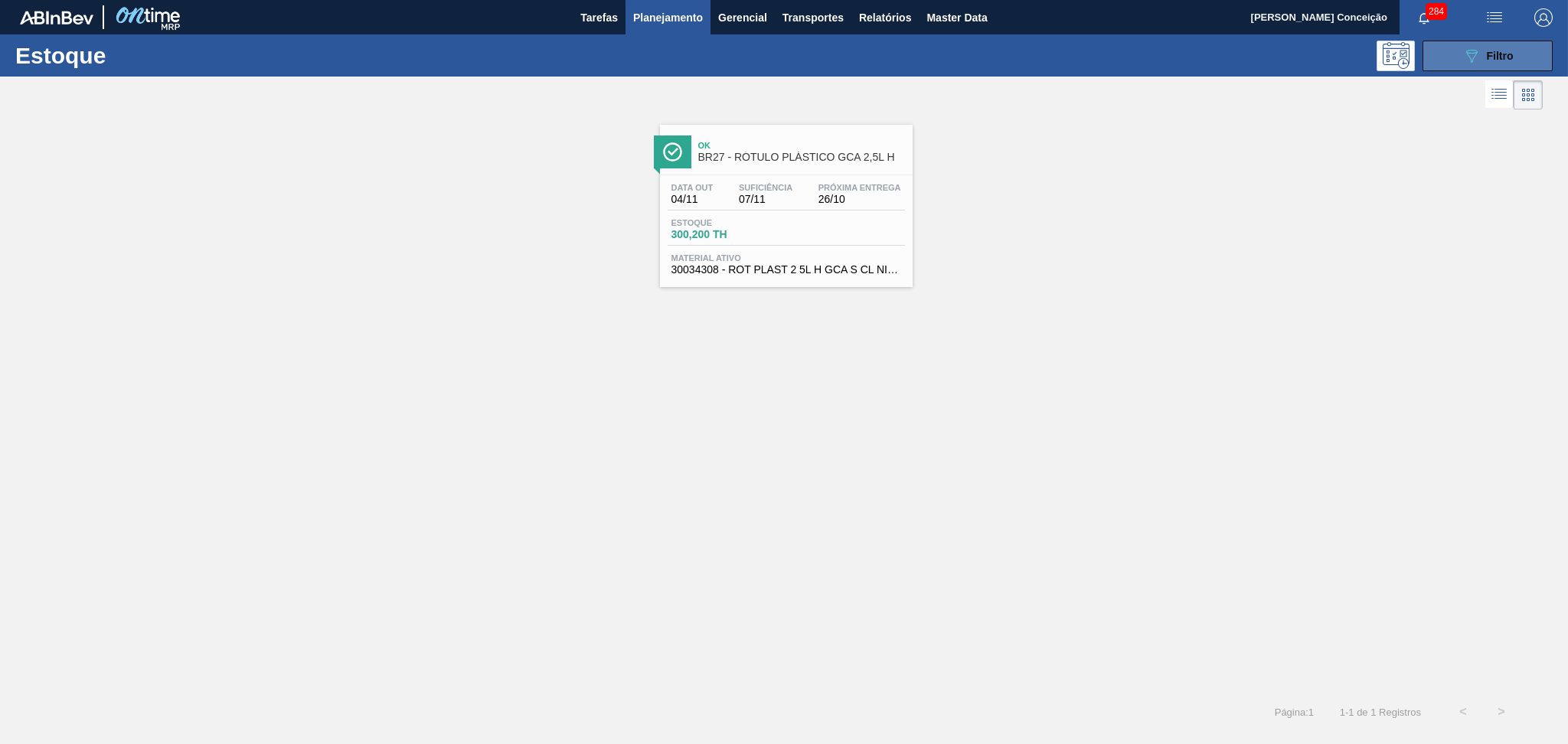
click at [1474, 44] on button "089F7B8B-B2A5-4AFE-B5C0-19BA573D28AC Filtro" at bounding box center [1487, 56] width 130 height 30
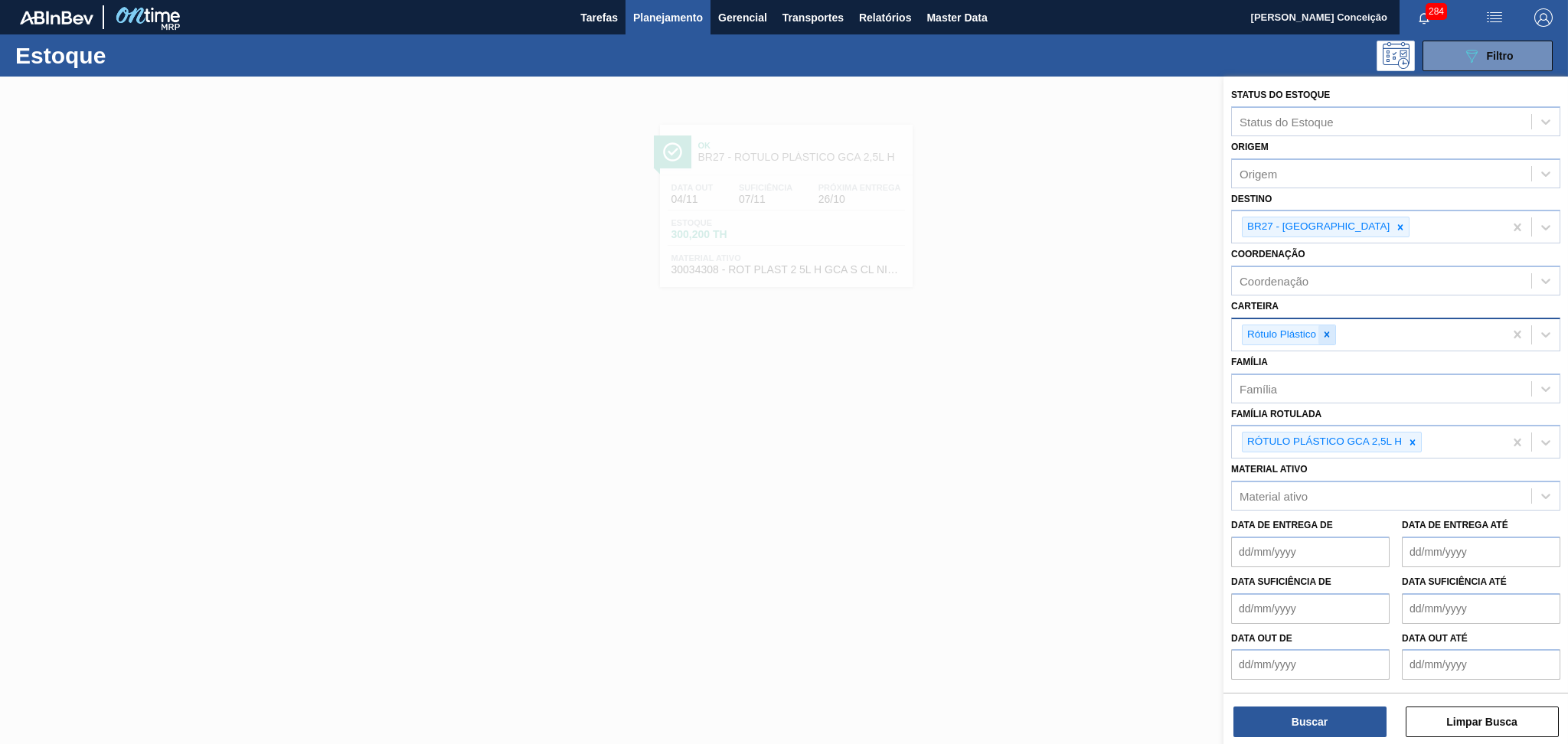
click at [1327, 332] on icon at bounding box center [1327, 335] width 5 height 5
click at [1304, 336] on div "Carteira" at bounding box center [1381, 333] width 299 height 23
type input "pref"
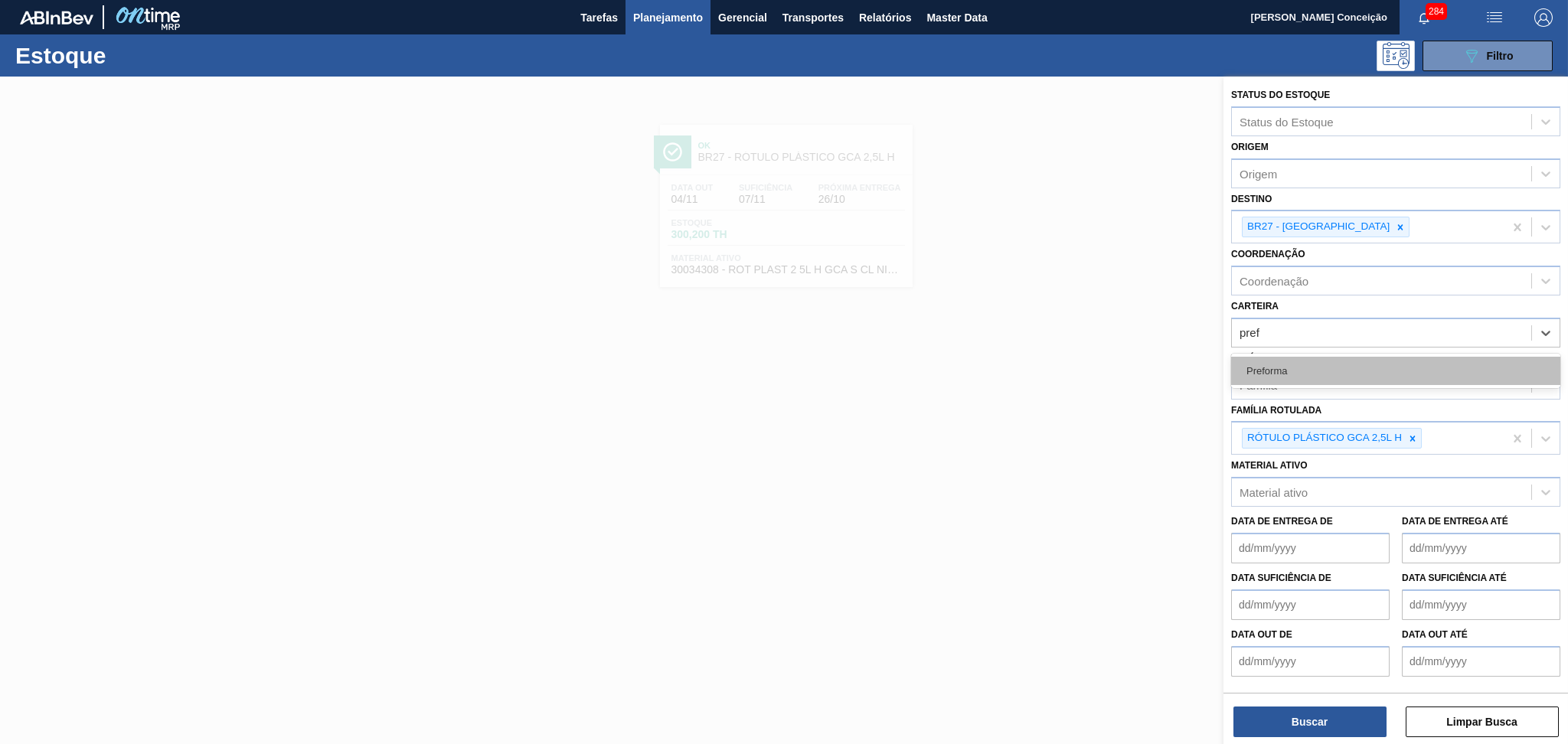
click at [1277, 365] on div "Preforma" at bounding box center [1395, 371] width 329 height 29
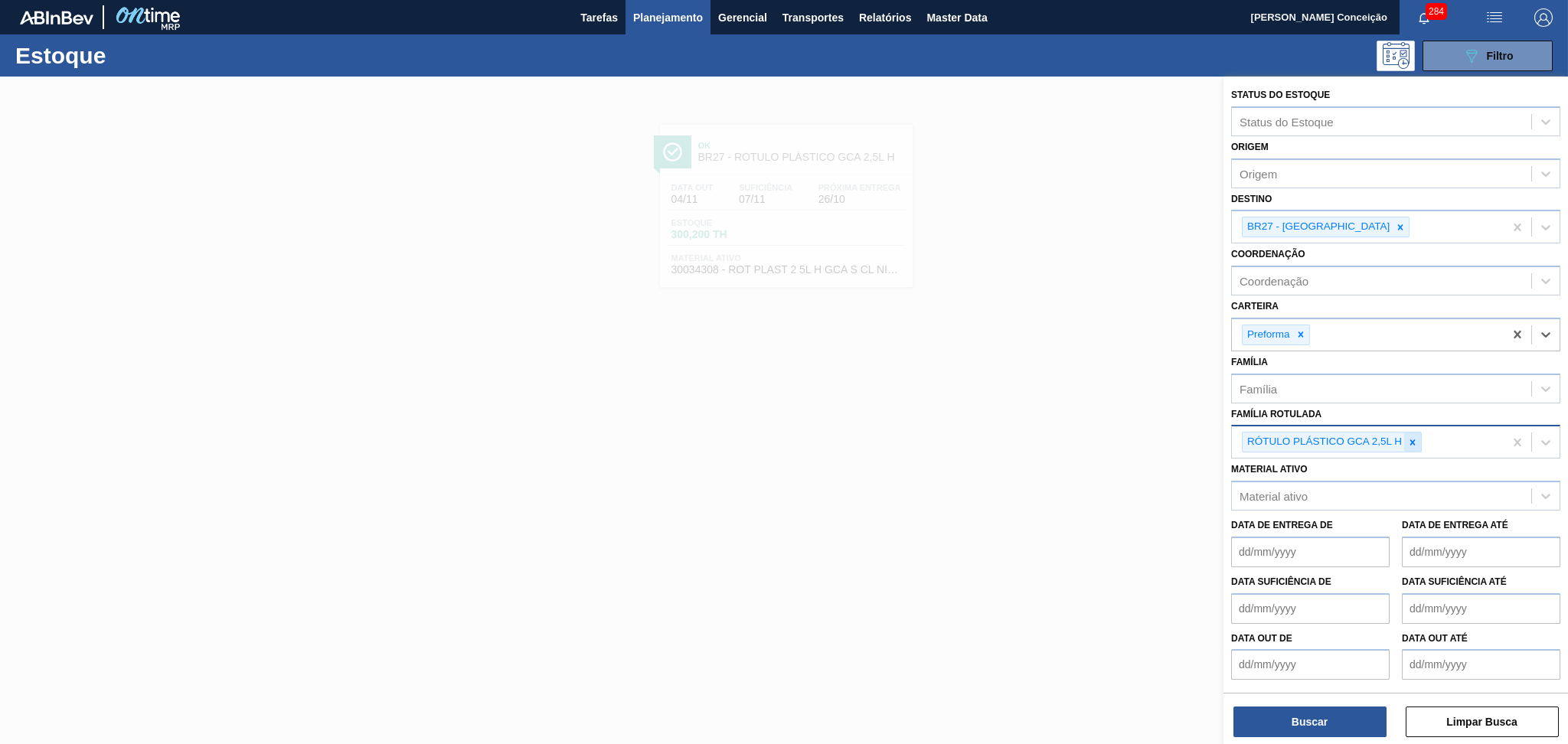
click at [1411, 438] on icon at bounding box center [1412, 443] width 10 height 10
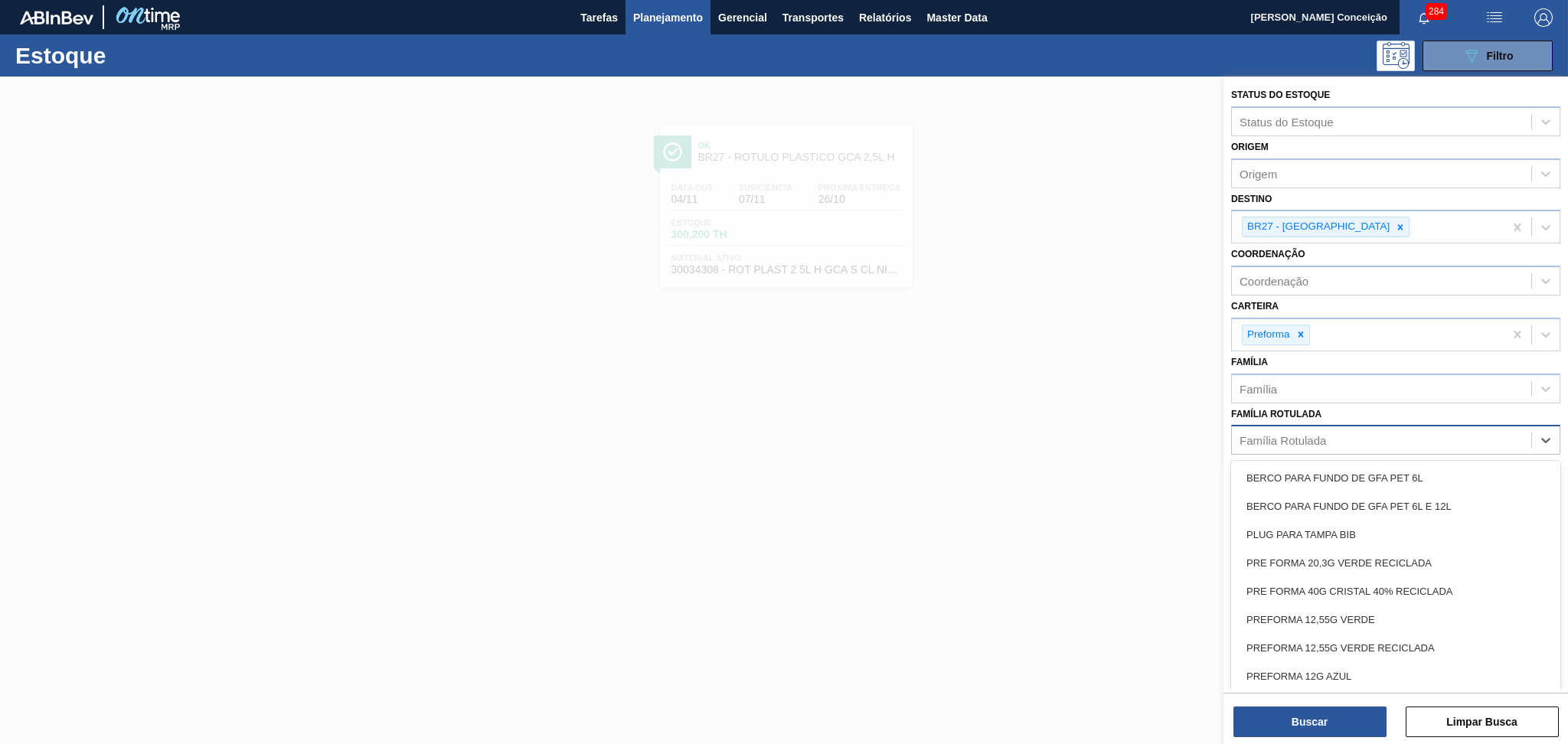
click at [1275, 434] on div "Família Rotulada" at bounding box center [1282, 440] width 86 height 13
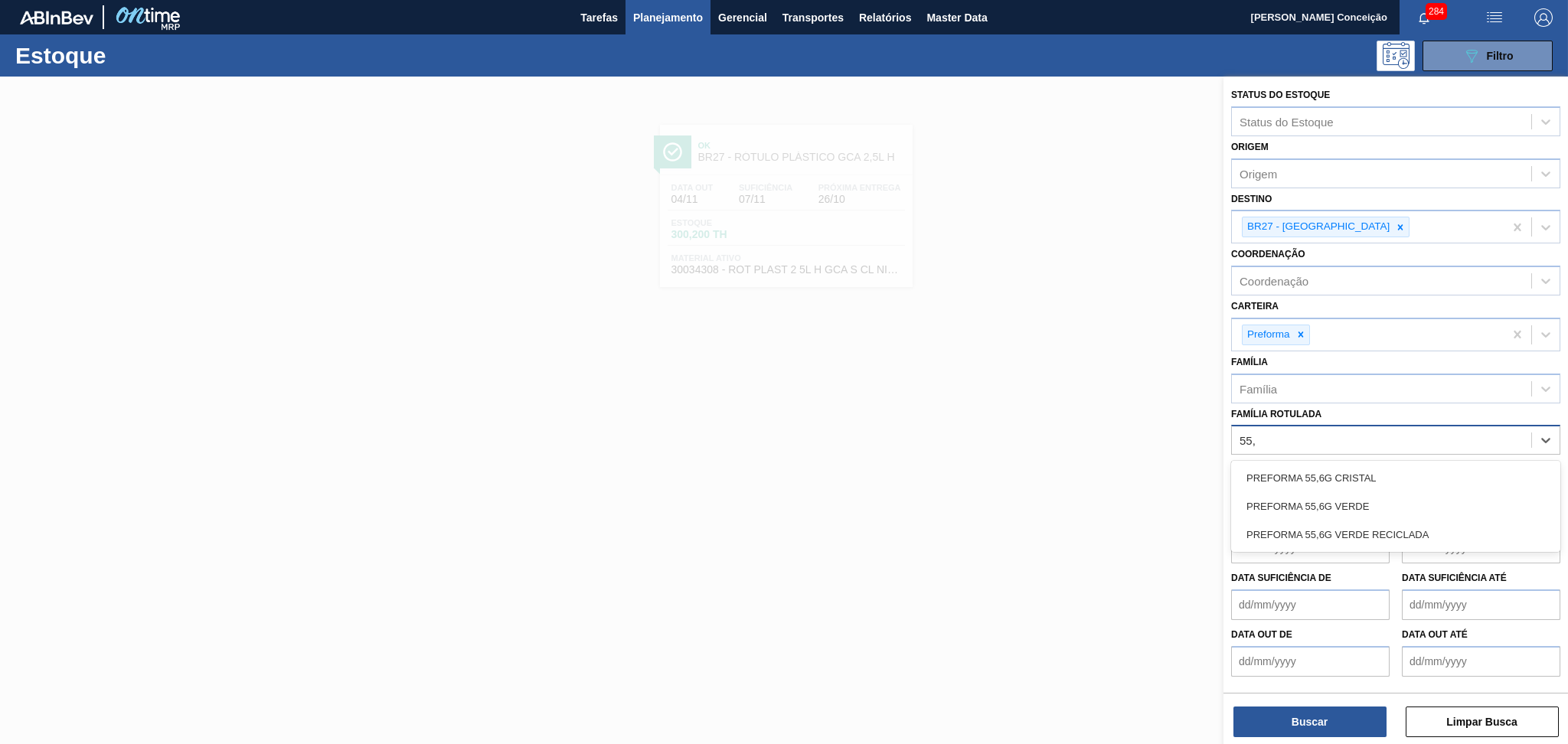
type Rotulada "55,6"
click at [1352, 495] on div "PREFORMA 55,6G VERDE" at bounding box center [1395, 506] width 329 height 29
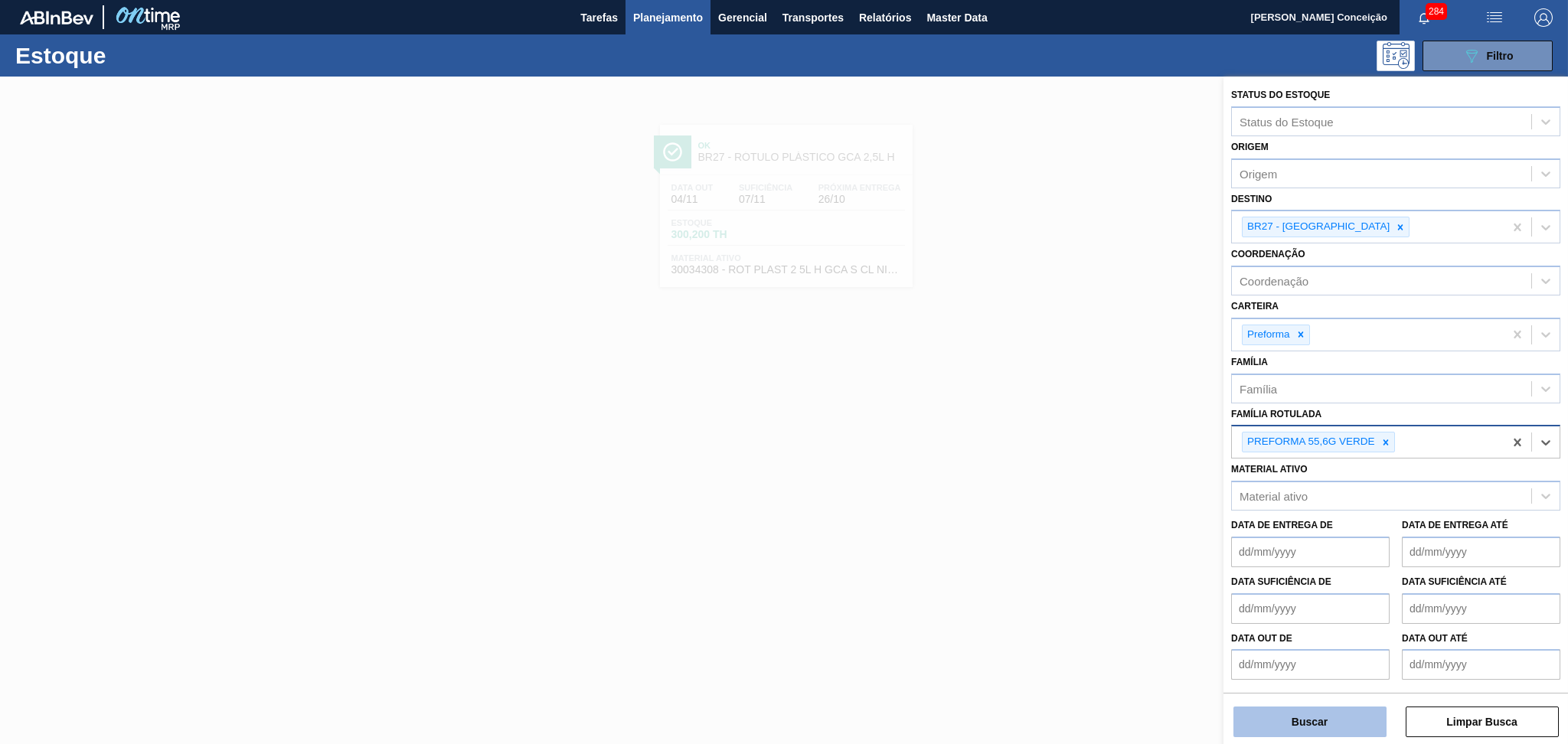
click at [1305, 718] on button "Buscar" at bounding box center [1310, 721] width 153 height 30
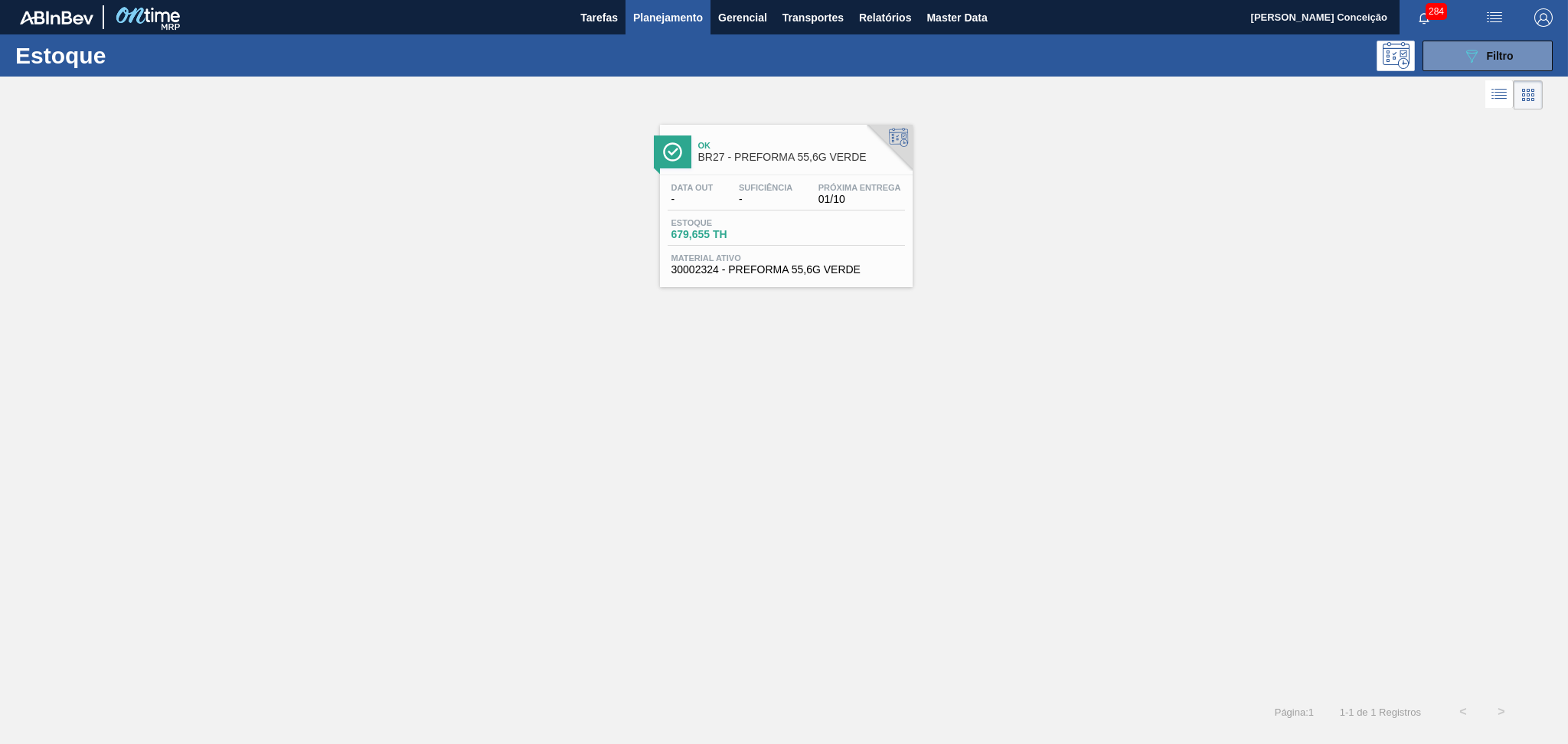
click at [788, 167] on div "Ok BR27 - PREFORMA 55,6G VERDE" at bounding box center [802, 152] width 207 height 35
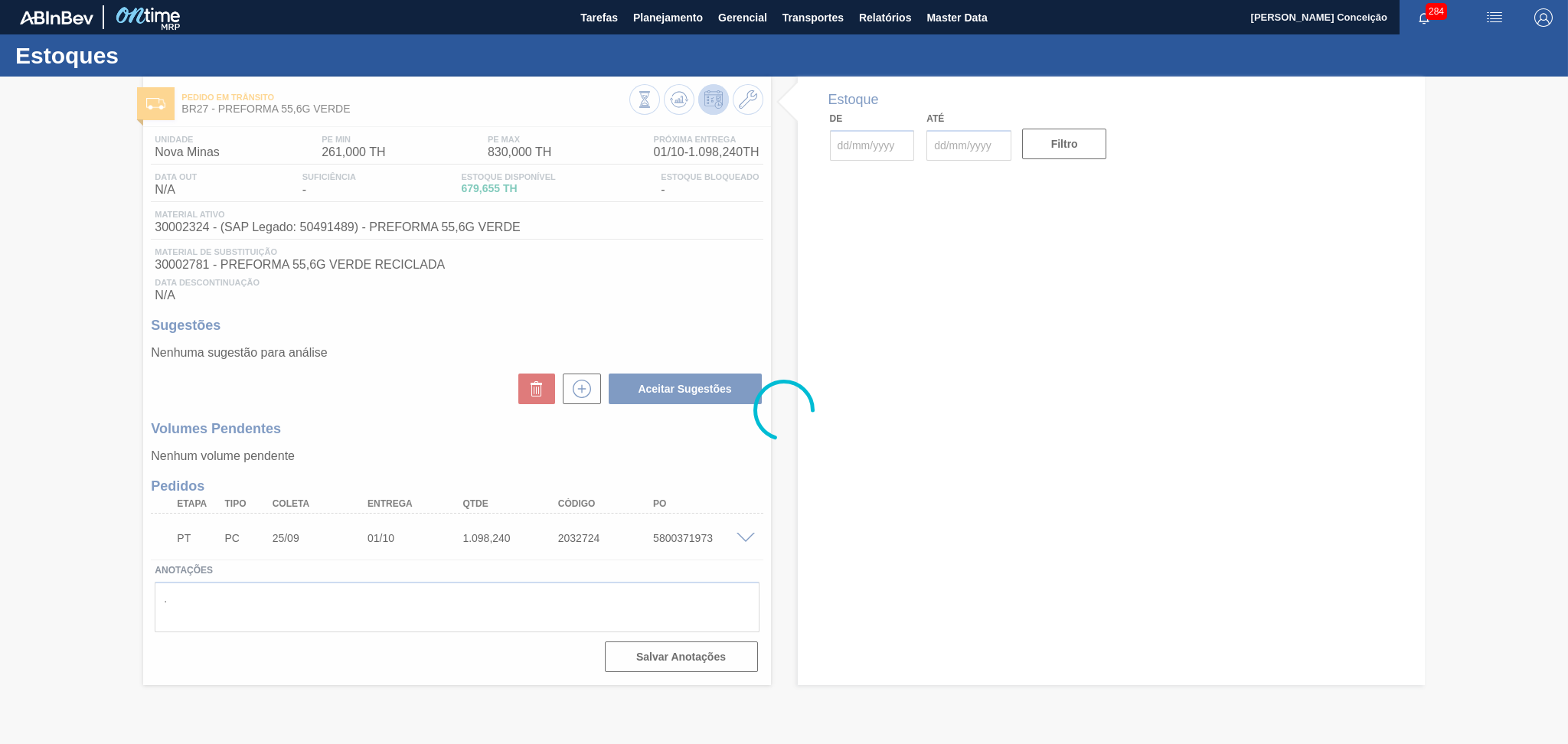
type input "[DATE]"
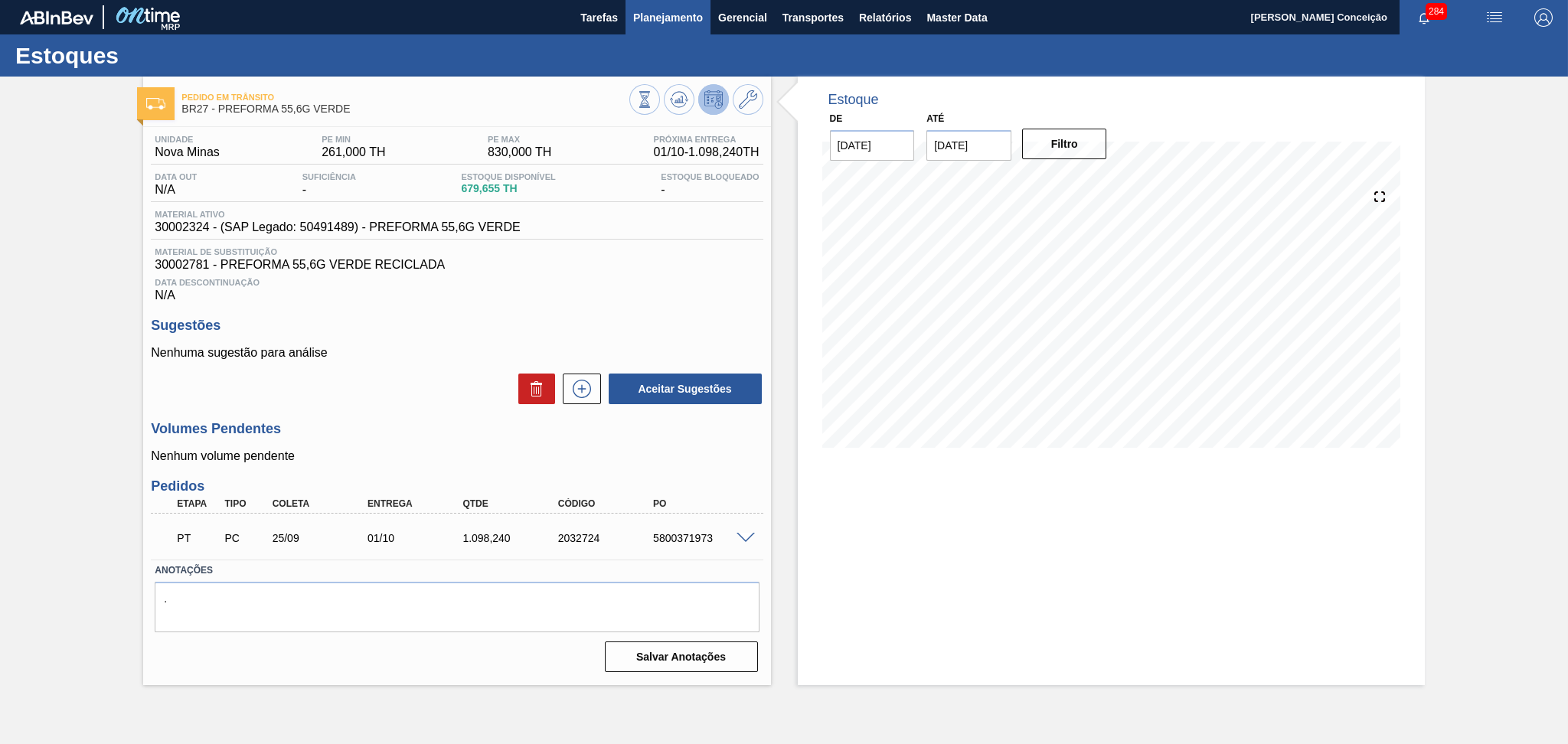
click at [683, 15] on span "Planejamento" at bounding box center [668, 17] width 70 height 18
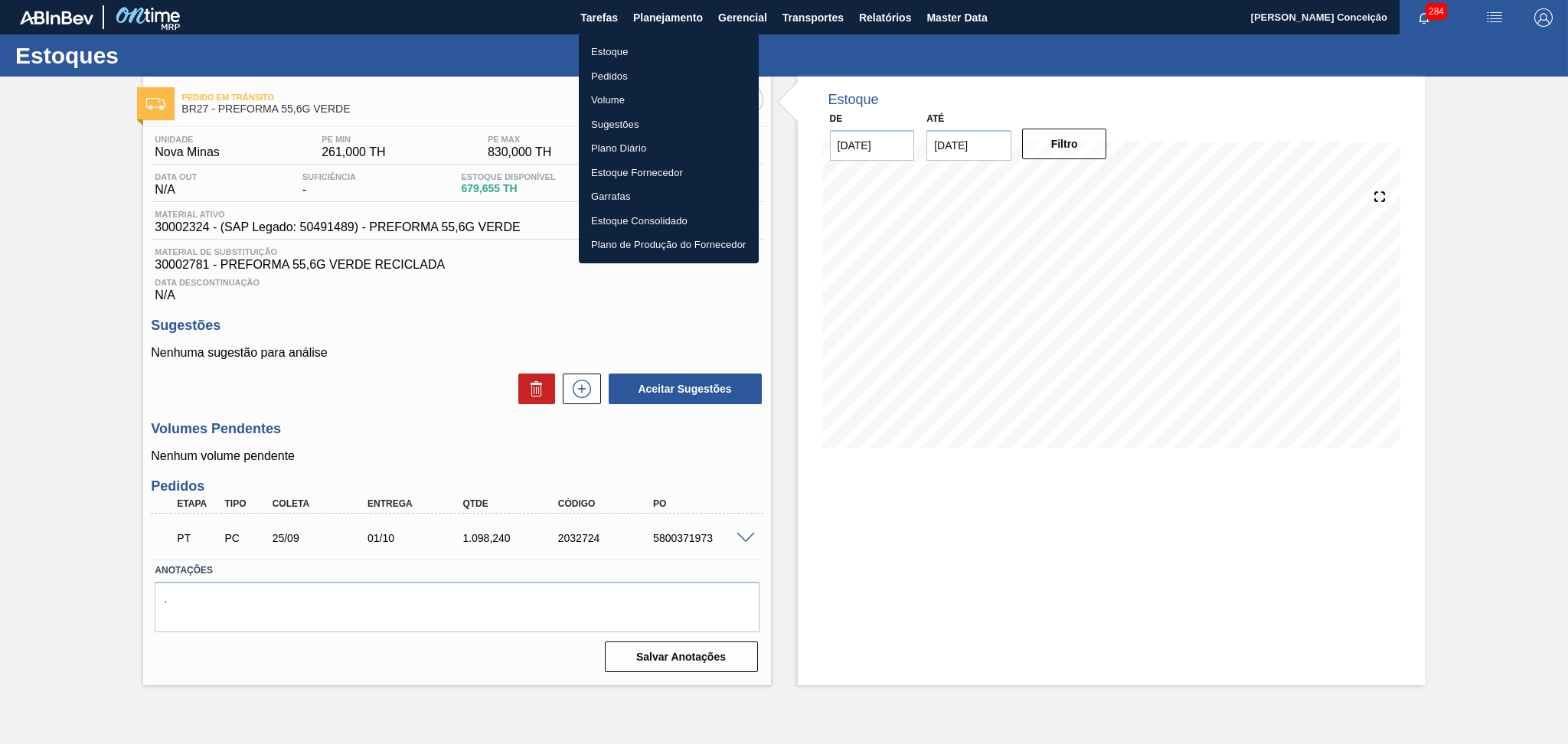
click at [629, 43] on li "Estoque" at bounding box center [668, 52] width 180 height 24
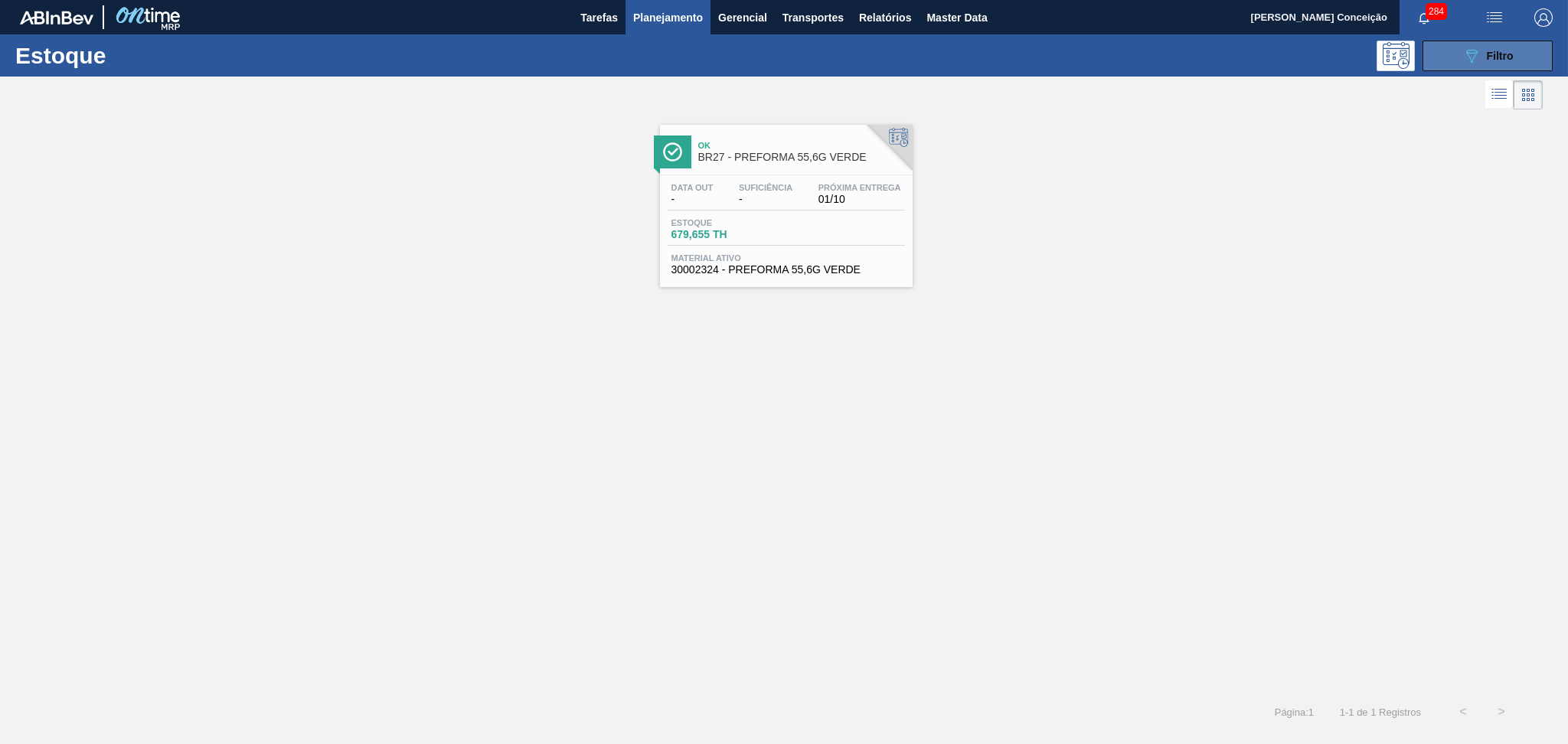
click at [1483, 56] on div "089F7B8B-B2A5-4AFE-B5C0-19BA573D28AC Filtro" at bounding box center [1487, 56] width 51 height 18
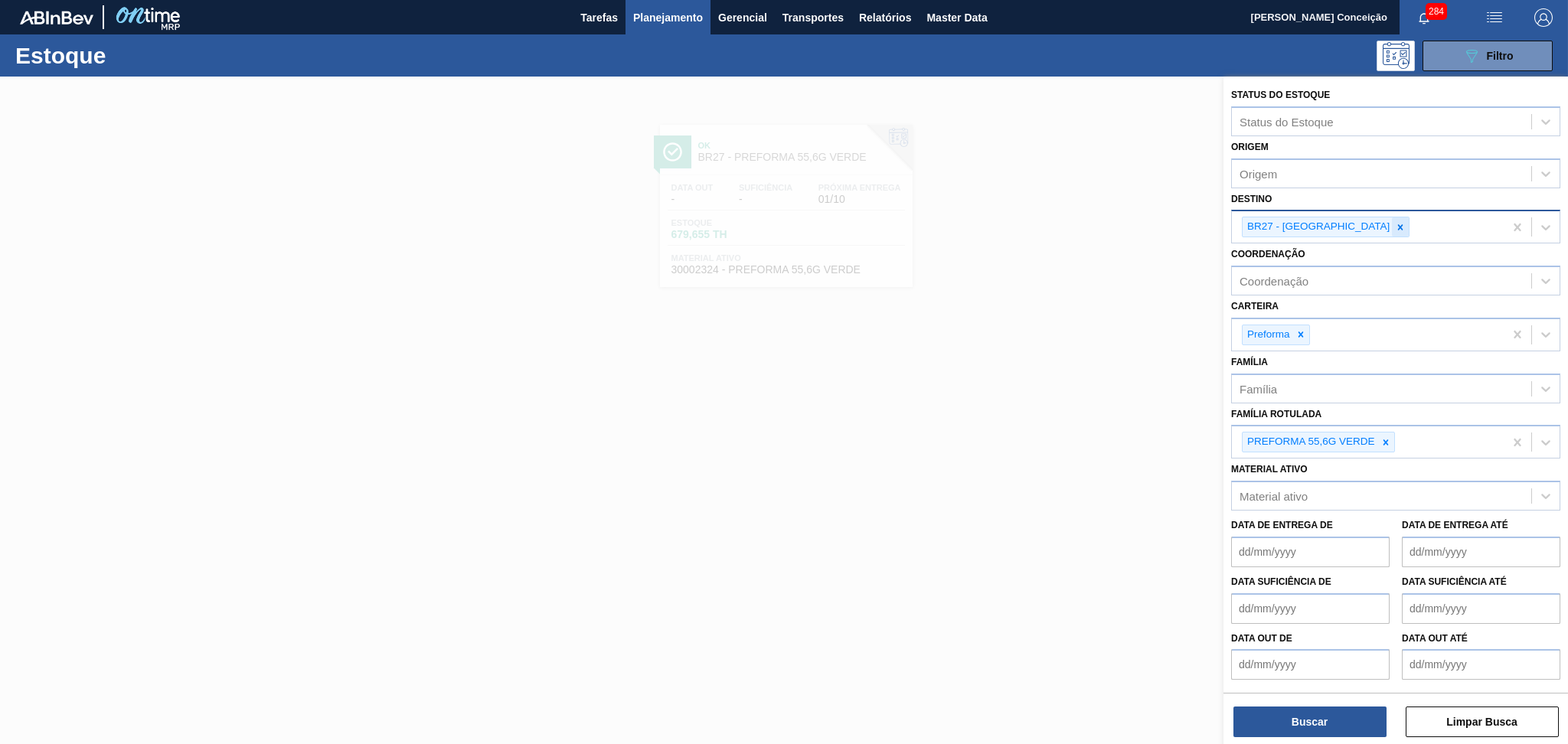
click at [1395, 223] on icon at bounding box center [1400, 227] width 10 height 10
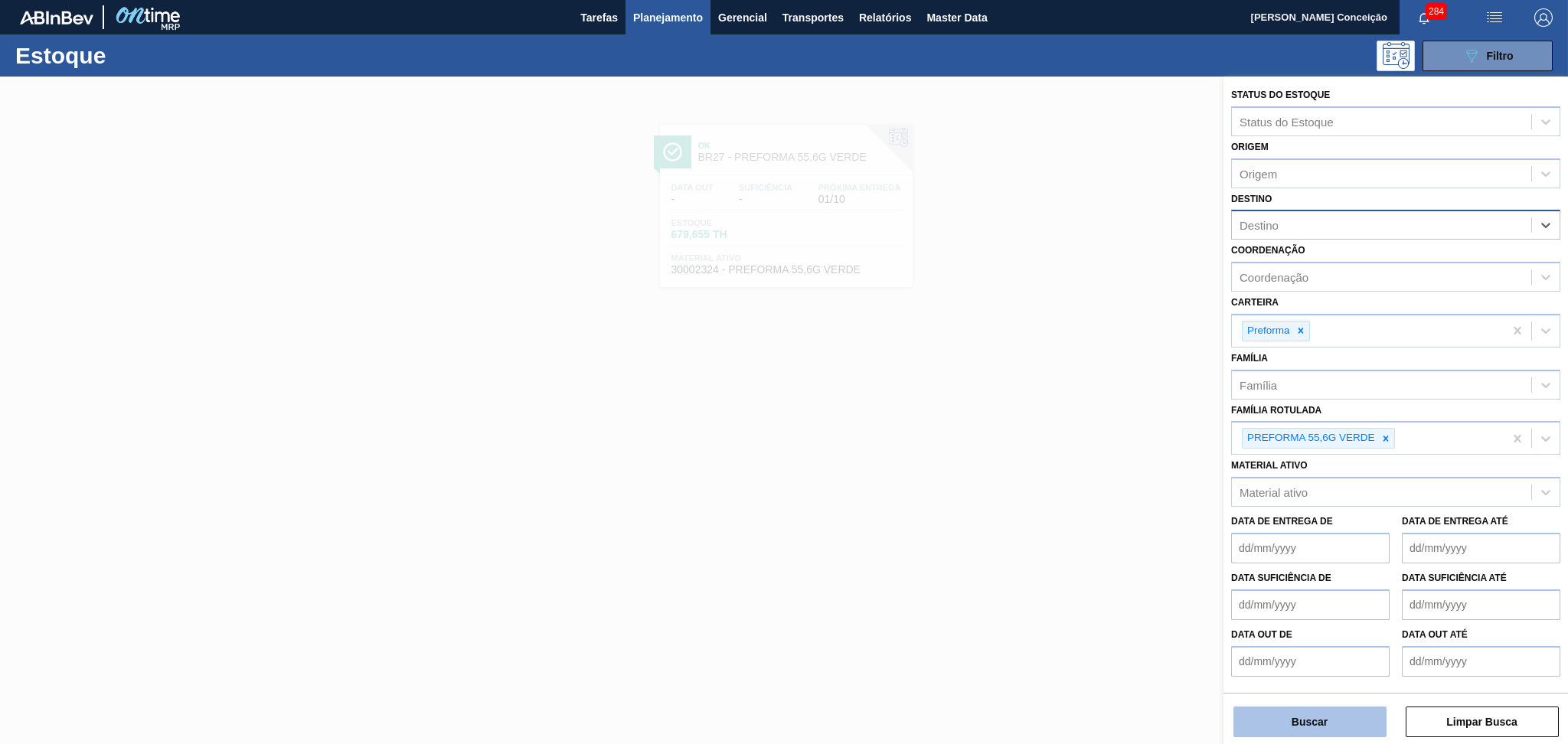
click at [1330, 717] on button "Buscar" at bounding box center [1310, 721] width 153 height 30
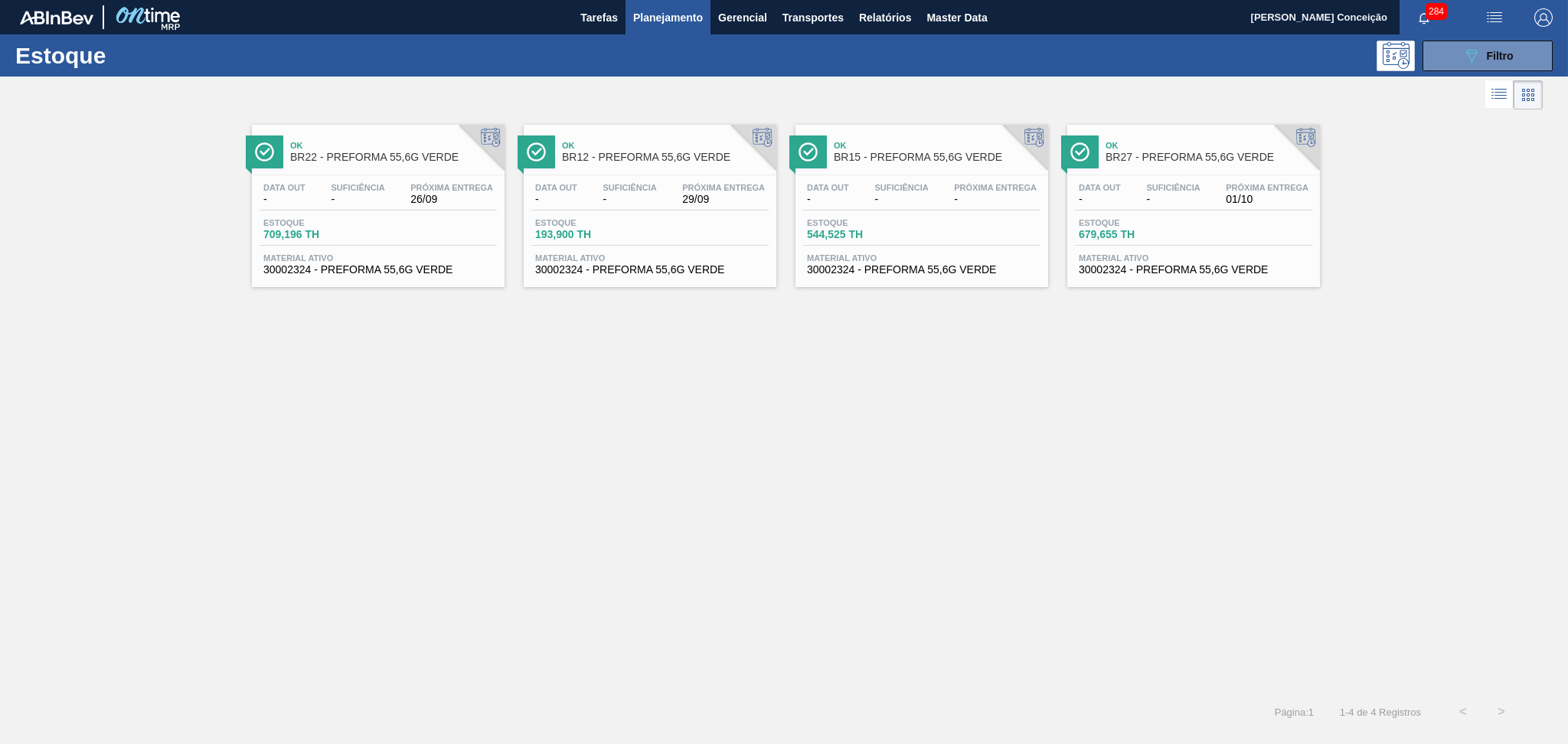
click at [796, 439] on div "Ok BR22 - PREFORMA 55,6G VERDE Data out - Suficiência - Próxima Entrega 26/09 E…" at bounding box center [784, 403] width 1568 height 580
click at [882, 240] on div "Estoque 544,525 TH" at bounding box center [921, 232] width 237 height 28
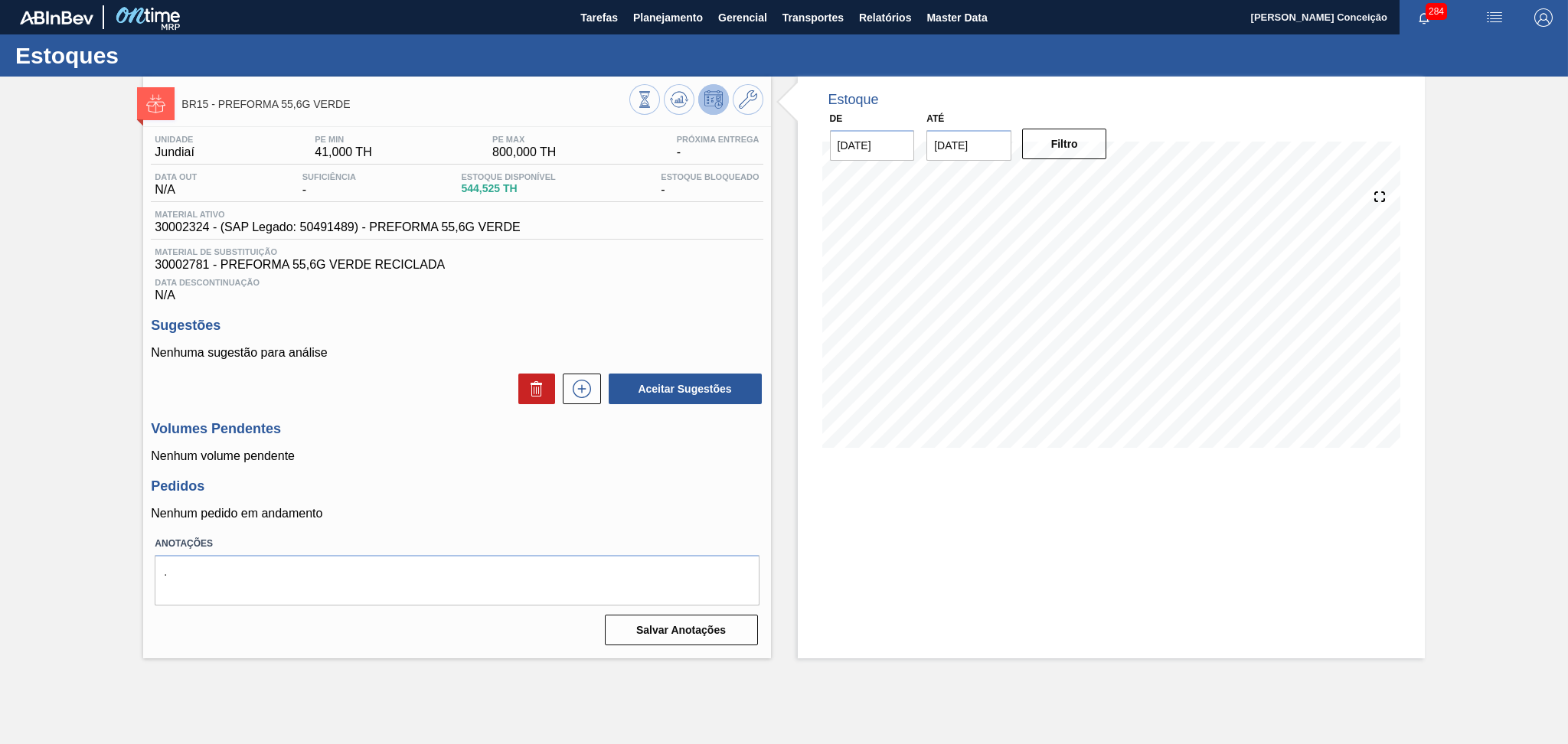
click at [591, 256] on span "Material de Substituição" at bounding box center [457, 251] width 604 height 10
click at [570, 285] on span "Data Descontinuação" at bounding box center [457, 282] width 604 height 10
click at [418, 373] on div "Aceitar Sugestões" at bounding box center [456, 389] width 611 height 34
click at [647, 312] on div "Unidade Jundiaí PE MIN 41,000 TH PE MAX 800,000 TH Próxima Entrega - Data out N…" at bounding box center [457, 389] width 627 height 524
click at [583, 383] on icon at bounding box center [582, 389] width 24 height 18
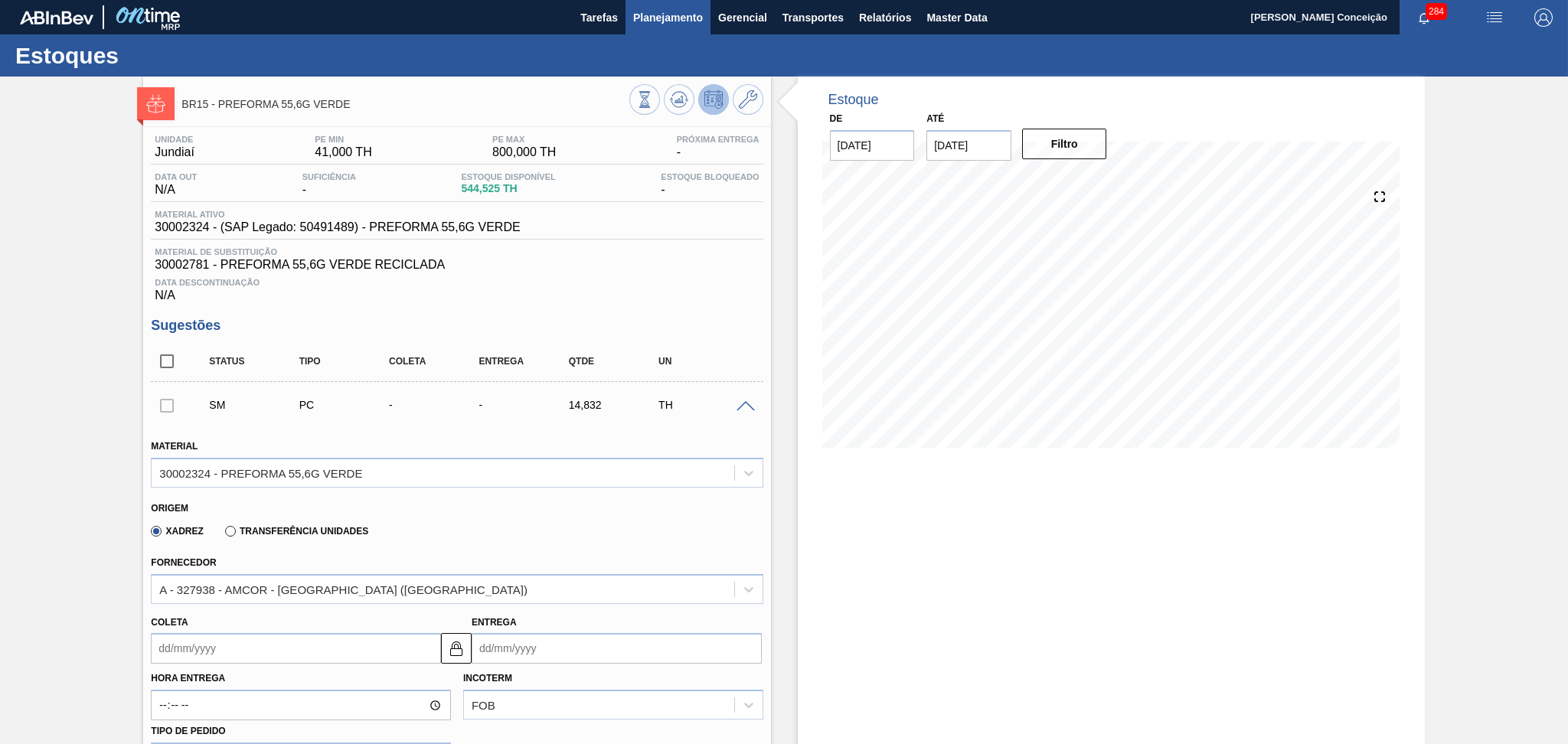
click at [664, 13] on span "Planejamento" at bounding box center [668, 17] width 70 height 18
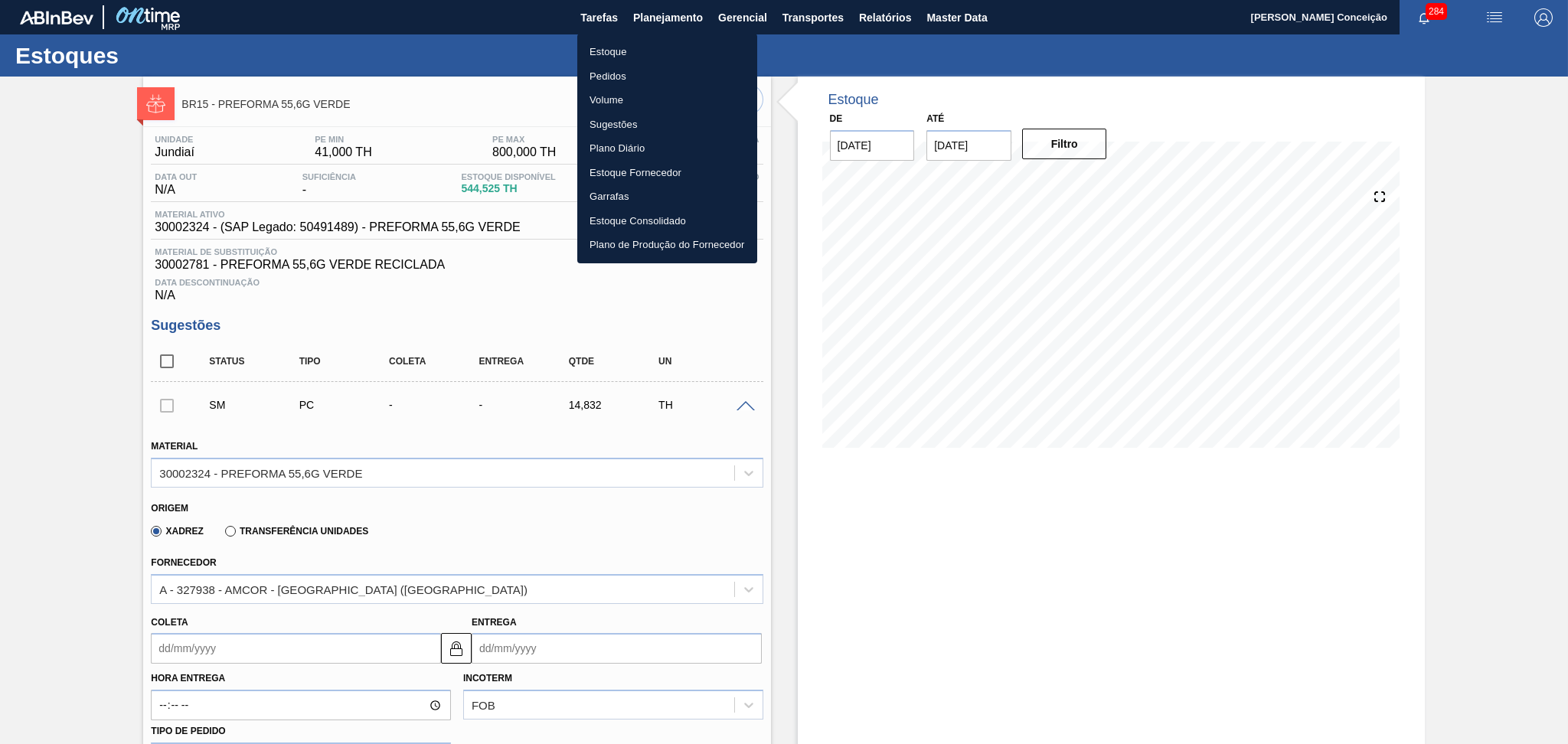
click at [617, 53] on li "Estoque" at bounding box center [667, 52] width 180 height 24
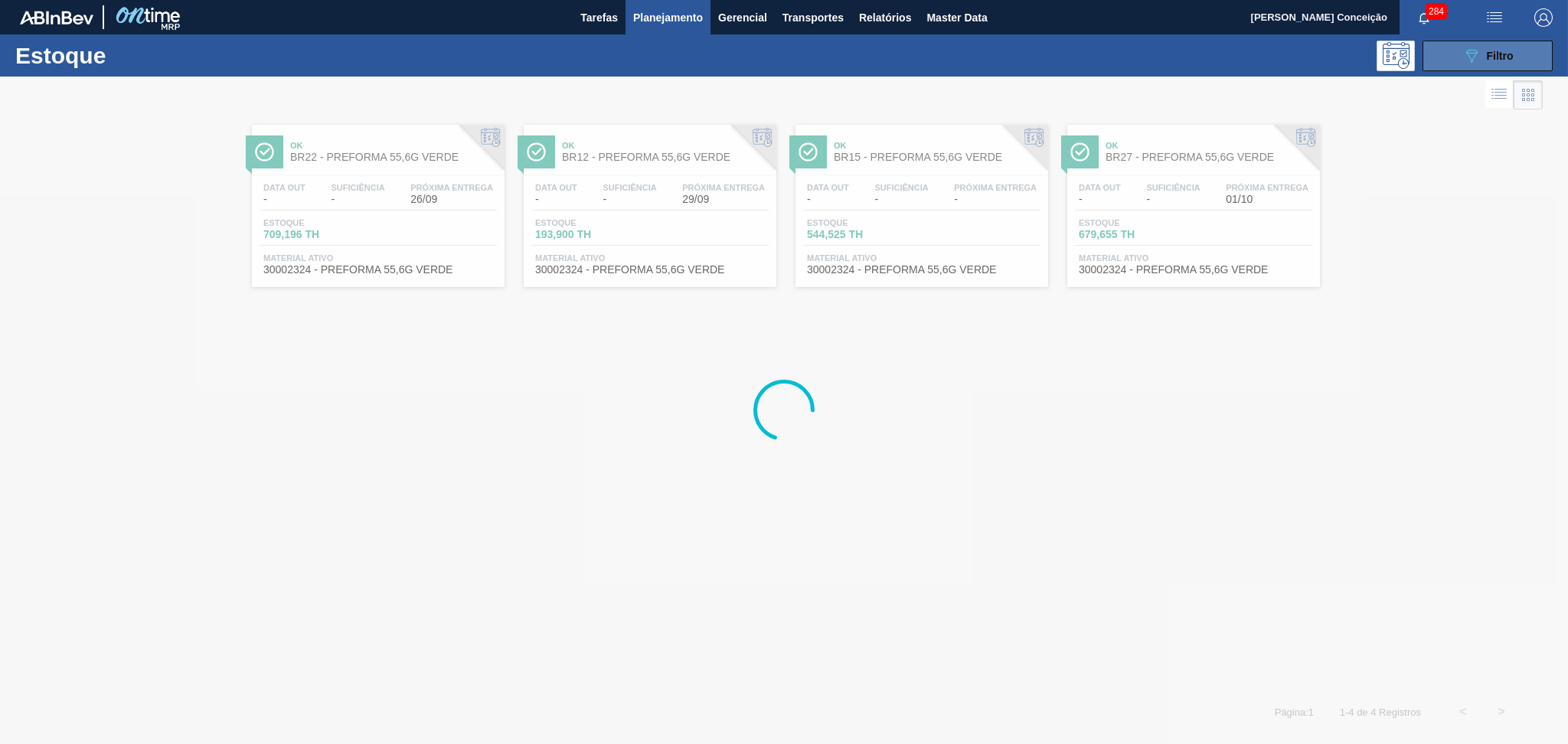
drag, startPoint x: 1472, startPoint y: 71, endPoint x: 1471, endPoint y: 64, distance: 7.1
click at [1471, 66] on button "089F7B8B-B2A5-4AFE-B5C0-19BA573D28AC Filtro" at bounding box center [1487, 56] width 130 height 30
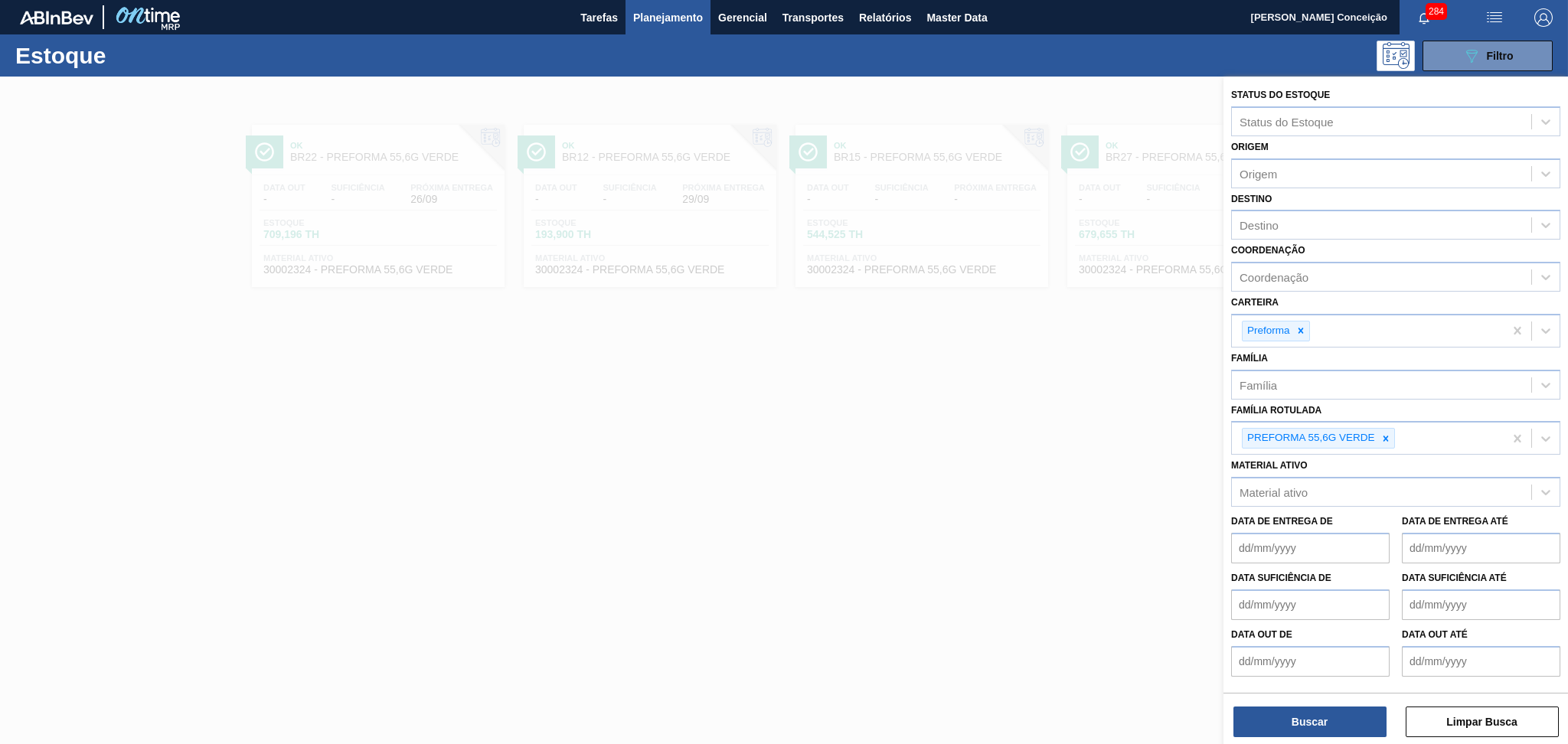
click at [751, 420] on div at bounding box center [784, 448] width 1568 height 744
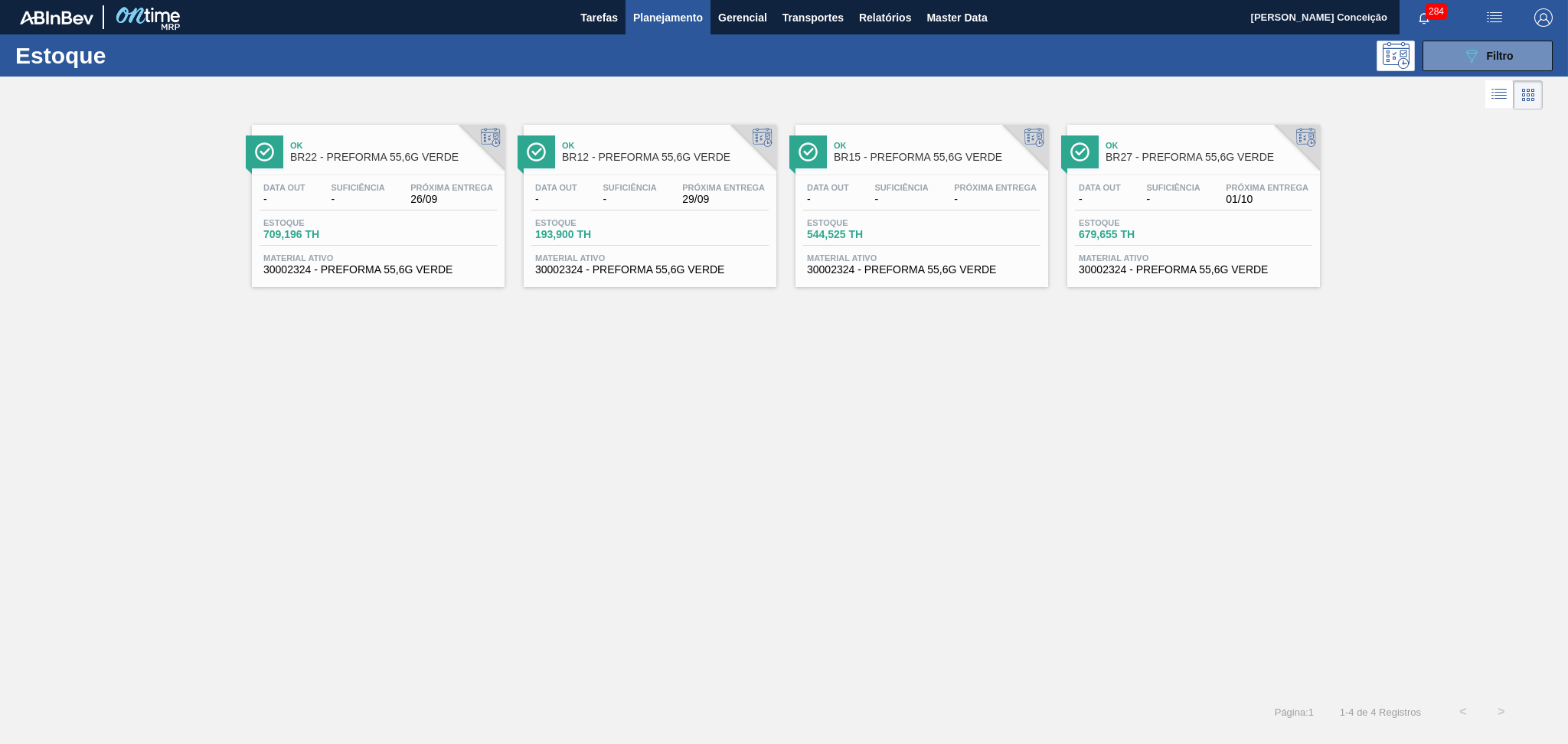
click at [1117, 177] on div "Data out - Suficiência - Próxima Entrega 01/10 Estoque 679,655 TH Material ativ…" at bounding box center [1193, 228] width 252 height 104
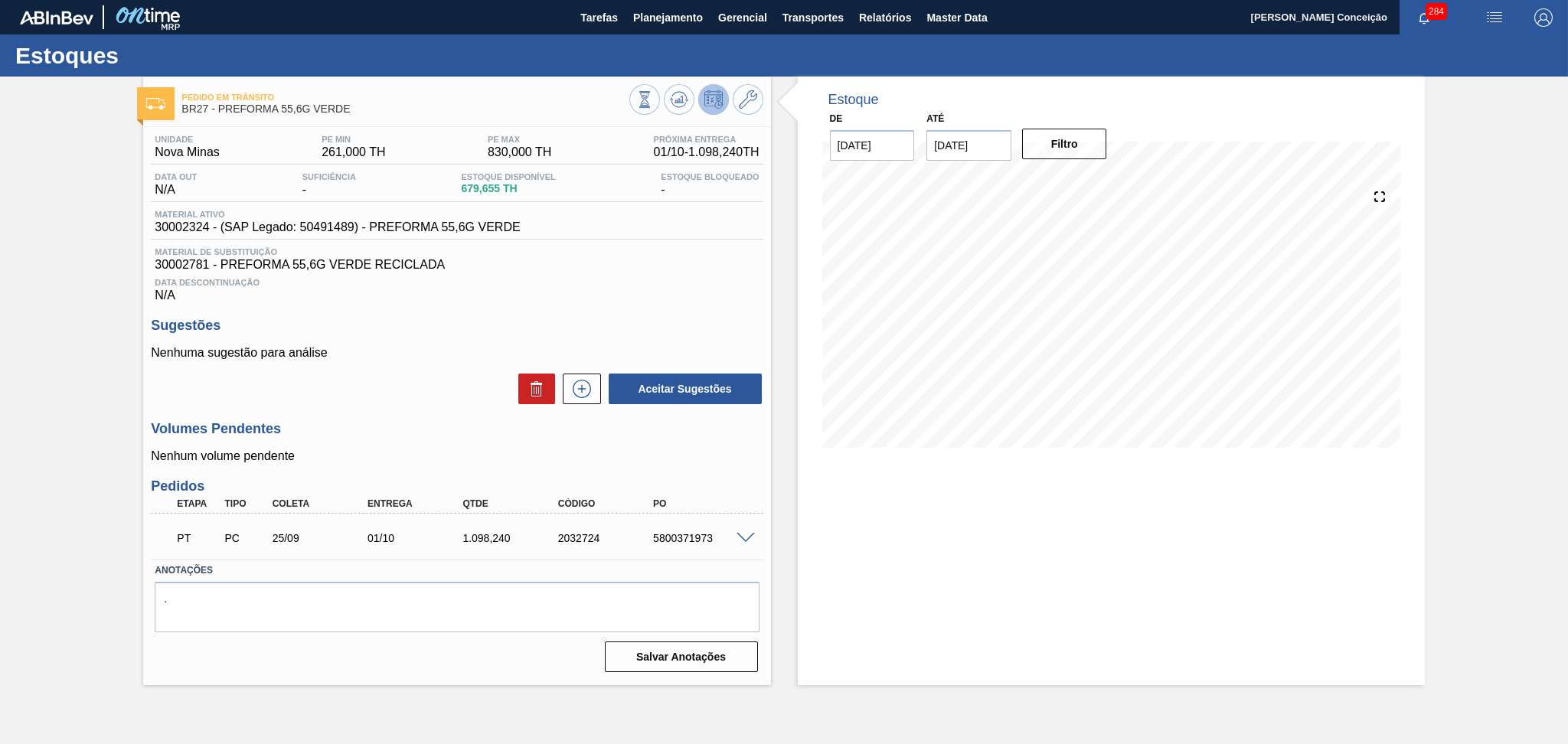
click at [744, 538] on span at bounding box center [745, 539] width 18 height 11
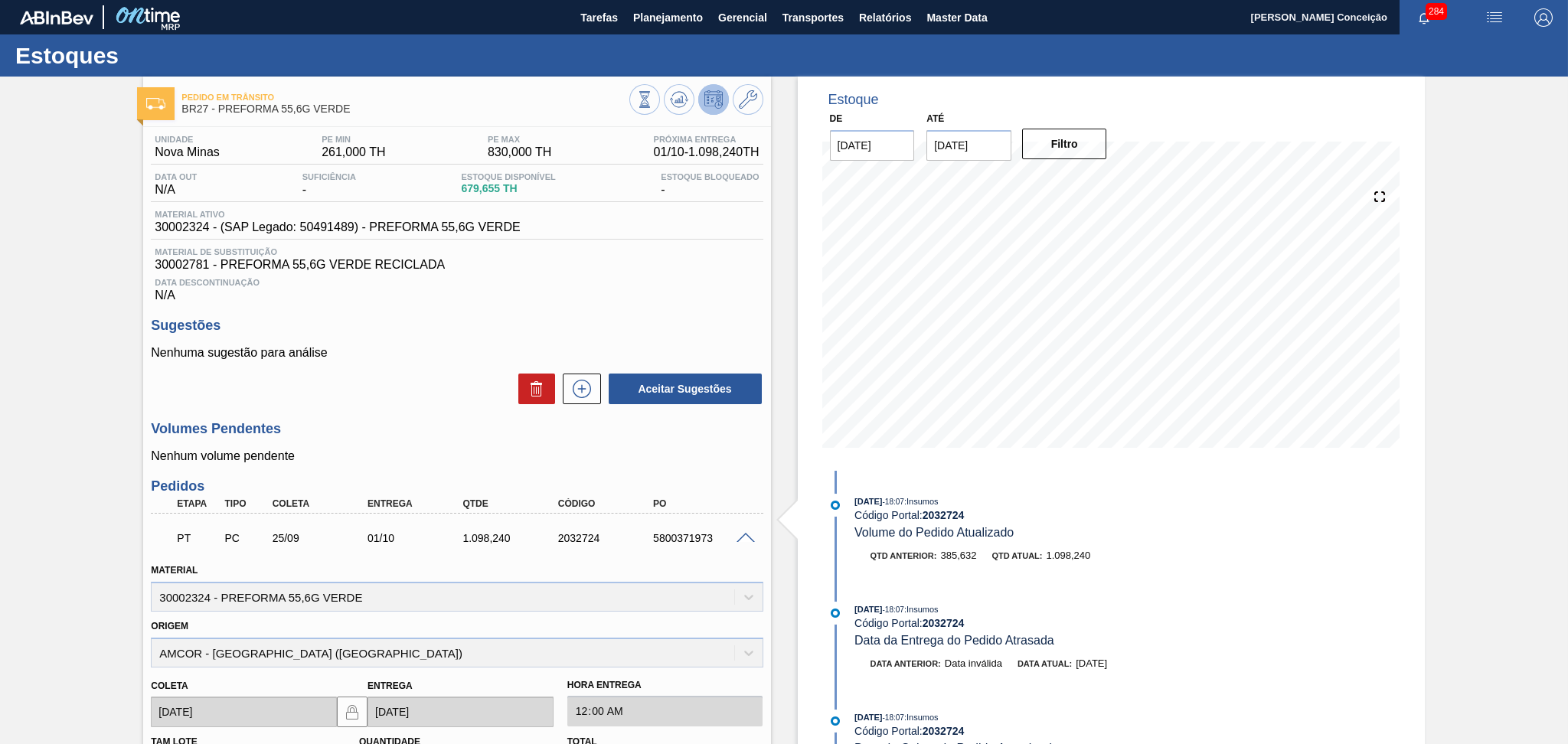
click at [412, 419] on div "Unidade Nova Minas PE MIN 261,000 TH PE MAX 830,000 TH Próxima Entrega 01/10 - …" at bounding box center [457, 588] width 627 height 922
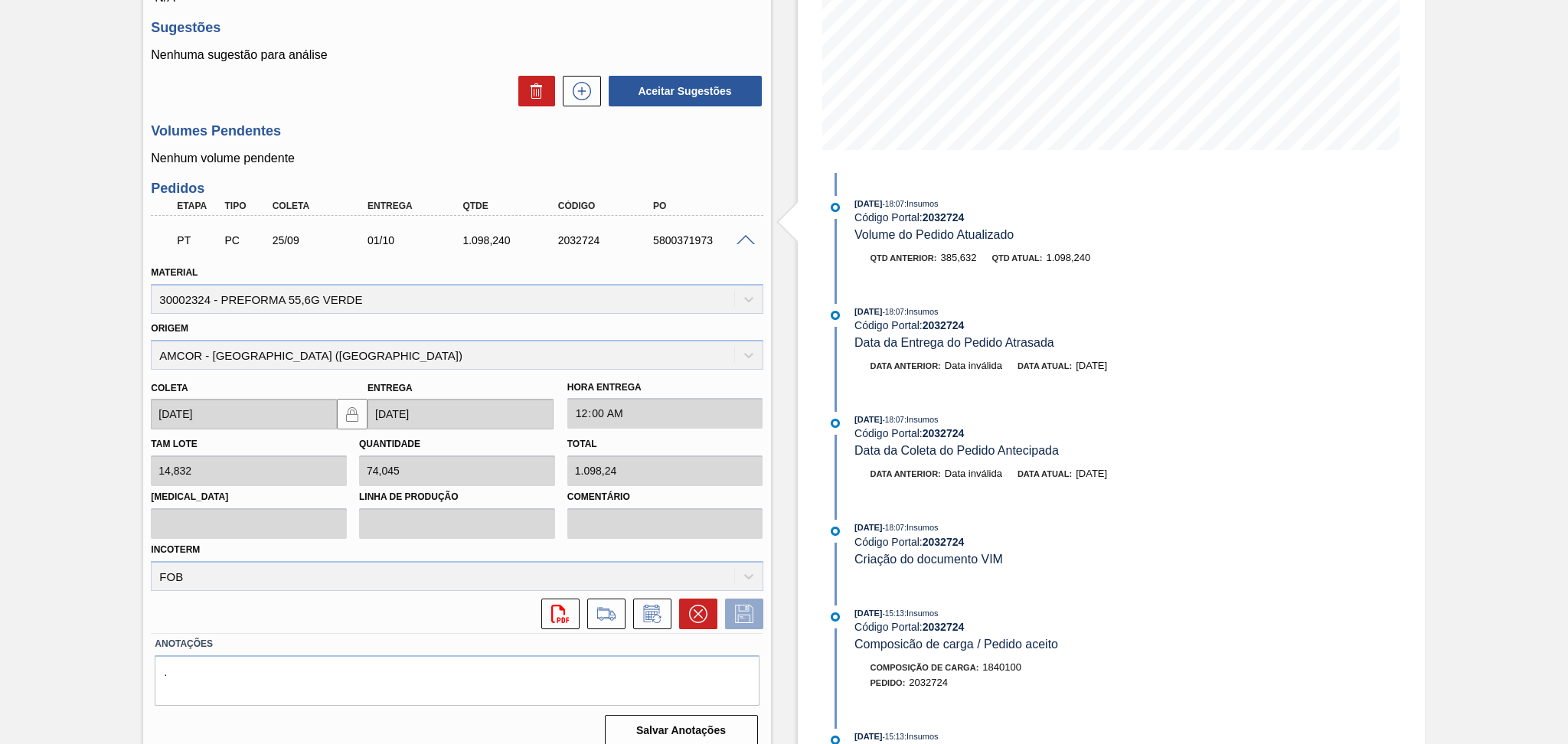
scroll to position [306, 0]
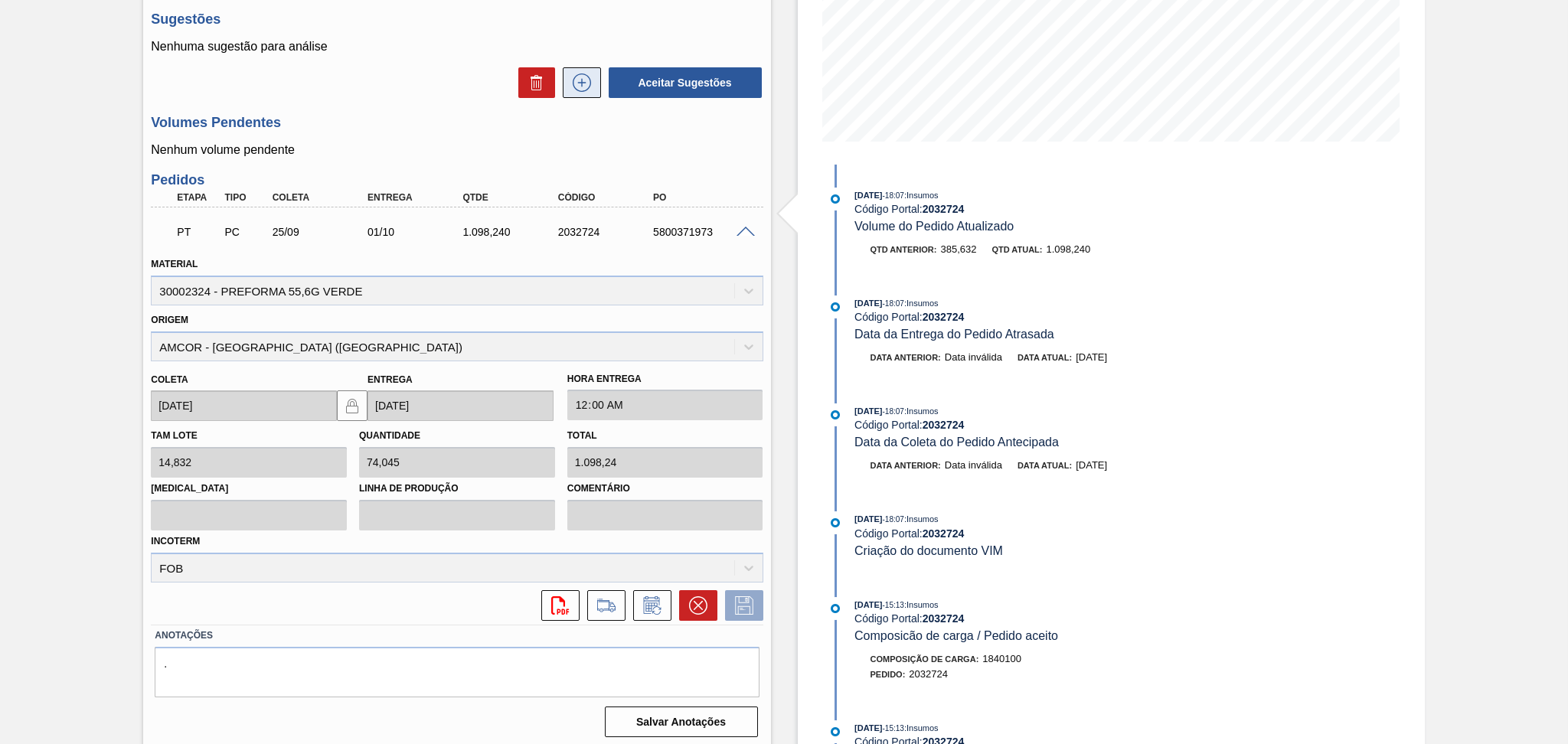
click at [591, 73] on icon at bounding box center [582, 82] width 24 height 18
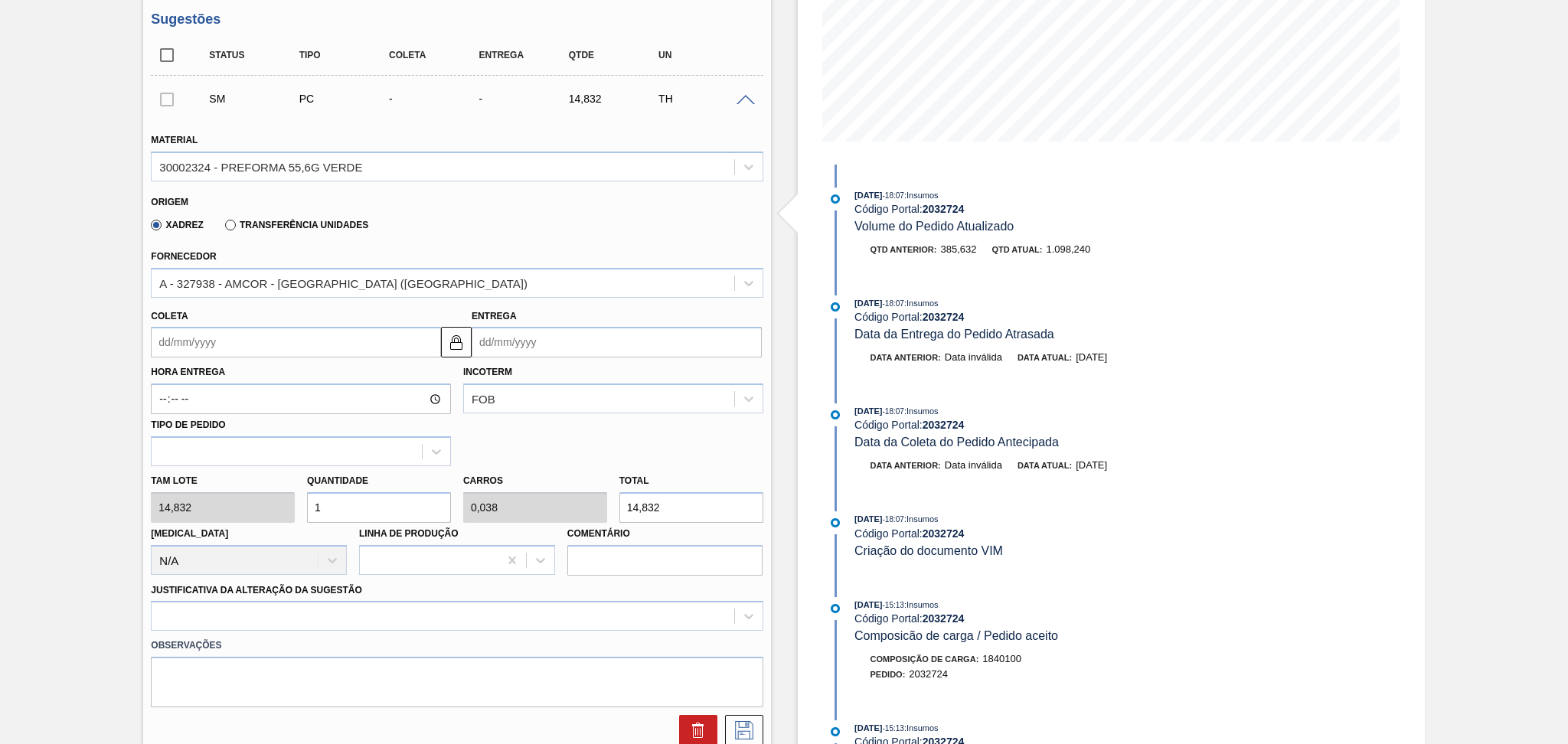
drag, startPoint x: 331, startPoint y: 510, endPoint x: 147, endPoint y: 482, distance: 186.1
click at [154, 486] on div "Tam lote 14,832 Quantidade 1 Carros 0,038 Total 14,832 [MEDICAL_DATA] N/A Linha…" at bounding box center [456, 521] width 624 height 110
type input "2"
type input "0,077"
type input "29,664"
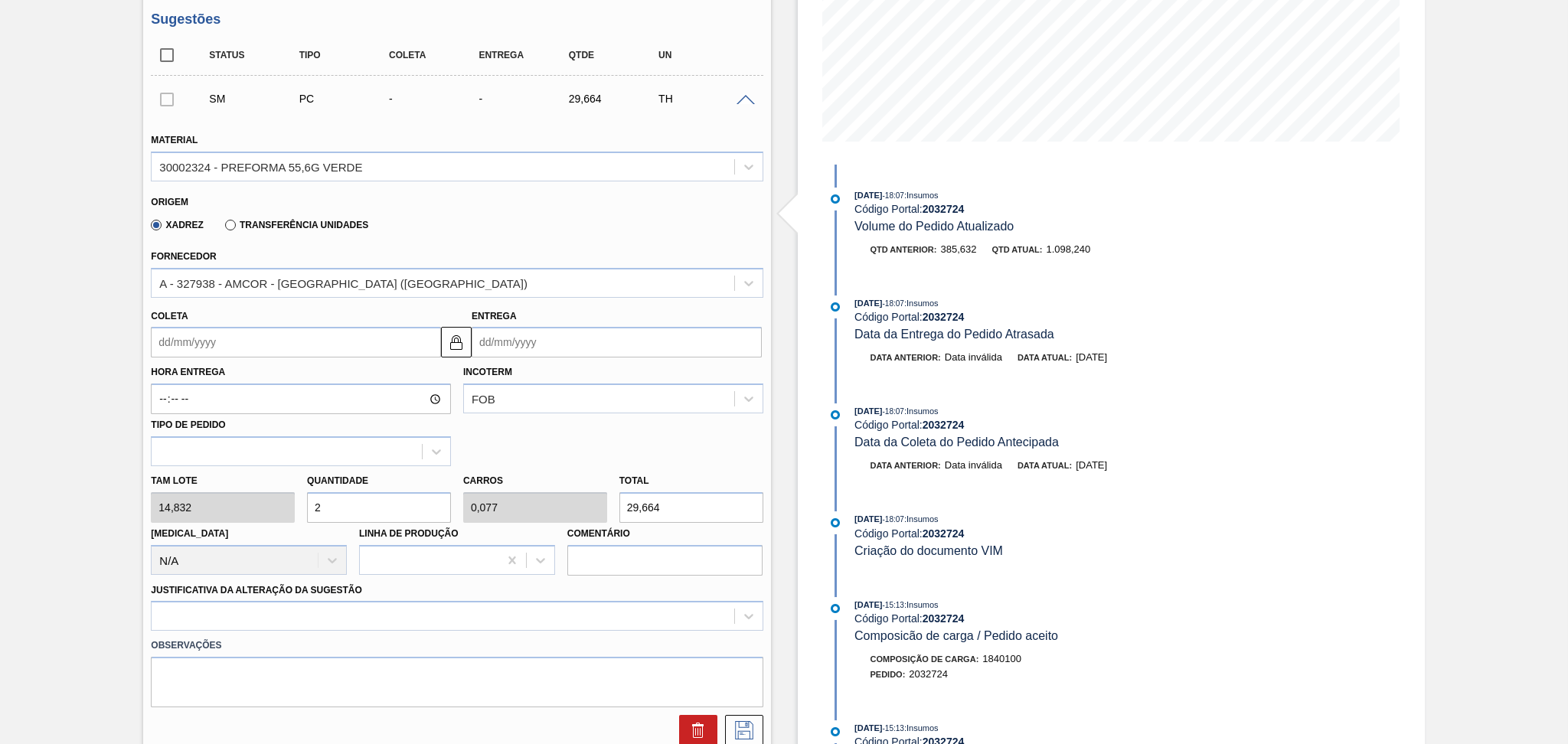
type input "26"
type input "1"
type input "385,632"
type input "26"
click at [483, 507] on div "Tam lote 14,832 Quantidade 26 Carros 1 Total 385,632 [MEDICAL_DATA] N/A Linha d…" at bounding box center [456, 521] width 624 height 110
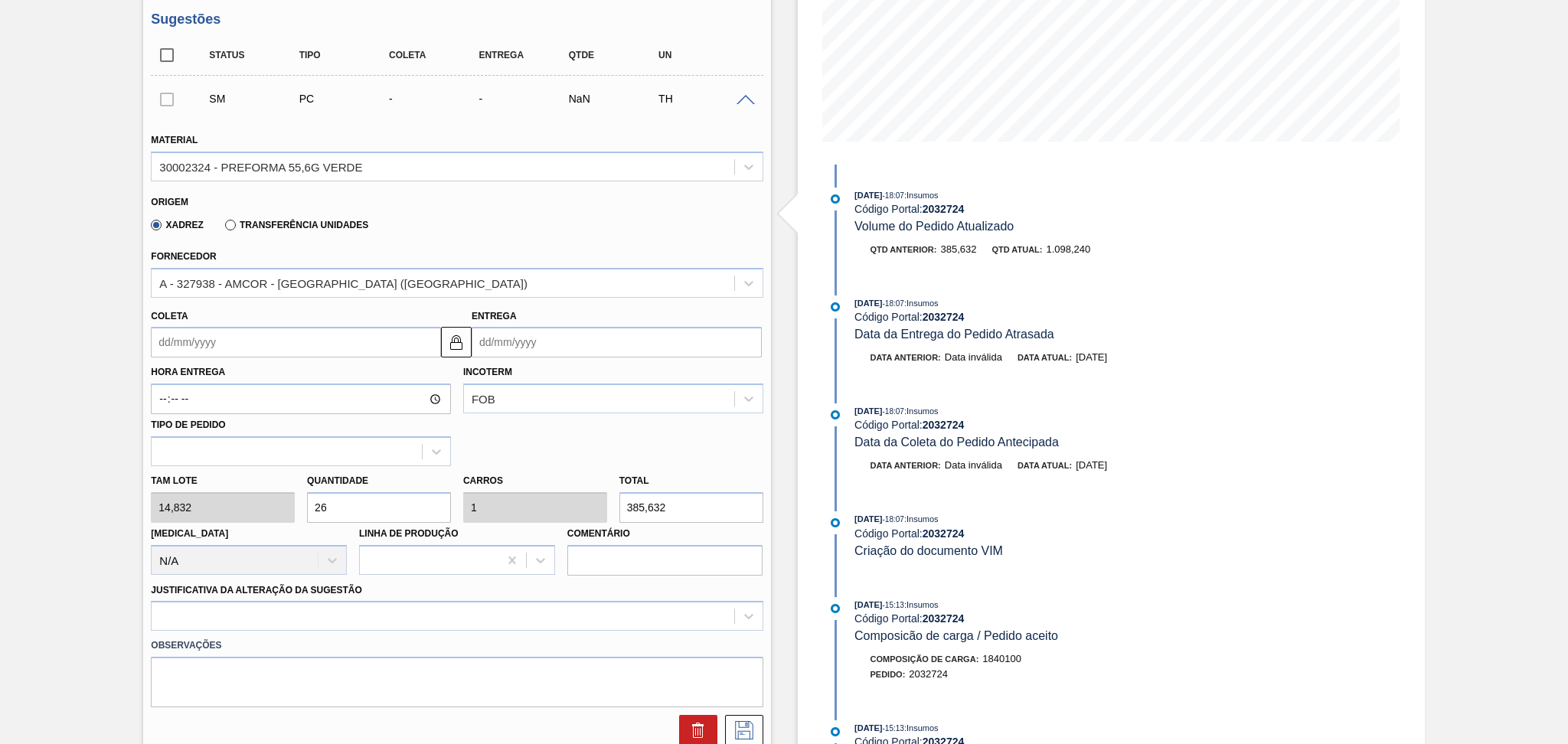
click at [381, 505] on input "26" at bounding box center [378, 507] width 143 height 30
click at [509, 499] on div "Tam lote 14,832 Quantidade 26 Carros 1 Total 385,632 [MEDICAL_DATA] N/A Linha d…" at bounding box center [456, 521] width 624 height 110
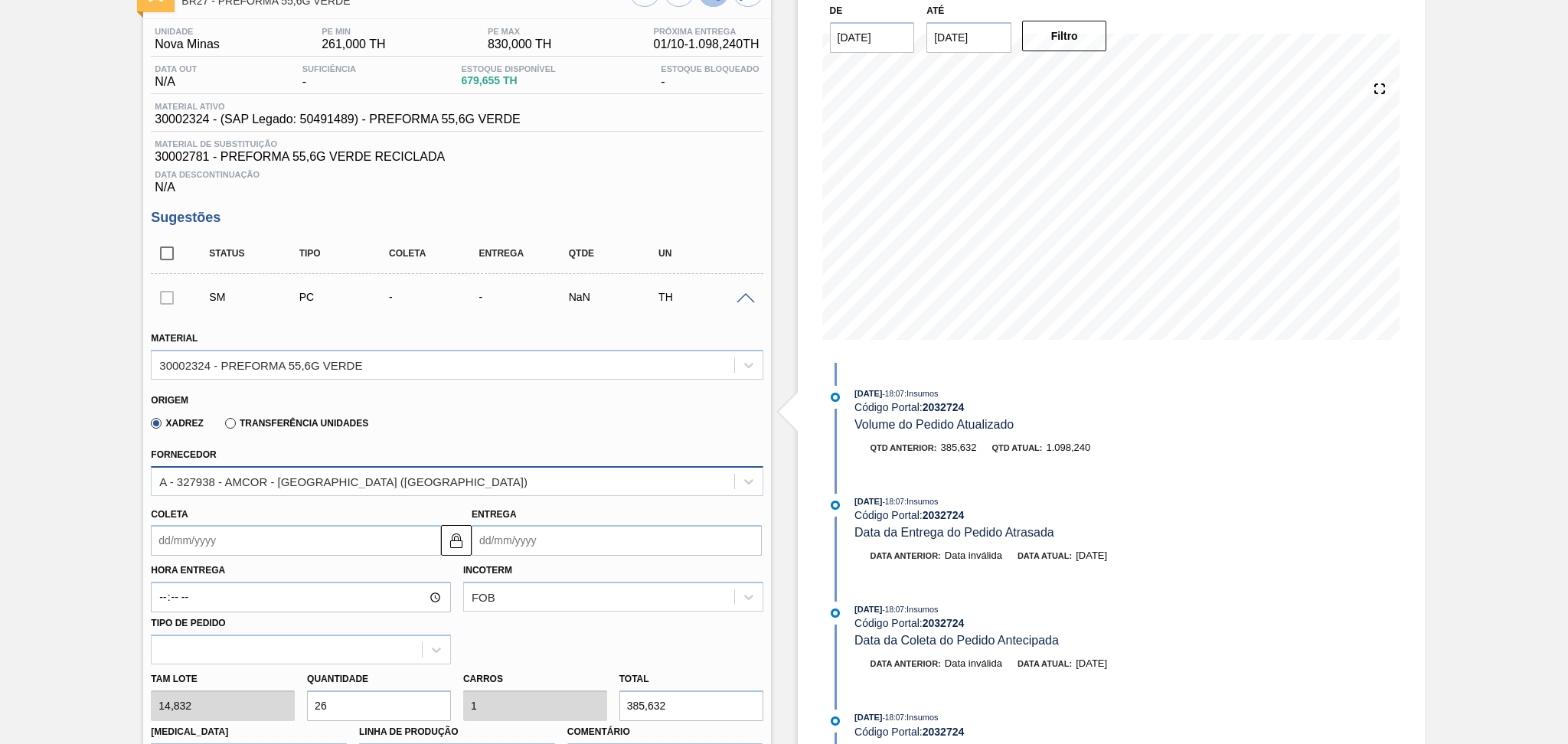
scroll to position [0, 0]
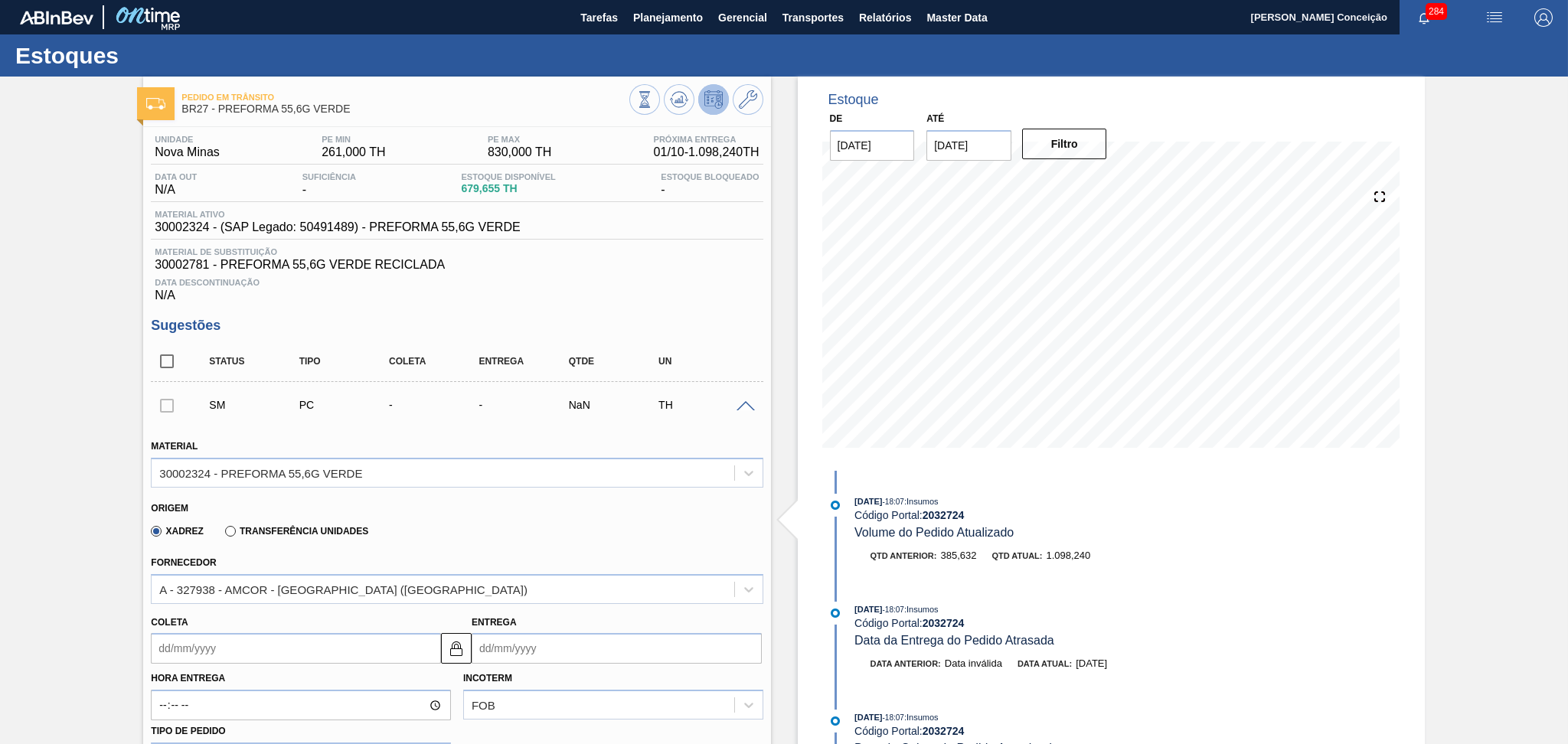
click at [548, 517] on div "Xadrez Transferência Unidades" at bounding box center [450, 529] width 598 height 30
click at [745, 406] on span at bounding box center [745, 406] width 18 height 11
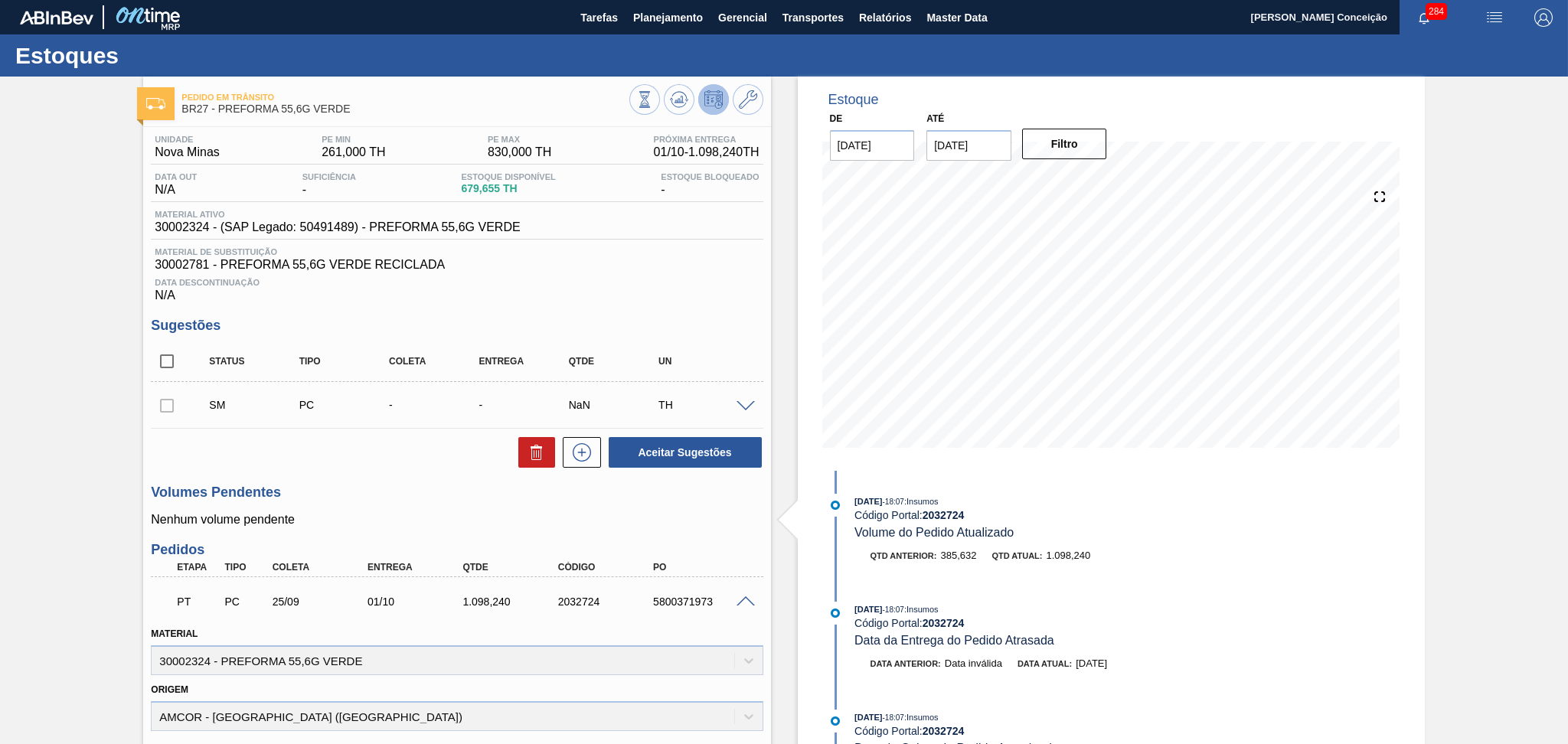
click at [465, 507] on div "Volumes Pendentes Nenhum volume pendente" at bounding box center [456, 506] width 611 height 42
click at [488, 599] on div "1.098,240" at bounding box center [511, 602] width 107 height 12
click at [743, 603] on span at bounding box center [745, 602] width 18 height 11
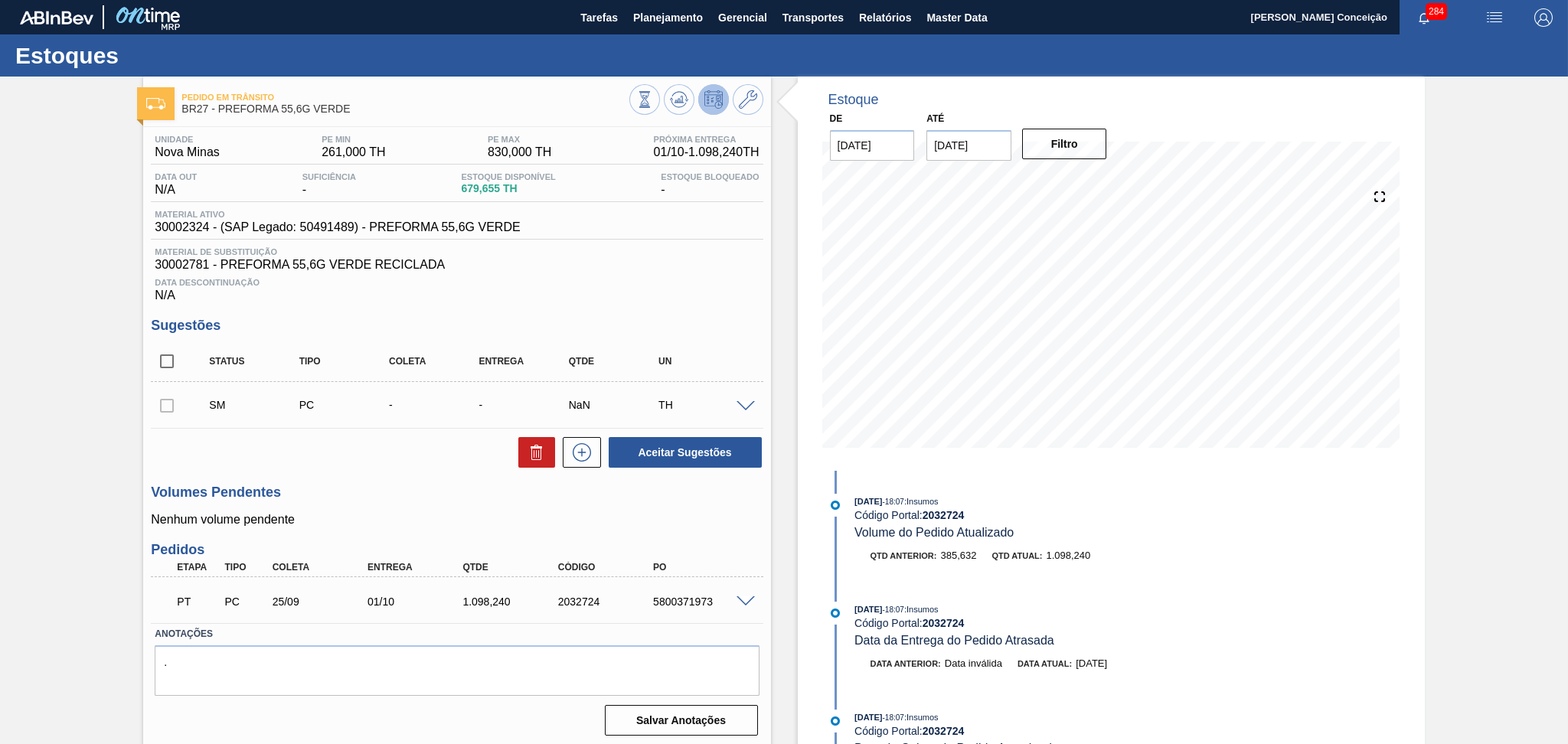
click at [743, 603] on span at bounding box center [745, 602] width 18 height 11
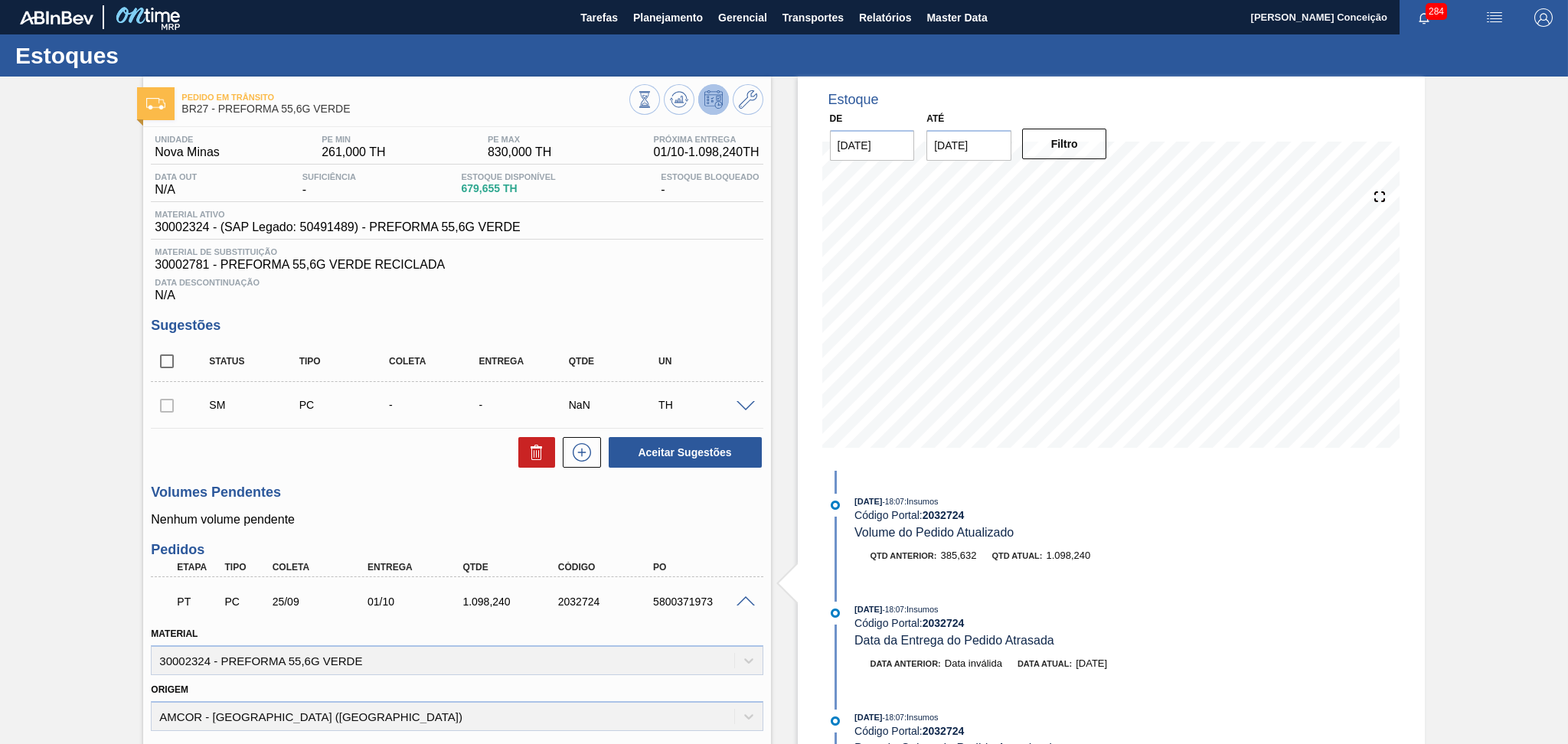
click at [743, 603] on span at bounding box center [745, 602] width 18 height 11
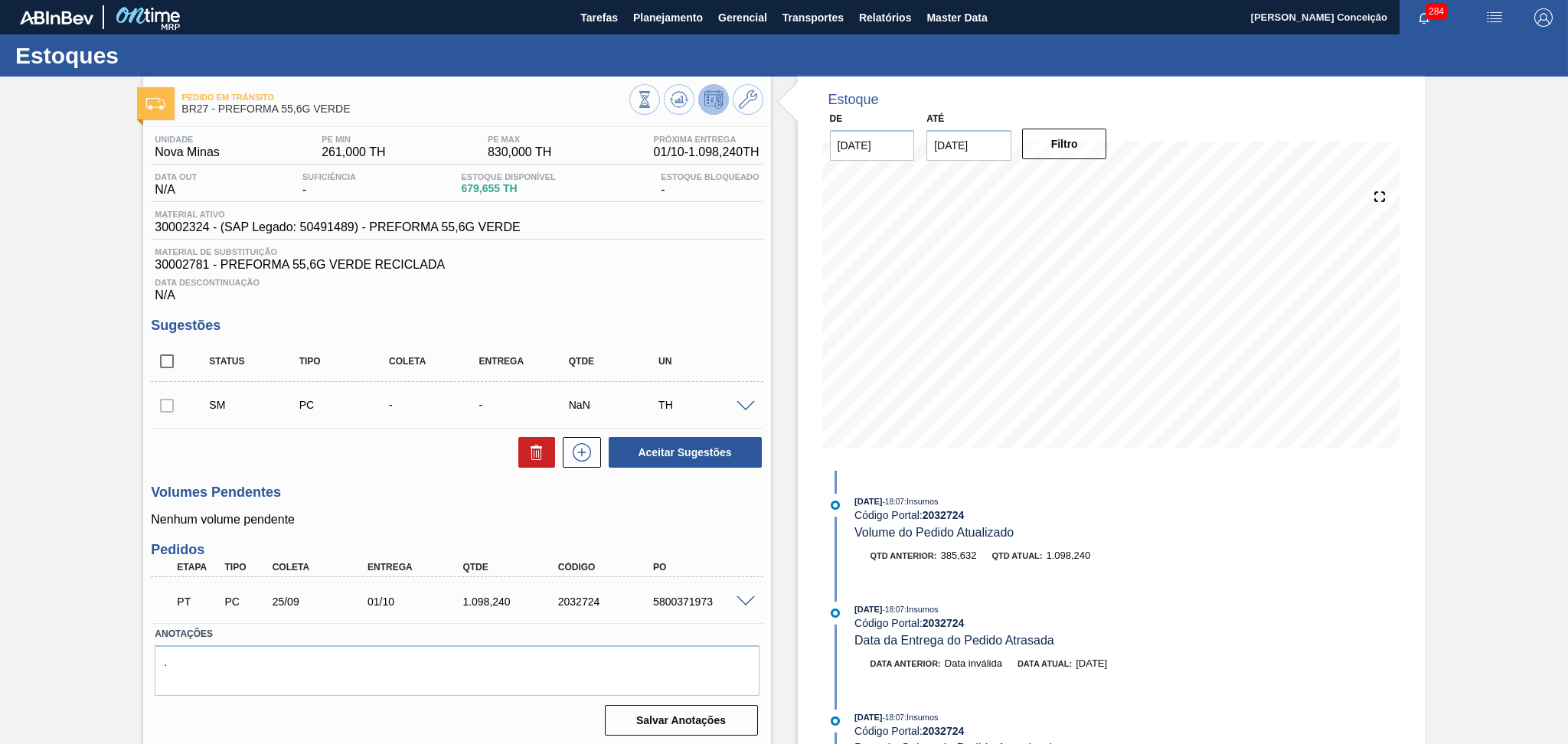
click at [612, 274] on div "Data Descontinuação N/A" at bounding box center [456, 286] width 611 height 30
click at [626, 288] on div "Data Descontinuação N/A" at bounding box center [456, 286] width 611 height 30
click at [675, 267] on span "30002781 - PREFORMA 55,6G VERDE RECICLADA" at bounding box center [457, 265] width 604 height 14
click at [737, 410] on span at bounding box center [745, 406] width 18 height 11
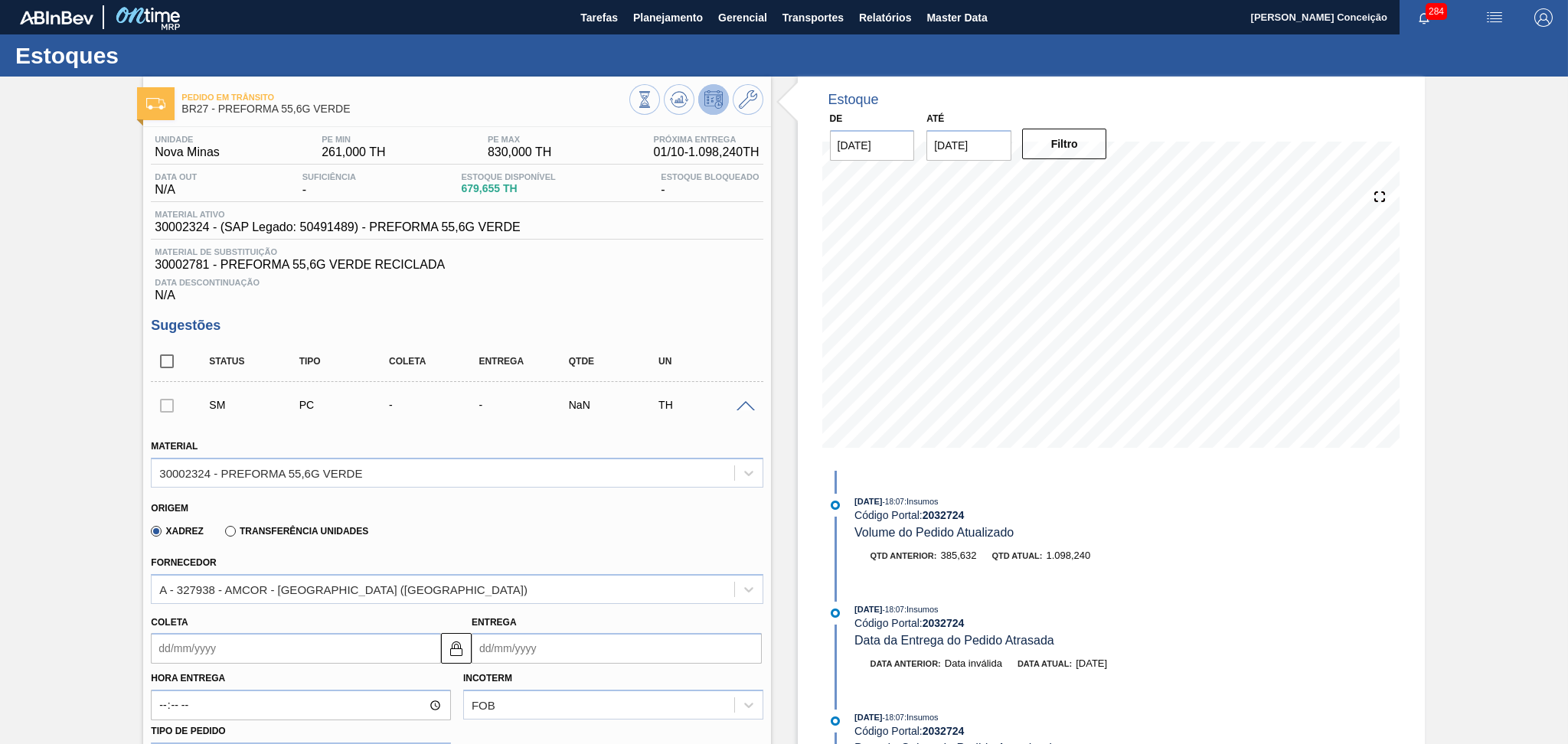
click at [344, 432] on div "Material 30002324 - PREFORMA 55,6G VERDE" at bounding box center [456, 459] width 624 height 56
click at [193, 470] on div "30002324 - PREFORMA 55,6G VERDE" at bounding box center [260, 473] width 203 height 13
click at [192, 470] on div "30002324 - PREFORMA 55,6G VERDE" at bounding box center [260, 473] width 203 height 13
click at [188, 479] on div "30002324 - PREFORMA 55,6G VERDE" at bounding box center [442, 473] width 582 height 23
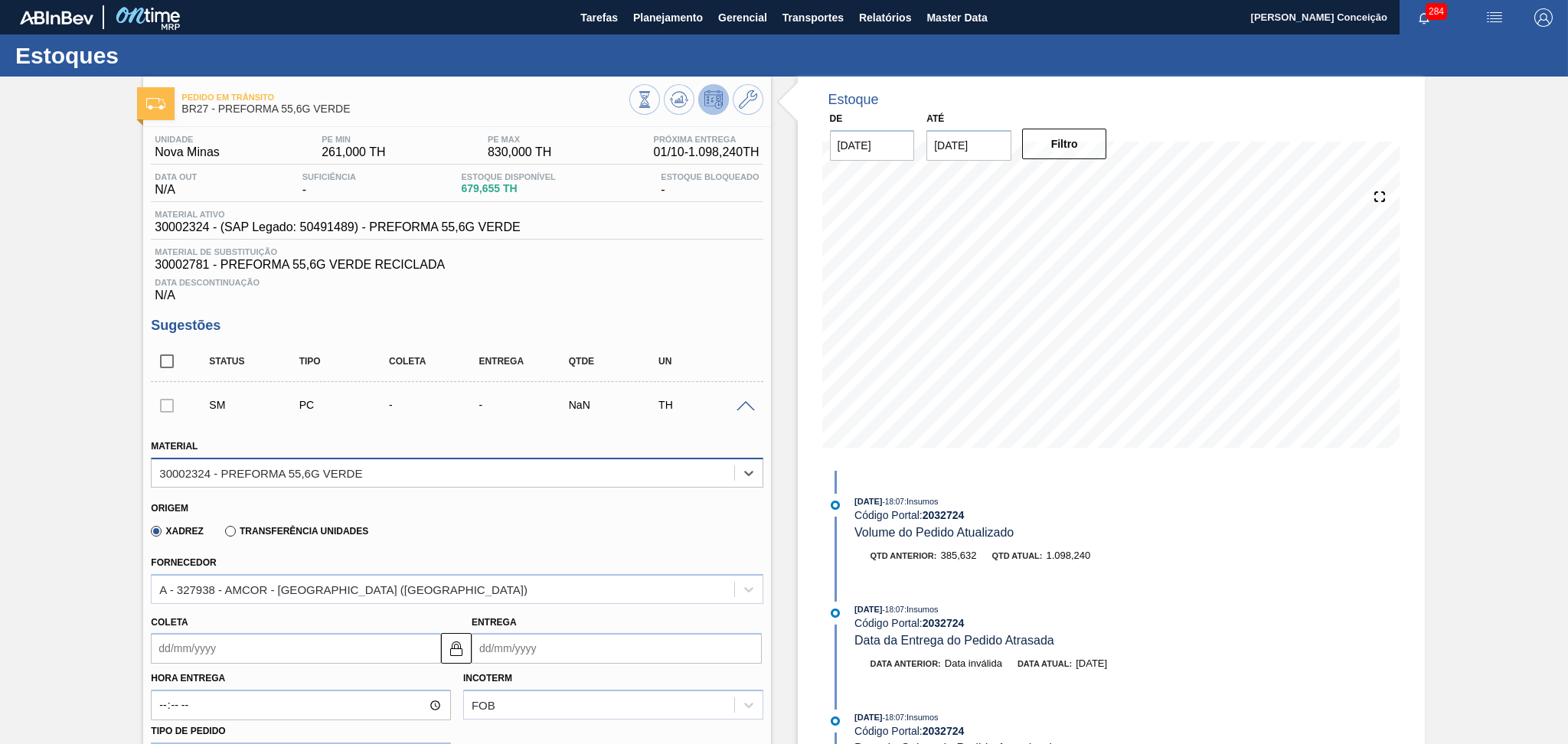
click at [183, 470] on div "30002324 - PREFORMA 55,6G VERDE" at bounding box center [260, 473] width 203 height 13
click at [199, 230] on span "30002324 - (SAP Legado: 50491489) - PREFORMA 55,6G VERDE" at bounding box center [337, 227] width 365 height 14
click at [168, 227] on span "30002324 - (SAP Legado: 50491489) - PREFORMA 55,6G VERDE" at bounding box center [337, 227] width 365 height 14
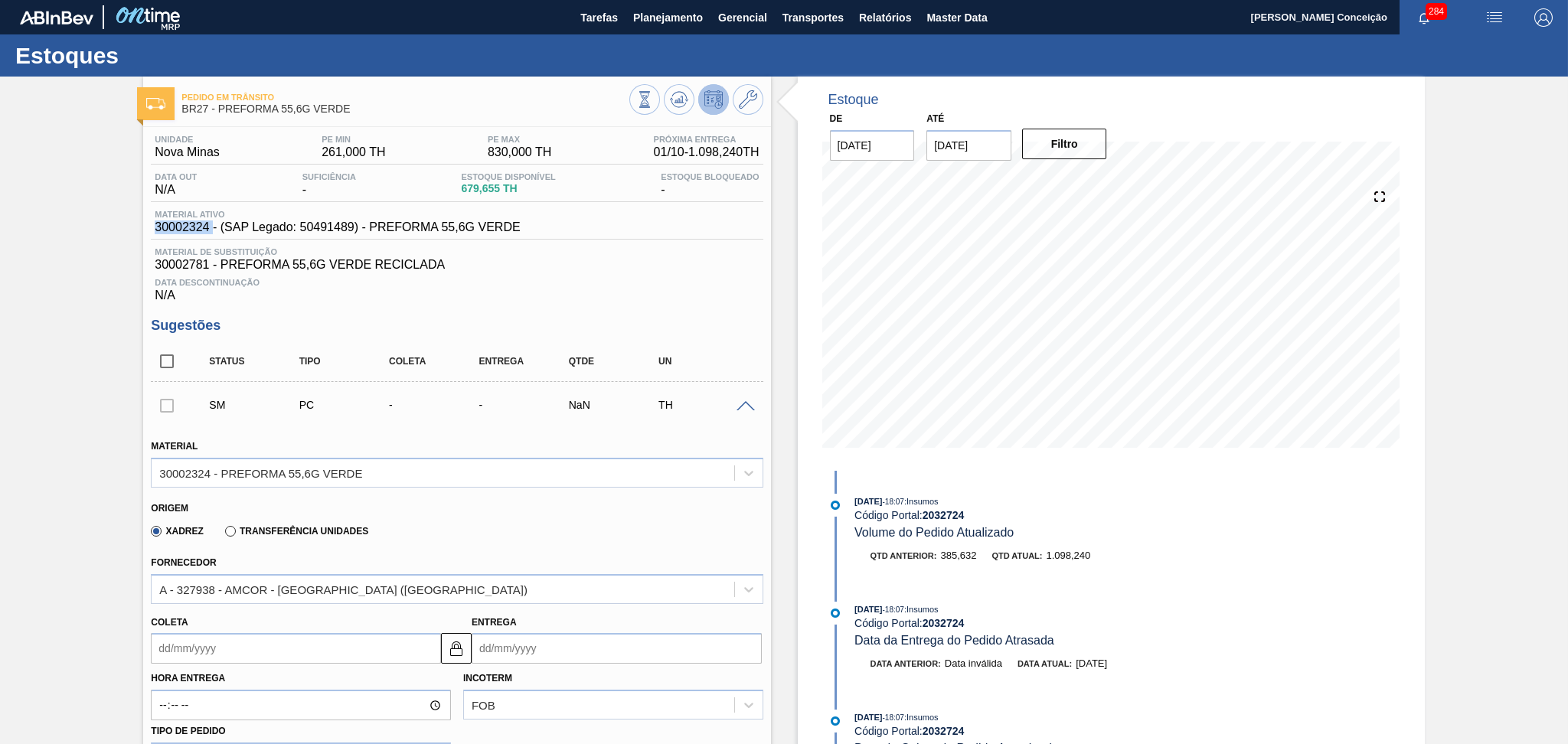
copy span "30002324"
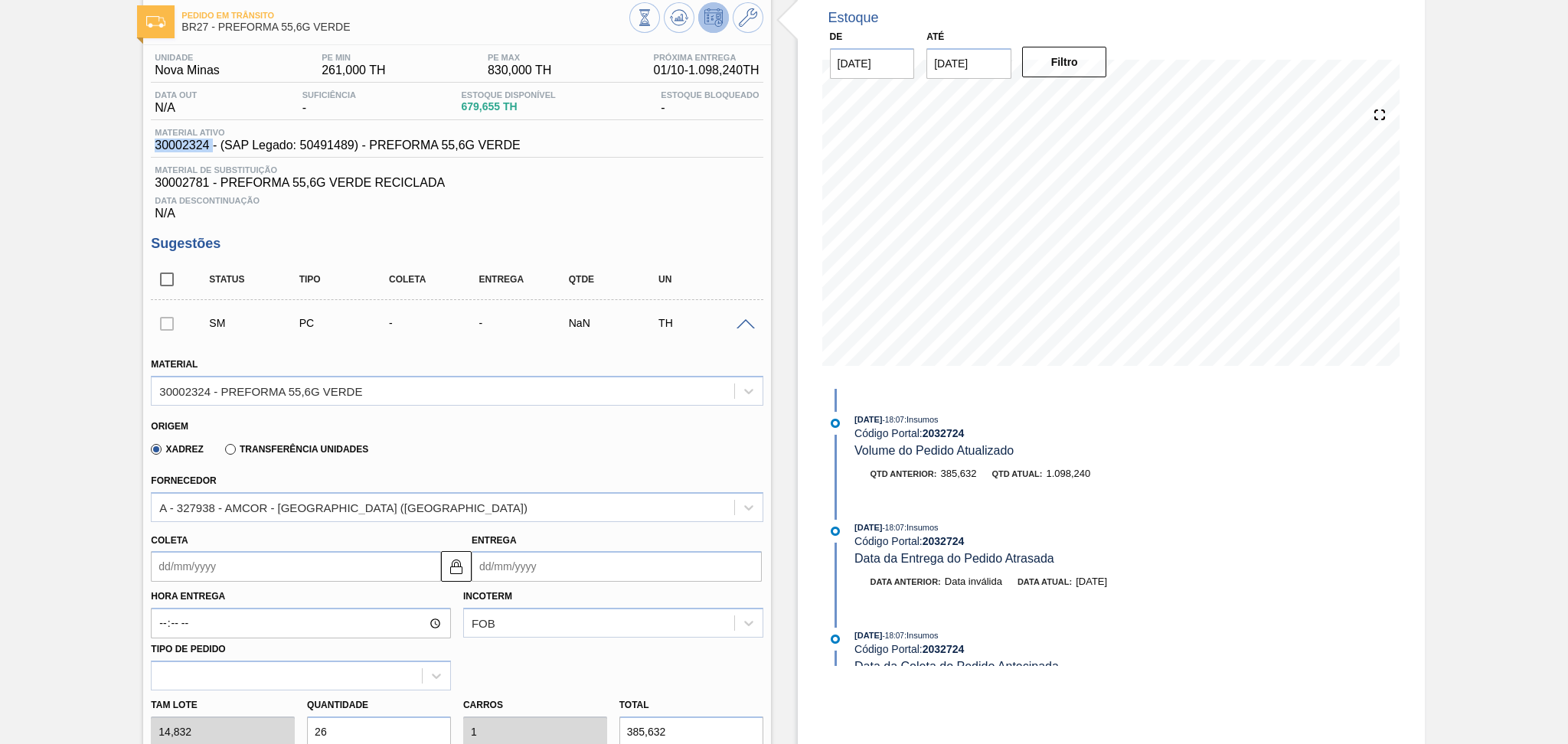
scroll to position [204, 0]
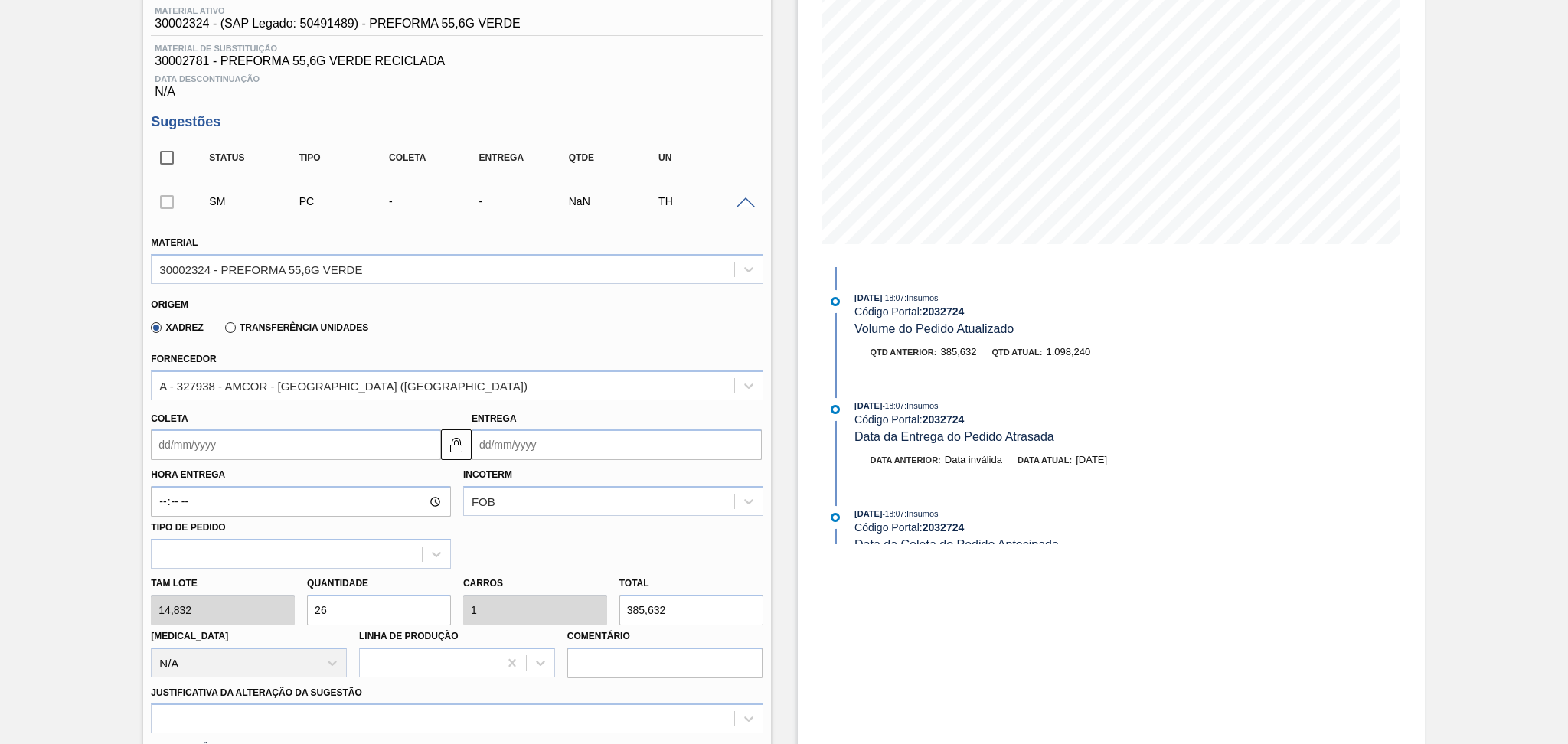
click at [530, 608] on div "Tam lote 14,832 Quantidade 26 Carros 1 Total 385,632 Doca N/A Linha de Produção…" at bounding box center [456, 624] width 624 height 110
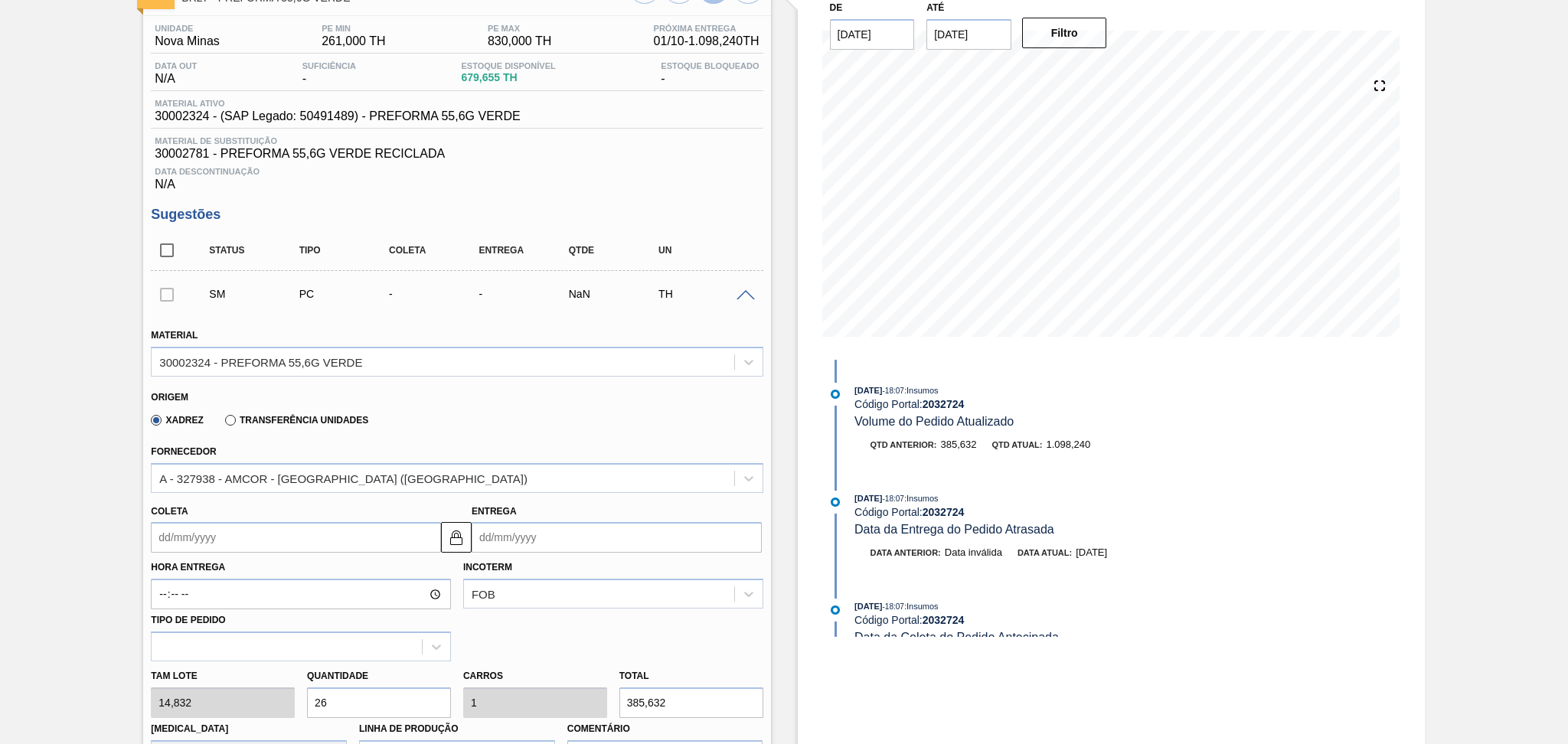
scroll to position [0, 0]
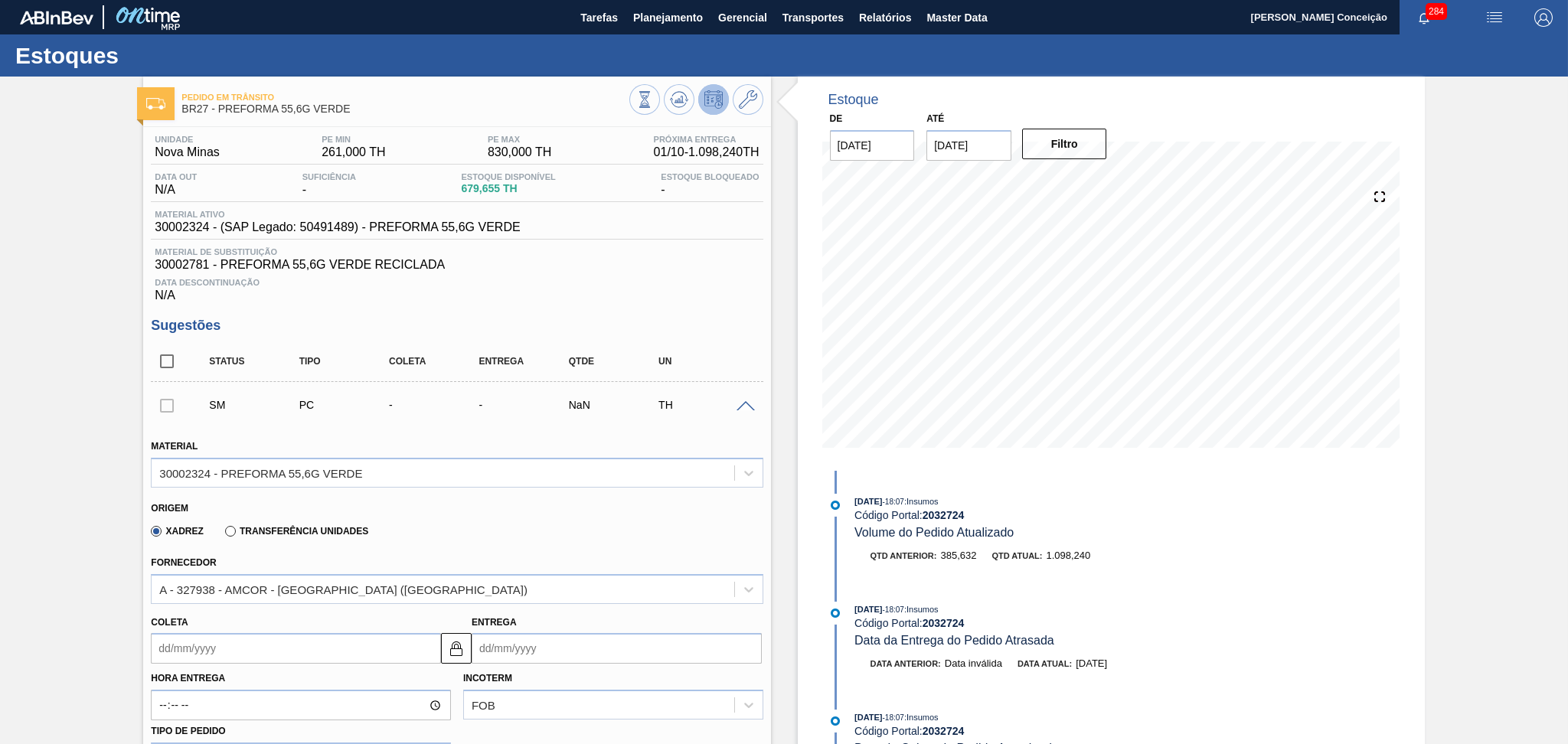
click at [186, 231] on span "30002324 - (SAP Legado: 50491489) - PREFORMA 55,6G VERDE" at bounding box center [337, 227] width 365 height 14
click at [177, 228] on span "30002324 - (SAP Legado: 50491489) - PREFORMA 55,6G VERDE" at bounding box center [337, 227] width 365 height 14
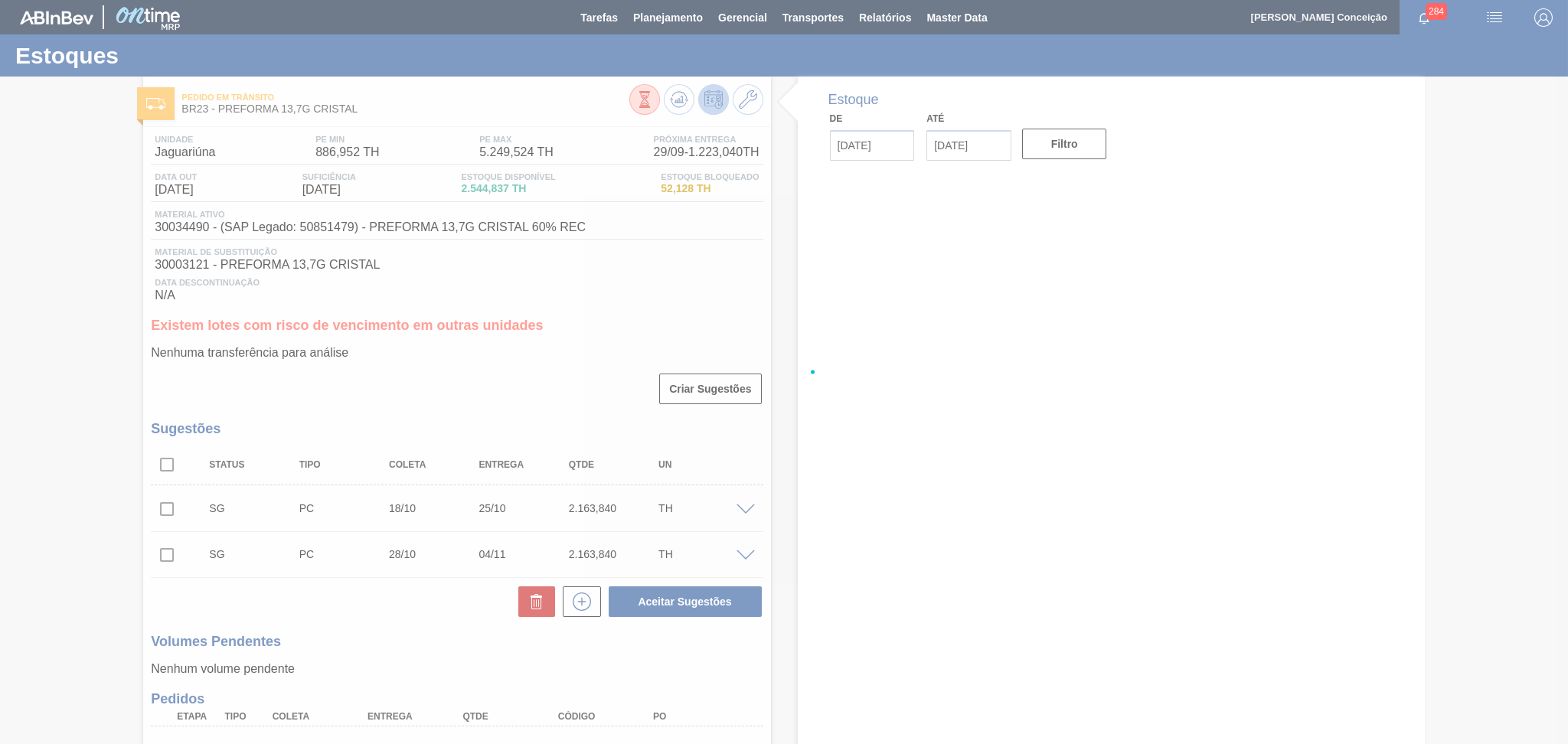
click at [668, 314] on div at bounding box center [784, 372] width 1568 height 744
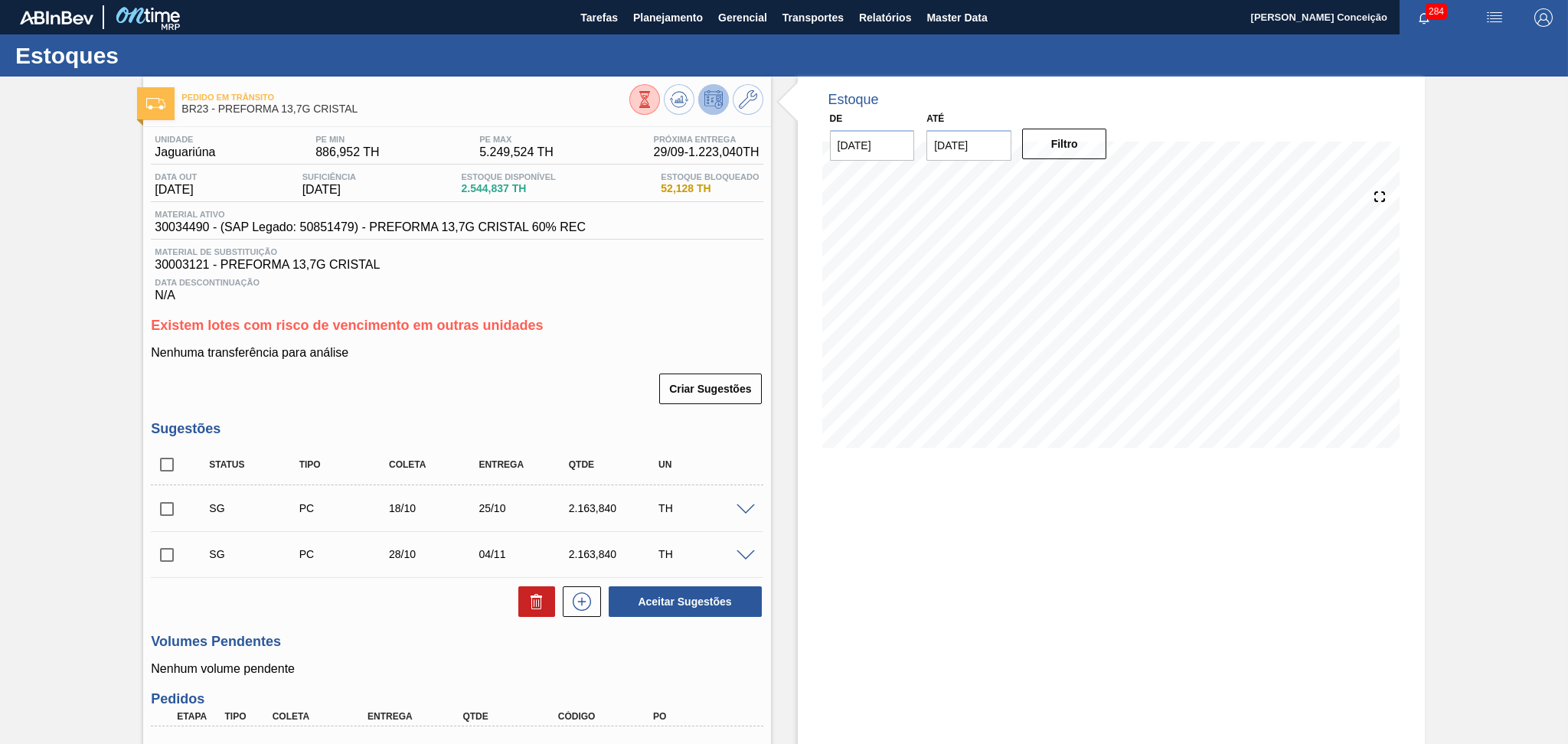
click at [687, 304] on div "Unidade Jaguariúna PE MIN 886,952 TH PE MAX 5.249,524 TH Próxima Entrega 29/09 …" at bounding box center [457, 532] width 627 height 809
